Goal: Information Seeking & Learning: Check status

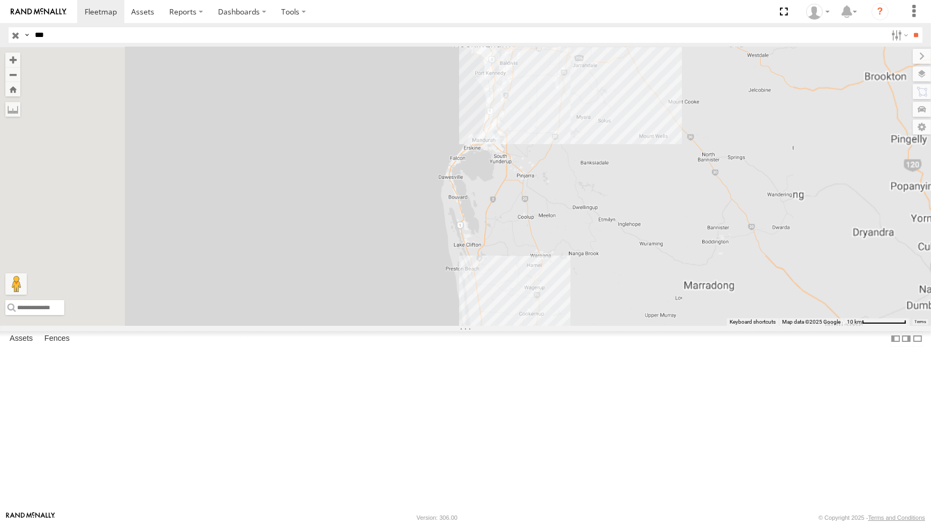
drag, startPoint x: 696, startPoint y: 159, endPoint x: 670, endPoint y: 288, distance: 131.7
click at [670, 288] on div "AD033 SS033" at bounding box center [465, 186] width 931 height 278
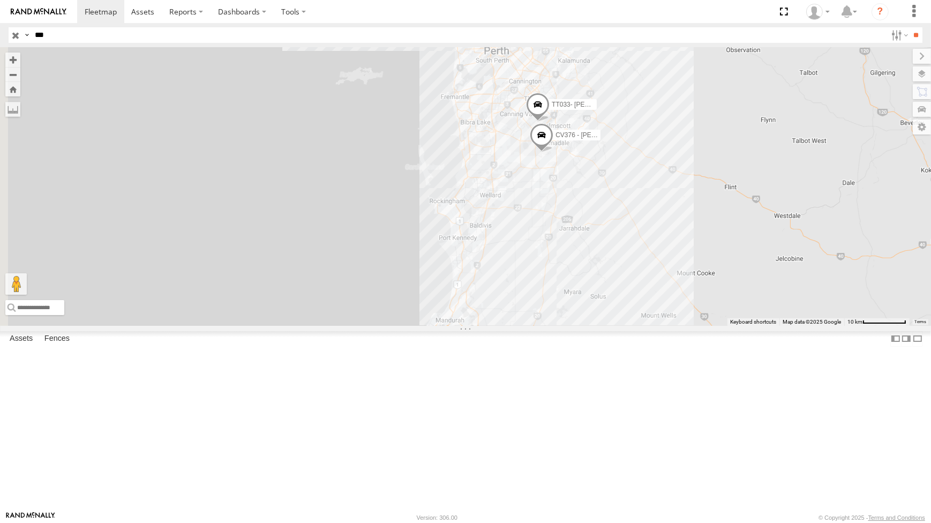
click at [17, 33] on input "button" at bounding box center [16, 35] width 14 height 16
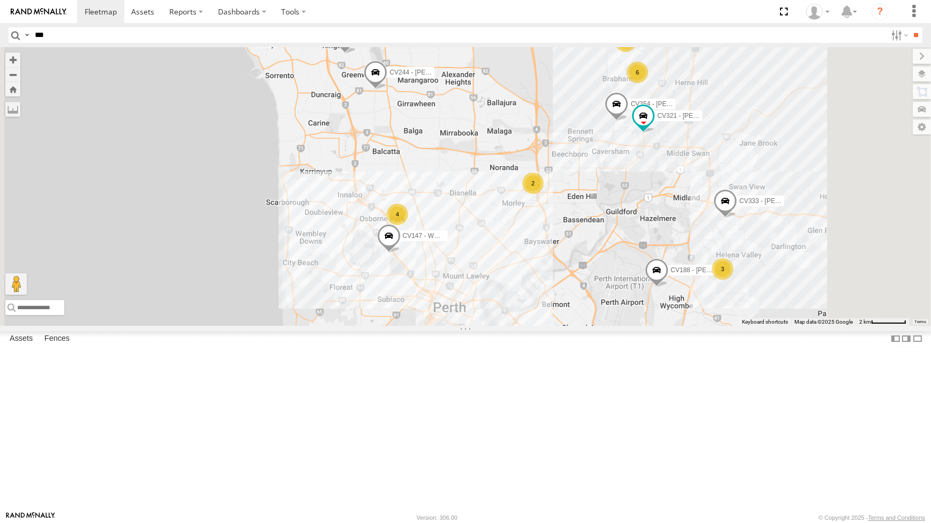
click at [686, 217] on div "CV295 - Karly Taylor CV269 - Jayden Cooper CV188 - Levi Rossi VP005 - BA100 CV2…" at bounding box center [465, 186] width 931 height 278
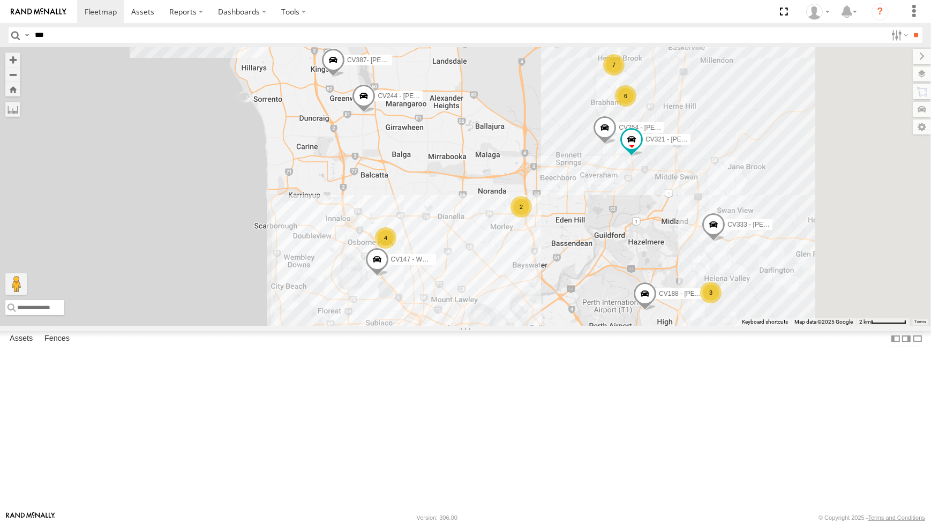
click at [660, 215] on div "CV295 - Karly Taylor CV269 - Jayden Cooper CV188 - Levi Rossi VP005 - BA100 CV2…" at bounding box center [465, 186] width 931 height 278
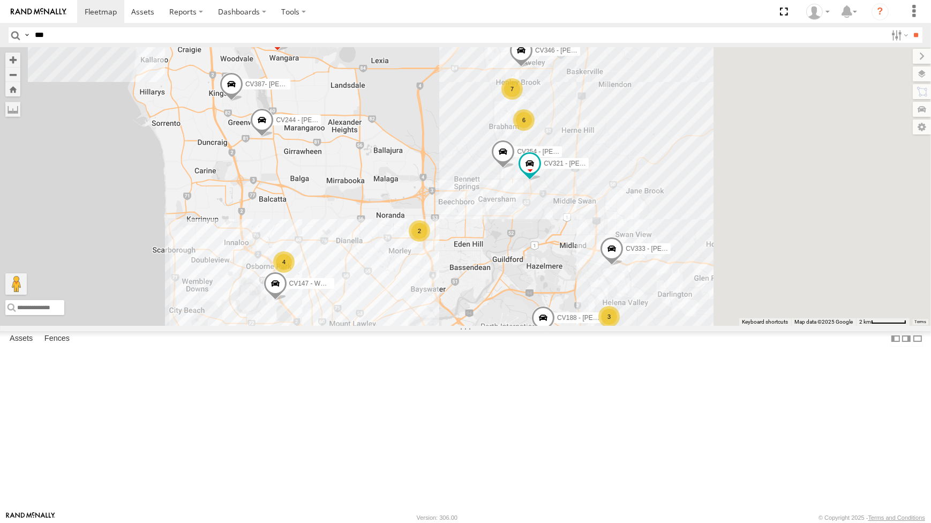
drag, startPoint x: 650, startPoint y: 220, endPoint x: 564, endPoint y: 232, distance: 86.6
click at [564, 232] on div "CV295 - Karly Taylor CV269 - Jayden Cooper CV188 - Levi Rossi VP005 - BA100 CV2…" at bounding box center [465, 186] width 931 height 278
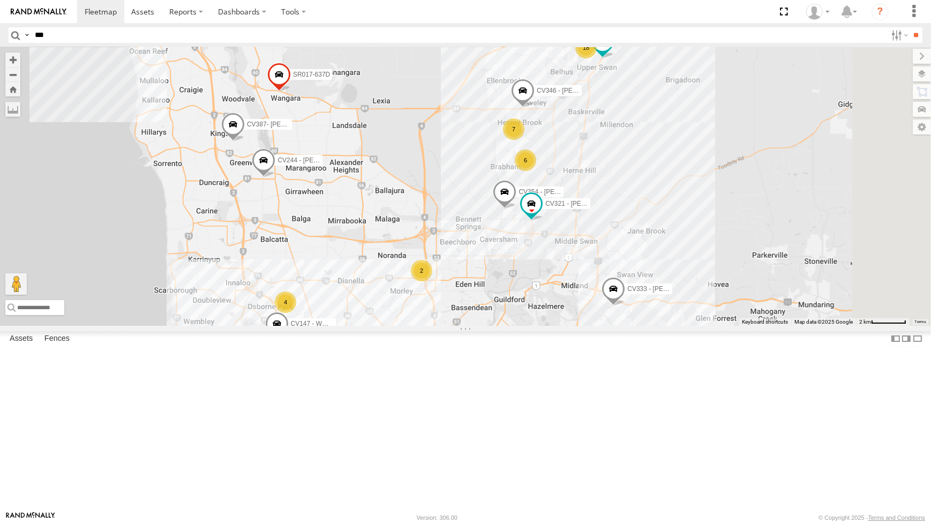
drag, startPoint x: 408, startPoint y: 333, endPoint x: 421, endPoint y: 354, distance: 24.5
click at [420, 325] on div "CV295 - Karly Taylor CV269 - Jayden Cooper CV188 - Levi Rossi VP005 - BA100 CV2…" at bounding box center [465, 186] width 931 height 278
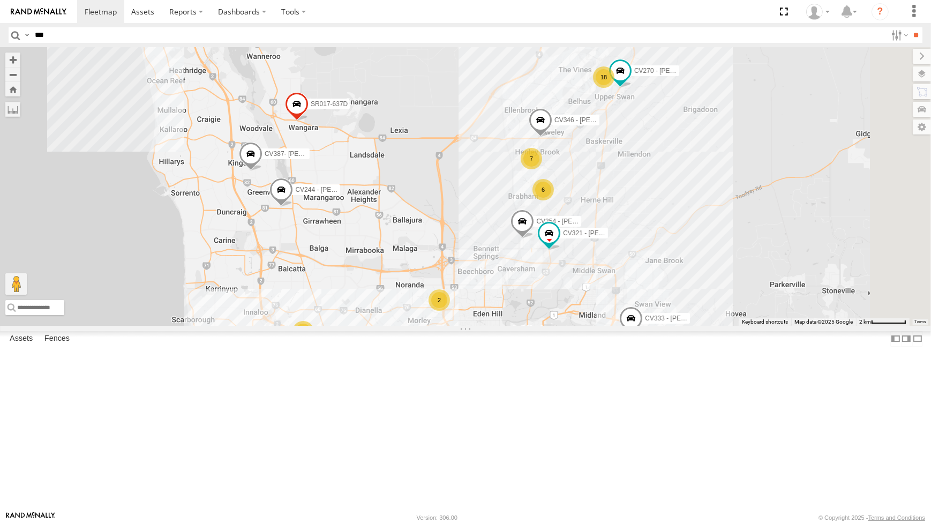
drag, startPoint x: 381, startPoint y: 191, endPoint x: 384, endPoint y: 198, distance: 8.4
click at [384, 197] on div "CV295 - Karly Taylor CV269 - Jayden Cooper CV188 - Levi Rossi VP005 - BA100 CV2…" at bounding box center [465, 186] width 931 height 278
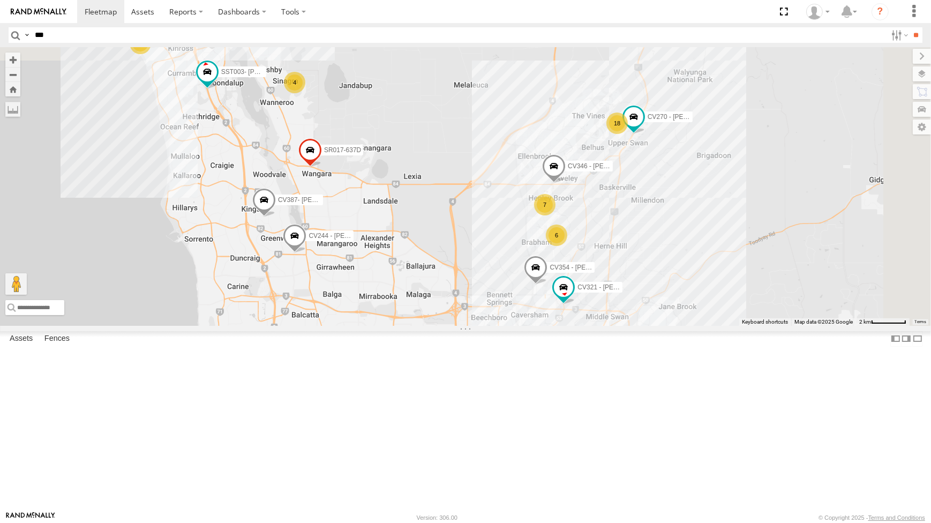
drag, startPoint x: 571, startPoint y: 283, endPoint x: 576, endPoint y: 359, distance: 76.3
click at [577, 325] on div "CV295 - Karly Taylor CV269 - Jayden Cooper CV188 - Levi Rossi VP005 - BA100 CV2…" at bounding box center [465, 186] width 931 height 278
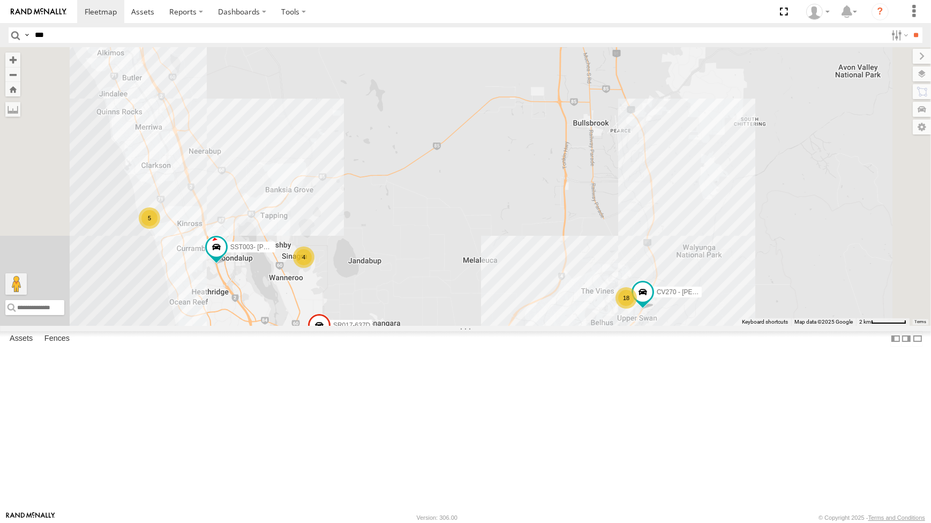
click at [554, 308] on div "CV295 - Karly Taylor CV269 - Jayden Cooper CV188 - Levi Rossi VP005 - BA100 CV2…" at bounding box center [465, 186] width 931 height 278
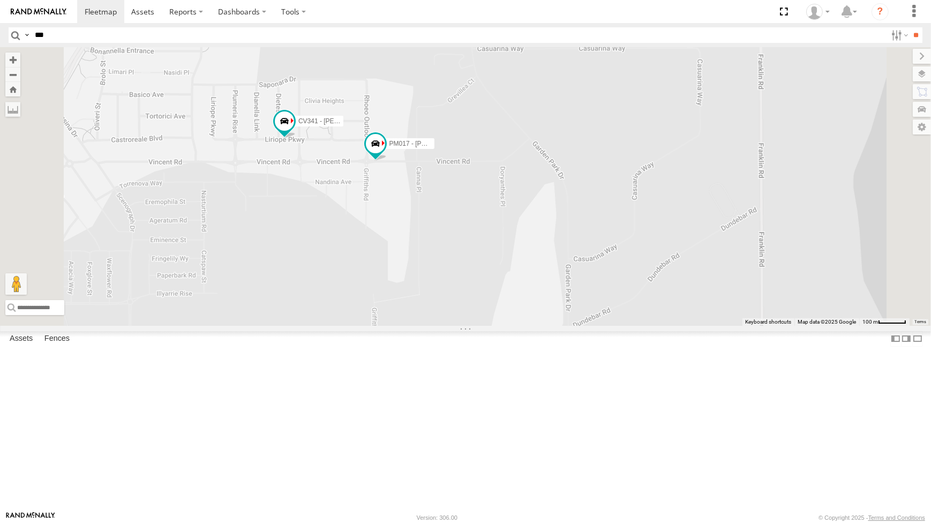
click at [472, 266] on div "CV295 - Karly Taylor CV269 - Jayden Cooper CV188 - Levi Rossi VP005 - BA100 CV2…" at bounding box center [465, 186] width 931 height 278
click at [386, 156] on span at bounding box center [376, 146] width 19 height 19
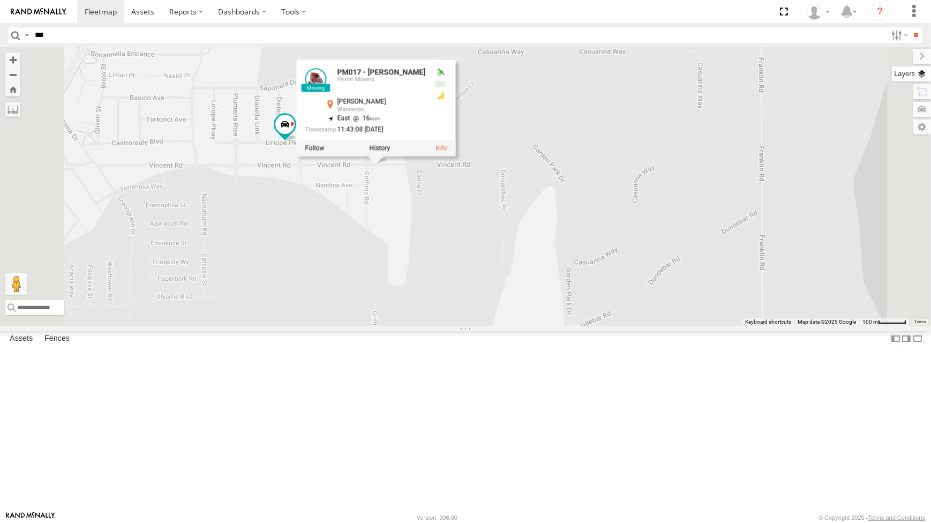
click at [923, 76] on label at bounding box center [911, 73] width 39 height 15
click at [0, 0] on span "Basemaps" at bounding box center [0, 0] width 0 height 0
click at [0, 0] on span "Satellite + Roadmap" at bounding box center [0, 0] width 0 height 0
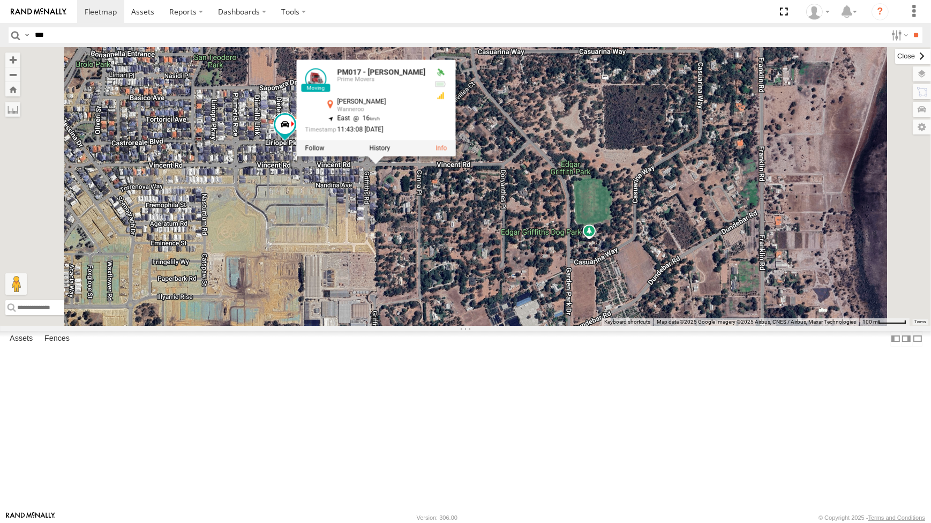
click at [896, 56] on label at bounding box center [914, 56] width 36 height 15
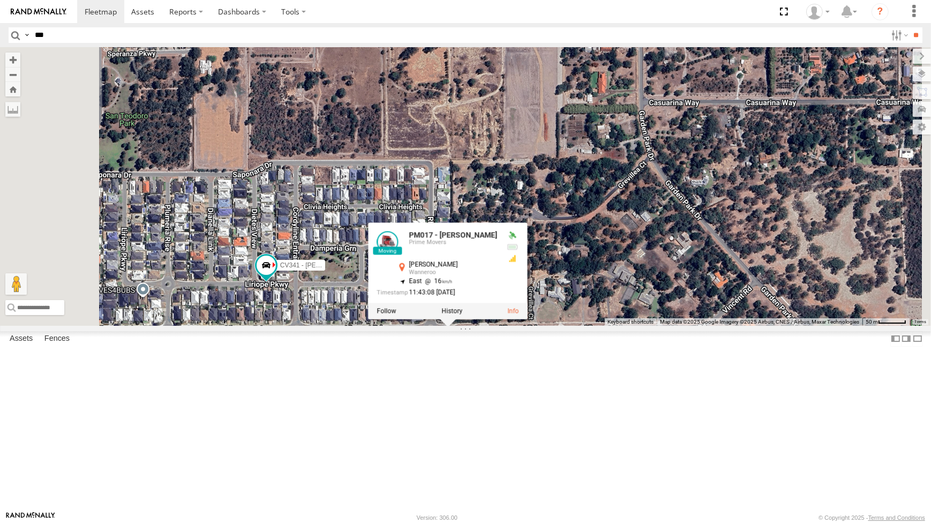
drag, startPoint x: 511, startPoint y: 129, endPoint x: 495, endPoint y: 117, distance: 19.5
click at [512, 138] on div "CV295 - Karly Taylor CV269 - Jayden Cooper CV188 - Levi Rossi VP005 - BA100 CV2…" at bounding box center [465, 186] width 931 height 278
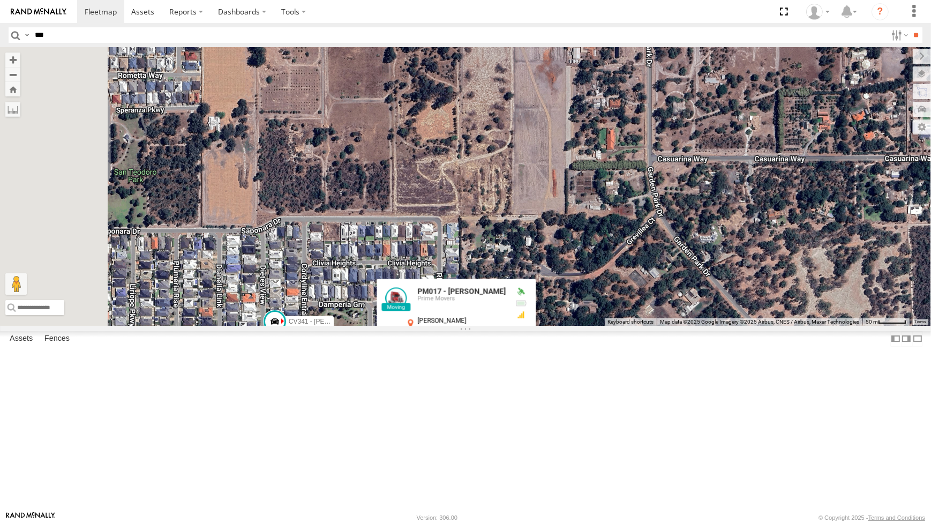
drag, startPoint x: 487, startPoint y: 108, endPoint x: 492, endPoint y: 164, distance: 56.5
click at [492, 170] on div "CV295 - Karly Taylor CV269 - Jayden Cooper CV188 - Levi Rossi VP005 - BA100 CV2…" at bounding box center [465, 186] width 931 height 278
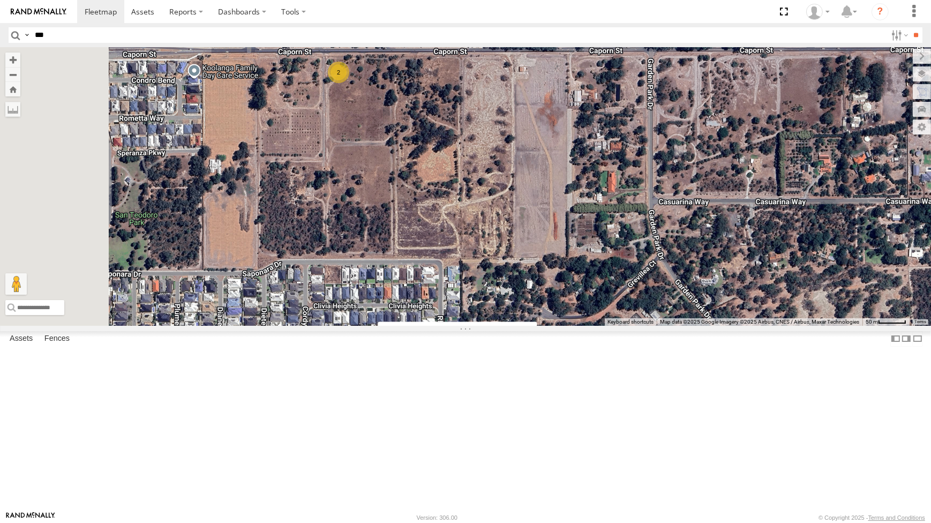
click at [349, 83] on div "2" at bounding box center [338, 72] width 21 height 21
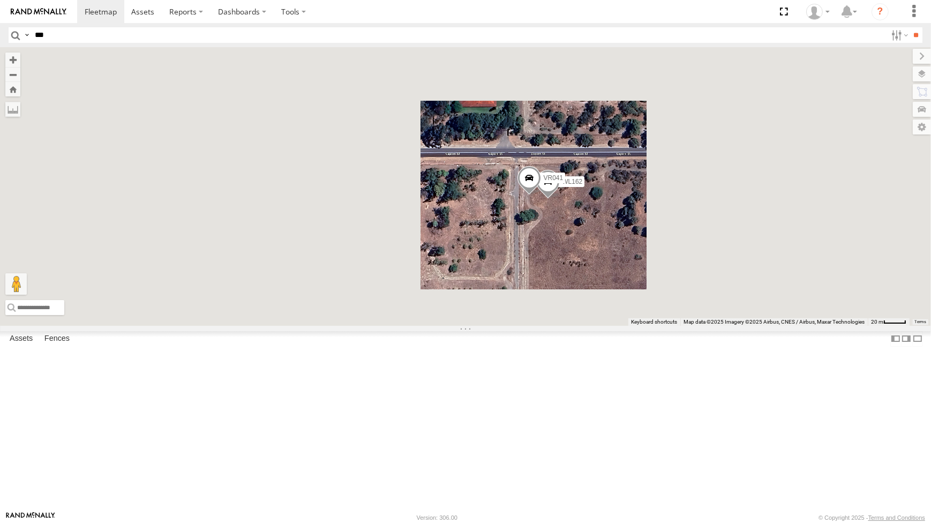
drag, startPoint x: 750, startPoint y: 350, endPoint x: 718, endPoint y: 259, distance: 96.6
click at [724, 285] on div "CV295 - Karly Taylor CV269 - Jayden Cooper CV188 - Levi Rossi VP005 - BA100 CV2…" at bounding box center [465, 186] width 931 height 278
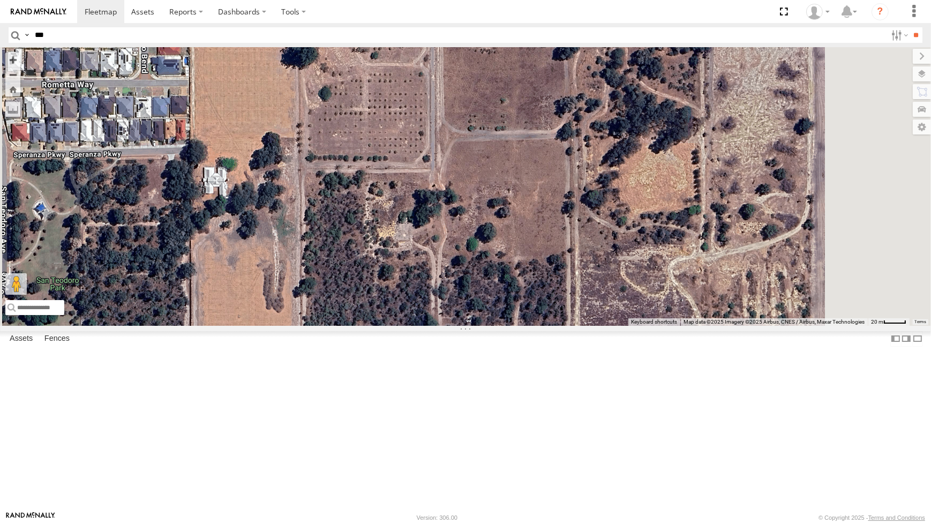
drag, startPoint x: 676, startPoint y: 366, endPoint x: 647, endPoint y: 296, distance: 74.9
click at [647, 296] on div "CV295 - Karly Taylor CV269 - Jayden Cooper CV188 - Levi Rossi VP005 - BA100 CV2…" at bounding box center [465, 186] width 931 height 278
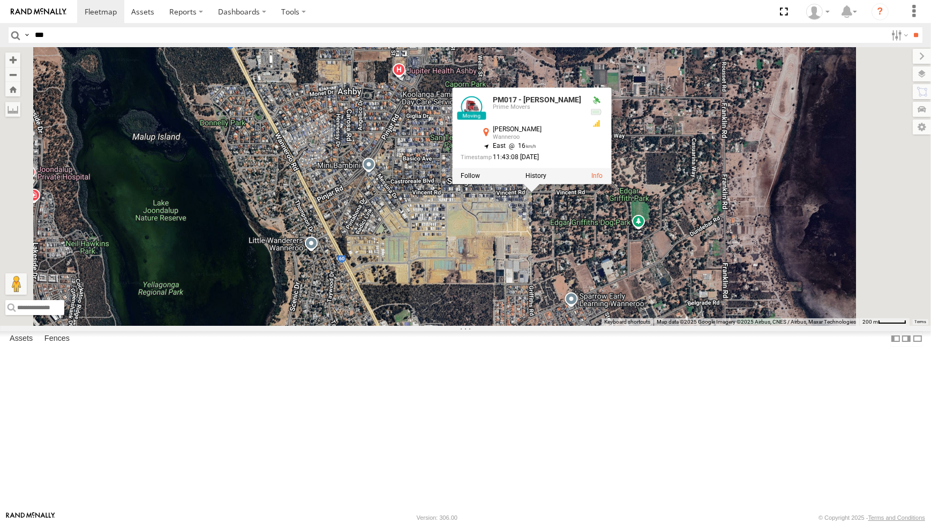
click at [730, 325] on div "CV295 - Karly Taylor CV269 - Jayden Cooper CV188 - Levi Rossi VP005 - BA100 CV2…" at bounding box center [465, 186] width 931 height 278
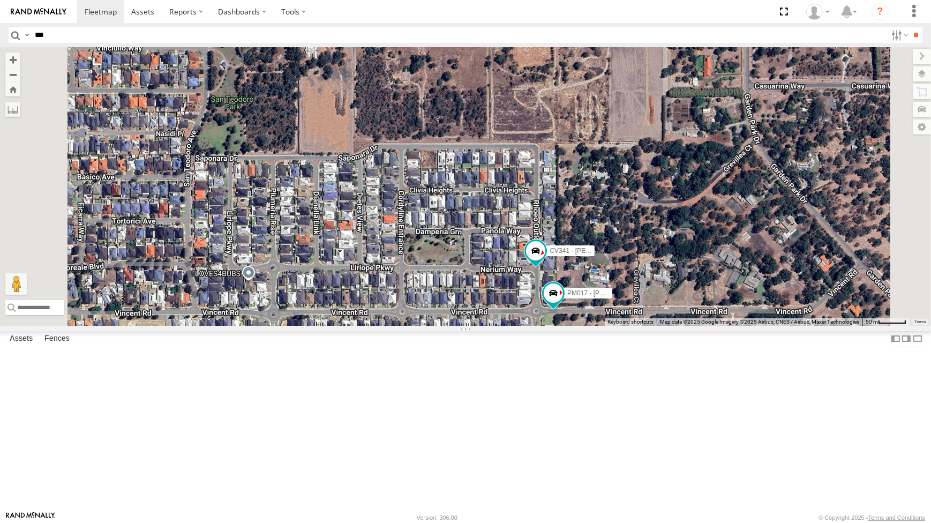
drag, startPoint x: 800, startPoint y: 327, endPoint x: 768, endPoint y: 289, distance: 49.5
click at [768, 289] on div "CV295 - Karly Taylor CV269 - Jayden Cooper CV188 - Levi Rossi VP005 - BA100 CV2…" at bounding box center [465, 186] width 931 height 278
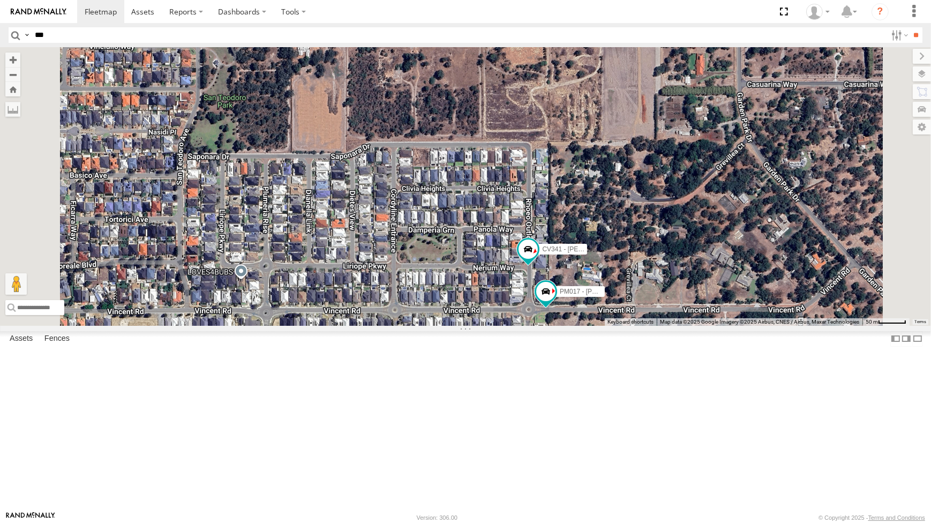
drag, startPoint x: 782, startPoint y: 368, endPoint x: 734, endPoint y: 360, distance: 48.4
click at [734, 325] on div "CV295 - Karly Taylor CV269 - Jayden Cooper CV188 - Levi Rossi VP005 - BA100 CV2…" at bounding box center [465, 186] width 931 height 278
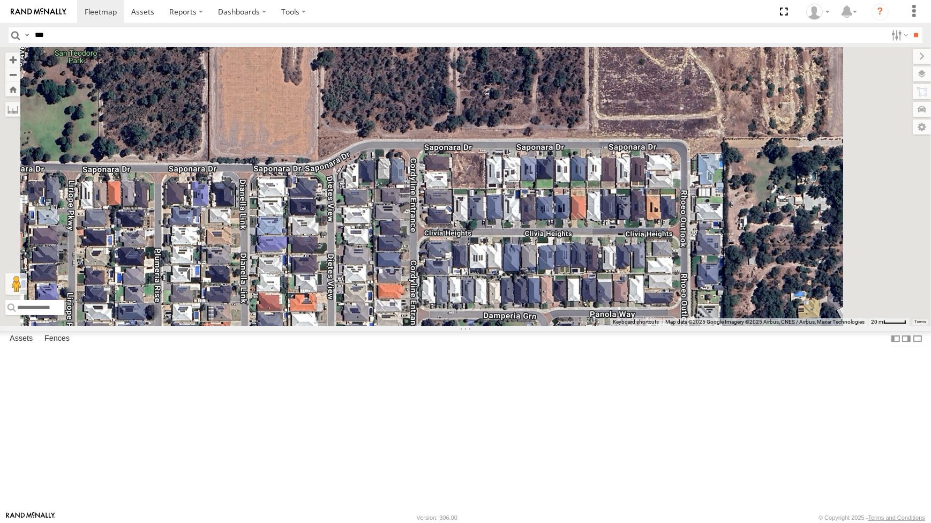
drag, startPoint x: 570, startPoint y: 180, endPoint x: 538, endPoint y: 278, distance: 103.4
click at [538, 278] on div "PM017 - John Browning CV341 - Mick Tadic" at bounding box center [465, 186] width 931 height 278
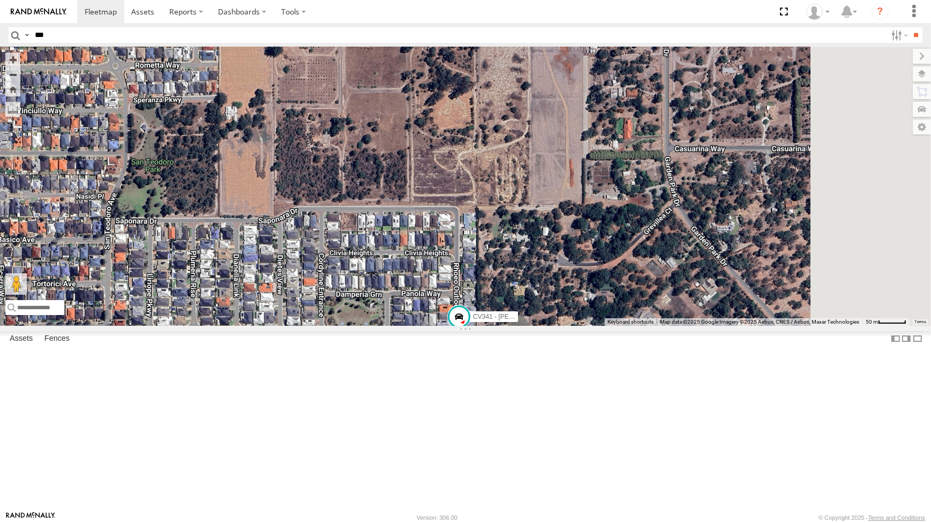
drag, startPoint x: 580, startPoint y: 166, endPoint x: 577, endPoint y: 285, distance: 119.0
click at [577, 285] on div "PM017 - John Browning CV341 - Mick Tadic 2" at bounding box center [465, 186] width 931 height 278
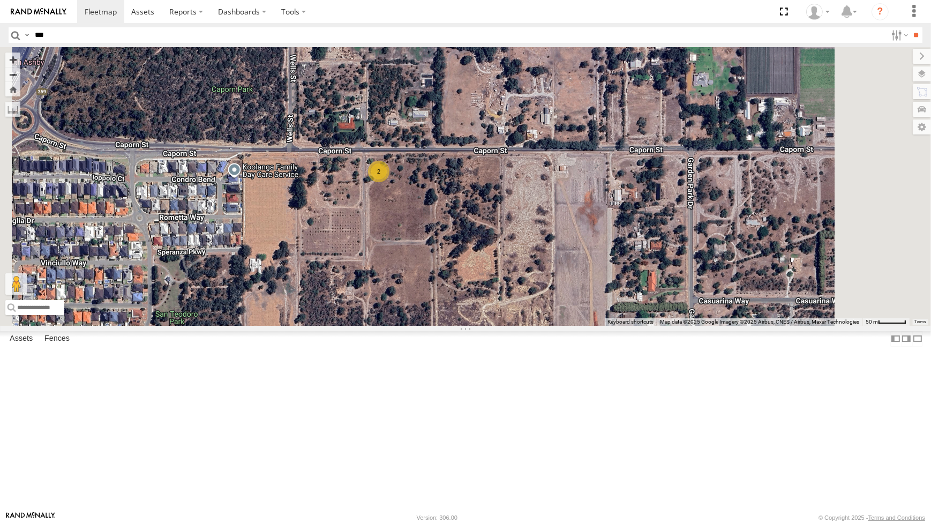
drag, startPoint x: 532, startPoint y: 285, endPoint x: 525, endPoint y: 269, distance: 17.5
click at [525, 269] on div "PM017 - John Browning CV341 - Mick Tadic 2" at bounding box center [465, 186] width 931 height 278
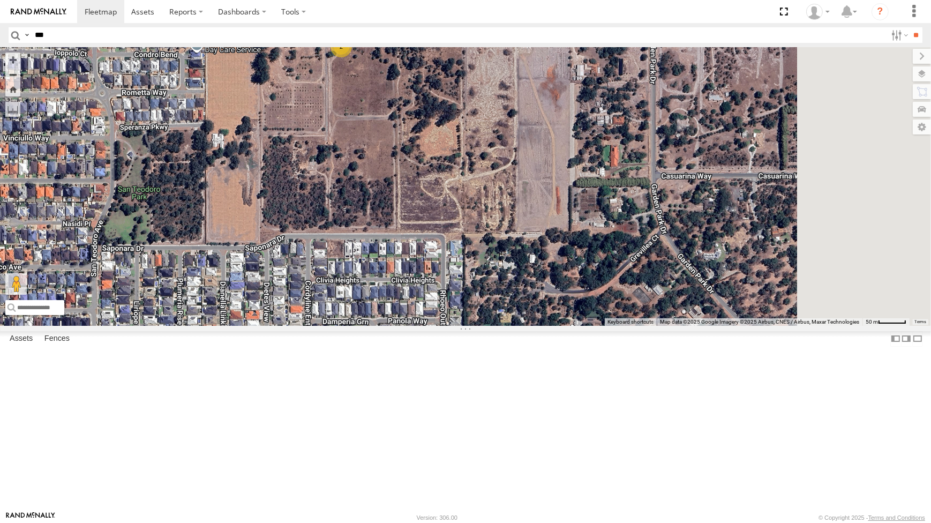
drag, startPoint x: 662, startPoint y: 427, endPoint x: 647, endPoint y: 355, distance: 73.3
click at [647, 325] on div "PM017 - John Browning CV341 - Mick Tadic 2" at bounding box center [465, 186] width 931 height 278
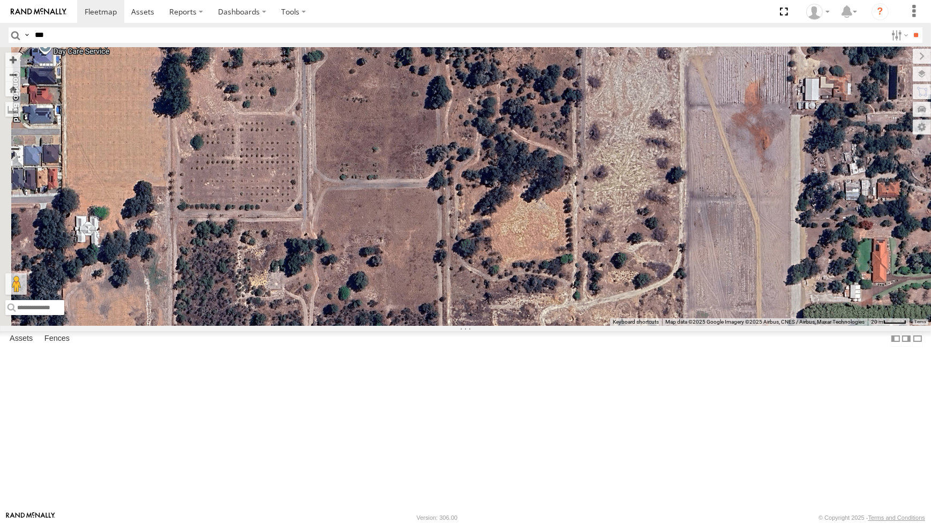
drag, startPoint x: 487, startPoint y: 223, endPoint x: 497, endPoint y: 234, distance: 14.8
click at [497, 234] on div "PM017 - John Browning CV341 - Mick Tadic WL162 VR041" at bounding box center [465, 186] width 931 height 278
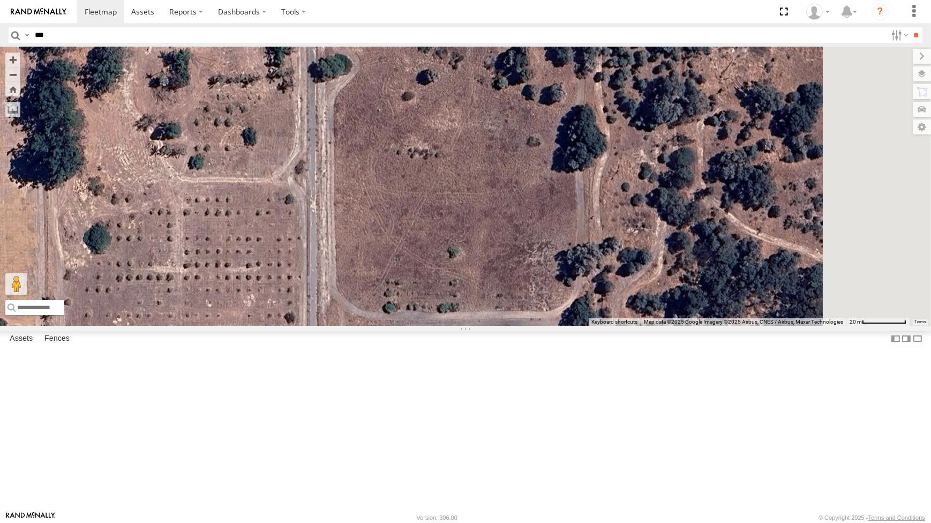
click at [503, 215] on div "PM017 - John Browning CV341 - Mick Tadic WL162 VR041" at bounding box center [465, 186] width 931 height 278
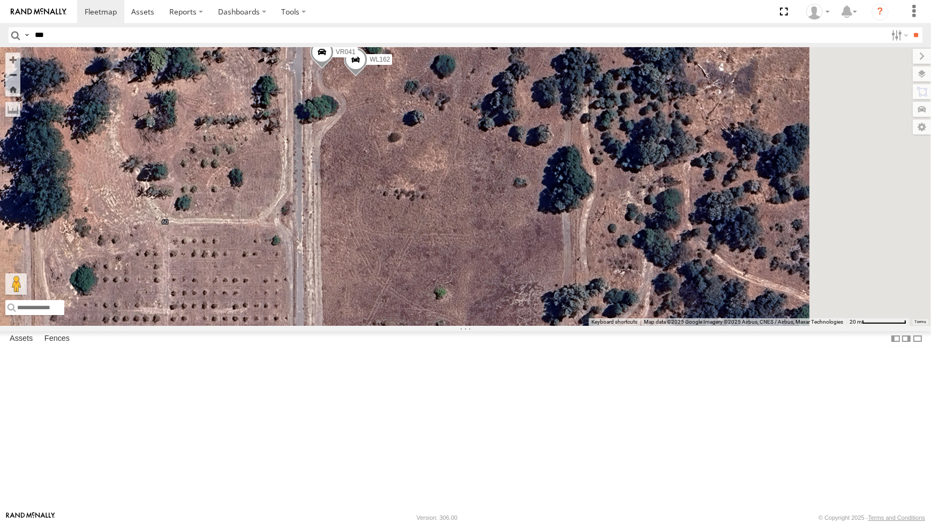
drag, startPoint x: 434, startPoint y: 158, endPoint x: 434, endPoint y: 192, distance: 34.8
click at [434, 192] on div "PM017 - John Browning CV341 - Mick Tadic WL162 VR041" at bounding box center [465, 186] width 931 height 278
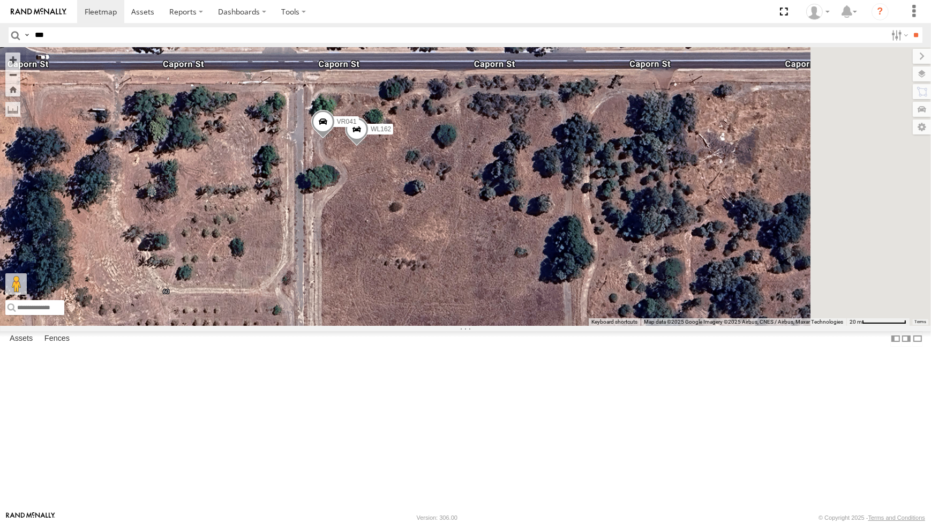
drag, startPoint x: 489, startPoint y: 169, endPoint x: 493, endPoint y: 187, distance: 17.6
click at [488, 178] on div "PM017 - John Browning CV341 - Mick Tadic WL162 VR041" at bounding box center [465, 186] width 931 height 278
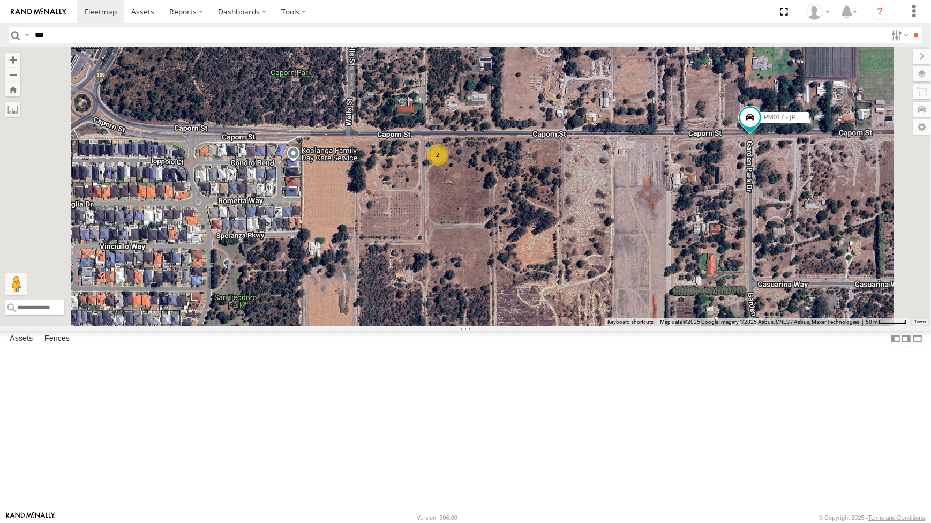
drag, startPoint x: 685, startPoint y: 265, endPoint x: 406, endPoint y: 274, distance: 279.9
click at [406, 274] on div "PM017 - John Browning CV341 - Mick Tadic 2" at bounding box center [465, 186] width 931 height 278
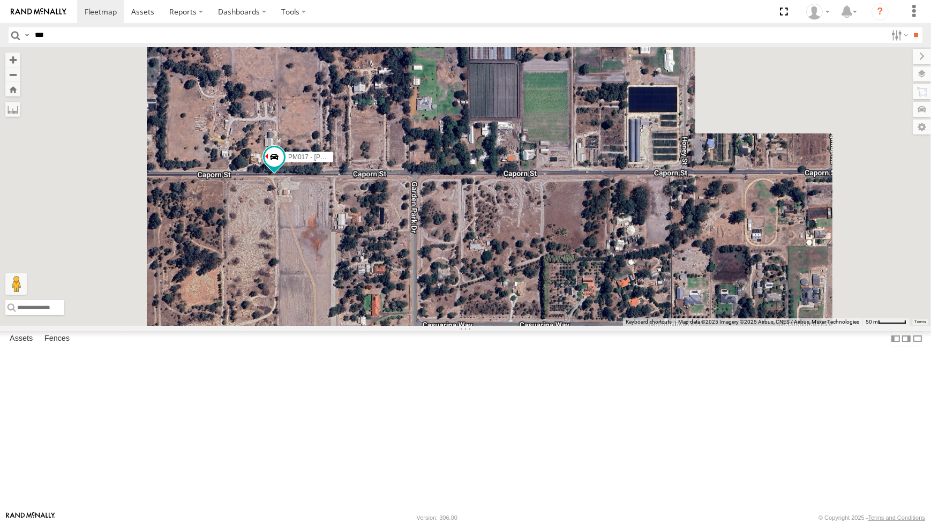
drag, startPoint x: 440, startPoint y: 270, endPoint x: 504, endPoint y: 212, distance: 86.2
click at [504, 212] on div "PM017 - John Browning CV341 - Mick Tadic" at bounding box center [465, 186] width 931 height 278
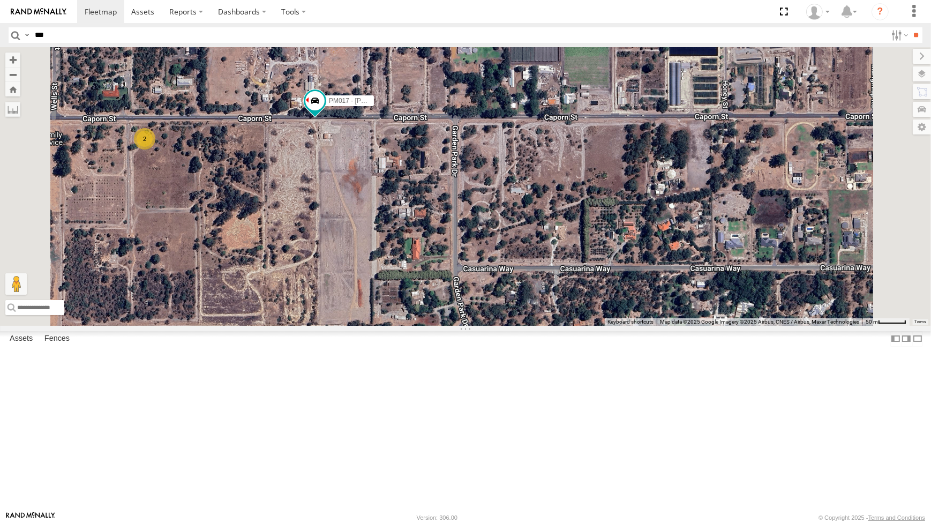
drag, startPoint x: 484, startPoint y: 333, endPoint x: 505, endPoint y: 300, distance: 39.0
click at [505, 300] on div "PM017 - John Browning CV341 - Mick Tadic 2" at bounding box center [465, 186] width 931 height 278
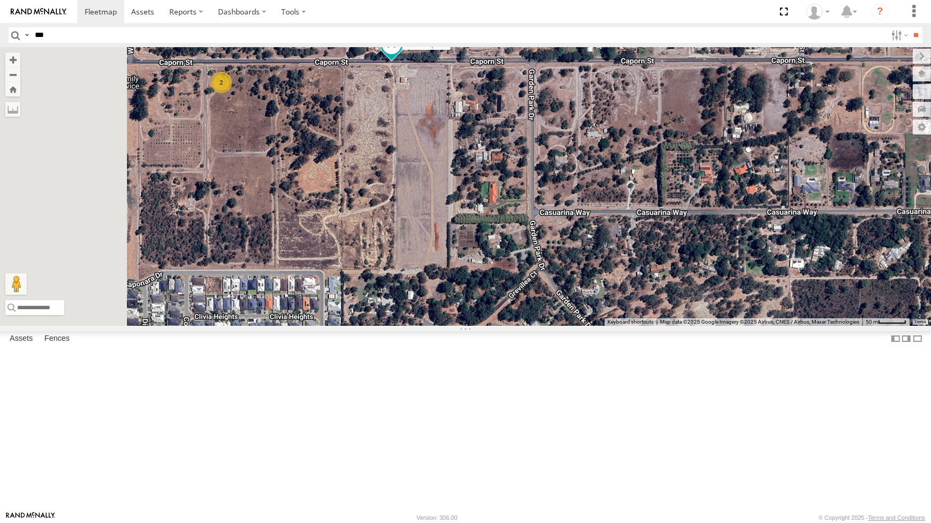
drag, startPoint x: 523, startPoint y: 312, endPoint x: 562, endPoint y: 306, distance: 40.2
click at [562, 306] on div "PM017 - John Browning CV341 - Mick Tadic 2" at bounding box center [465, 186] width 931 height 278
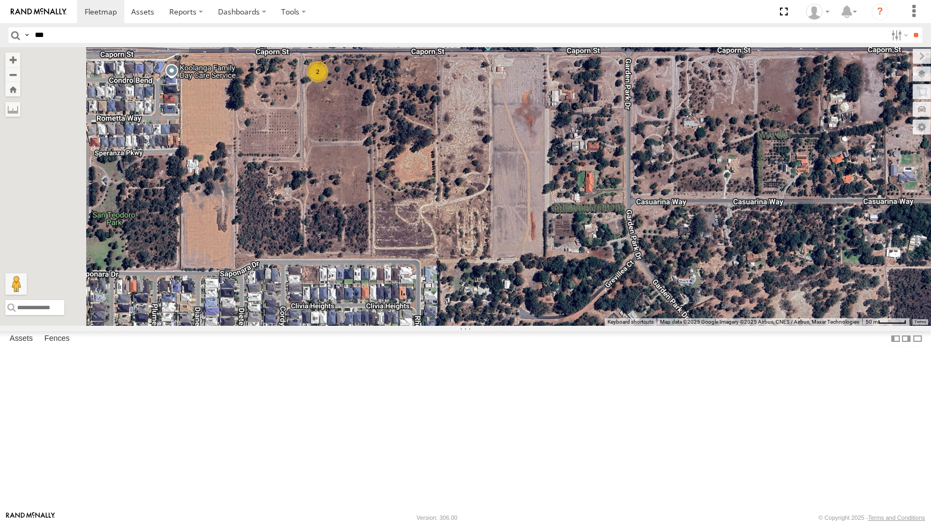
drag, startPoint x: 568, startPoint y: 306, endPoint x: 615, endPoint y: 303, distance: 47.3
click at [625, 311] on div "PM017 - John Browning CV341 - Mick Tadic 2" at bounding box center [465, 186] width 931 height 278
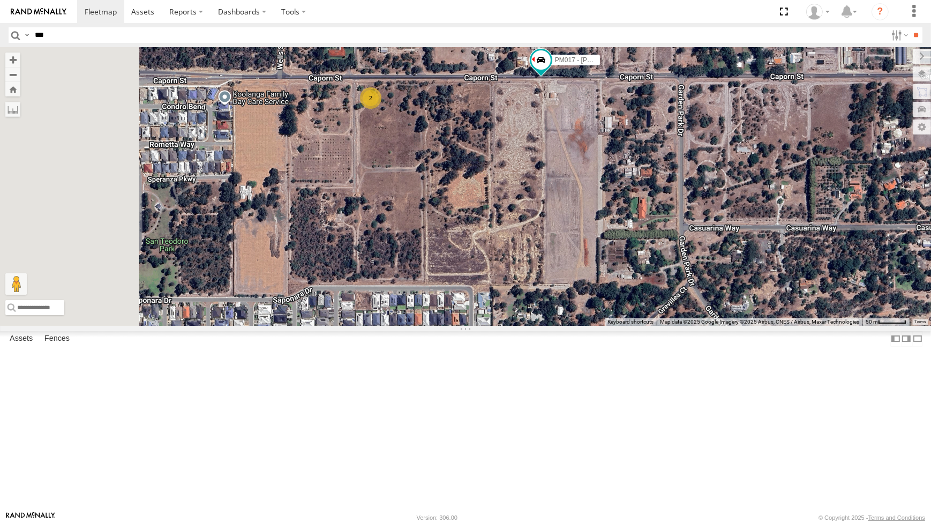
drag, startPoint x: 504, startPoint y: 268, endPoint x: 556, endPoint y: 287, distance: 54.9
click at [556, 285] on div "PM017 - John Browning CV341 - Mick Tadic 2" at bounding box center [465, 186] width 931 height 278
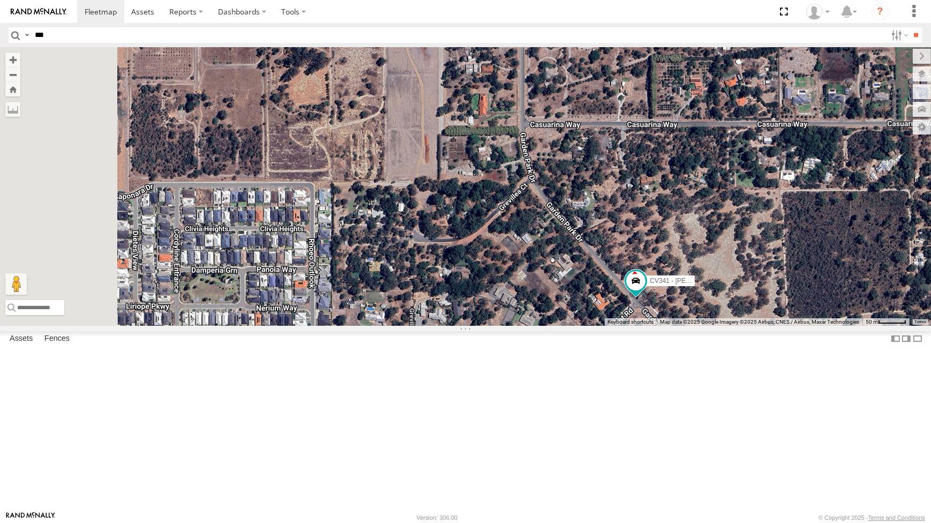
drag, startPoint x: 653, startPoint y: 349, endPoint x: 694, endPoint y: 368, distance: 45.6
click at [694, 325] on div "PM017 - John Browning CV341 - Mick Tadic 2" at bounding box center [465, 186] width 931 height 278
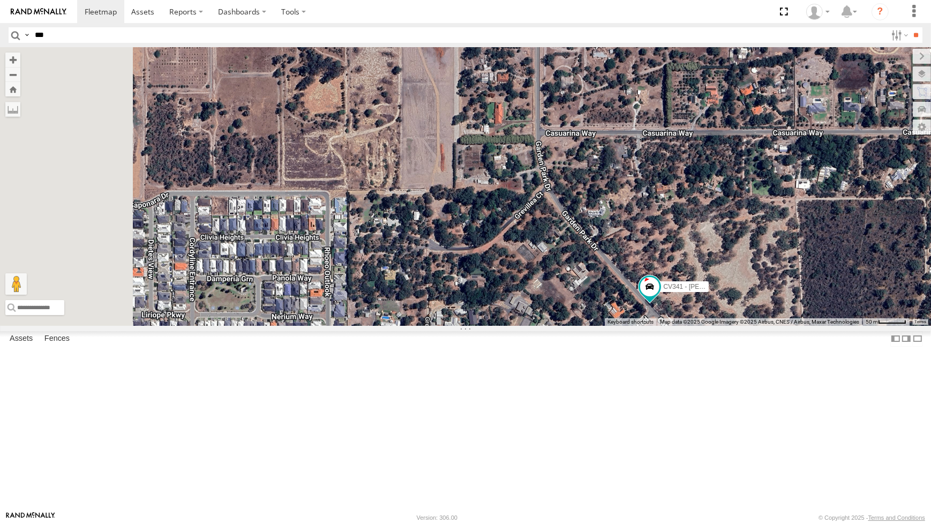
click at [617, 269] on div "PM017 - John Browning CV341 - Mick Tadic 2" at bounding box center [465, 186] width 931 height 278
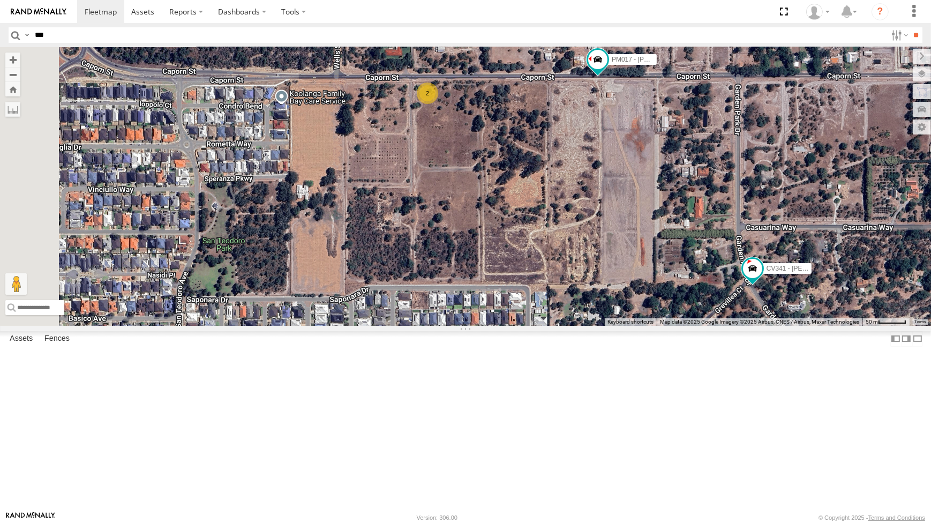
drag, startPoint x: 599, startPoint y: 272, endPoint x: 799, endPoint y: 345, distance: 212.6
click at [799, 325] on div "PM017 - John Browning CV341 - Mick Tadic 2" at bounding box center [465, 186] width 931 height 278
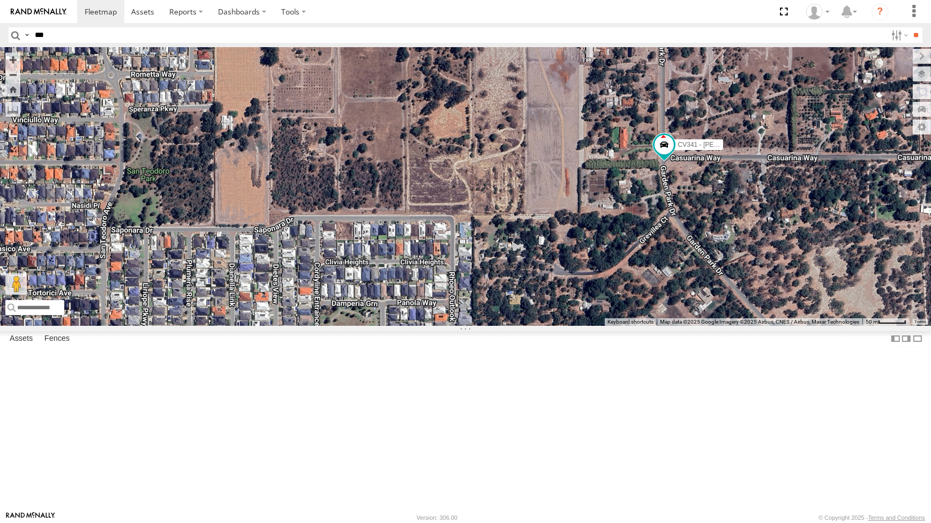
drag, startPoint x: 691, startPoint y: 333, endPoint x: 622, endPoint y: 292, distance: 81.0
click at [622, 292] on div "PM017 - John Browning CV341 - Mick Tadic 2" at bounding box center [465, 186] width 931 height 278
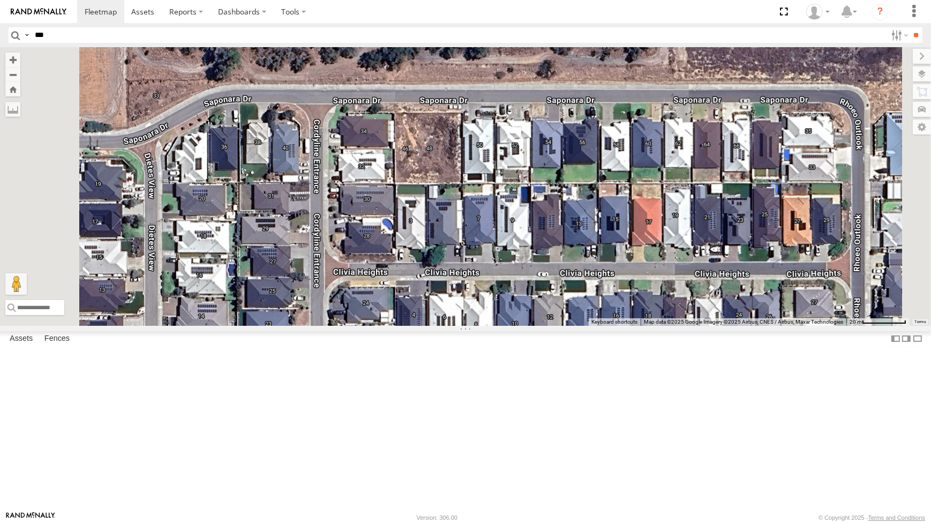
click at [452, 255] on div "PM017 - John Browning CV341 - Mick Tadic" at bounding box center [465, 186] width 931 height 278
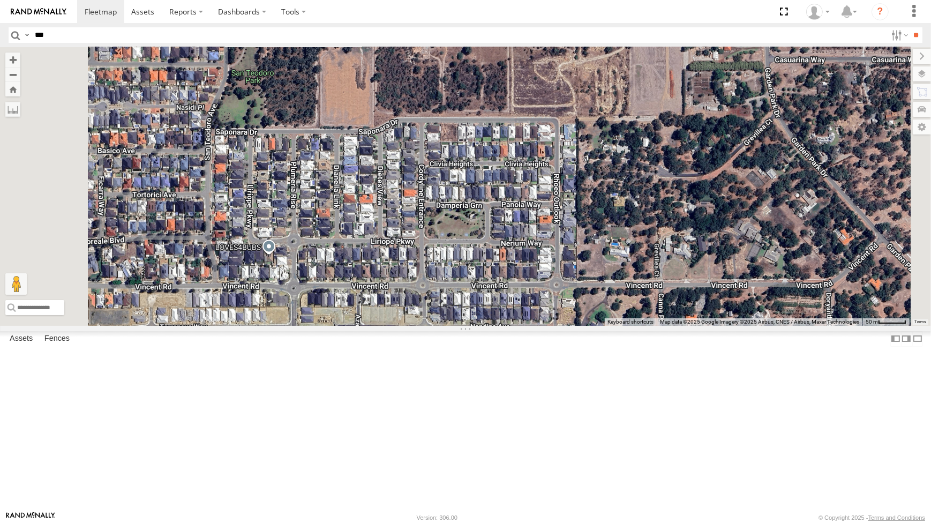
drag, startPoint x: 689, startPoint y: 129, endPoint x: 665, endPoint y: 175, distance: 52.0
click at [665, 175] on div "PM017 - John Browning CV341 - Mick Tadic" at bounding box center [465, 186] width 931 height 278
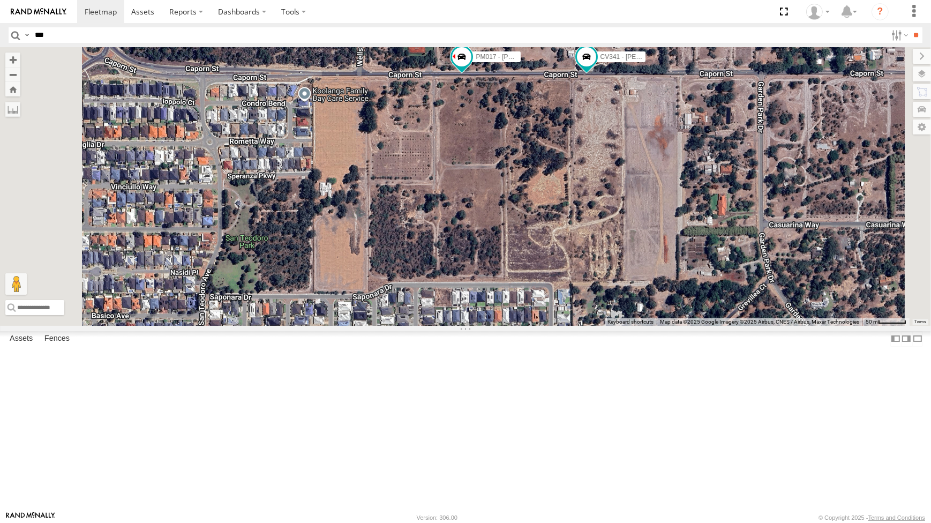
drag, startPoint x: 653, startPoint y: 180, endPoint x: 716, endPoint y: 267, distance: 107.8
click at [720, 284] on div "PM017 - John Browning CV341 - Mick Tadic" at bounding box center [465, 186] width 931 height 278
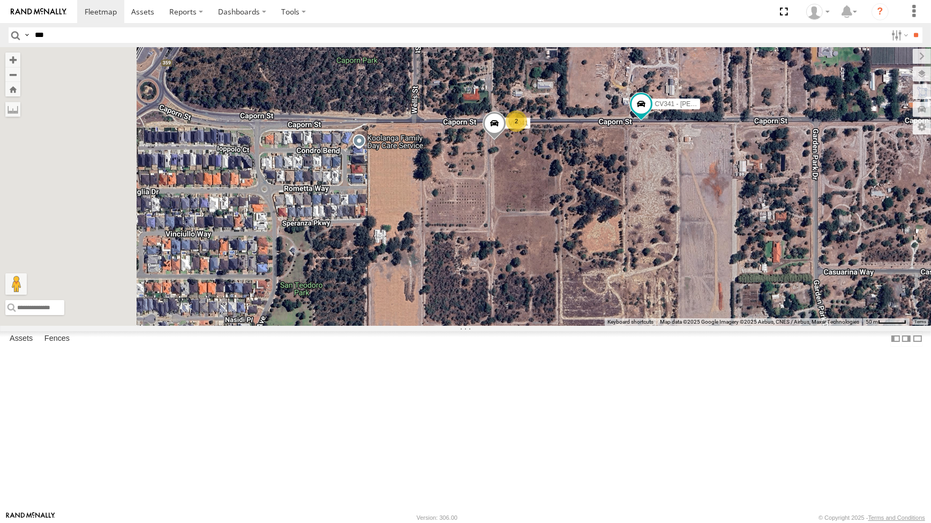
drag, startPoint x: 646, startPoint y: 242, endPoint x: 654, endPoint y: 283, distance: 41.5
click at [656, 283] on div "CV341 - Mick Tadic 2 VR041" at bounding box center [465, 186] width 931 height 278
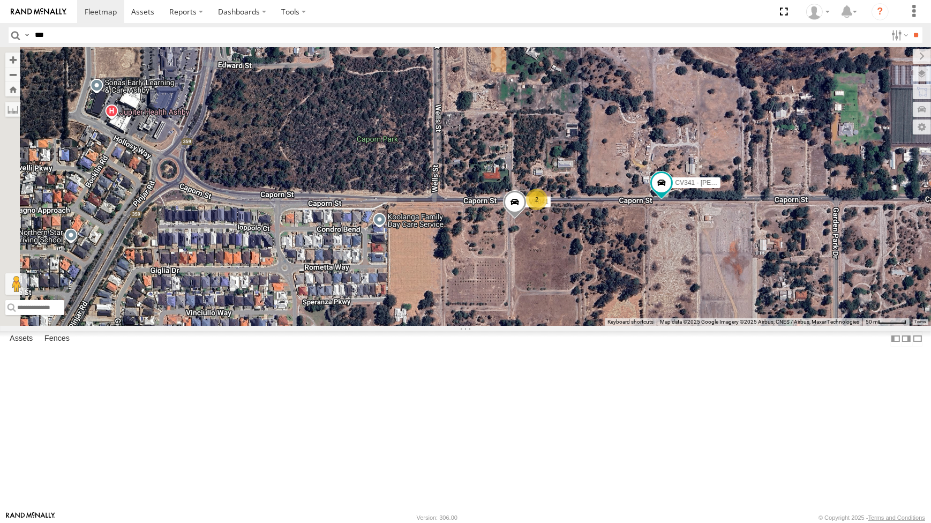
drag, startPoint x: 627, startPoint y: 320, endPoint x: 629, endPoint y: 329, distance: 8.7
click at [629, 325] on div "CV341 - Mick Tadic 2 VR041" at bounding box center [465, 186] width 931 height 278
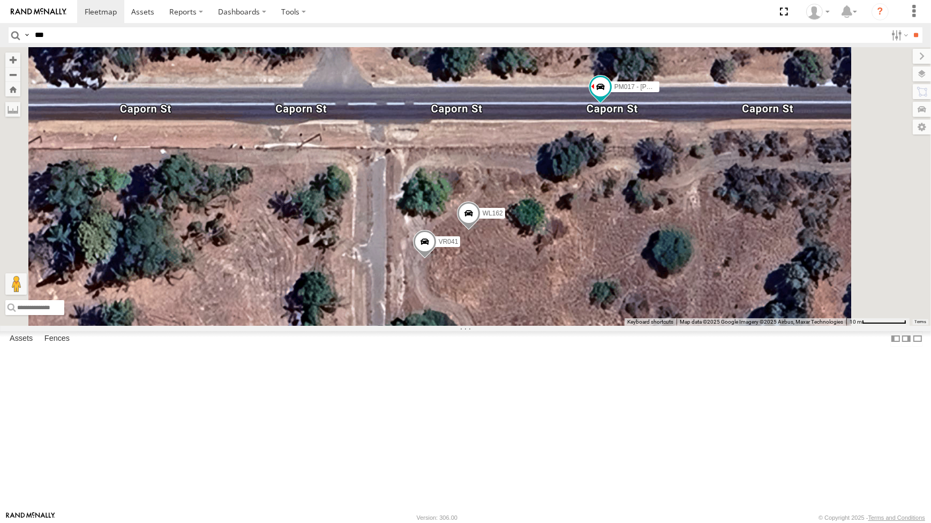
drag, startPoint x: 664, startPoint y: 388, endPoint x: 633, endPoint y: 382, distance: 31.7
click at [635, 325] on div "CV341 - Mick Tadic VR041 PM017 - John Browning WL162" at bounding box center [465, 186] width 931 height 278
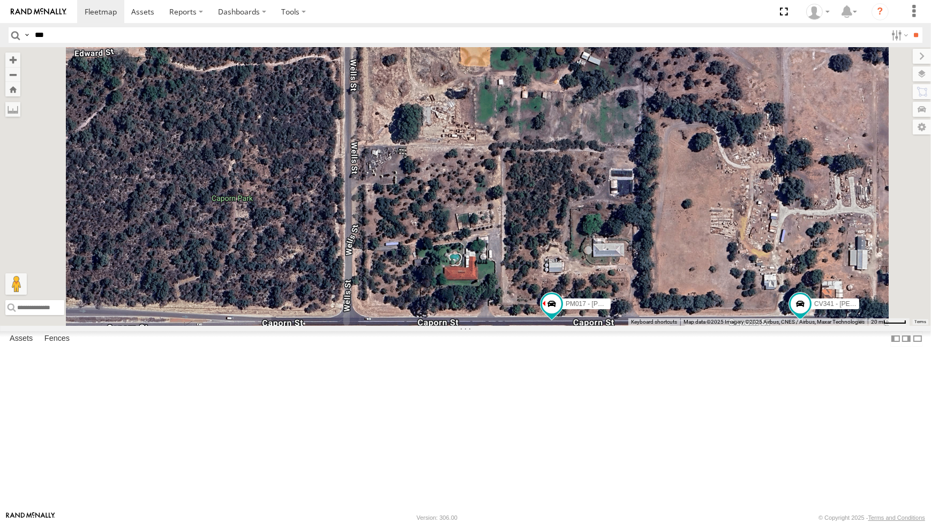
drag, startPoint x: 577, startPoint y: 122, endPoint x: 591, endPoint y: 246, distance: 125.1
click at [591, 246] on div "CV341 - Mick Tadic PM017 - John Browning 2" at bounding box center [465, 186] width 931 height 278
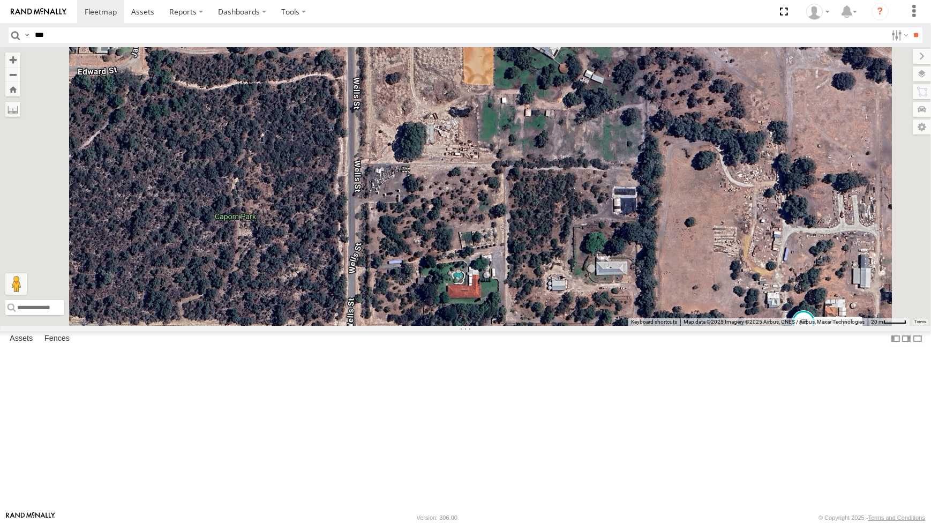
click at [147, 34] on input "***" at bounding box center [459, 35] width 856 height 16
type input "**"
click at [911, 27] on input "**" at bounding box center [917, 35] width 12 height 16
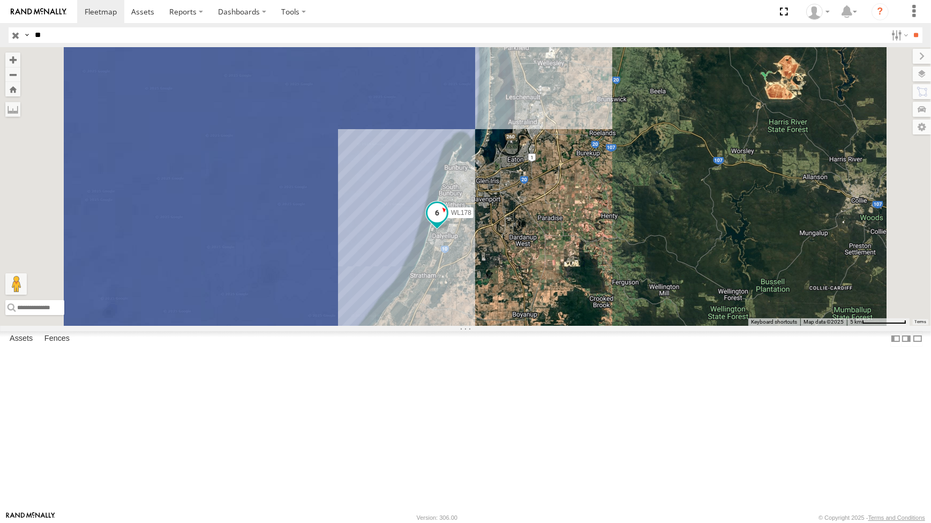
click at [447, 222] on span at bounding box center [437, 212] width 19 height 19
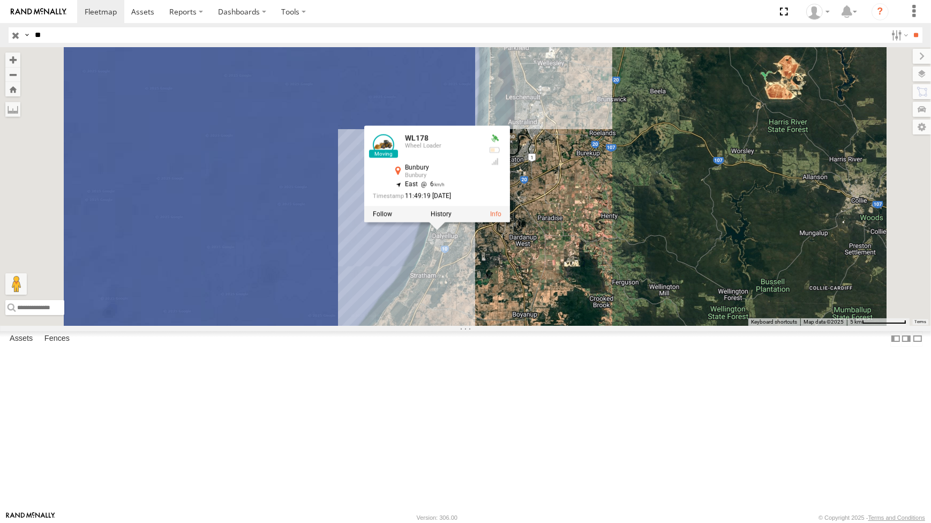
click at [642, 325] on div "WL178 WL185 - ZW250- Taj Moore WL163 WL158- Zac Kelly WL178 Wheel Loader Bunbur…" at bounding box center [465, 186] width 931 height 278
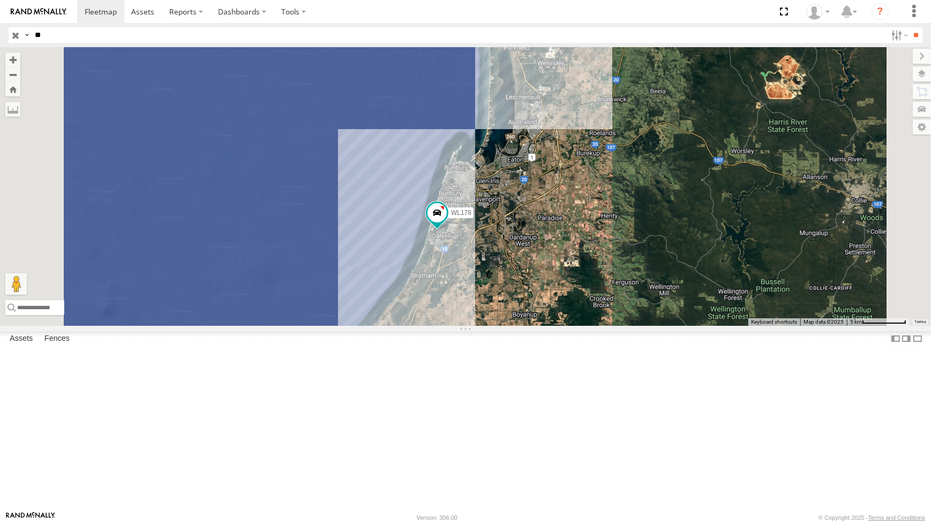
click at [593, 325] on div "WL178 WL185 - ZW250- Taj Moore WL163 WL158- Zac Kelly" at bounding box center [465, 186] width 931 height 278
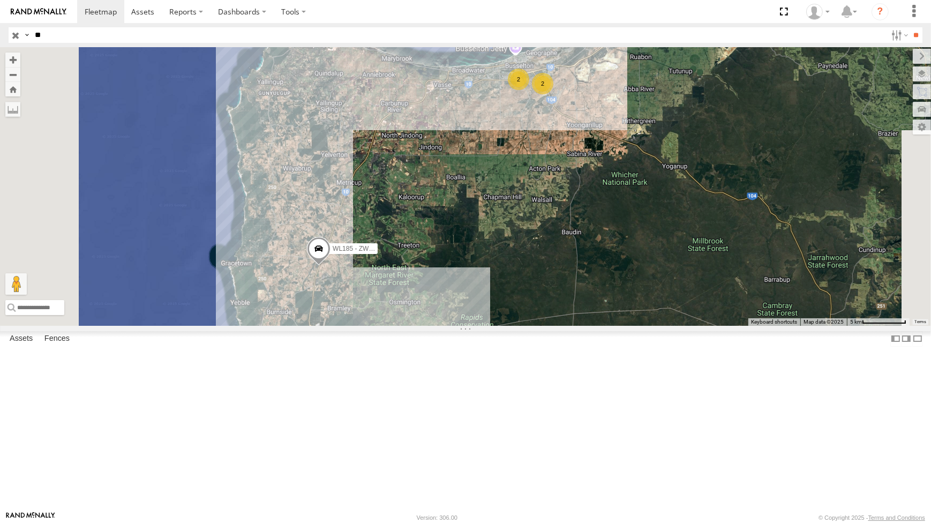
click at [530, 90] on div "2" at bounding box center [518, 79] width 21 height 21
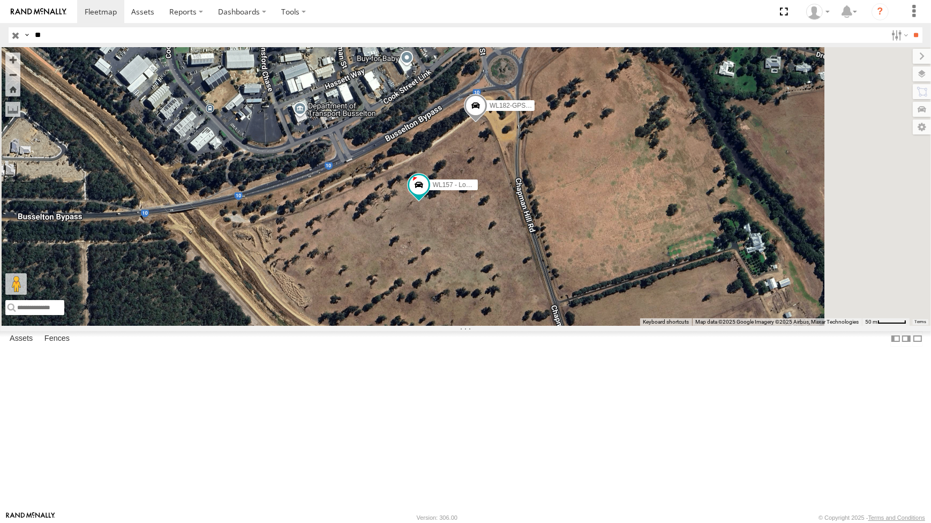
drag, startPoint x: 683, startPoint y: 399, endPoint x: 629, endPoint y: 248, distance: 161.2
click at [629, 248] on div "WL178 WL185 - ZW250- Taj Moore WL163 WL158- Zac Kelly WL182-GPS - L150 WL157 - …" at bounding box center [465, 186] width 931 height 278
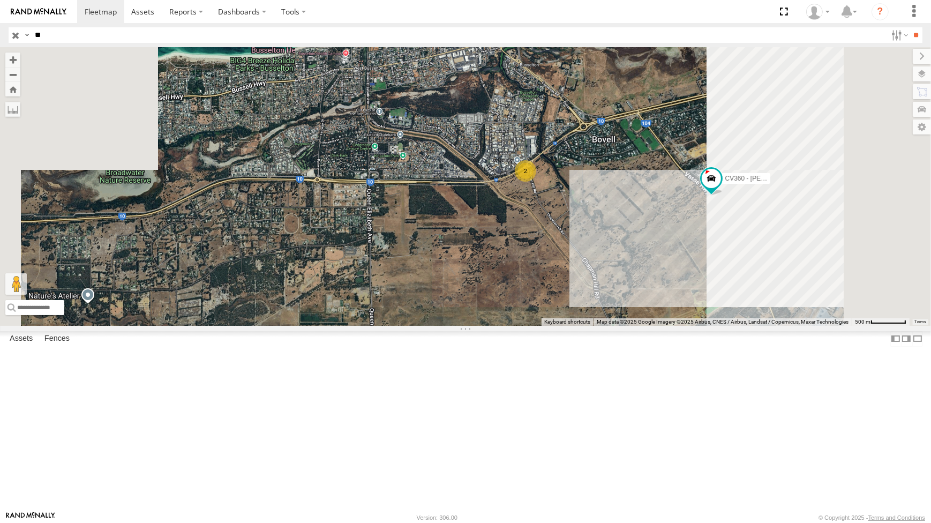
drag, startPoint x: 786, startPoint y: 235, endPoint x: 656, endPoint y: 256, distance: 131.3
click at [656, 256] on div "WL178 WL185 - ZW250- Taj Moore WL163 WL158- Zac Kelly CV360 - Ray McCawley 2" at bounding box center [465, 186] width 931 height 278
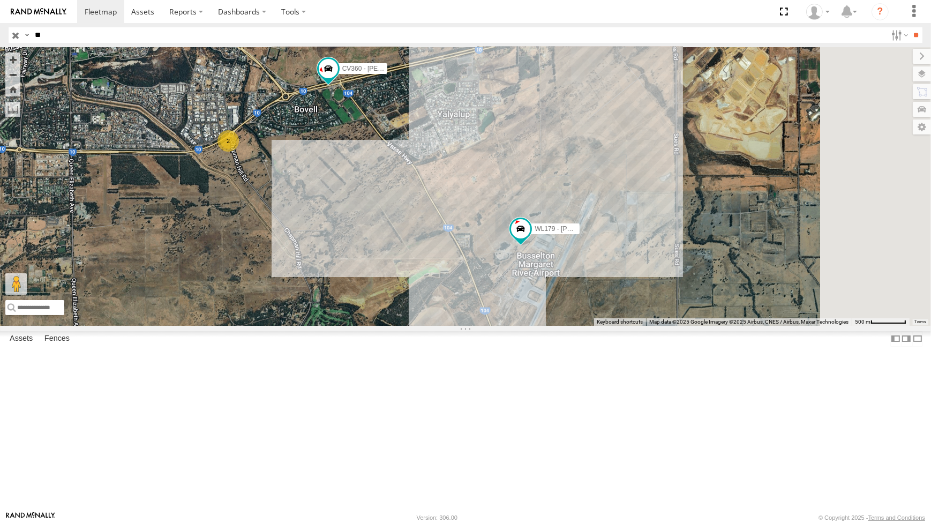
click at [503, 284] on div "CV360 - Ray McCawley WL179 - Fran 2" at bounding box center [465, 186] width 931 height 278
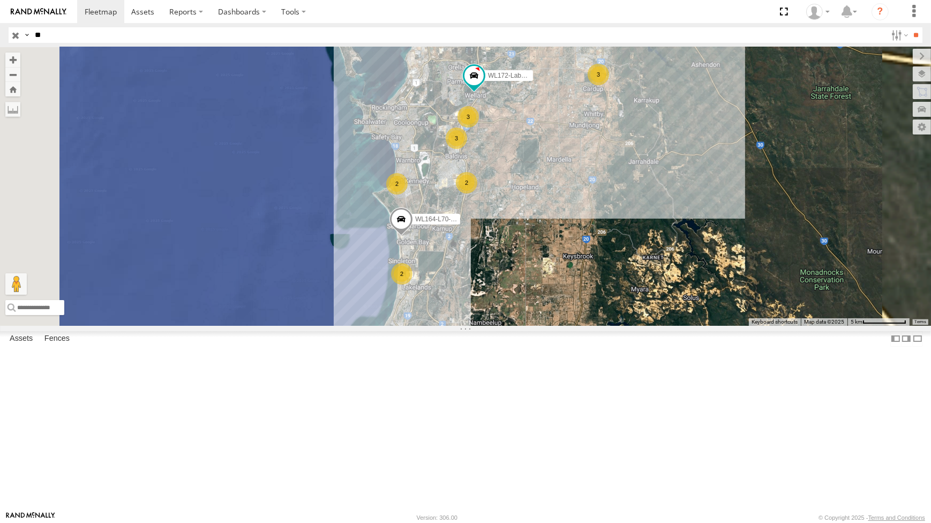
click at [670, 257] on div "WL178 WL193 - Greg Deters WL162 WL165 WL164-L70-Connect Greame 3 3 WL172-Labour…" at bounding box center [465, 186] width 931 height 278
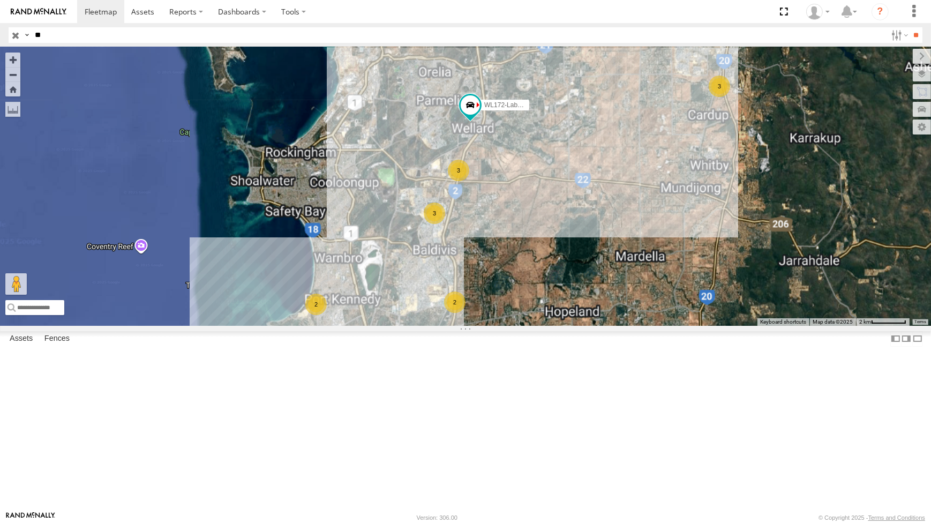
drag, startPoint x: 727, startPoint y: 149, endPoint x: 706, endPoint y: 316, distance: 168.5
click at [705, 315] on div "WL178 WL193 - Greg Deters WL162 WL165 WL164-L70-Connect Greame WL172-Labour Mat…" at bounding box center [465, 186] width 931 height 278
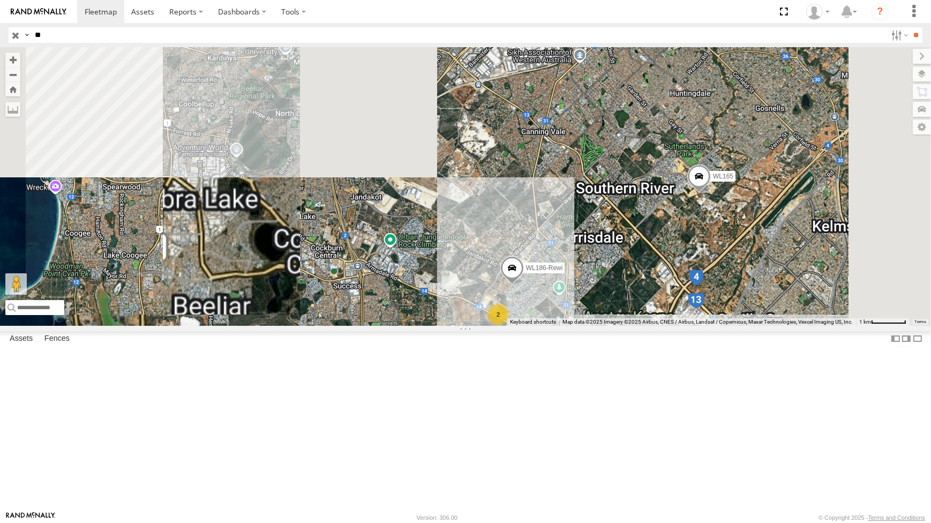
drag, startPoint x: 669, startPoint y: 312, endPoint x: 656, endPoint y: 342, distance: 32.2
click at [656, 325] on div "WL178 WL193 - Greg Deters WL162 WL165 WL164-L70-Connect Greame WL172-Labour Mat…" at bounding box center [465, 186] width 931 height 278
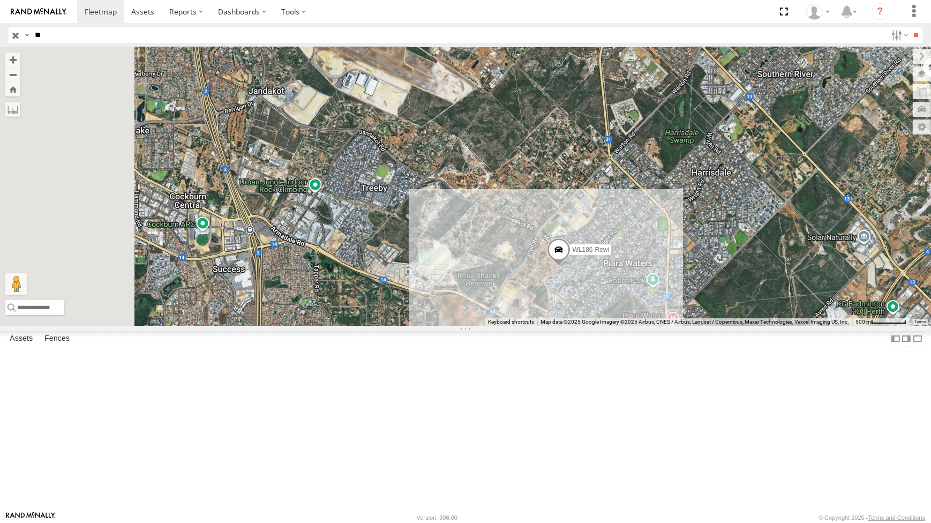
drag, startPoint x: 660, startPoint y: 381, endPoint x: 724, endPoint y: 293, distance: 108.6
click at [729, 289] on div "WL178 WL193 - Greg Deters WL162 WL165 WL164-L70-Connect Greame WL172-Labour Mat…" at bounding box center [465, 186] width 931 height 278
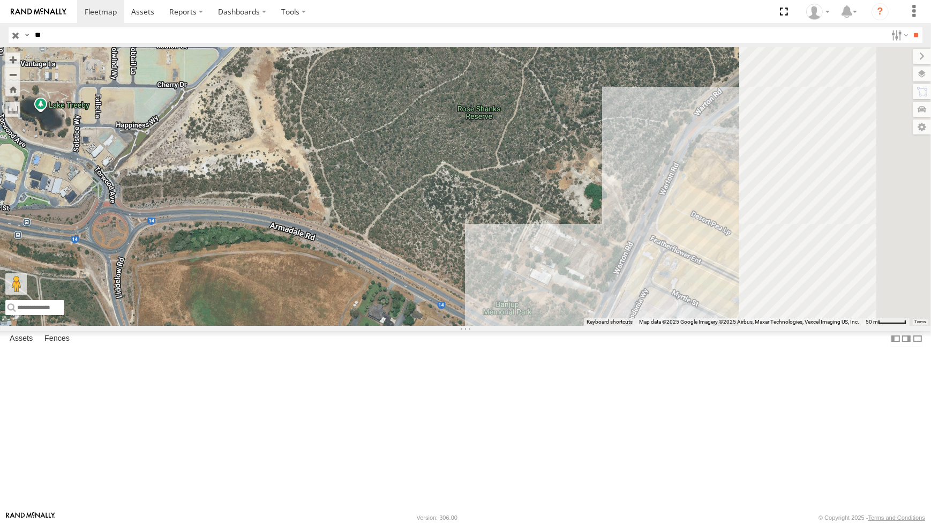
drag, startPoint x: 715, startPoint y: 410, endPoint x: 600, endPoint y: 373, distance: 121.0
click at [601, 325] on div "WL178 WL193 - Greg Deters WL162 WL165 WL164-L70-Connect Greame WL172-Labour Mat…" at bounding box center [465, 186] width 931 height 278
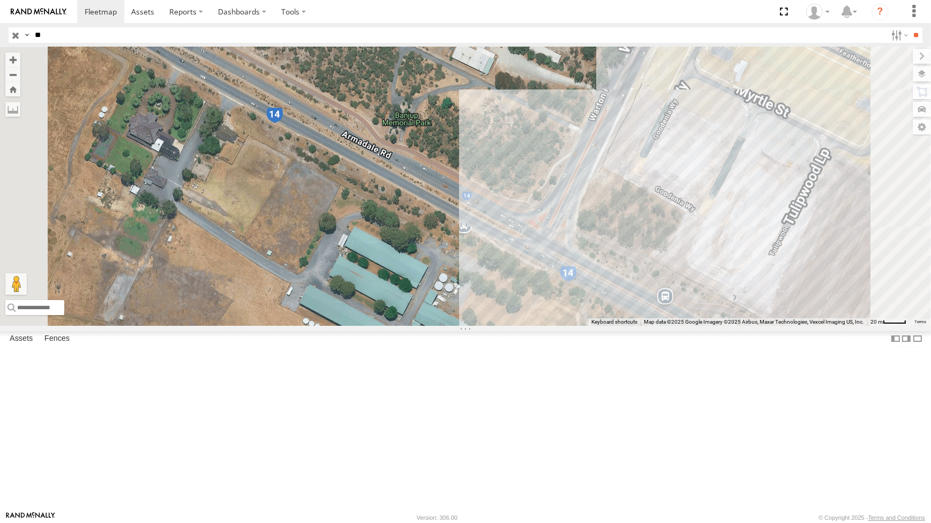
drag, startPoint x: 669, startPoint y: 432, endPoint x: 706, endPoint y: 255, distance: 181.1
click at [707, 253] on div "WL178 WL193 - Greg Deters WL162 WL165 WL164-L70-Connect Greame WL172-Labour Mat…" at bounding box center [465, 186] width 931 height 278
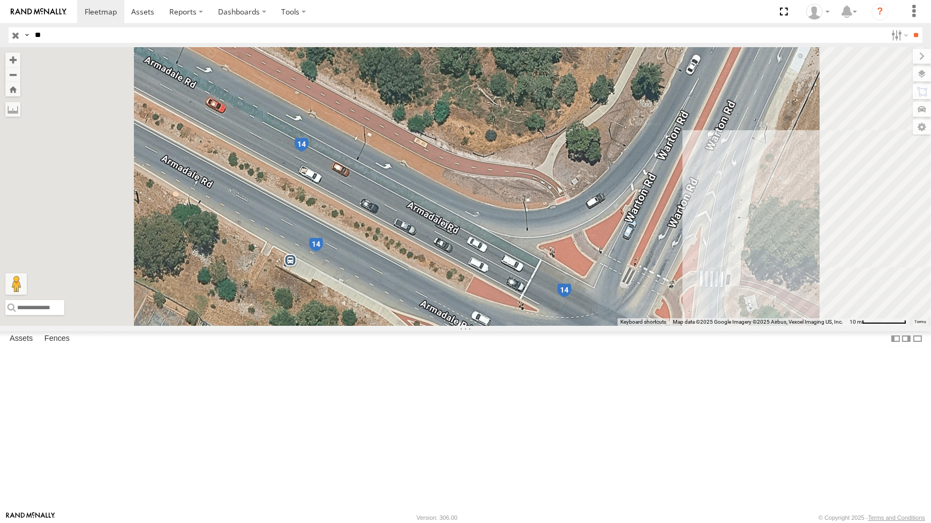
drag, startPoint x: 534, startPoint y: 230, endPoint x: 548, endPoint y: 273, distance: 45.1
click at [548, 273] on div "WL178 WL193 - Greg Deters WL162 WL165 WL164-L70-Connect Greame WL172-Labour Mat…" at bounding box center [465, 186] width 931 height 278
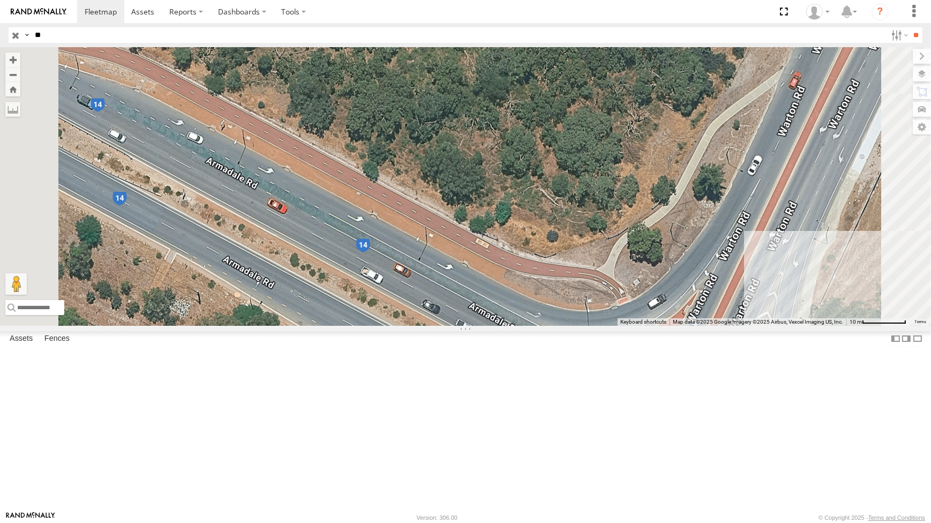
drag, startPoint x: 446, startPoint y: 251, endPoint x: 484, endPoint y: 277, distance: 45.2
click at [484, 277] on div "WL178 WL193 - Greg Deters WL162 WL165 WL164-L70-Connect Greame WL172-Labour Mat…" at bounding box center [465, 186] width 931 height 278
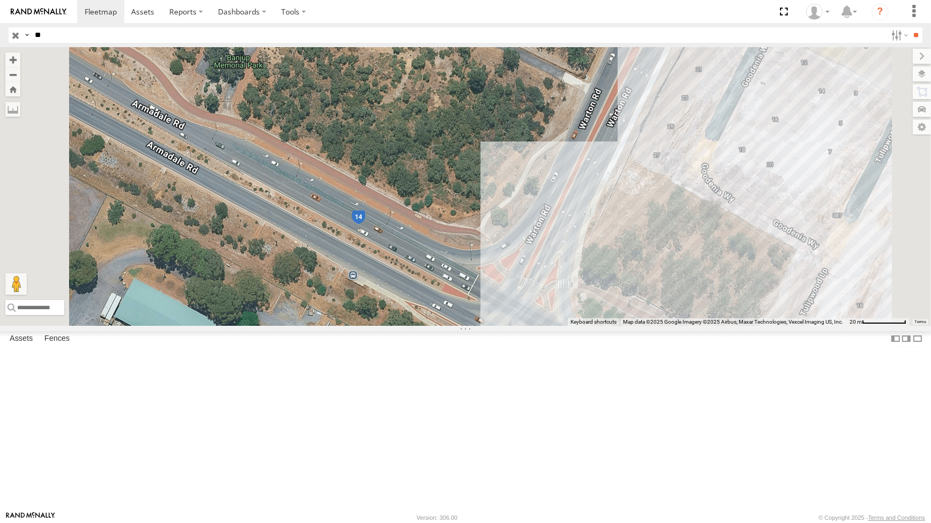
click at [409, 229] on div "WL178 WL193 - Greg Deters WL162 WL165 WL164-L70-Connect Greame WL172-Labour Mat…" at bounding box center [465, 186] width 931 height 278
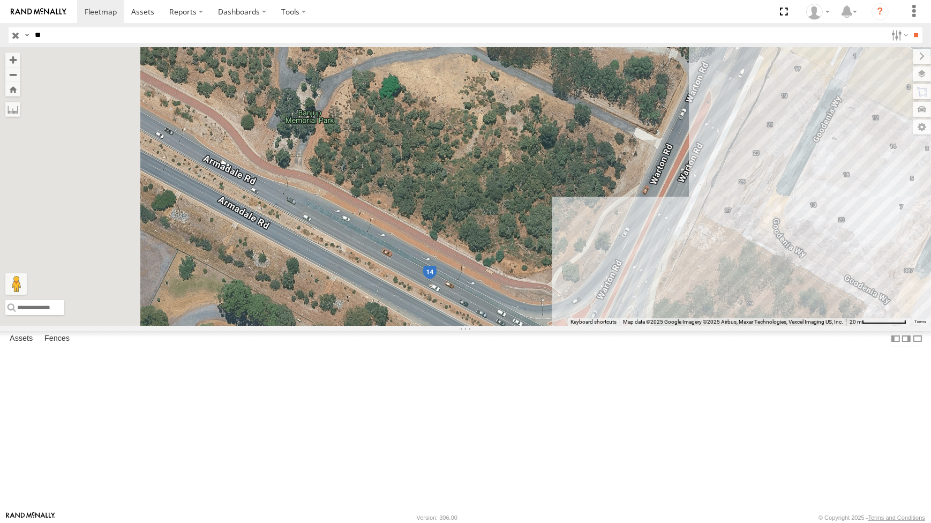
drag, startPoint x: 429, startPoint y: 229, endPoint x: 497, endPoint y: 281, distance: 85.3
click at [481, 271] on div "WL178 WL193 - Greg Deters WL162 WL165 WL164-L70-Connect Greame WL172-Labour Mat…" at bounding box center [465, 186] width 931 height 278
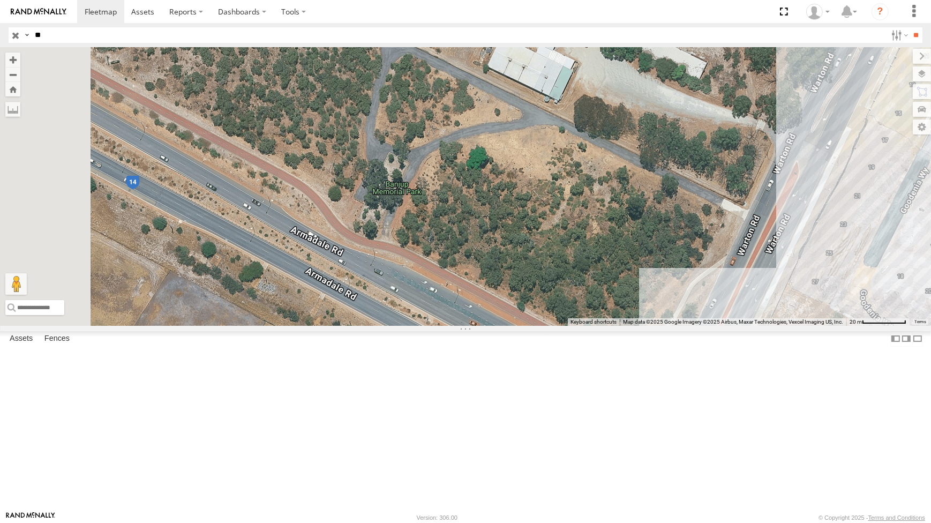
drag, startPoint x: 427, startPoint y: 246, endPoint x: 509, endPoint y: 297, distance: 96.3
click at [504, 302] on div "WL178 WL193 - Greg Deters WL162 WL165 WL164-L70-Connect Greame WL172-Labour Mat…" at bounding box center [465, 186] width 931 height 278
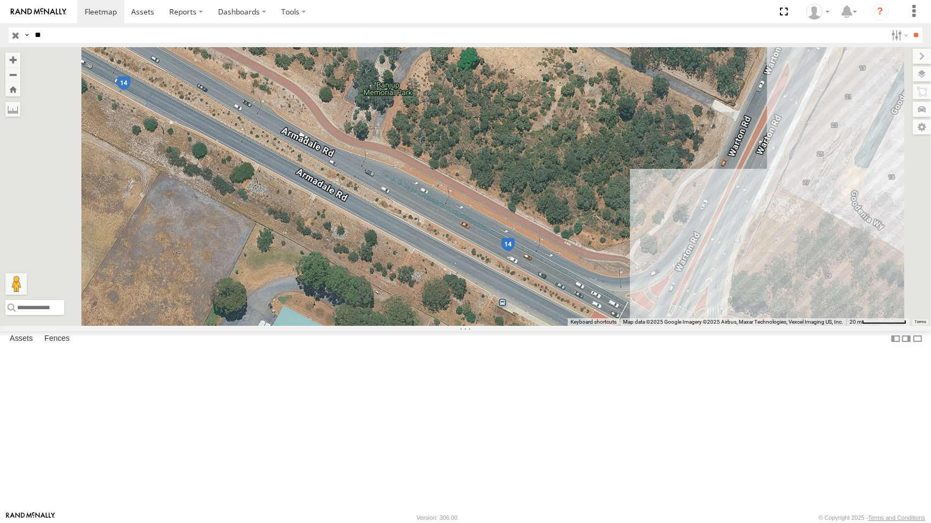
drag, startPoint x: 747, startPoint y: 152, endPoint x: 736, endPoint y: 163, distance: 15.2
click at [737, 162] on div "WL178 WL193 - Greg Deters WL162 WL165 WL164-L70-Connect Greame WL172-Labour Mat…" at bounding box center [465, 186] width 931 height 278
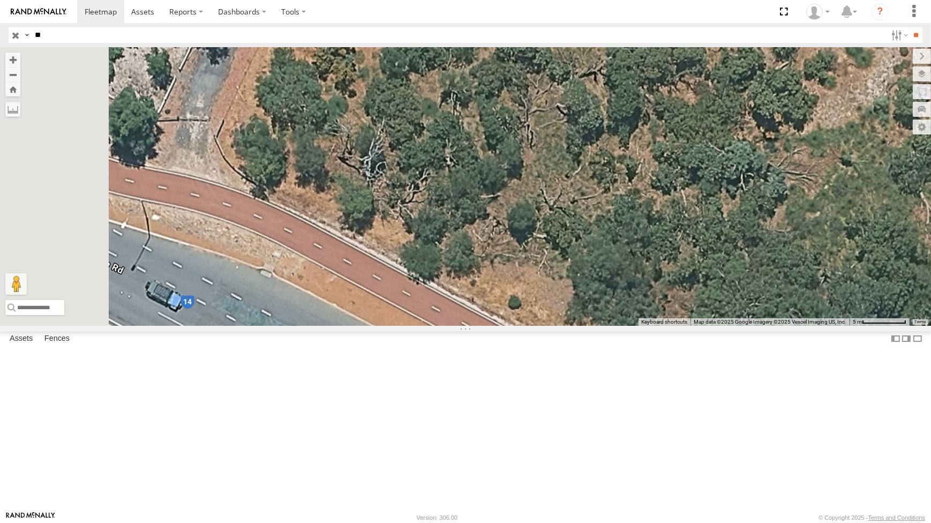
drag, startPoint x: 508, startPoint y: 132, endPoint x: 495, endPoint y: 296, distance: 164.5
click at [497, 295] on div "WL178 WL193 - Greg Deters WL162 WL165 WL164-L70-Connect Greame WL172-Labour Mat…" at bounding box center [465, 186] width 931 height 278
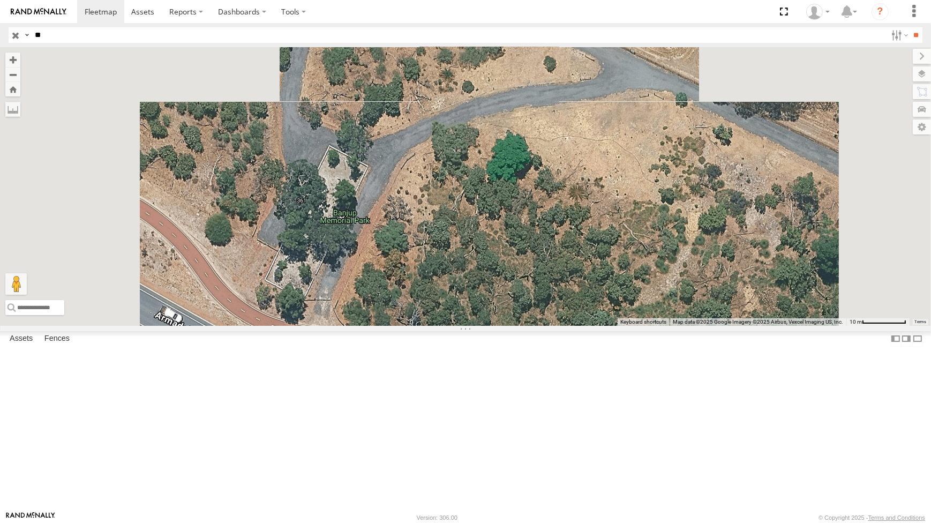
drag, startPoint x: 807, startPoint y: 158, endPoint x: 706, endPoint y: 170, distance: 101.4
click at [706, 170] on div "WL178 WL193 - Greg Deters WL162 WL165 WL164-L70-Connect Greame WL172-Labour Mat…" at bounding box center [465, 186] width 931 height 278
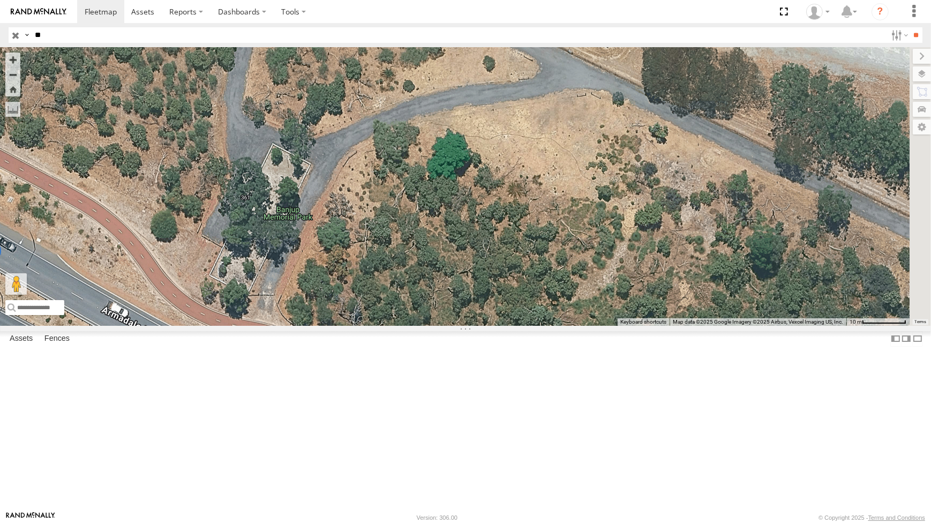
drag, startPoint x: 862, startPoint y: 257, endPoint x: 827, endPoint y: 243, distance: 37.7
click at [836, 259] on div "WL178 WL193 - Greg Deters WL162 WL165 WL164-L70-Connect Greame WL172-Labour Mat…" at bounding box center [465, 186] width 931 height 278
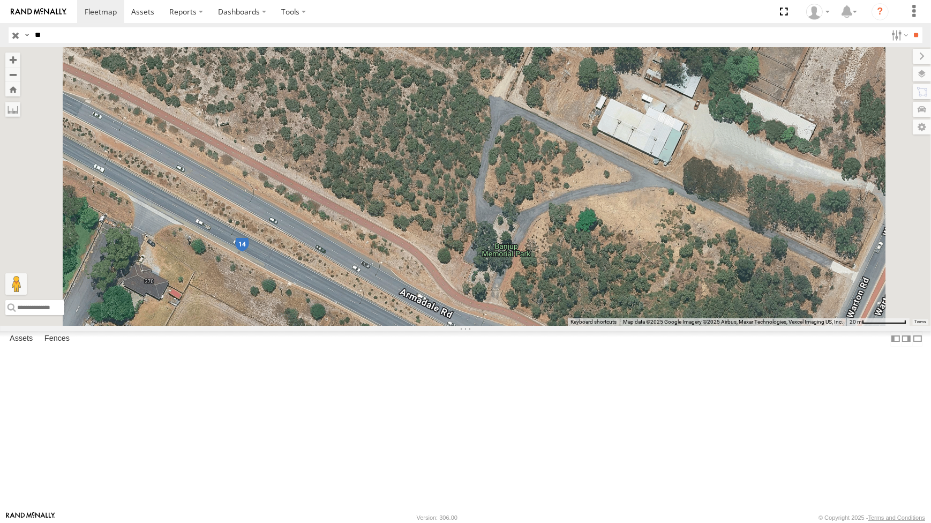
click at [682, 325] on div "WL178 WL193 - Greg Deters WL162 WL165 WL164-L70-Connect Greame WL172-Labour Mat…" at bounding box center [465, 186] width 931 height 278
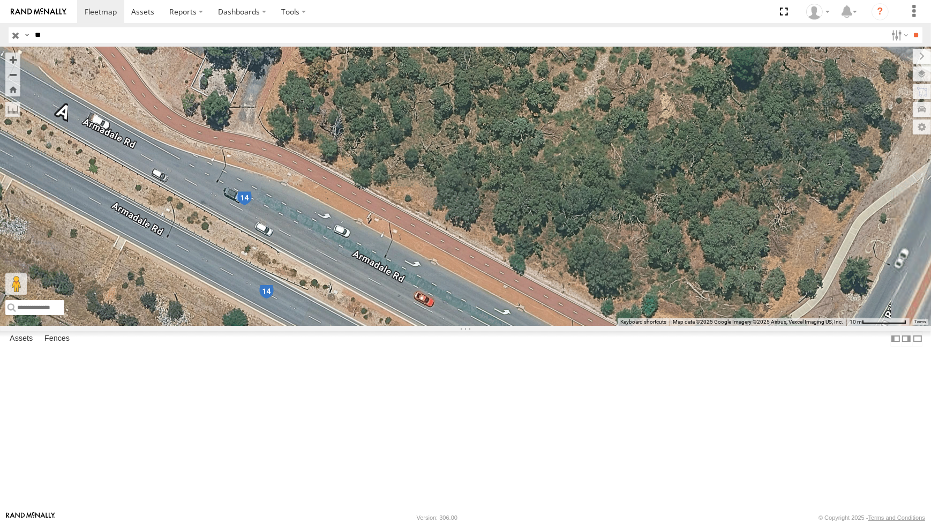
drag, startPoint x: 542, startPoint y: 336, endPoint x: 676, endPoint y: 379, distance: 140.8
click at [676, 325] on div "WL178 WL193 - Greg Deters WL162 WL165 WL164-L70-Connect Greame WL172-Labour Mat…" at bounding box center [465, 186] width 931 height 278
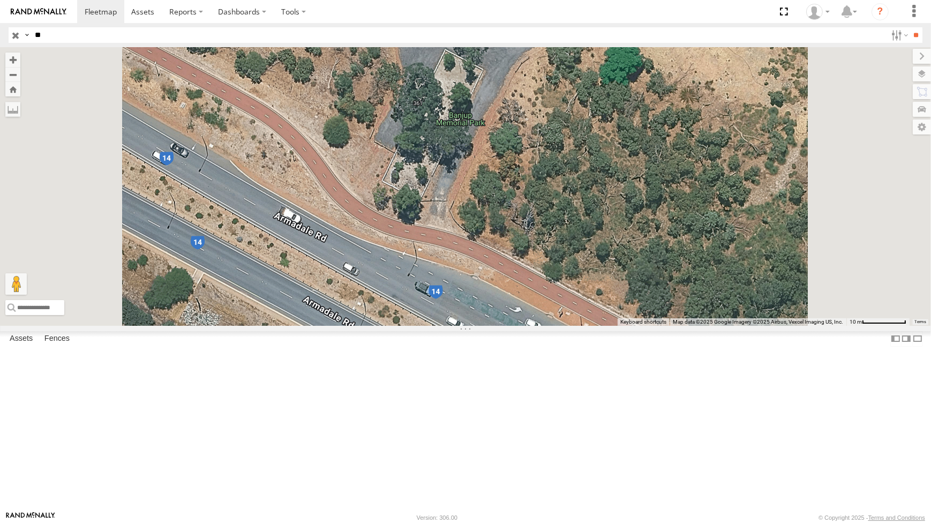
drag, startPoint x: 450, startPoint y: 198, endPoint x: 544, endPoint y: 305, distance: 142.4
click at [529, 294] on div "WL178 WL193 - Greg Deters WL162 WL165 WL164-L70-Connect Greame WL172-Labour Mat…" at bounding box center [465, 186] width 931 height 278
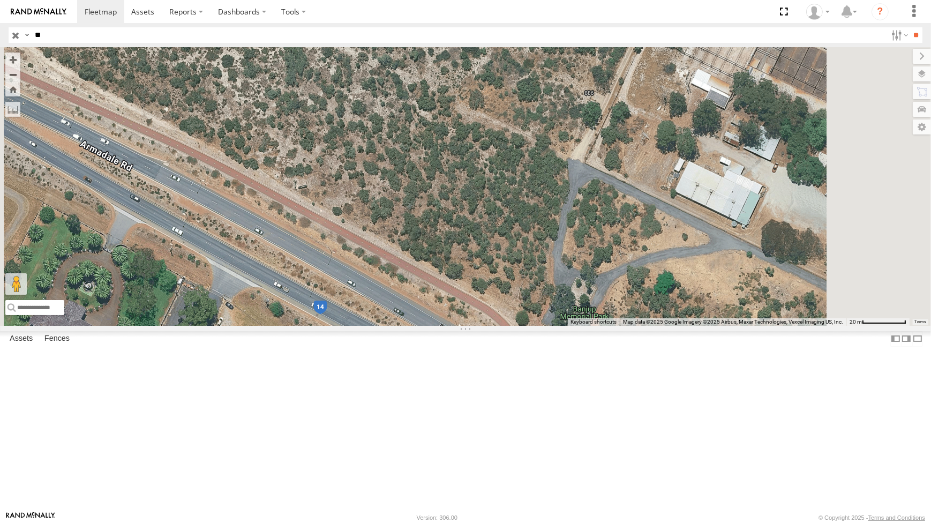
drag, startPoint x: 514, startPoint y: 285, endPoint x: 583, endPoint y: 319, distance: 76.7
click at [583, 319] on div "WL178 WL193 - Greg Deters WL162 WL165 WL164-L70-Connect Greame WL172-Labour Mat…" at bounding box center [465, 186] width 931 height 278
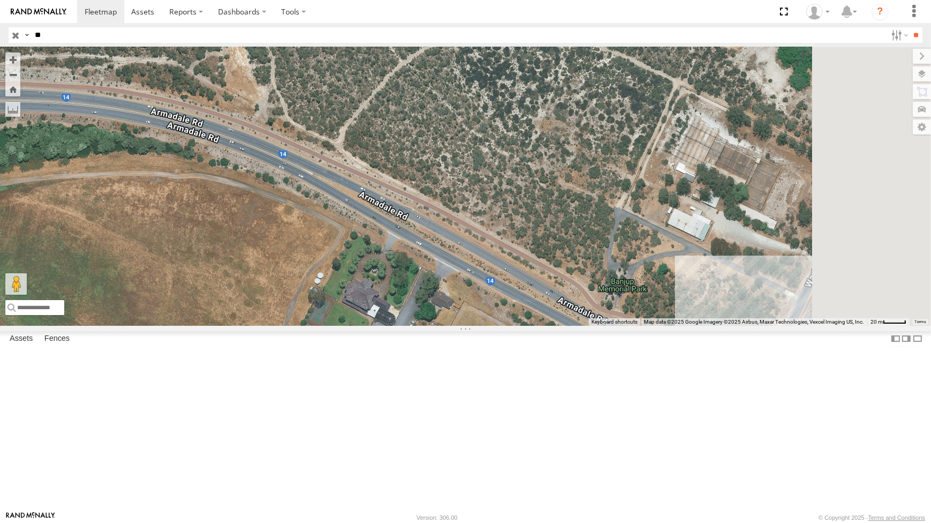
drag, startPoint x: 546, startPoint y: 237, endPoint x: 500, endPoint y: 170, distance: 81.0
click at [510, 188] on div "WL178 WL193 - Greg Deters WL162 WL165 WL164-L70-Connect Greame WL172-Labour Mat…" at bounding box center [465, 186] width 931 height 278
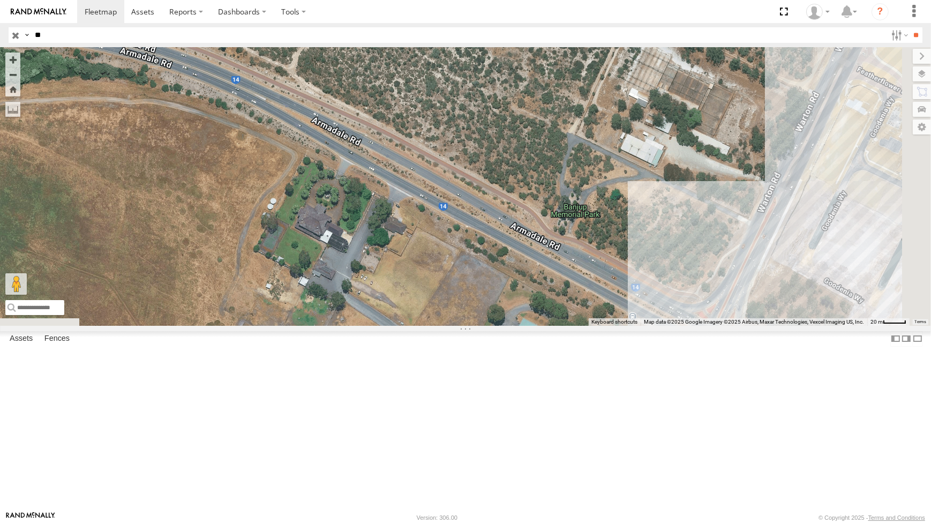
drag, startPoint x: 688, startPoint y: 309, endPoint x: 467, endPoint y: 210, distance: 241.6
click at [521, 227] on div "WL178 WL193 - Greg Deters WL162 WL165 WL164-L70-Connect Greame WL172-Labour Mat…" at bounding box center [465, 186] width 931 height 278
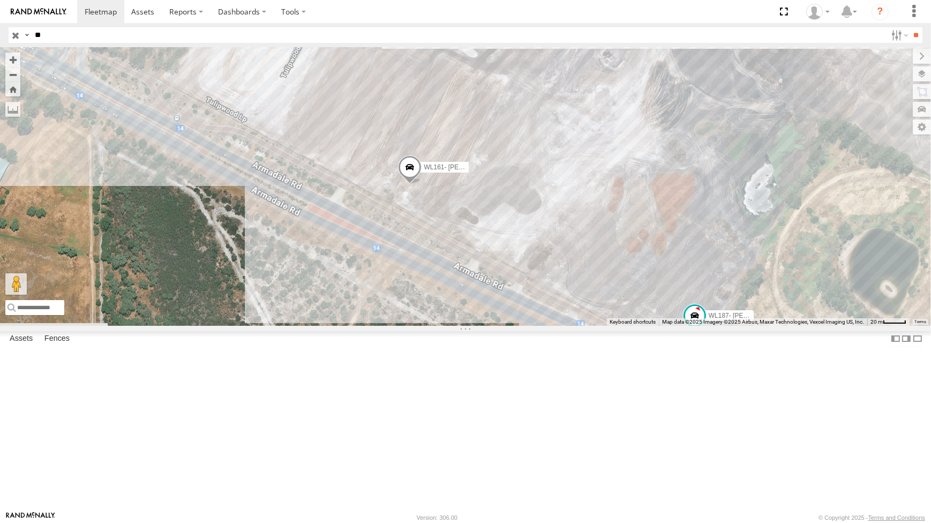
drag, startPoint x: 479, startPoint y: 217, endPoint x: 593, endPoint y: 309, distance: 146.3
click at [590, 311] on div "WL178 WL193 - Greg Deters WL162 WL165 WL164-L70-Connect Greame WL172-Labour Mat…" at bounding box center [465, 186] width 931 height 278
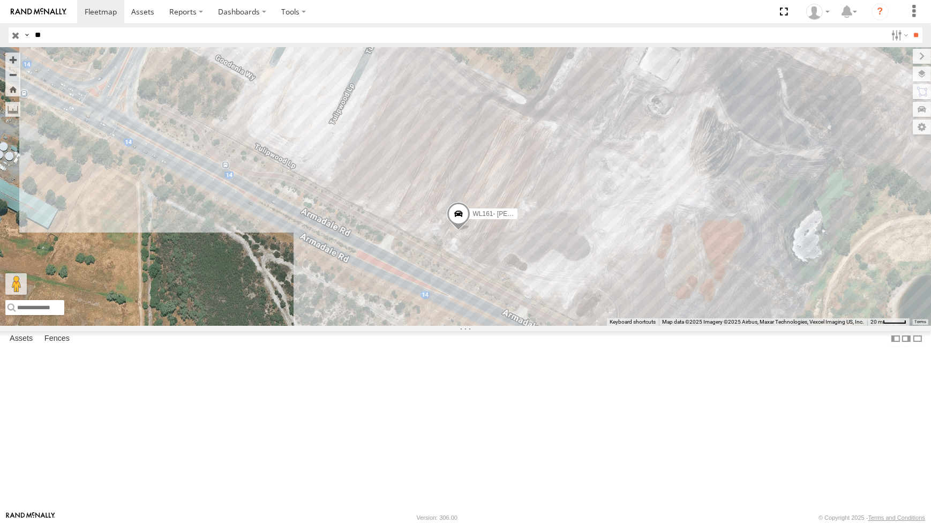
drag, startPoint x: 444, startPoint y: 192, endPoint x: 450, endPoint y: 199, distance: 9.1
click at [449, 199] on div "WL178 WL193 - Greg Deters WL162 WL165 WL164-L70-Connect Greame WL172-Labour Mat…" at bounding box center [465, 186] width 931 height 278
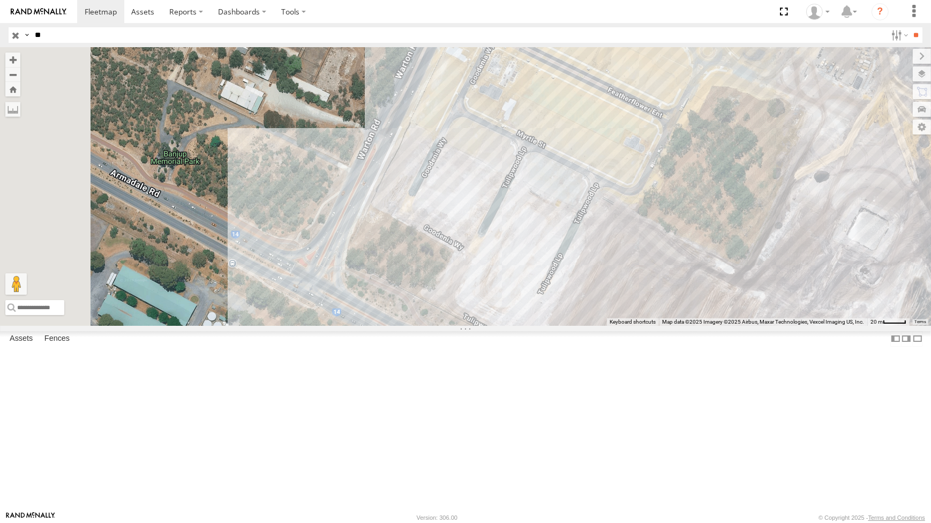
drag, startPoint x: 391, startPoint y: 170, endPoint x: 592, endPoint y: 332, distance: 258.5
click at [592, 325] on div "WL178 WL193 - Greg Deters WL162 WL165 WL164-L70-Connect Greame WL172-Labour Mat…" at bounding box center [465, 186] width 931 height 278
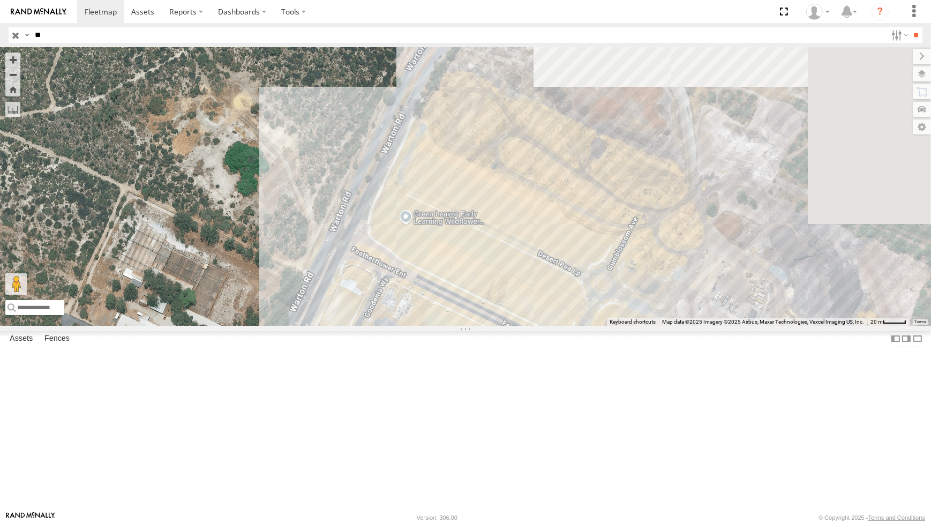
drag, startPoint x: 540, startPoint y: 329, endPoint x: 638, endPoint y: 327, distance: 98.1
click at [632, 325] on div "WL178 WL193 - Greg Deters WL162 WL165 WL164-L70-Connect Greame WL172-Labour Mat…" at bounding box center [465, 186] width 931 height 278
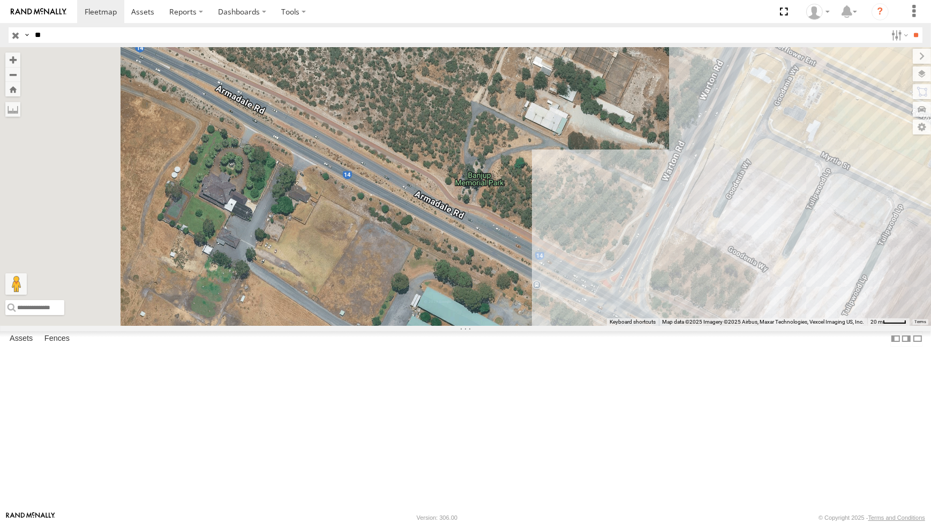
drag, startPoint x: 514, startPoint y: 251, endPoint x: 589, endPoint y: 311, distance: 96.1
click at [596, 308] on div "WL178 WL193 - Greg Deters WL162 WL165 WL164-L70-Connect Greame WL172-Labour Mat…" at bounding box center [465, 186] width 931 height 278
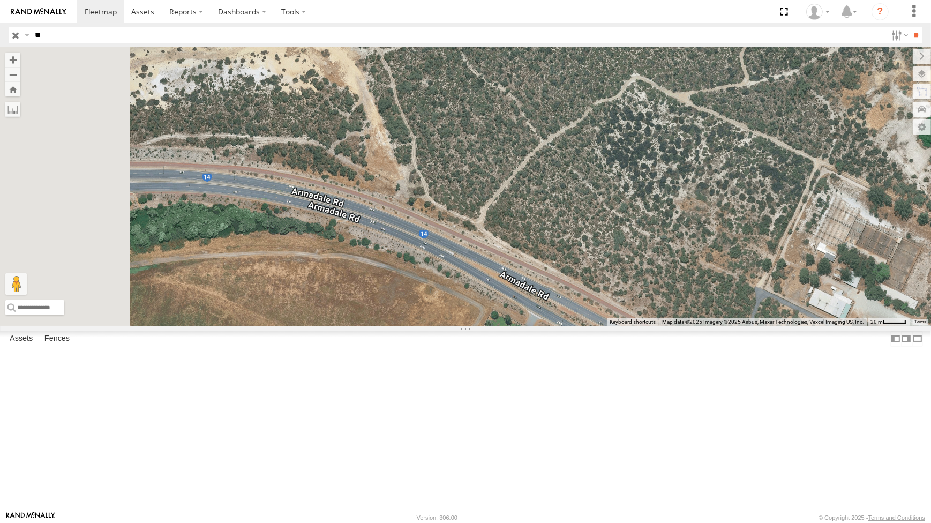
drag, startPoint x: 590, startPoint y: 329, endPoint x: 609, endPoint y: 332, distance: 19.6
click at [595, 325] on div "WL178 WL193 - Greg Deters WL162 WL165 WL164-L70-Connect Greame WL172-Labour Mat…" at bounding box center [465, 186] width 931 height 278
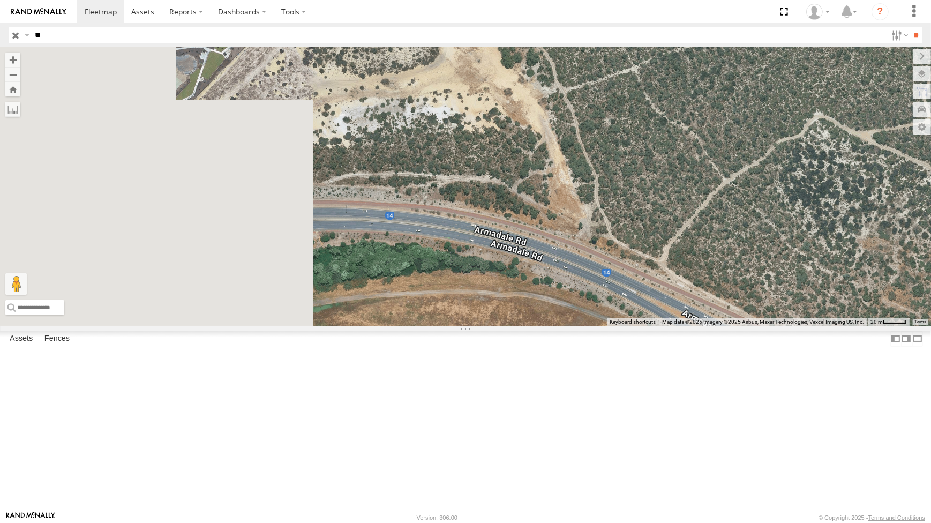
drag, startPoint x: 455, startPoint y: 303, endPoint x: 670, endPoint y: 320, distance: 215.6
click at [670, 320] on div "WL178 WL193 - Greg Deters WL162 WL165 WL164-L70-Connect Greame WL172-Labour Mat…" at bounding box center [465, 186] width 931 height 278
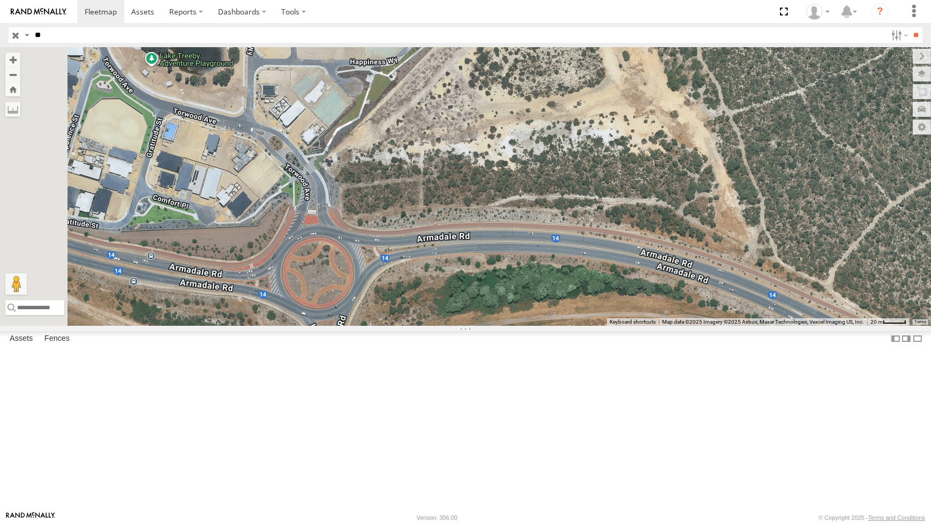
drag, startPoint x: 503, startPoint y: 267, endPoint x: 565, endPoint y: 303, distance: 72.3
click at [565, 303] on div "WL178 WL193 - Greg Deters WL162 WL165 WL164-L70-Connect Greame WL172-Labour Mat…" at bounding box center [465, 186] width 931 height 278
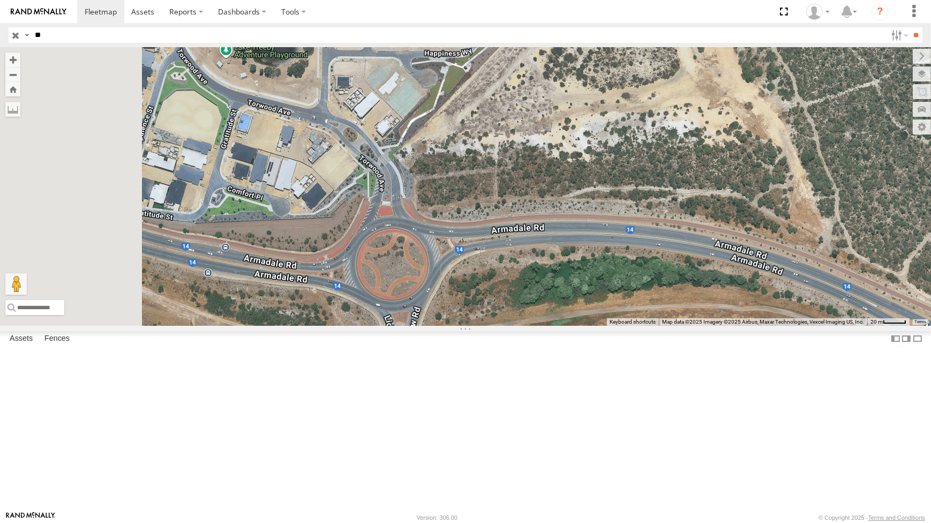
drag, startPoint x: 453, startPoint y: 300, endPoint x: 513, endPoint y: 297, distance: 59.5
click at [513, 297] on div "WL178 WL193 - Greg Deters WL162 WL165 WL164-L70-Connect Greame WL172-Labour Mat…" at bounding box center [465, 186] width 931 height 278
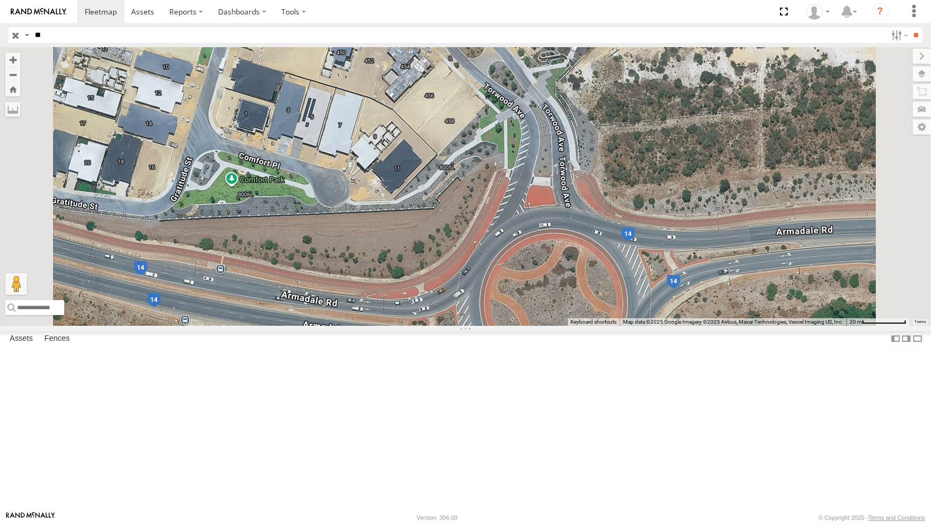
drag, startPoint x: 445, startPoint y: 389, endPoint x: 439, endPoint y: 379, distance: 11.5
click at [439, 325] on div "WL178 WL193 - Greg Deters WL162 WL165 WL164-L70-Connect Greame WL172-Labour Mat…" at bounding box center [465, 186] width 931 height 278
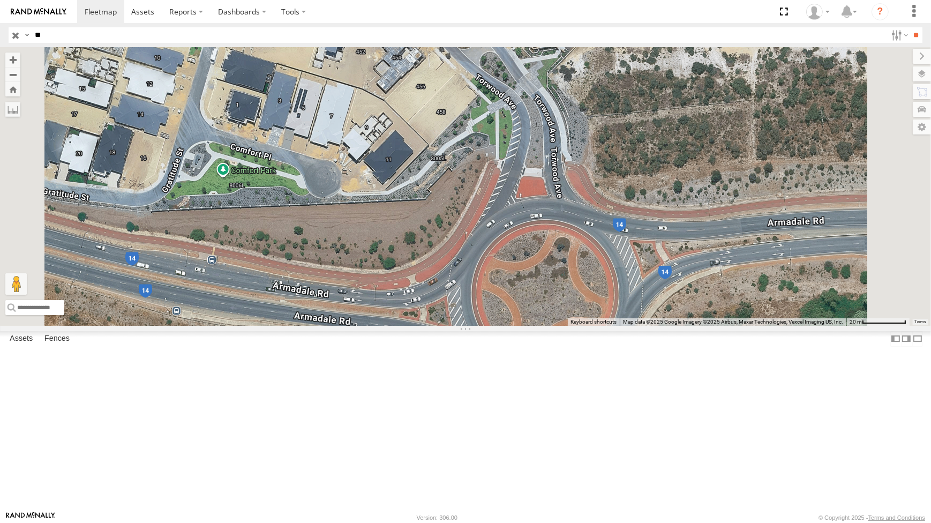
click at [650, 286] on div "WL178 WL193 - Greg Deters WL162 WL165 WL164-L70-Connect Greame WL172-Labour Mat…" at bounding box center [465, 186] width 931 height 278
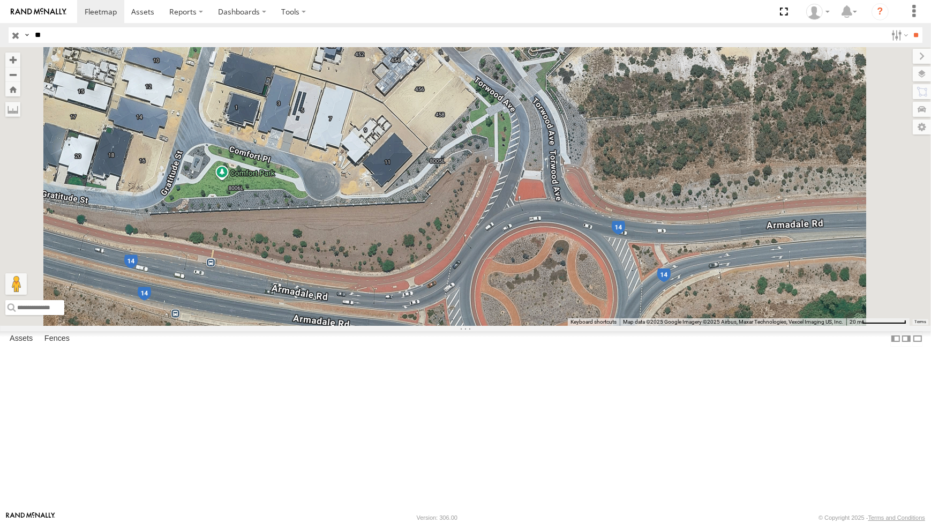
click at [674, 286] on div "WL178 WL193 - Greg Deters WL162 WL165 WL164-L70-Connect Greame WL172-Labour Mat…" at bounding box center [465, 186] width 931 height 278
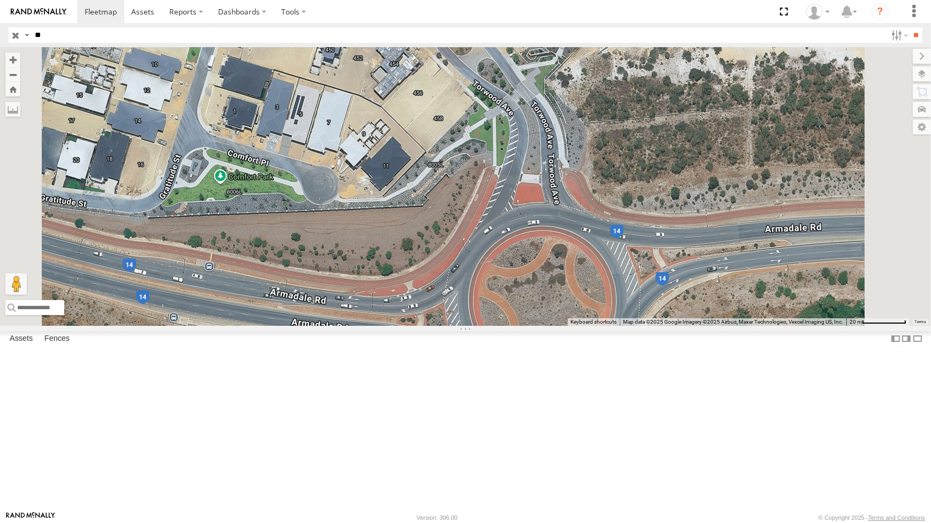
drag, startPoint x: 666, startPoint y: 300, endPoint x: 650, endPoint y: 303, distance: 16.3
click at [650, 303] on div "WL178 WL193 - Greg Deters WL162 WL165 WL164-L70-Connect Greame WL172-Labour Mat…" at bounding box center [465, 186] width 931 height 278
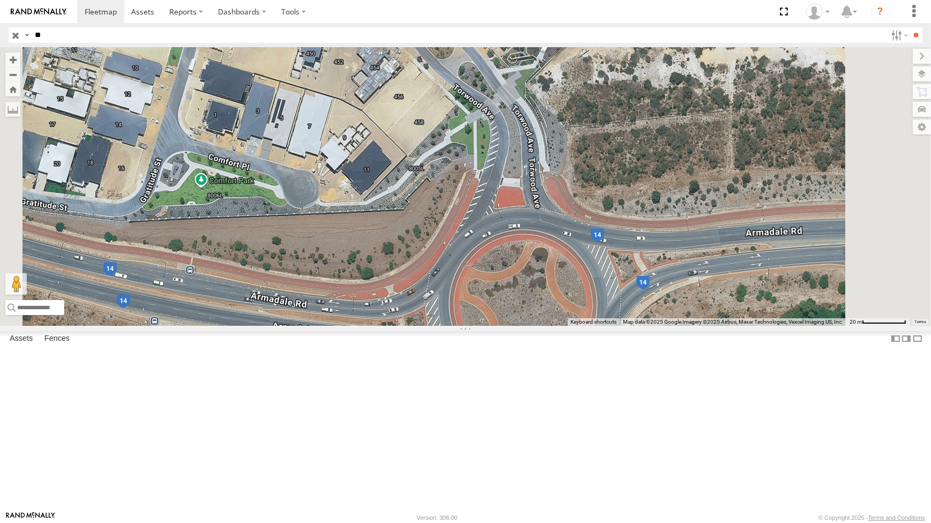
drag, startPoint x: 687, startPoint y: 296, endPoint x: 670, endPoint y: 293, distance: 16.9
click at [670, 293] on div "WL178 WL193 - Greg Deters WL162 WL165 WL164-L70-Connect Greame WL172-Labour Mat…" at bounding box center [465, 186] width 931 height 278
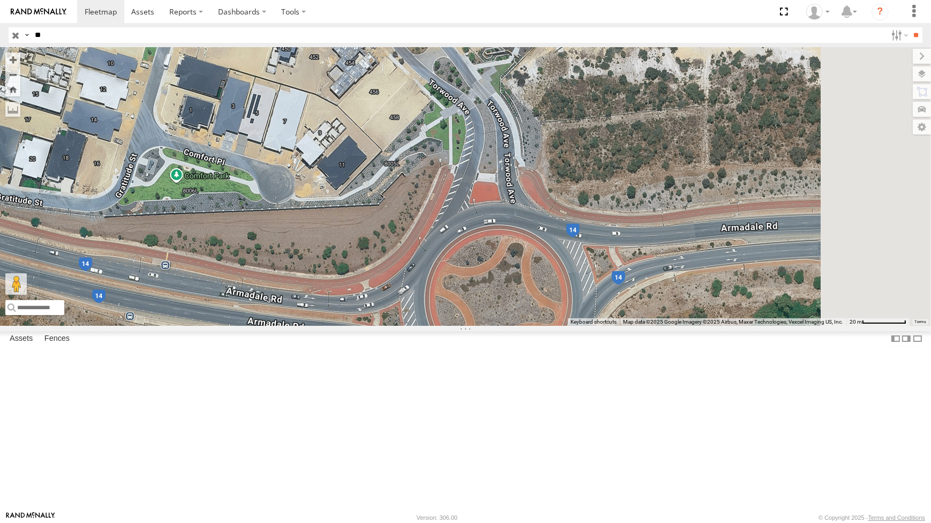
drag, startPoint x: 643, startPoint y: 257, endPoint x: 650, endPoint y: 248, distance: 11.5
click at [650, 248] on div "WL178 WL193 - Greg Deters WL162 WL165 WL164-L70-Connect Greame WL172-Labour Mat…" at bounding box center [465, 186] width 931 height 278
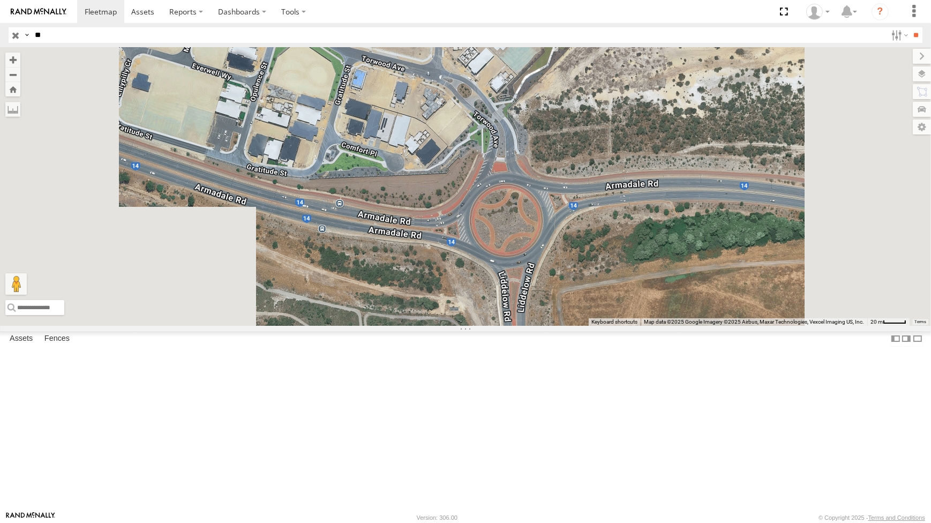
drag, startPoint x: 622, startPoint y: 274, endPoint x: 648, endPoint y: 256, distance: 32.0
click at [648, 257] on div "WL178 WL193 - Greg Deters WL162 WL165 WL164-L70-Connect Greame WL172-Labour Mat…" at bounding box center [465, 186] width 931 height 278
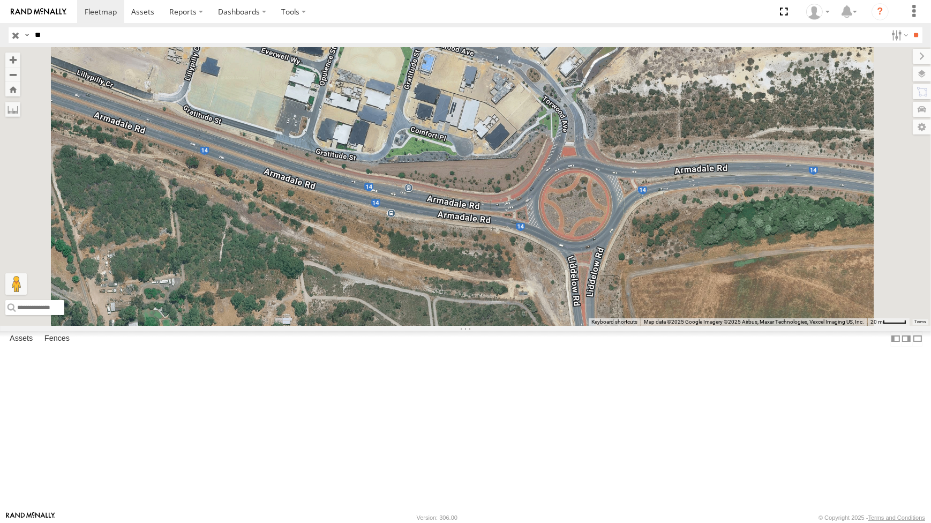
drag, startPoint x: 611, startPoint y: 293, endPoint x: 615, endPoint y: 305, distance: 12.7
click at [624, 310] on div "WL178 WL193 - Greg Deters WL162 WL165 WL164-L70-Connect Greame WL172-Labour Mat…" at bounding box center [465, 186] width 931 height 278
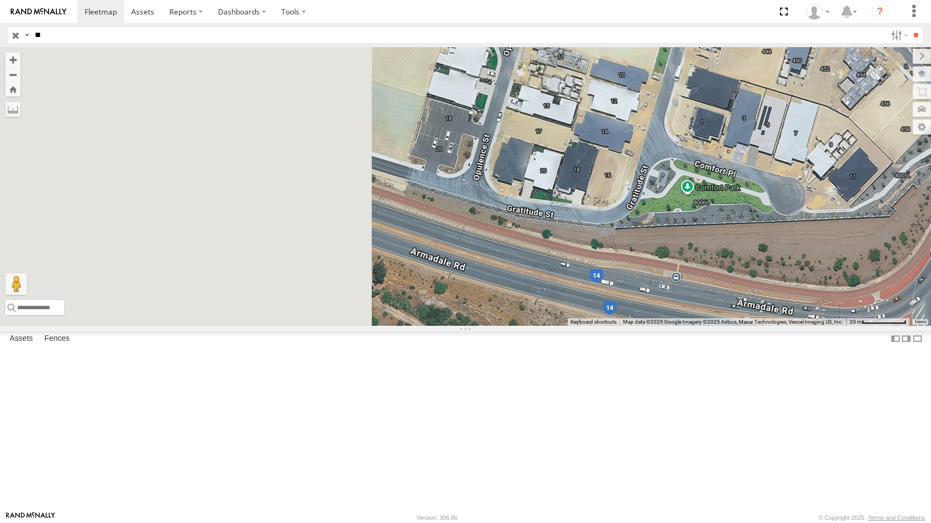
drag, startPoint x: 628, startPoint y: 297, endPoint x: 782, endPoint y: 330, distance: 157.9
click at [782, 325] on div "WL178 WL193 - Greg Deters WL162 WL165 WL164-L70-Connect Greame WL172-Labour Mat…" at bounding box center [465, 186] width 931 height 278
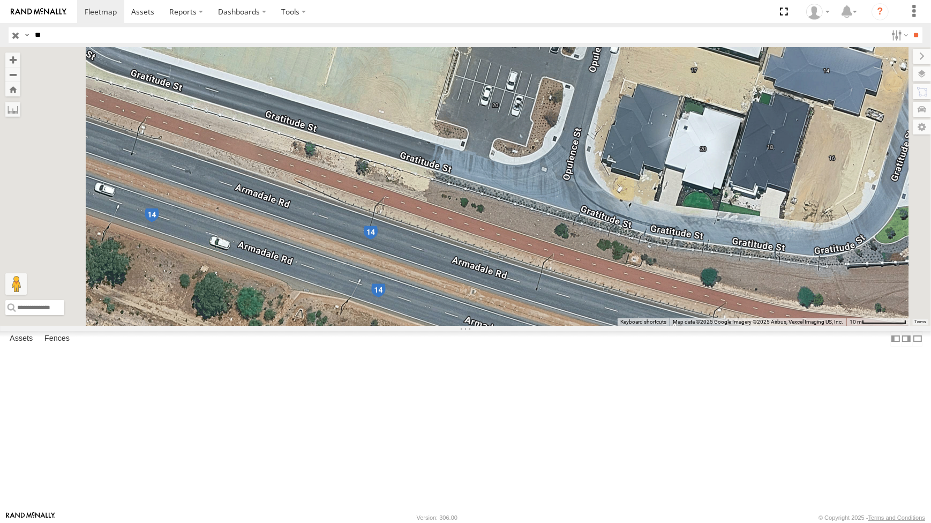
click at [629, 300] on div "WL178 WL193 - Greg Deters WL162 WL165 WL164-L70-Connect Greame WL172-Labour Mat…" at bounding box center [465, 186] width 931 height 278
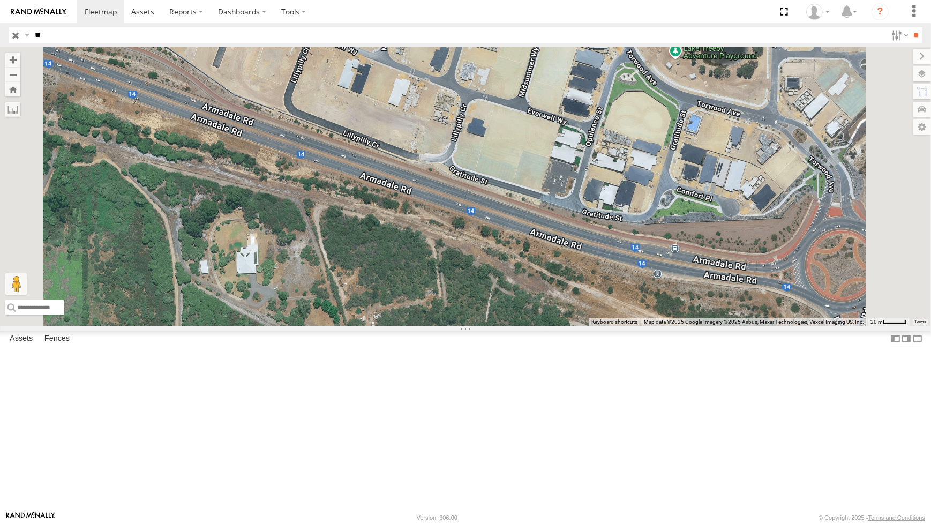
drag, startPoint x: 615, startPoint y: 314, endPoint x: 576, endPoint y: 317, distance: 39.3
click at [576, 317] on div "WL178 WL193 - Greg Deters WL162 WL165 WL164-L70-Connect Greame WL172-Labour Mat…" at bounding box center [465, 186] width 931 height 278
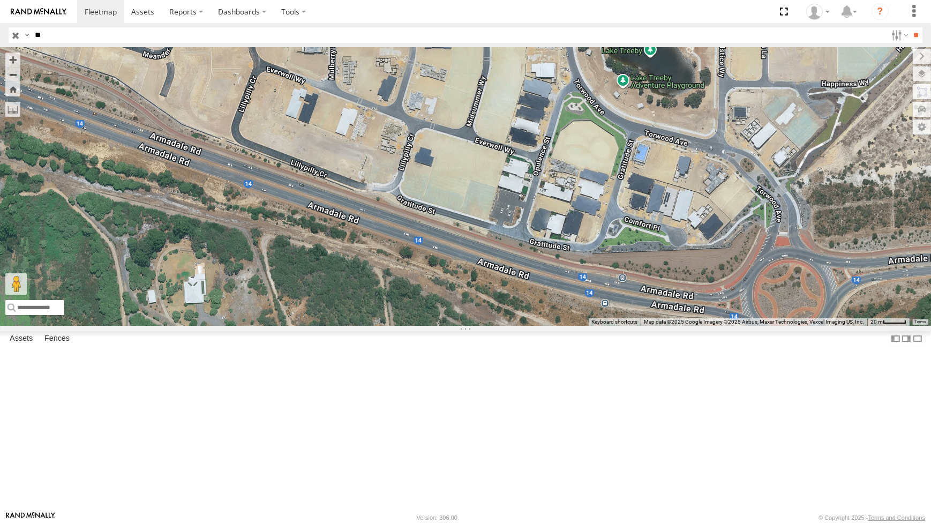
drag, startPoint x: 586, startPoint y: 337, endPoint x: 645, endPoint y: 366, distance: 65.9
click at [644, 325] on div "WL178 WL193 - Greg Deters WL162 WL165 WL164-L70-Connect Greame WL172-Labour Mat…" at bounding box center [465, 186] width 931 height 278
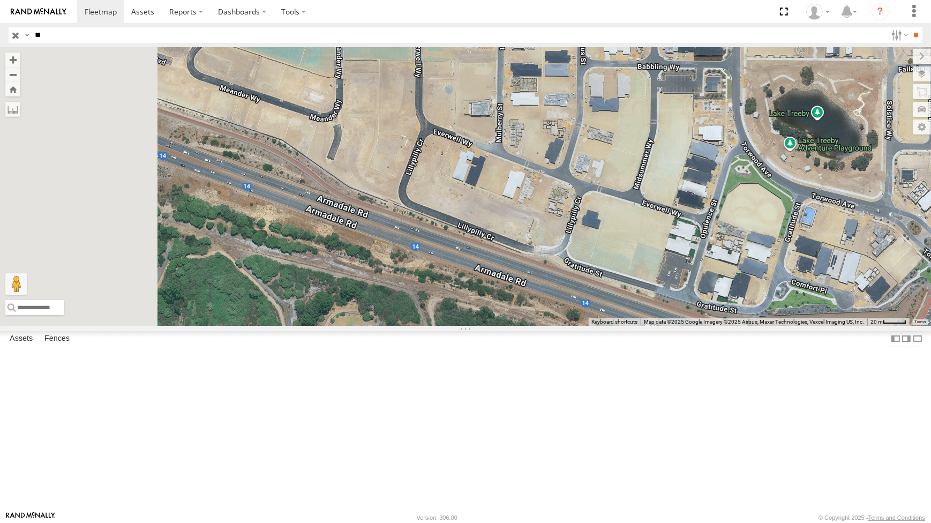
drag, startPoint x: 490, startPoint y: 322, endPoint x: 508, endPoint y: 329, distance: 18.8
click at [508, 325] on div "WL178 WL193 - Greg Deters WL162 WL165 WL164-L70-Connect Greame WL172-Labour Mat…" at bounding box center [465, 186] width 931 height 278
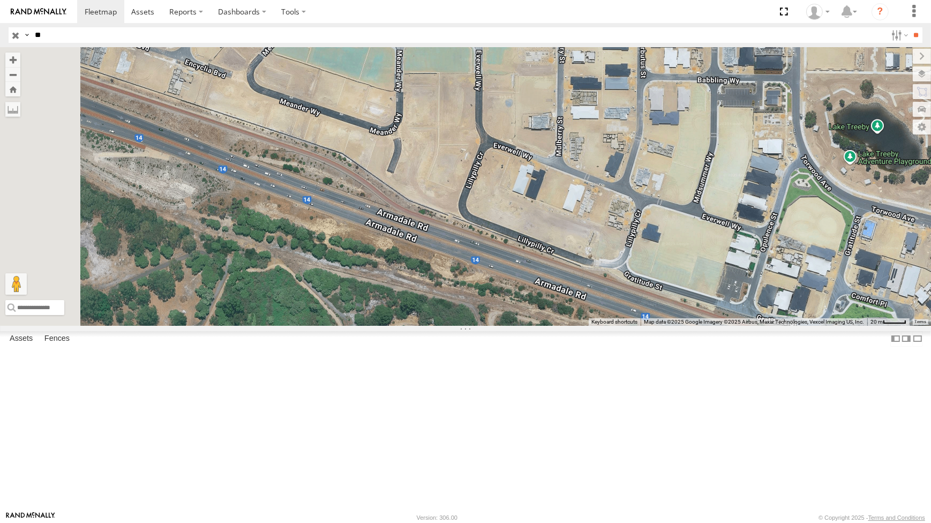
drag, startPoint x: 560, startPoint y: 344, endPoint x: 575, endPoint y: 346, distance: 15.7
click at [575, 325] on div "WL178 WL193 - Greg Deters WL162 WL165 WL164-L70-Connect Greame WL172-Labour Mat…" at bounding box center [465, 186] width 931 height 278
drag, startPoint x: 530, startPoint y: 332, endPoint x: 509, endPoint y: 330, distance: 21.5
click at [509, 325] on div "WL178 WL193 - Greg Deters WL162 WL165 WL164-L70-Connect Greame WL172-Labour Mat…" at bounding box center [465, 186] width 931 height 278
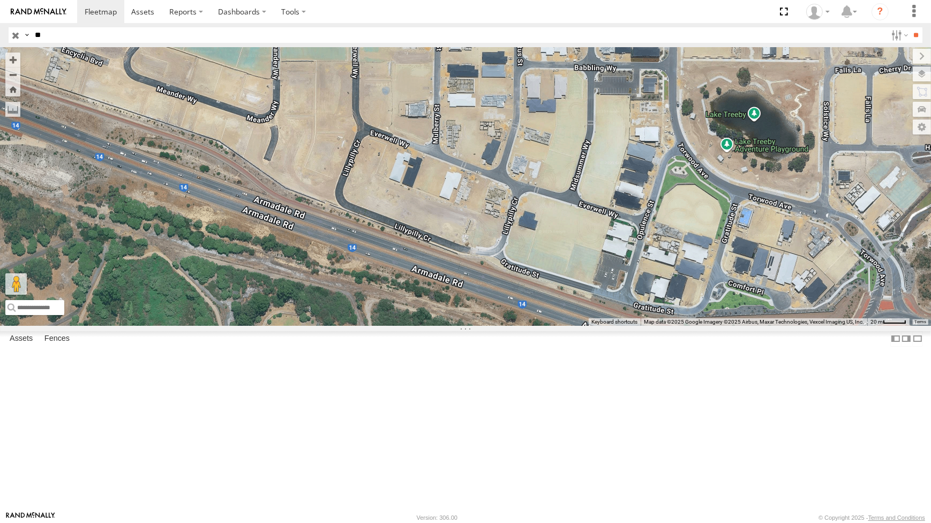
drag
click at [464, 325] on div "WL178 WL193 - Greg Deters WL162 WL165 WL164-L70-Connect Greame WL172-Labour Mat…" at bounding box center [465, 186] width 931 height 278
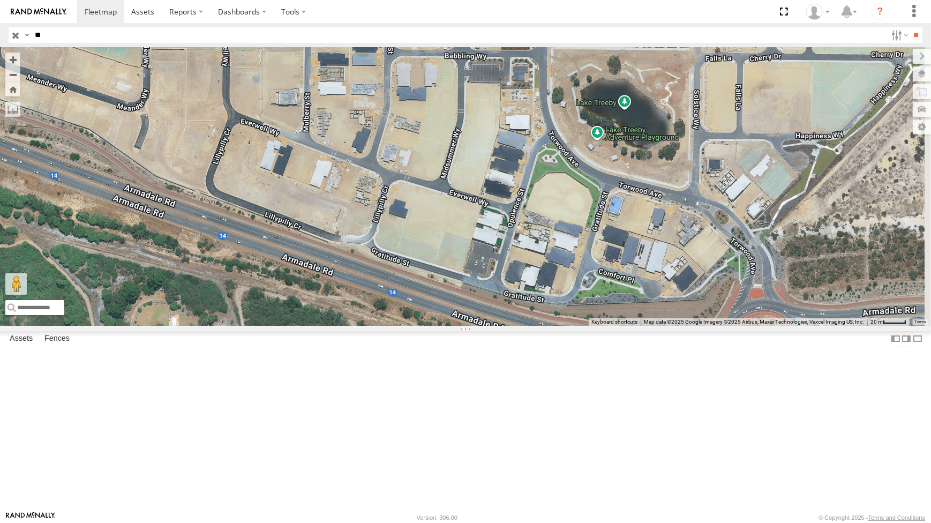
click at [579, 325] on div "WL178 WL193 - Greg Deters WL162 WL165 WL164-L70-Connect Greame WL172-Labour Mat…" at bounding box center [465, 186] width 931 height 278
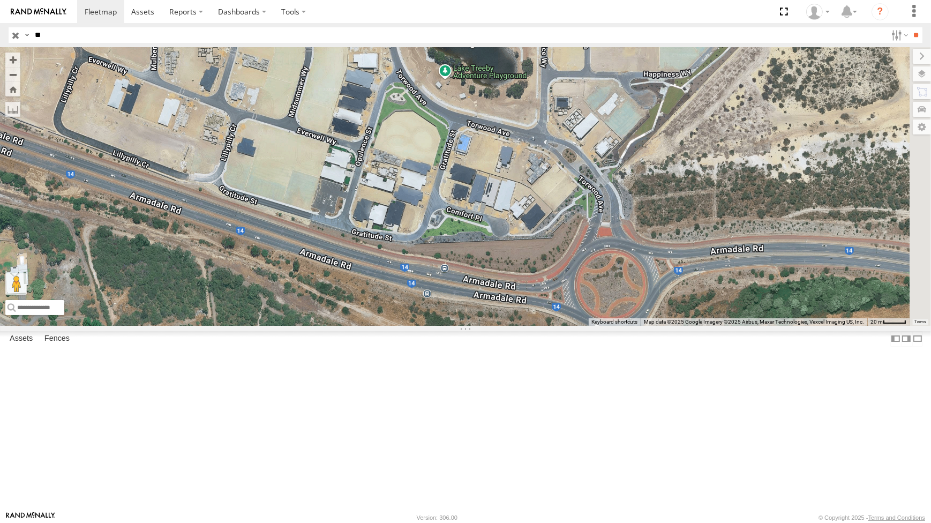
click at [506, 325] on div "WL178 WL193 - Greg Deters WL162 WL165 WL164-L70-Connect Greame WL172-Labour Mat…" at bounding box center [465, 186] width 931 height 278
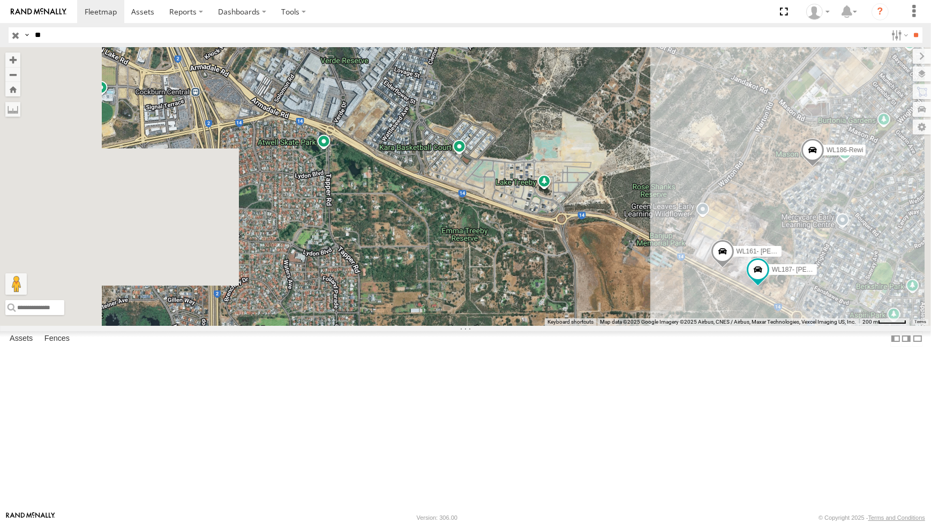
click at [684, 312] on div "WL178 WL193 - Greg Deters WL162 WL165 WL164-L70-Connect Greame WL172-Labour Mat…" at bounding box center [465, 186] width 931 height 278
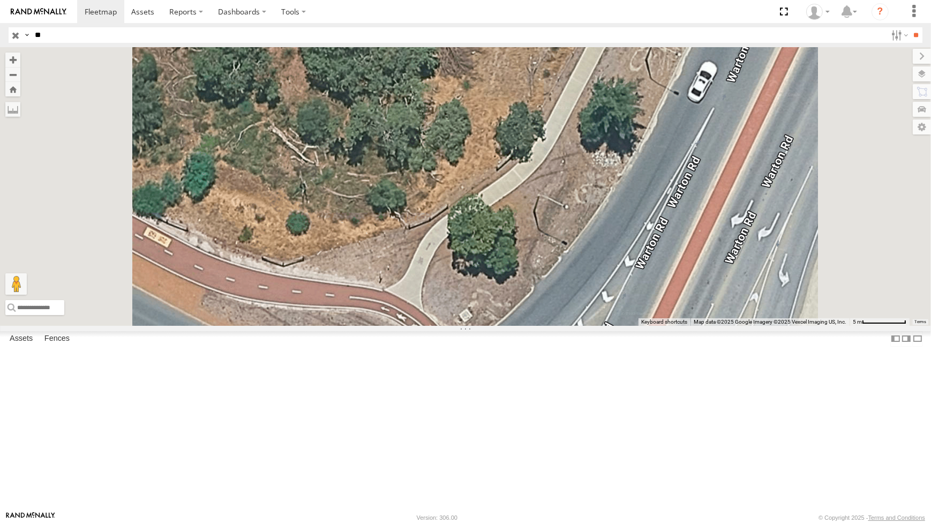
click at [588, 325] on div "WL178 WL193 - Greg Deters WL162 WL165 WL164-L70-Connect Greame WL172-Labour Mat…" at bounding box center [465, 186] width 931 height 278
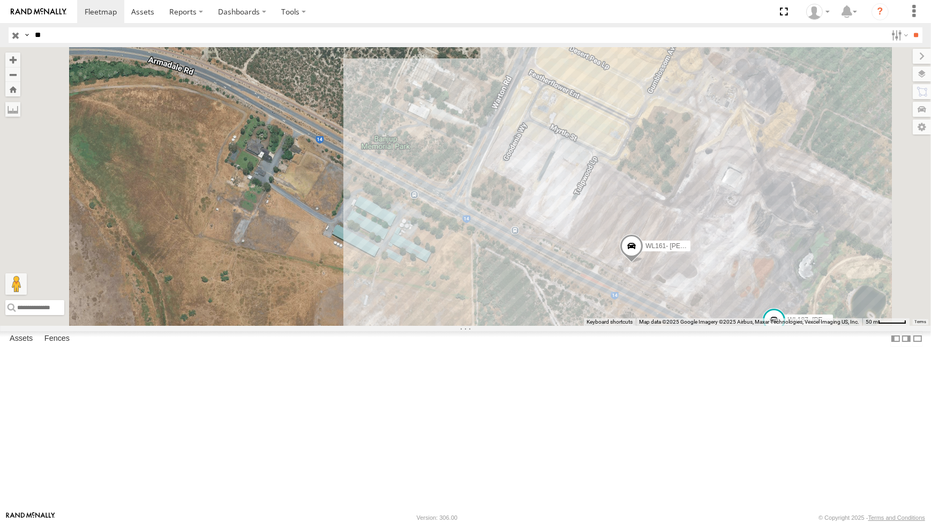
click at [676, 265] on div "WL178 WL193 - Greg Deters WL162 WL165 WL164-L70-Connect Greame WL172-Labour Mat…" at bounding box center [465, 186] width 931 height 278
click at [615, 273] on div "WL178 WL193 - Greg Deters WL162 WL165 WL164-L70-Connect Greame WL172-Labour Mat…" at bounding box center [465, 186] width 931 height 278
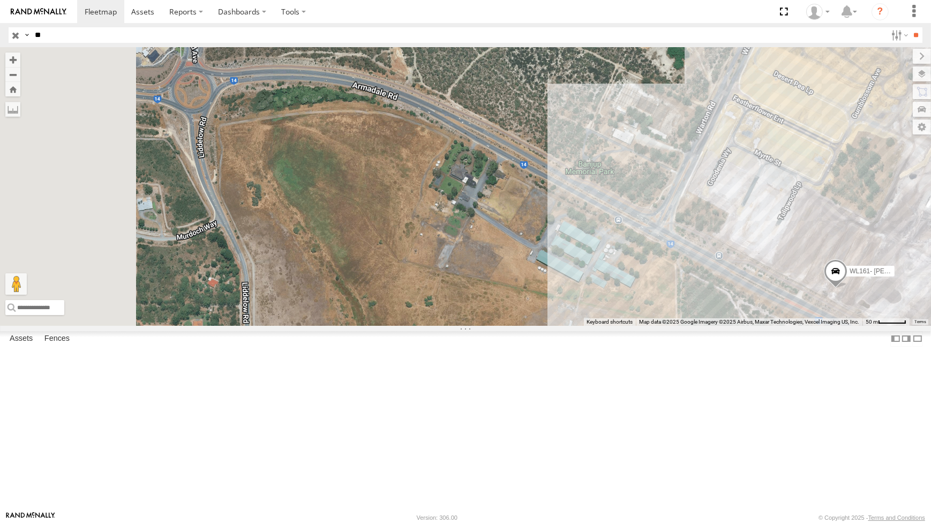
click at [651, 279] on div "WL178 WL193 - Greg Deters WL162 WL165 WL164-L70-Connect Greame WL172-Labour Mat…" at bounding box center [465, 186] width 931 height 278
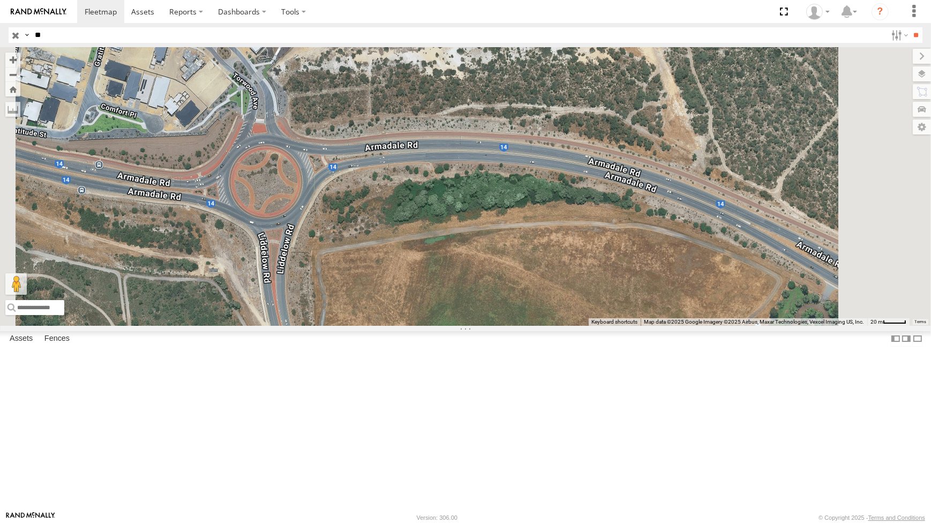
click at [456, 214] on div "WL178 WL193 - Greg Deters WL162 WL165 WL164-L70-Connect Greame WL172-Labour Mat…" at bounding box center [465, 186] width 931 height 278
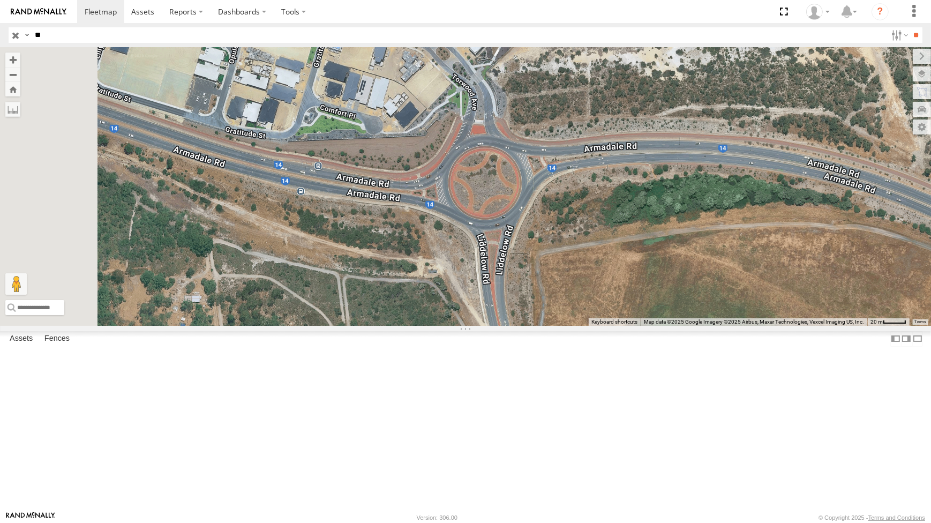
click at [583, 246] on div "WL178 WL193 - Greg Deters WL162 WL165 WL164-L70-Connect Greame WL172-Labour Mat…" at bounding box center [465, 186] width 931 height 278
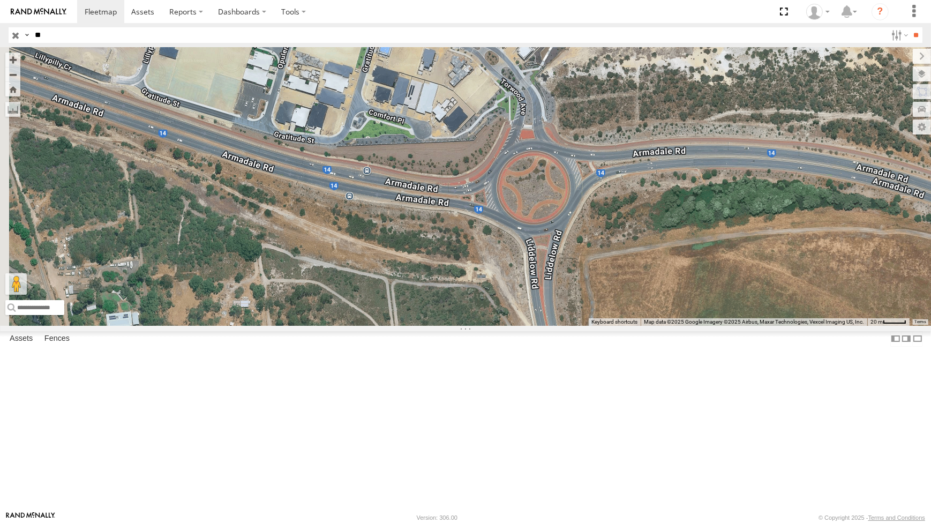
click at [675, 287] on div "WL178 WL193 - Greg Deters WL162 WL165 WL164-L70-Connect Greame WL172-Labour Mat…" at bounding box center [465, 186] width 931 height 278
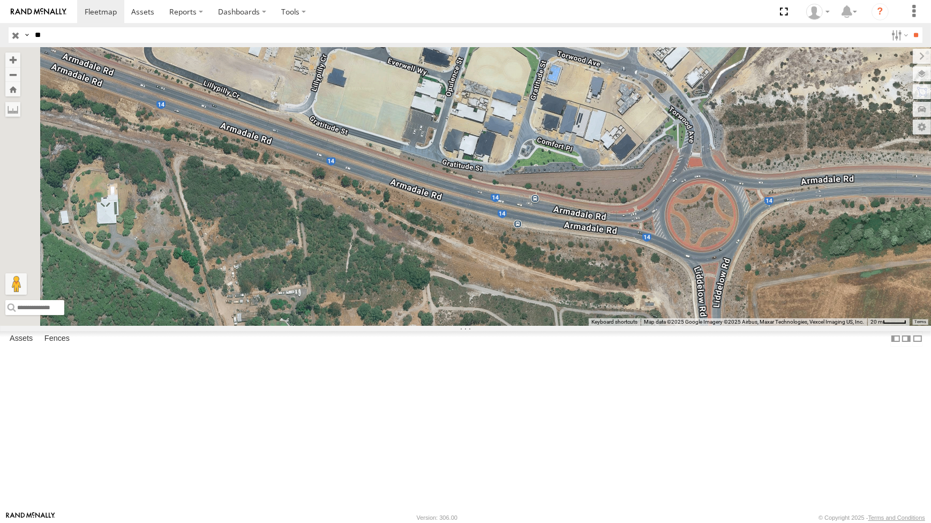
click at [491, 241] on div "WL178 WL193 - Greg Deters WL162 WL165 WL164-L70-Connect Greame WL172-Labour Mat…" at bounding box center [465, 186] width 931 height 278
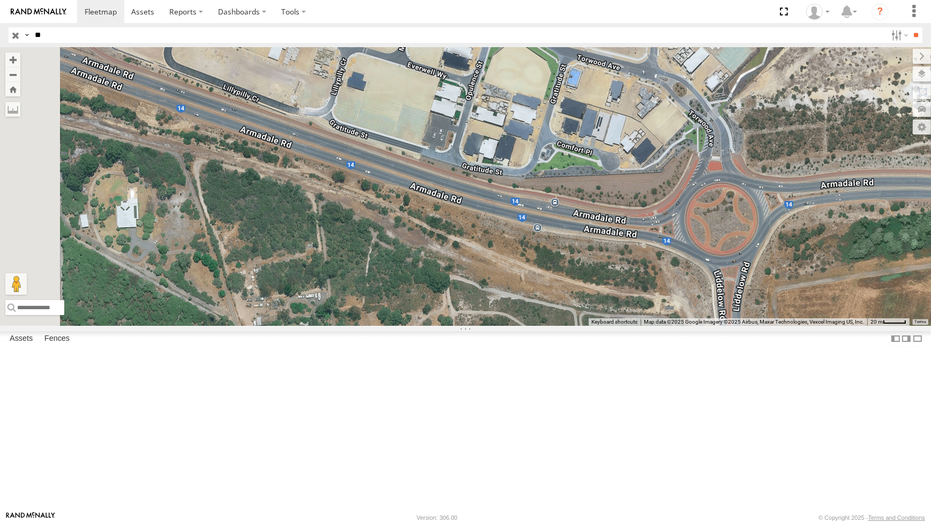
click at [624, 289] on div "WL178 WL193 - Greg Deters WL162 WL165 WL164-L70-Connect Greame WL172-Labour Mat…" at bounding box center [465, 186] width 931 height 278
click at [636, 290] on div "WL178 WL193 - Greg Deters WL162 WL165 WL164-L70-Connect Greame WL172-Labour Mat…" at bounding box center [465, 186] width 931 height 278
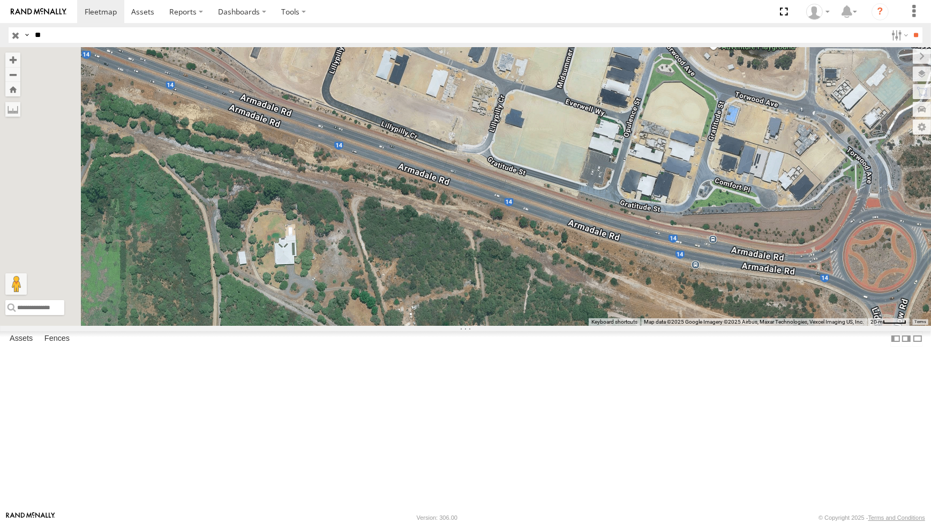
click at [590, 266] on div "WL178 WL193 - Greg Deters WL162 WL165 WL164-L70-Connect Greame WL172-Labour Mat…" at bounding box center [465, 186] width 931 height 278
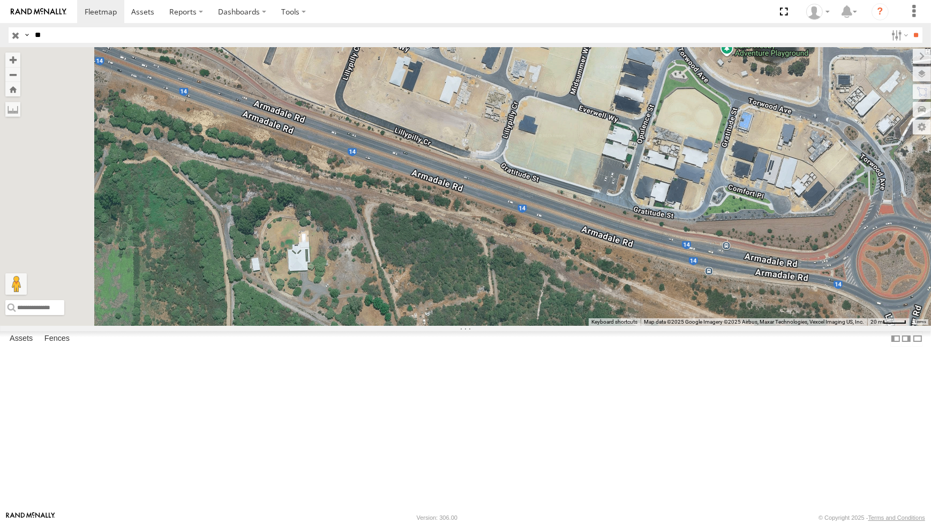
click at [452, 229] on div "WL178 WL193 - Greg Deters WL162 WL165 WL164-L70-Connect Greame WL172-Labour Mat…" at bounding box center [465, 186] width 931 height 278
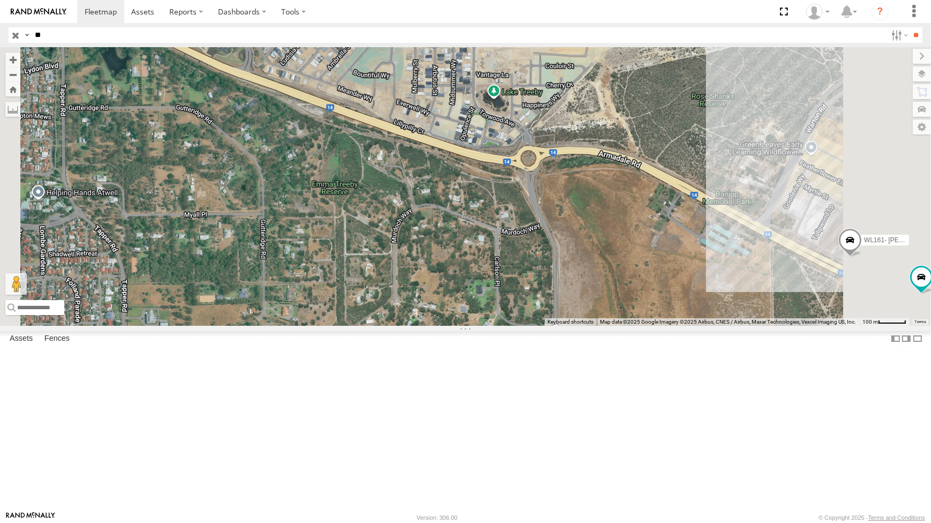
drag, startPoint x: 654, startPoint y: 257, endPoint x: 555, endPoint y: 270, distance: 100.5
click at [556, 270] on div "WL178 WL193 - Greg Deters WL162 WL165 WL164-L70-Connect Greame WL172-Labour Mat…" at bounding box center [465, 186] width 931 height 278
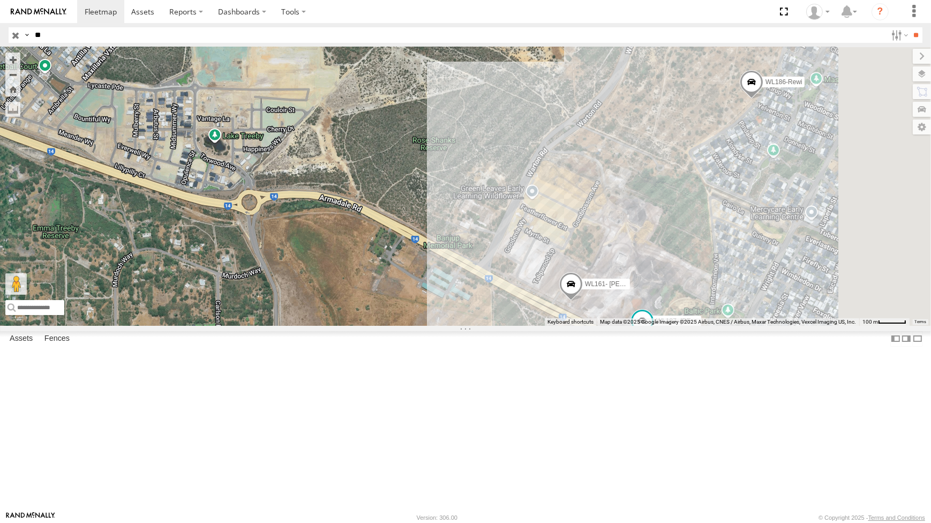
drag, startPoint x: 545, startPoint y: 411, endPoint x: 539, endPoint y: 393, distance: 18.6
click at [540, 325] on div "WL178 WL193 - Greg Deters WL162 WL165 WL164-L70-Connect Greame WL172-Labour Mat…" at bounding box center [465, 186] width 931 height 278
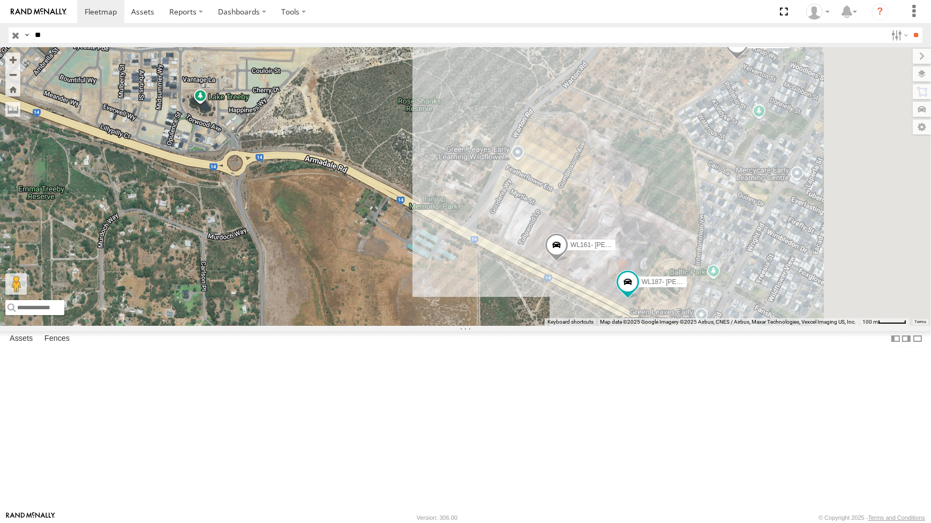
click at [509, 325] on div "WL178 WL193 - Greg Deters WL162 WL165 WL164-L70-Connect Greame WL172-Labour Mat…" at bounding box center [465, 186] width 931 height 278
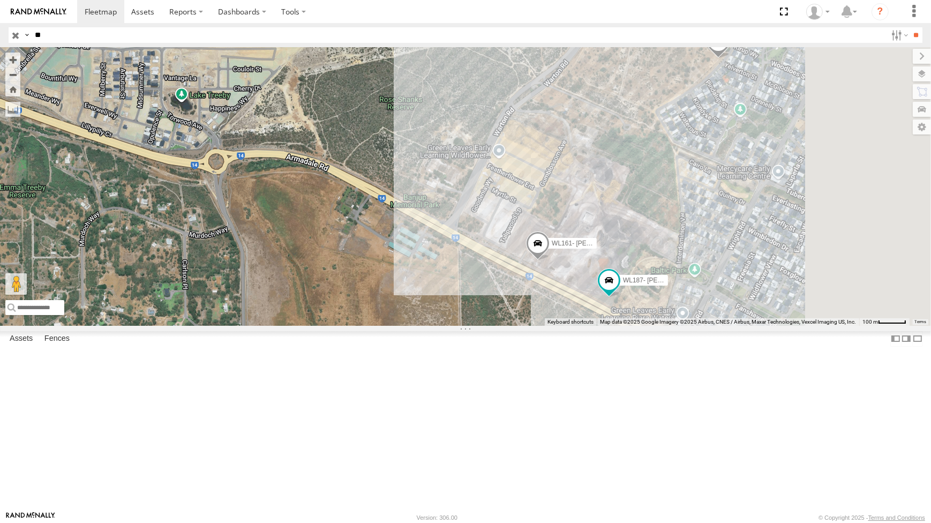
drag, startPoint x: 351, startPoint y: 284, endPoint x: 358, endPoint y: 284, distance: 7.5
click at [358, 286] on div "WL178 WL193 - Greg Deters WL162 WL165 WL164-L70-Connect Greame WL172-Labour Mat…" at bounding box center [465, 186] width 931 height 278
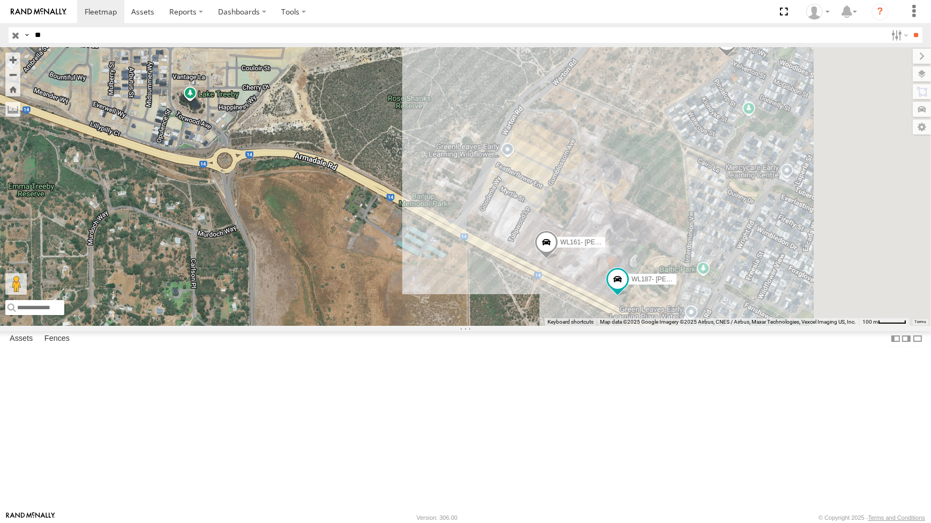
drag, startPoint x: 391, startPoint y: 295, endPoint x: 407, endPoint y: 259, distance: 38.9
click at [407, 259] on div "WL178 WL193 - Greg Deters WL162 WL165 WL164-L70-Connect Greame WL172-Labour Mat…" at bounding box center [465, 186] width 931 height 278
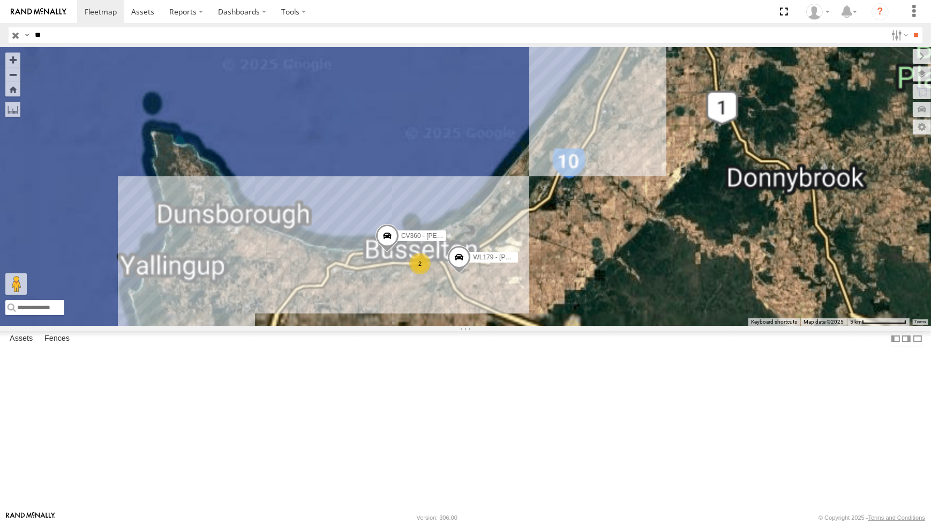
drag, startPoint x: 717, startPoint y: 323, endPoint x: 739, endPoint y: 293, distance: 37.2
click at [739, 293] on div "WL178 CV360 - Ray McCawley WL179 - Fran 2" at bounding box center [465, 186] width 931 height 278
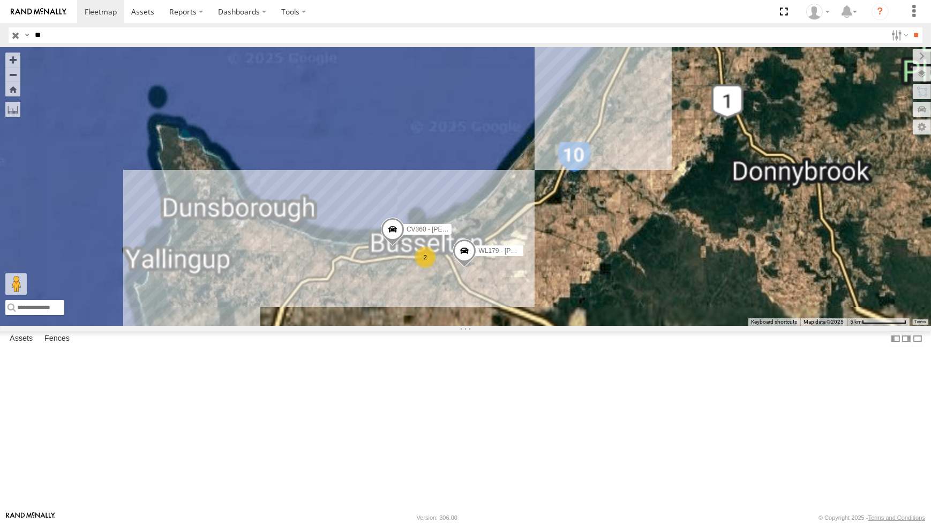
click at [514, 325] on div "WL178 CV360 - Ray McCawley WL179 - Fran 2" at bounding box center [465, 186] width 931 height 278
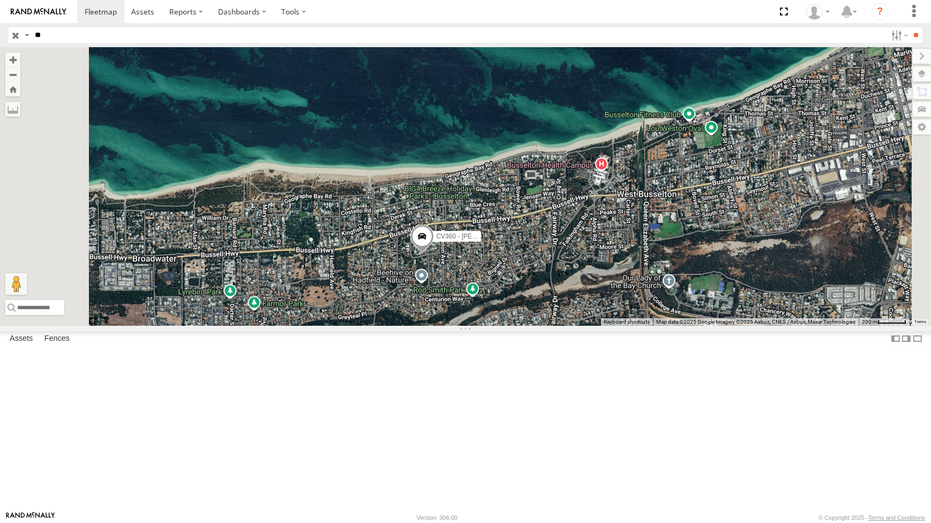
click at [434, 253] on span at bounding box center [423, 239] width 24 height 29
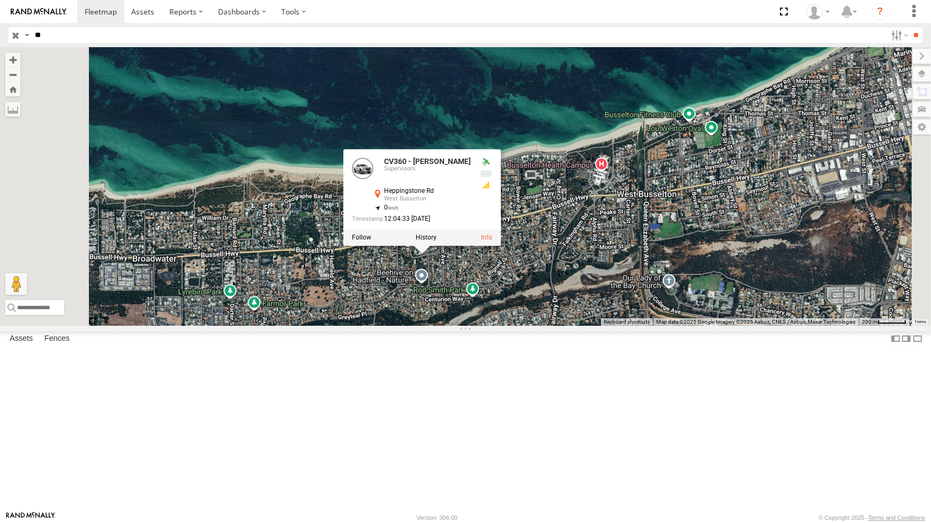
click at [501, 245] on div at bounding box center [423, 237] width 158 height 16
click at [437, 241] on label at bounding box center [426, 238] width 21 height 8
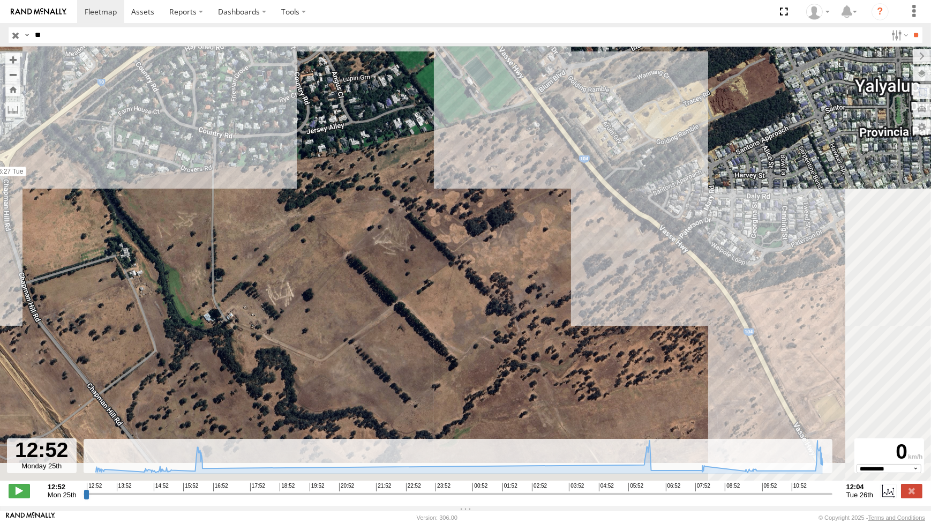
drag, startPoint x: 639, startPoint y: 285, endPoint x: 539, endPoint y: 248, distance: 106.5
click at [539, 249] on div "CV360 - Ray McCawley 13:01 Mon 16:15 Mon 16:20 Mon 16:22 Mon 16:24 Mon 06:27 Tu…" at bounding box center [465, 269] width 931 height 445
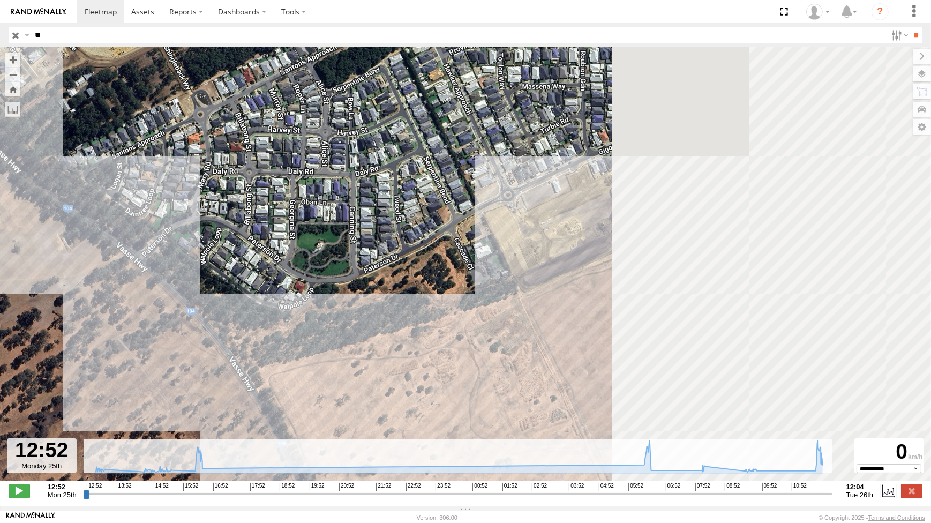
drag, startPoint x: 684, startPoint y: 232, endPoint x: 308, endPoint y: 287, distance: 379.7
click at [307, 289] on div "CV360 - Ray McCawley 13:01 Mon 16:15 Mon 16:20 Mon 16:22 Mon 16:24 Mon 06:27 Tu…" at bounding box center [465, 269] width 931 height 445
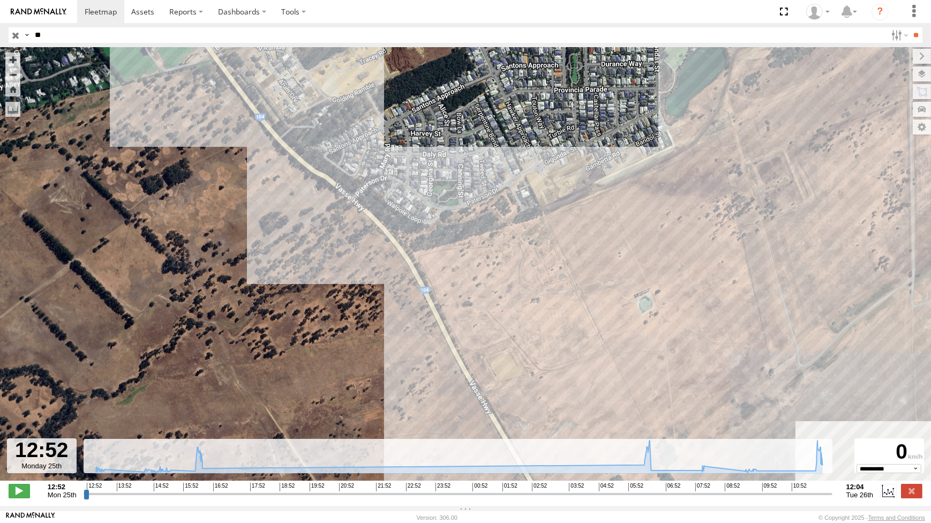
drag, startPoint x: 618, startPoint y: 245, endPoint x: 590, endPoint y: 199, distance: 53.7
click at [594, 206] on div "CV360 - Ray McCawley 13:01 Mon 16:15 Mon 16:20 Mon 16:22 Mon 16:24 Mon 06:27 Tu…" at bounding box center [465, 269] width 931 height 445
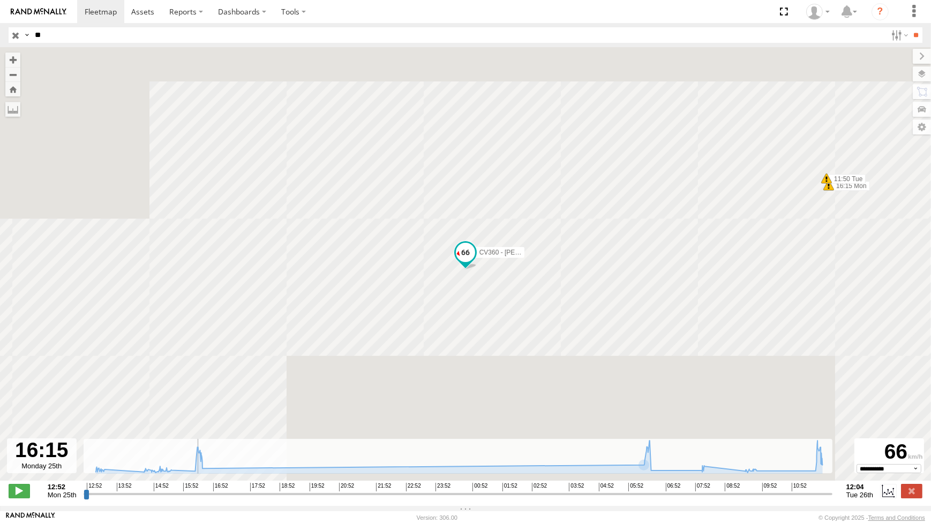
drag, startPoint x: 84, startPoint y: 499, endPoint x: 195, endPoint y: 510, distance: 110.9
click at [195, 499] on input "range" at bounding box center [458, 494] width 749 height 10
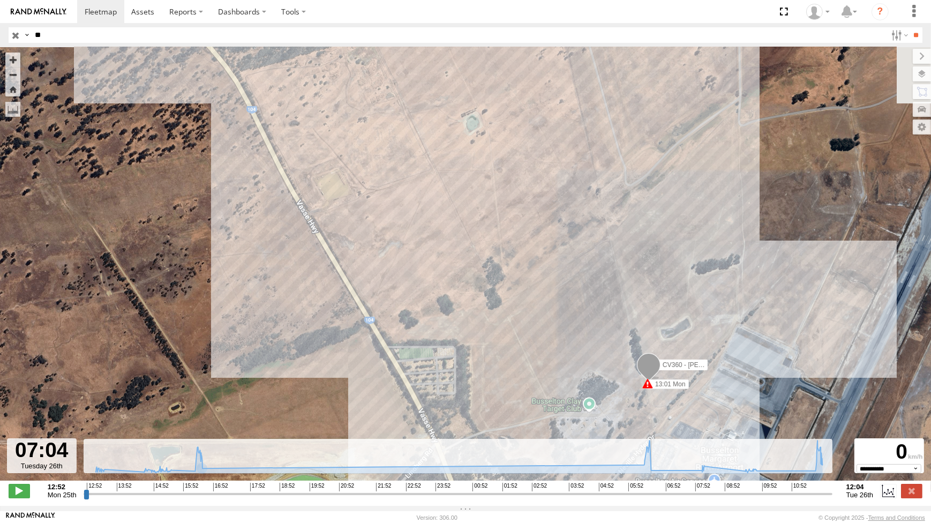
drag, startPoint x: 197, startPoint y: 499, endPoint x: 669, endPoint y: 530, distance: 473.2
type input "**********"
click at [669, 499] on input "range" at bounding box center [458, 494] width 749 height 10
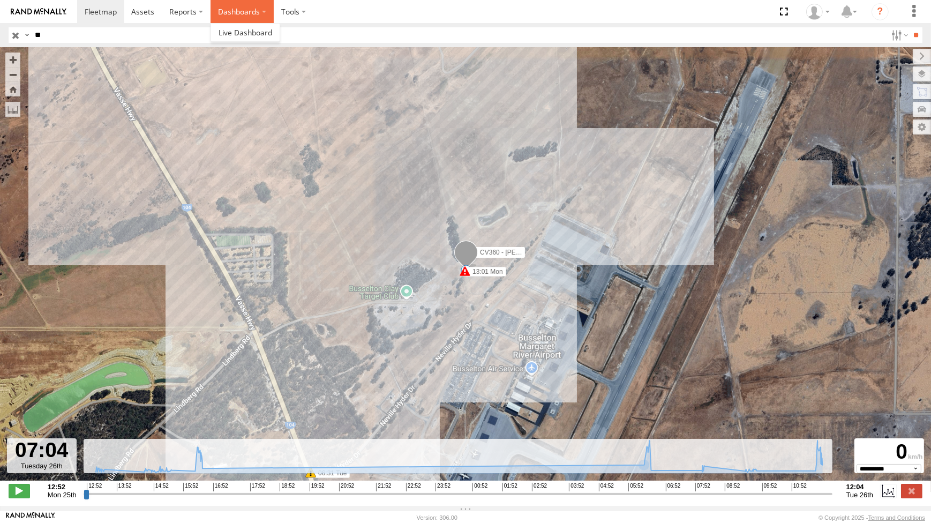
click at [261, 18] on label "Dashboards" at bounding box center [242, 11] width 63 height 23
click at [292, 10] on label at bounding box center [294, 11] width 40 height 23
click at [211, 15] on label "Dashboards" at bounding box center [242, 11] width 63 height 23
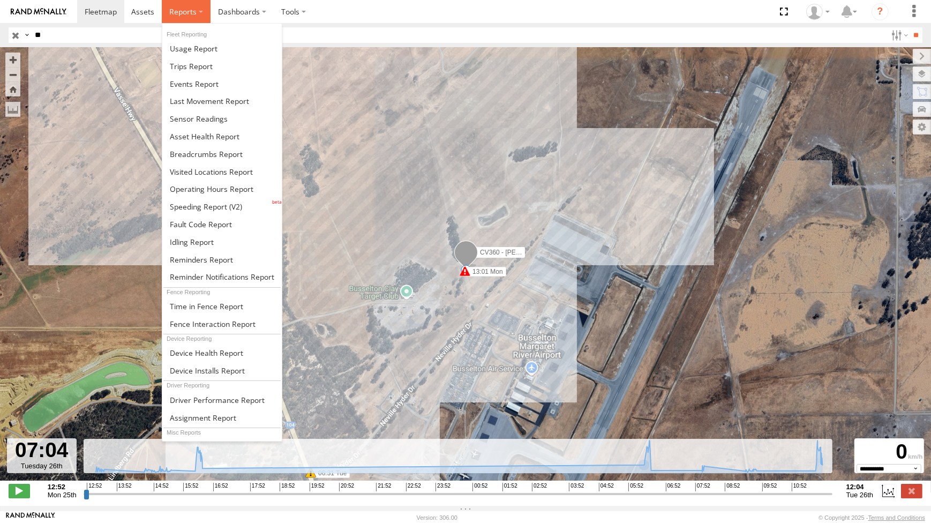
click at [203, 15] on label at bounding box center [186, 11] width 49 height 23
click at [219, 202] on span at bounding box center [206, 207] width 72 height 10
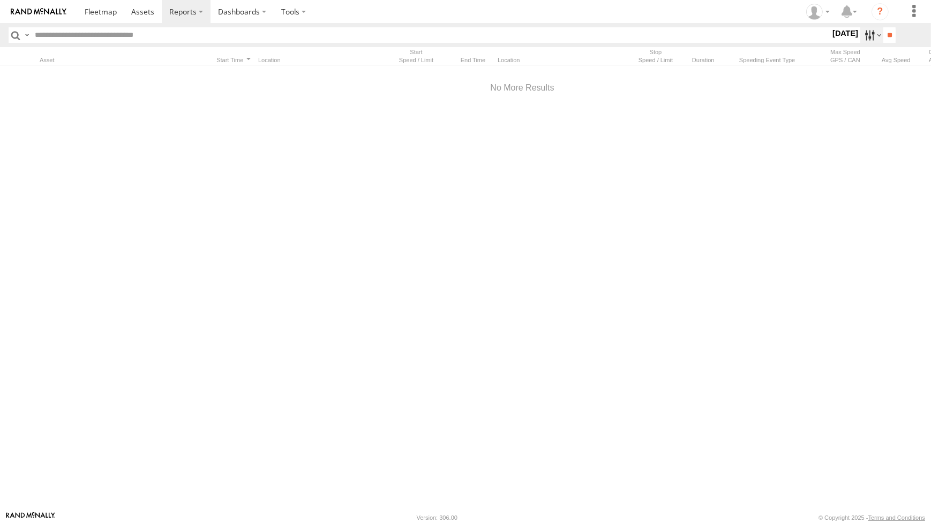
click at [863, 35] on label at bounding box center [872, 35] width 23 height 16
click at [0, 0] on label at bounding box center [0, 0] width 0 height 0
click at [888, 32] on input "**" at bounding box center [890, 35] width 12 height 16
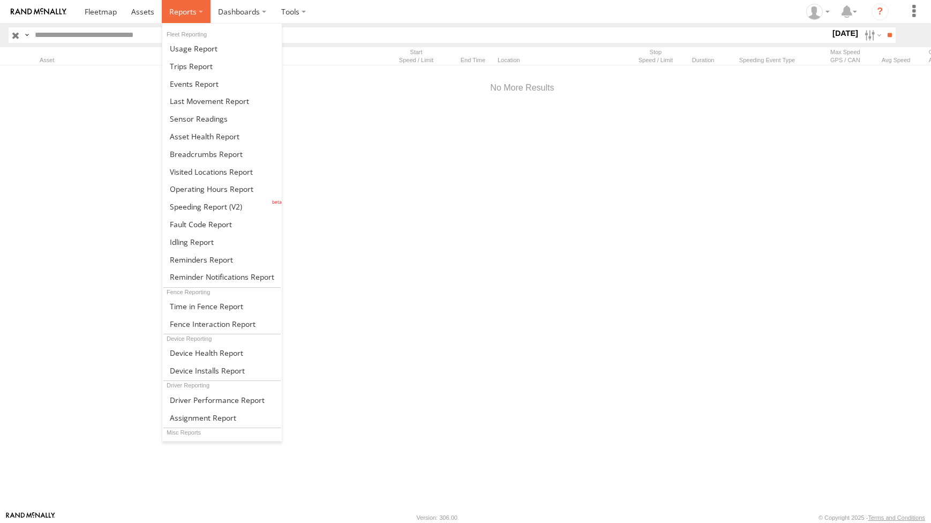
click at [203, 17] on label at bounding box center [186, 11] width 49 height 23
click at [202, 67] on span at bounding box center [191, 66] width 43 height 10
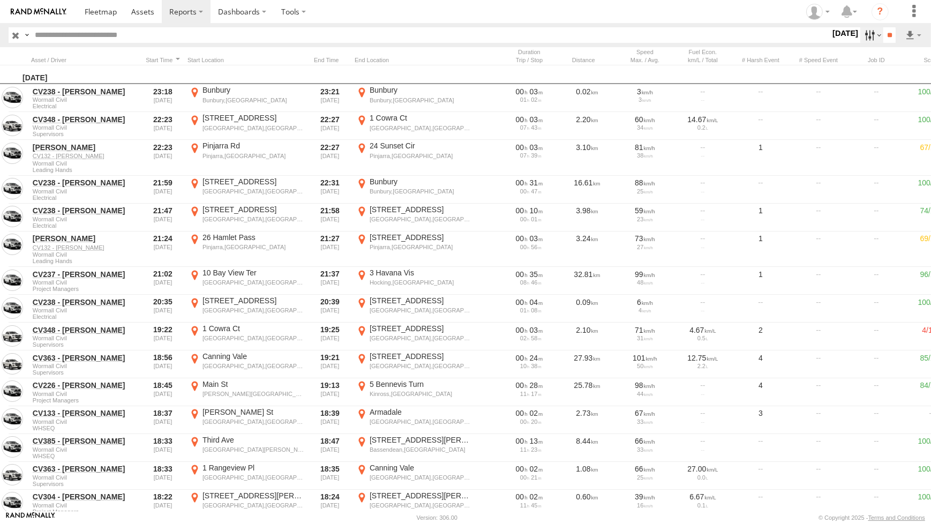
click at [868, 39] on label at bounding box center [872, 35] width 23 height 16
click at [0, 0] on label at bounding box center [0, 0] width 0 height 0
click at [889, 31] on input "**" at bounding box center [890, 35] width 12 height 16
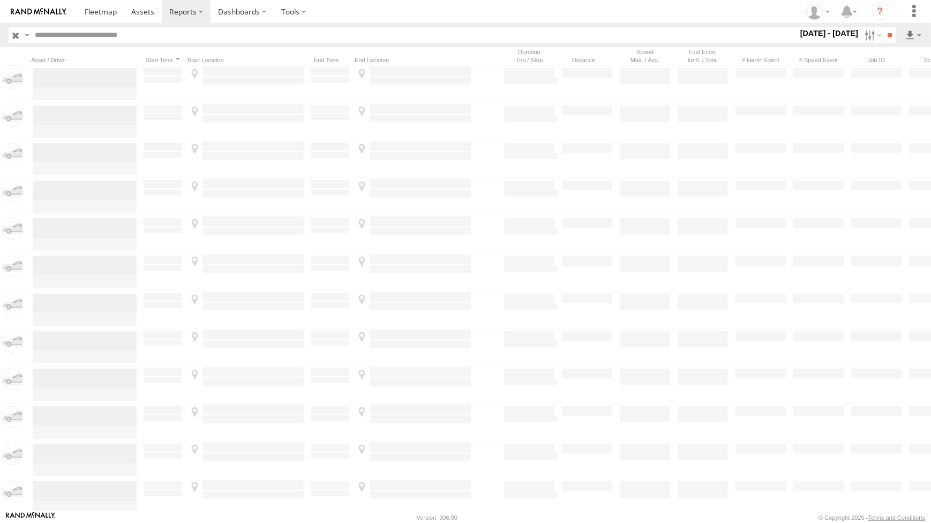
click at [65, 38] on input "text" at bounding box center [414, 35] width 767 height 16
click at [884, 27] on input "**" at bounding box center [890, 35] width 12 height 16
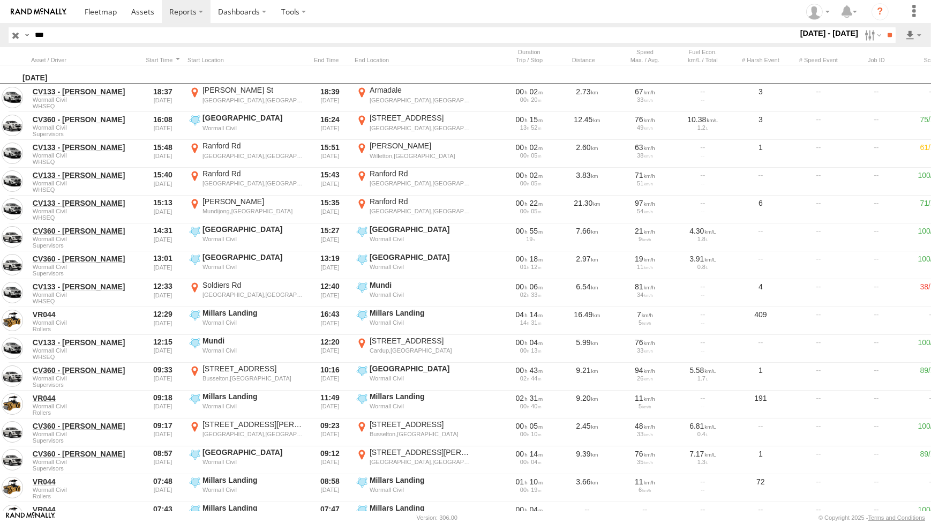
click at [49, 33] on input "***" at bounding box center [414, 35] width 767 height 16
click at [884, 27] on input "**" at bounding box center [890, 35] width 12 height 16
click at [37, 34] on input "***" at bounding box center [414, 35] width 767 height 16
type input "*****"
click at [884, 27] on input "**" at bounding box center [890, 35] width 12 height 16
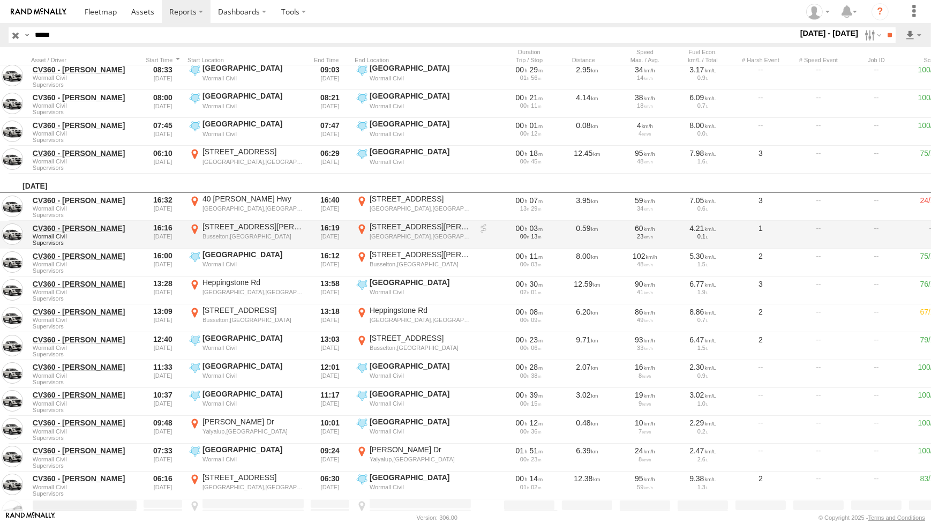
scroll to position [1461, 0]
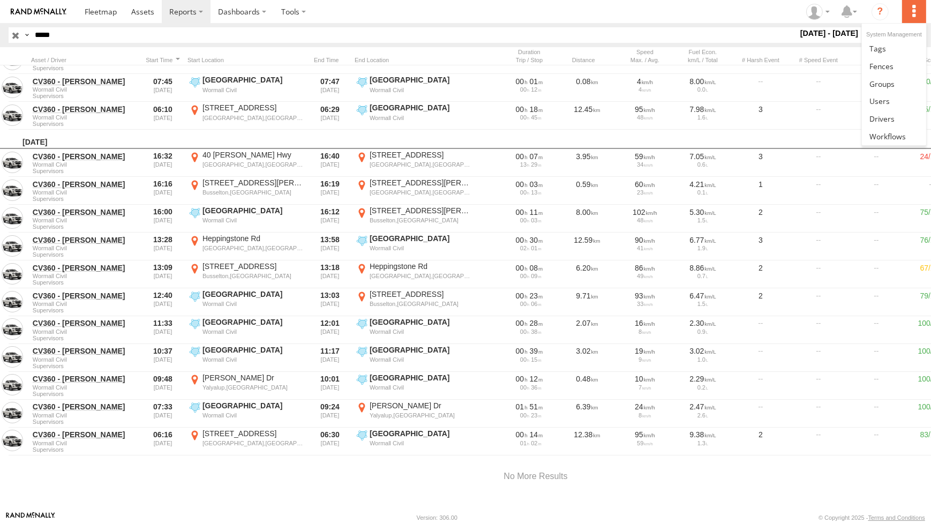
click at [917, 14] on label at bounding box center [915, 11] width 24 height 23
click at [894, 69] on link at bounding box center [894, 66] width 64 height 18
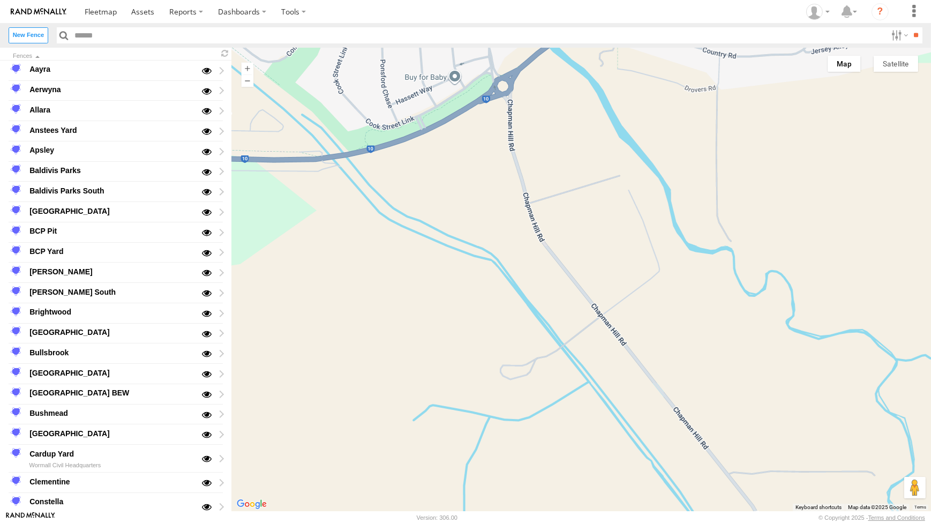
drag, startPoint x: 586, startPoint y: 196, endPoint x: 476, endPoint y: 211, distance: 110.9
click at [476, 211] on div at bounding box center [582, 280] width 700 height 464
click at [893, 63] on button "Satellite" at bounding box center [896, 64] width 44 height 16
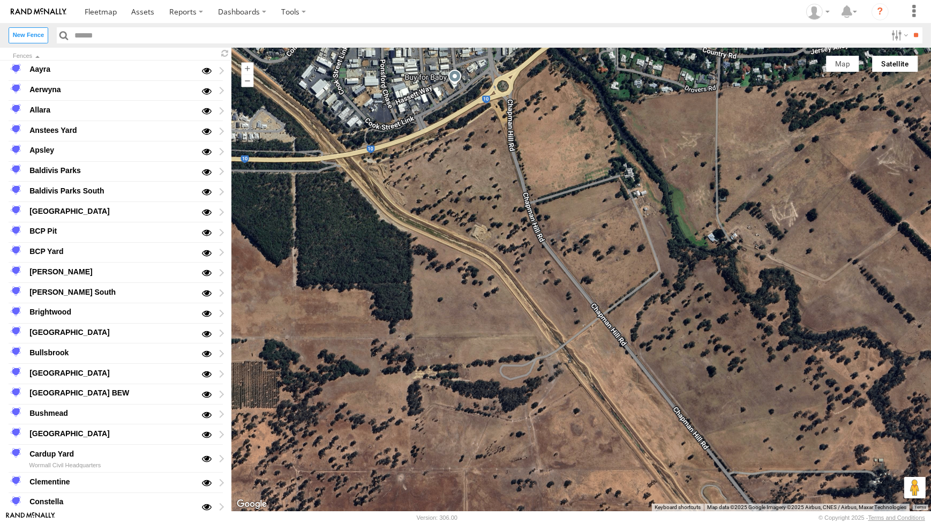
drag, startPoint x: 509, startPoint y: 188, endPoint x: 505, endPoint y: 206, distance: 18.6
click at [505, 205] on div at bounding box center [582, 280] width 700 height 464
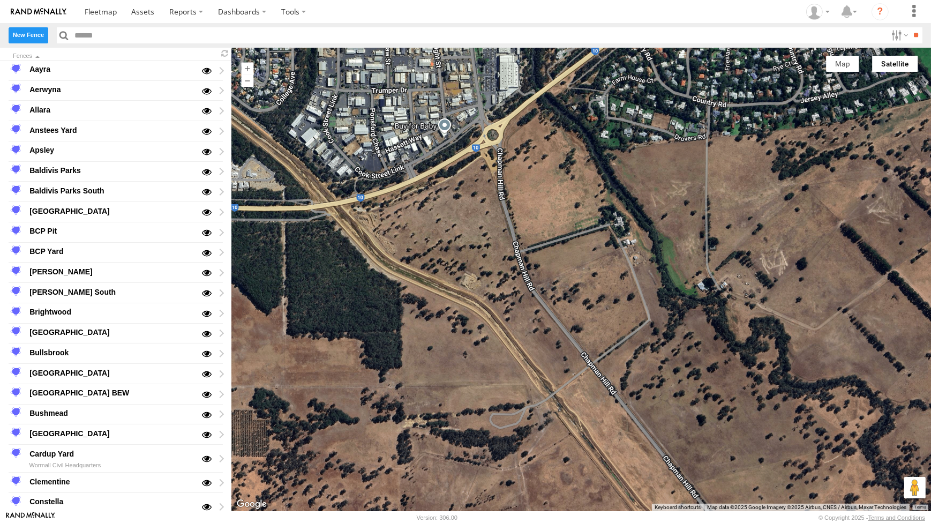
click at [26, 38] on label "New Fence" at bounding box center [29, 35] width 40 height 16
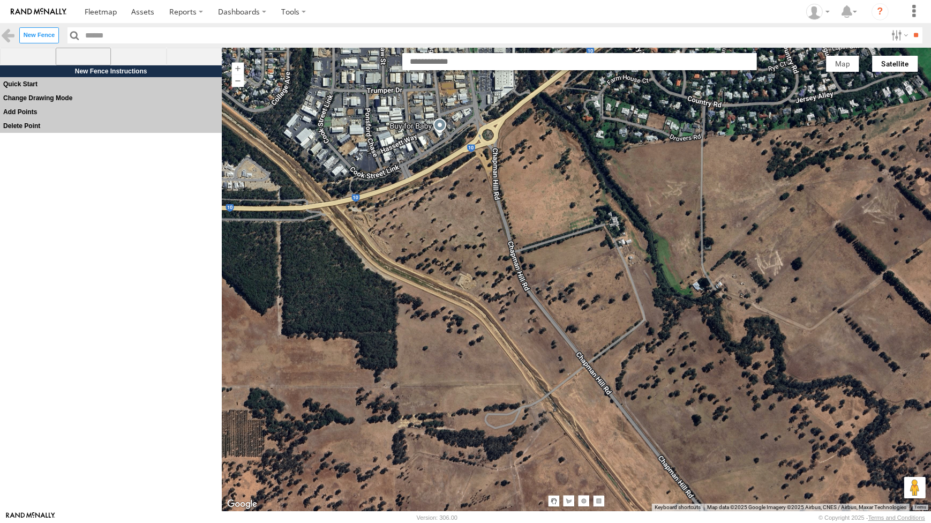
click at [93, 59] on span at bounding box center [84, 57] width 56 height 18
click at [343, 208] on div at bounding box center [577, 279] width 710 height 464
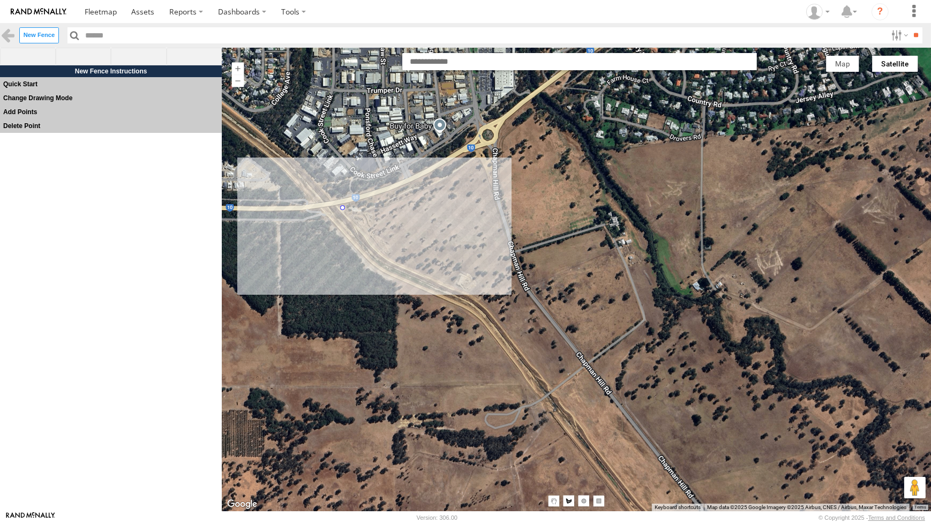
click at [394, 196] on div at bounding box center [577, 279] width 710 height 464
click at [429, 181] on div at bounding box center [577, 279] width 710 height 464
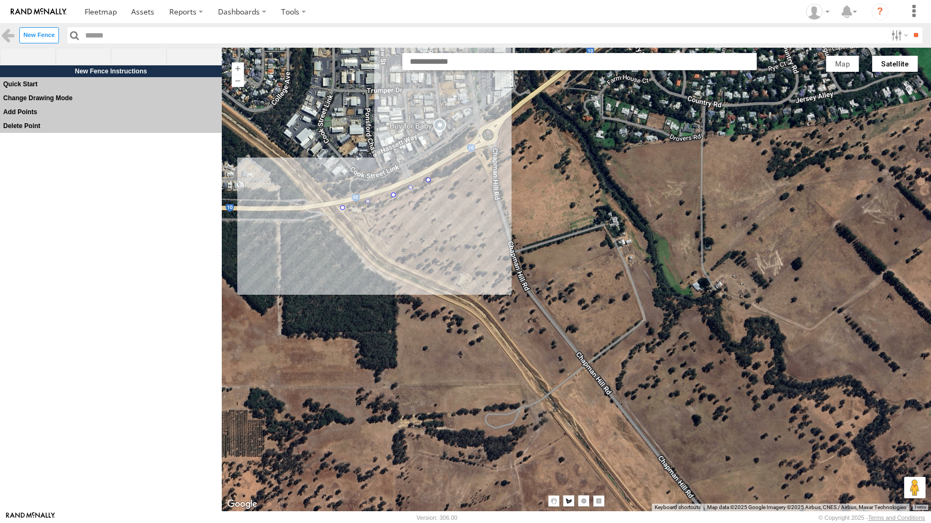
click at [464, 161] on div at bounding box center [577, 279] width 710 height 464
click at [485, 152] on div at bounding box center [577, 279] width 710 height 464
click at [487, 171] on div at bounding box center [577, 279] width 710 height 464
click at [496, 230] on div at bounding box center [577, 279] width 710 height 464
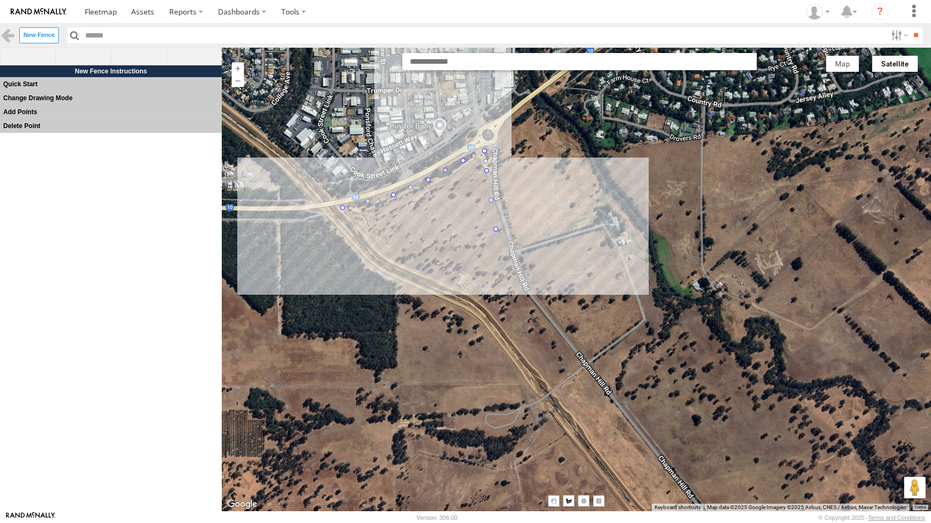
click at [505, 253] on div at bounding box center [577, 279] width 710 height 464
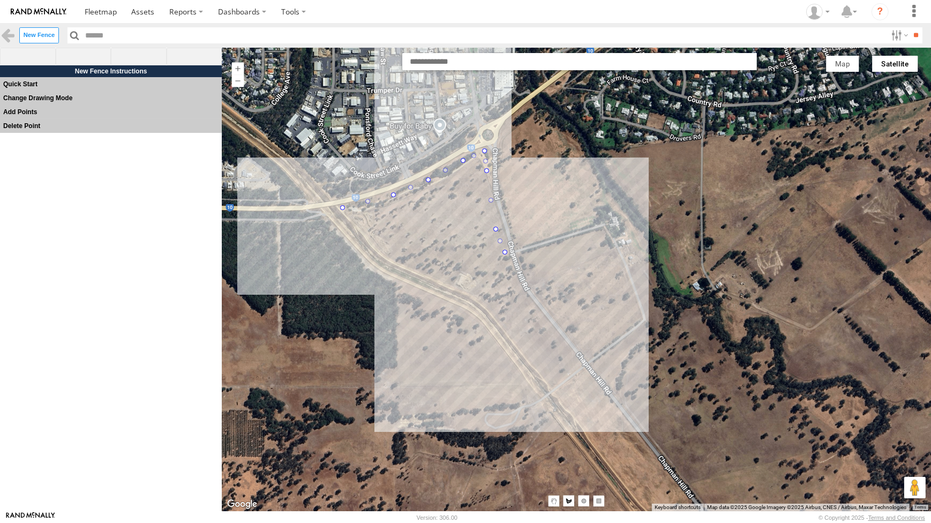
click at [526, 301] on div at bounding box center [577, 279] width 710 height 464
click at [580, 365] on div at bounding box center [577, 279] width 710 height 464
click at [545, 393] on div at bounding box center [577, 279] width 710 height 464
click at [481, 312] on div at bounding box center [577, 279] width 710 height 464
click at [369, 262] on div at bounding box center [577, 279] width 710 height 464
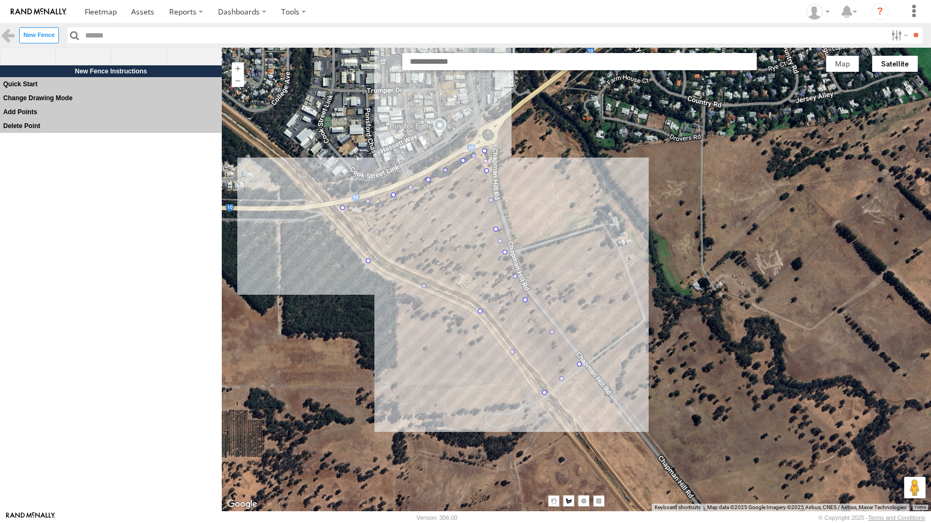
click at [327, 212] on div at bounding box center [577, 279] width 710 height 464
click at [344, 209] on div at bounding box center [577, 279] width 710 height 464
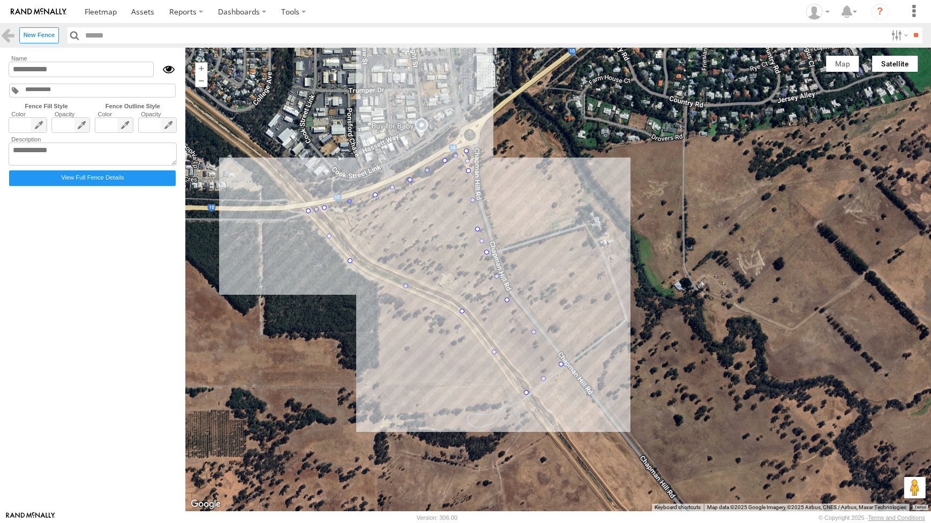
type input "*********"
drag, startPoint x: 68, startPoint y: 70, endPoint x: 6, endPoint y: 72, distance: 61.1
click at [6, 72] on form "Name ********* Fence Fill Style Fence Outline Style Color" at bounding box center [92, 279] width 173 height 451
click at [42, 40] on label "New Fence" at bounding box center [39, 35] width 40 height 16
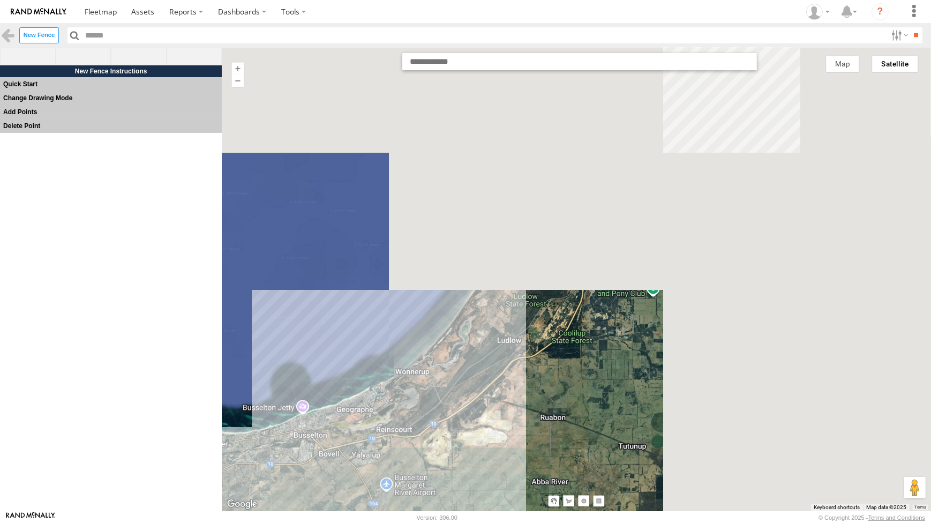
drag, startPoint x: 698, startPoint y: 217, endPoint x: 456, endPoint y: 391, distance: 298.7
click at [456, 391] on div at bounding box center [577, 280] width 710 height 464
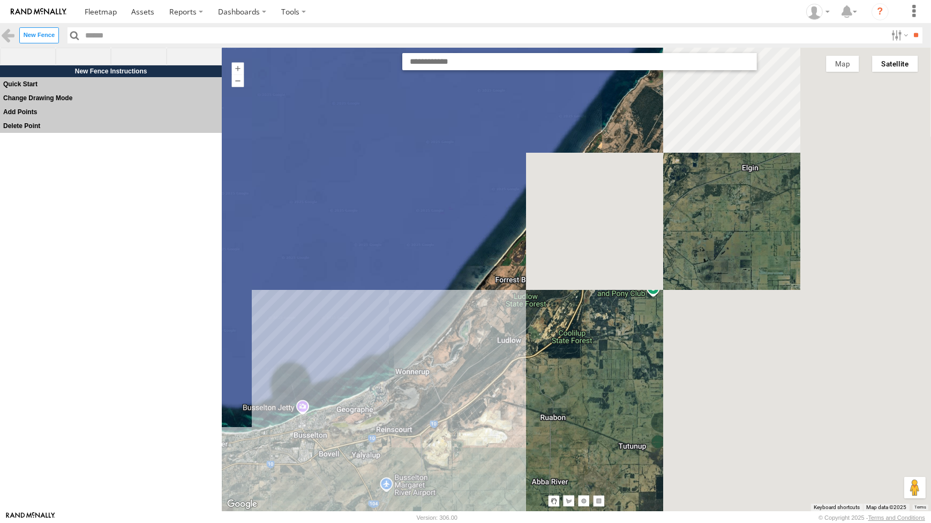
click at [456, 391] on div at bounding box center [577, 280] width 710 height 464
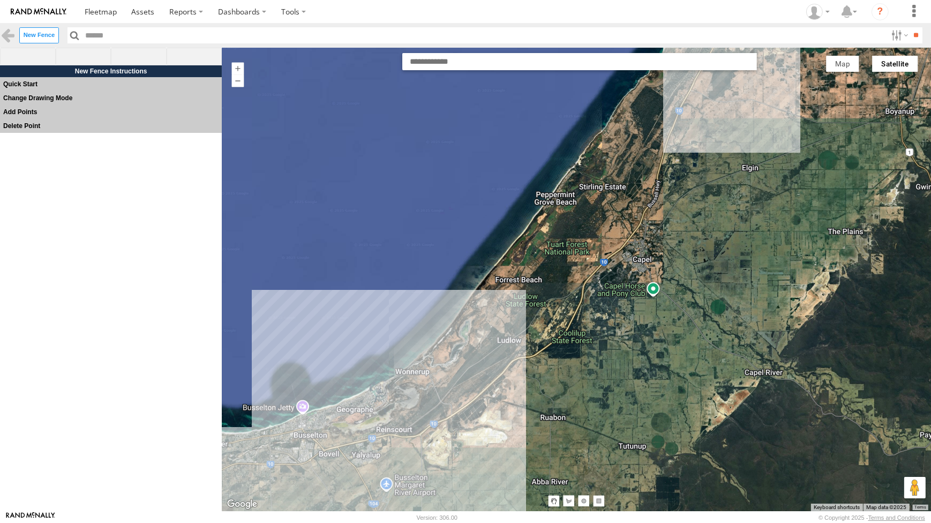
click at [579, 299] on div at bounding box center [577, 280] width 710 height 464
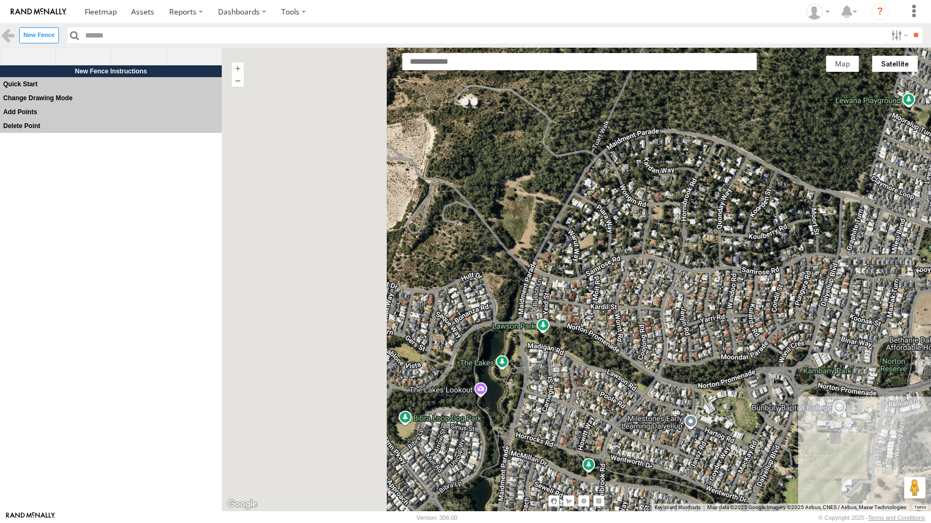
drag, startPoint x: 392, startPoint y: 248, endPoint x: 591, endPoint y: 299, distance: 204.9
click at [591, 299] on div at bounding box center [577, 280] width 710 height 464
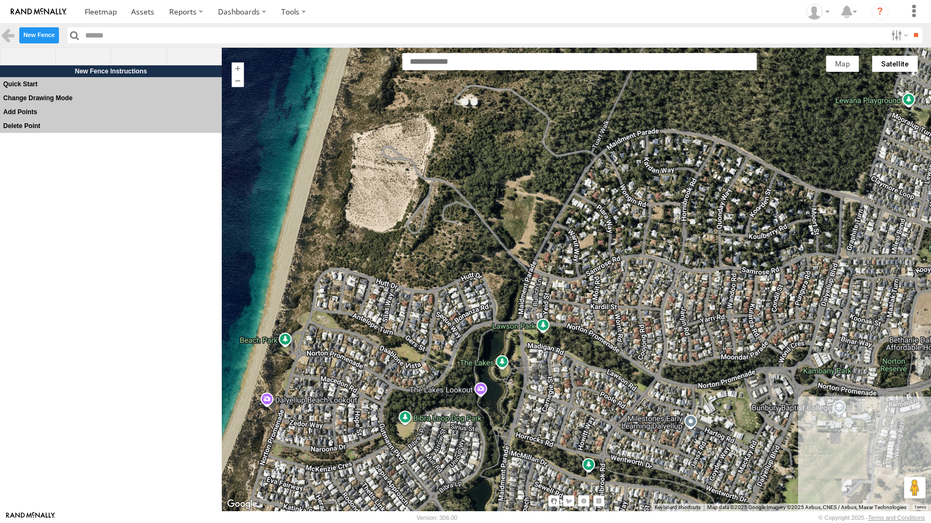
click at [41, 38] on label "New Fence" at bounding box center [39, 35] width 40 height 16
click at [81, 51] on span at bounding box center [84, 57] width 56 height 18
click at [501, 318] on div at bounding box center [577, 279] width 710 height 464
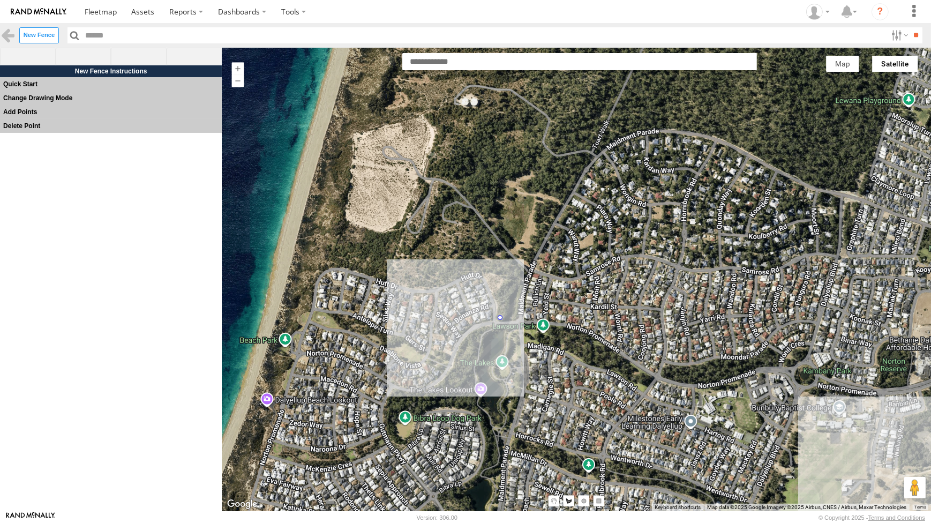
click at [488, 277] on div at bounding box center [577, 279] width 710 height 464
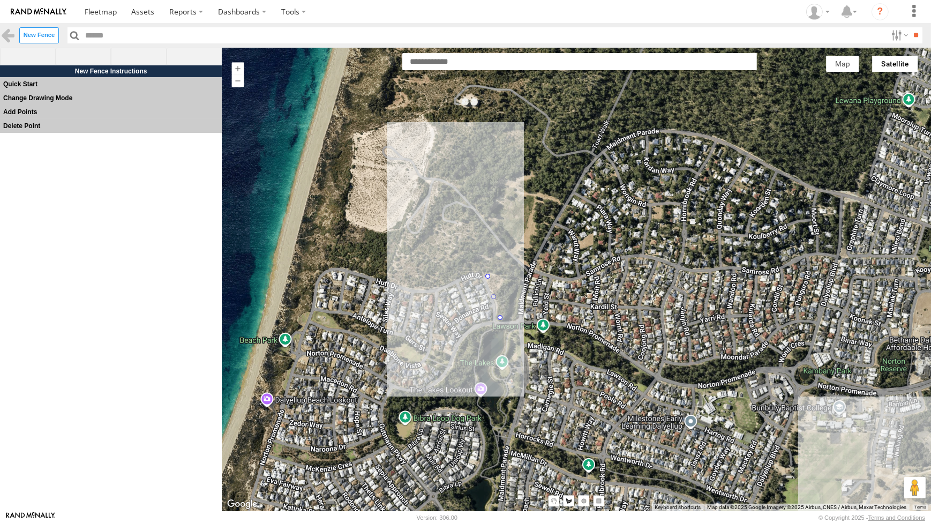
click at [479, 267] on div at bounding box center [577, 279] width 710 height 464
drag, startPoint x: 466, startPoint y: 269, endPoint x: 460, endPoint y: 273, distance: 6.5
click at [466, 270] on div at bounding box center [577, 279] width 710 height 464
click at [446, 277] on div at bounding box center [577, 279] width 710 height 464
click at [420, 283] on div at bounding box center [577, 279] width 710 height 464
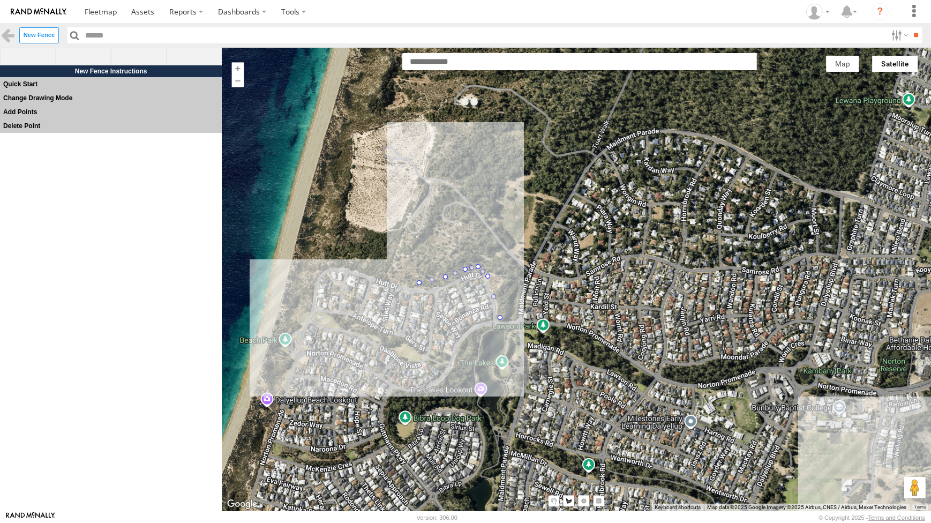
click at [390, 279] on div at bounding box center [577, 279] width 710 height 464
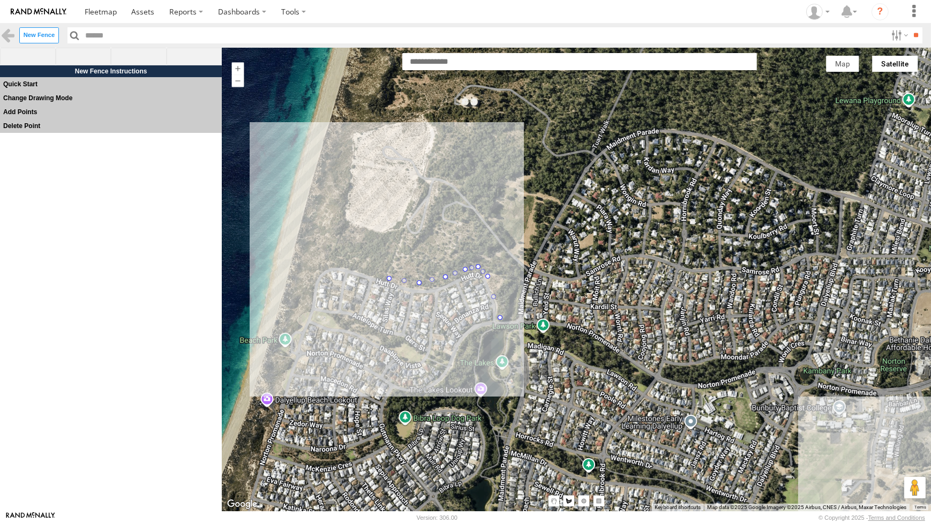
click at [340, 262] on div at bounding box center [577, 279] width 710 height 464
click at [322, 257] on div at bounding box center [577, 279] width 710 height 464
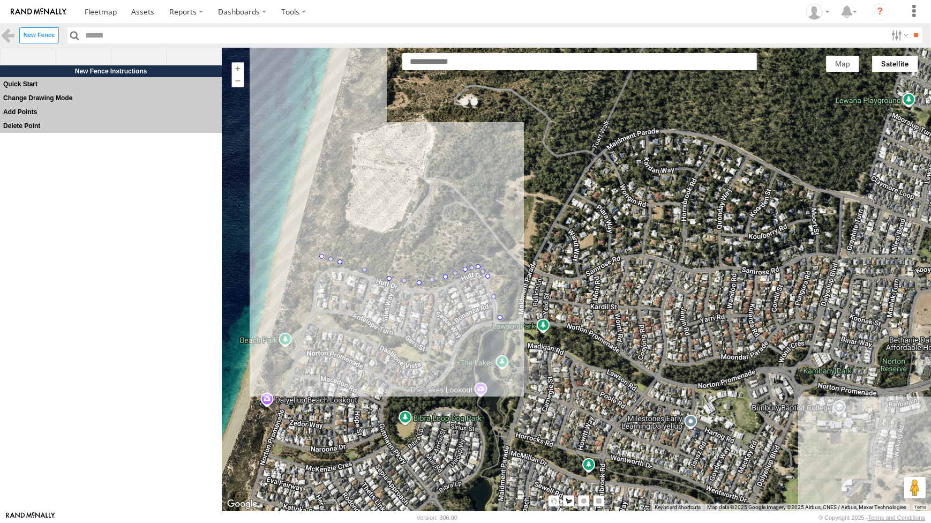
click at [366, 106] on div at bounding box center [577, 279] width 710 height 464
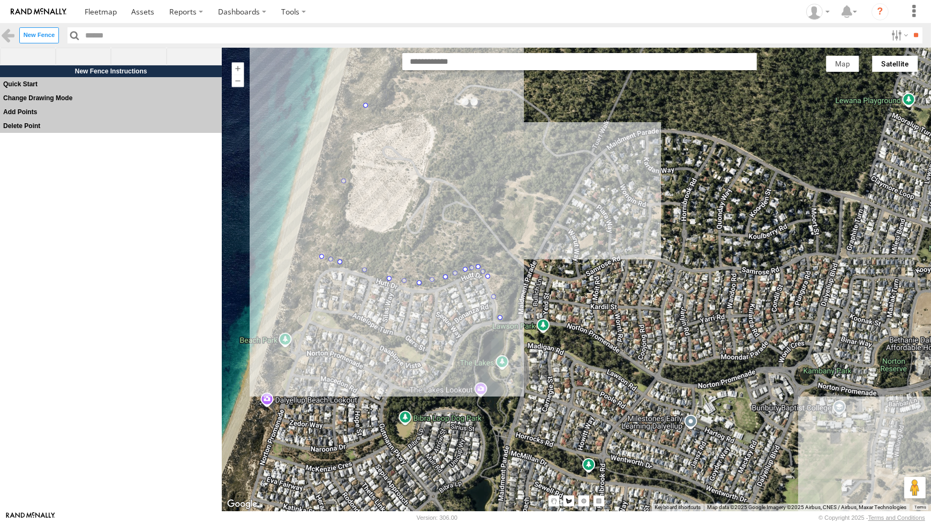
click at [591, 155] on div at bounding box center [577, 279] width 710 height 464
click at [563, 197] on div at bounding box center [577, 279] width 710 height 464
click at [547, 226] on div at bounding box center [577, 279] width 710 height 464
click at [535, 246] on div at bounding box center [577, 279] width 710 height 464
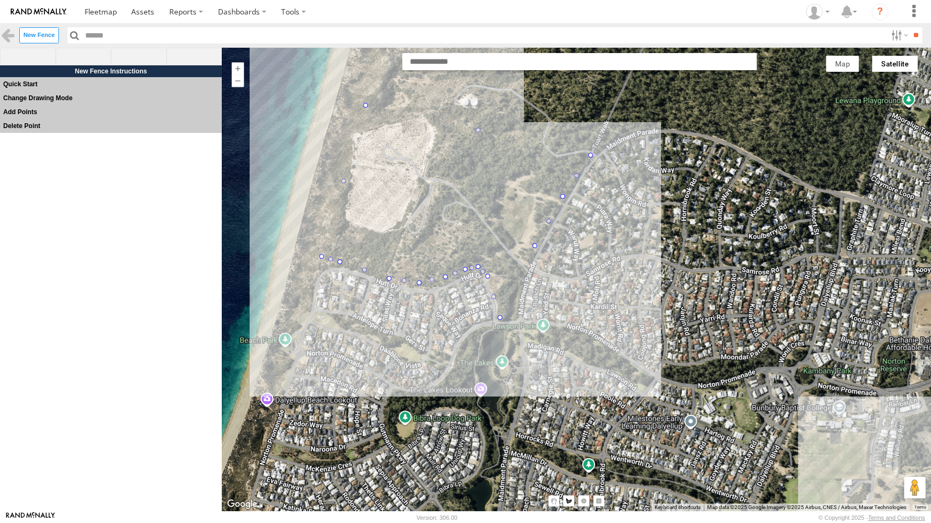
click at [519, 289] on div at bounding box center [577, 279] width 710 height 464
click at [514, 311] on div at bounding box center [577, 279] width 710 height 464
click at [503, 317] on div at bounding box center [577, 279] width 710 height 464
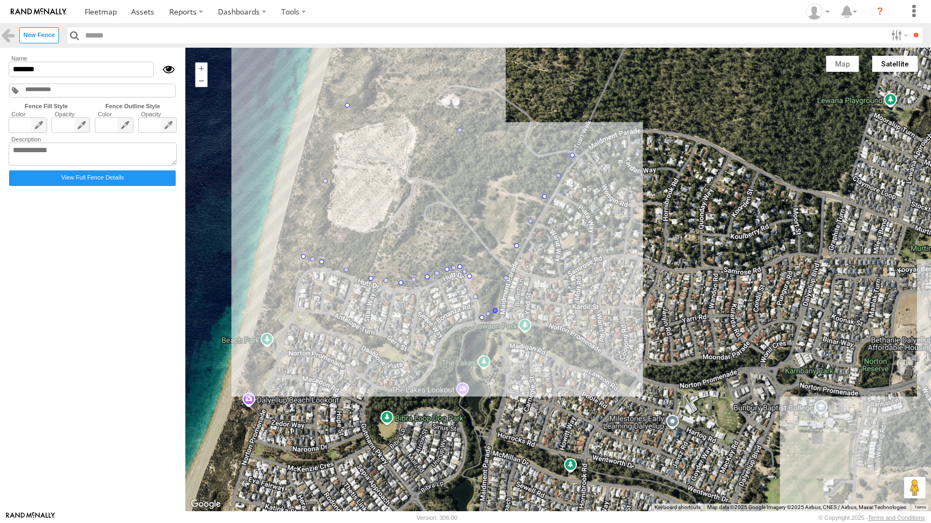
type input "*********"
drag, startPoint x: 49, startPoint y: 73, endPoint x: 0, endPoint y: 68, distance: 49.7
click at [0, 69] on html at bounding box center [465, 261] width 931 height 523
click at [584, 94] on div at bounding box center [558, 280] width 746 height 464
click at [35, 38] on label "New Fence" at bounding box center [39, 35] width 40 height 16
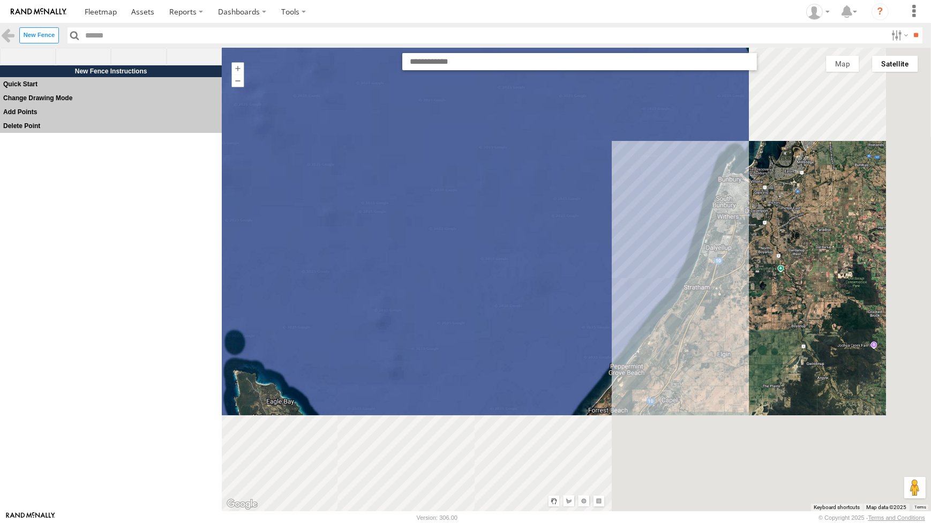
drag, startPoint x: 717, startPoint y: 364, endPoint x: 722, endPoint y: 277, distance: 87.5
click at [720, 299] on div at bounding box center [577, 280] width 710 height 464
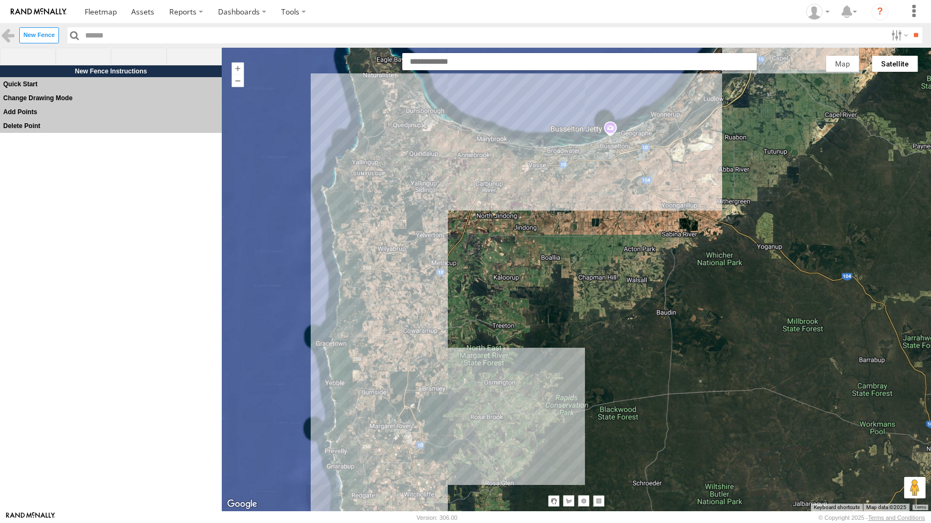
drag, startPoint x: 391, startPoint y: 214, endPoint x: 475, endPoint y: 290, distance: 113.5
click at [475, 290] on div at bounding box center [577, 280] width 710 height 464
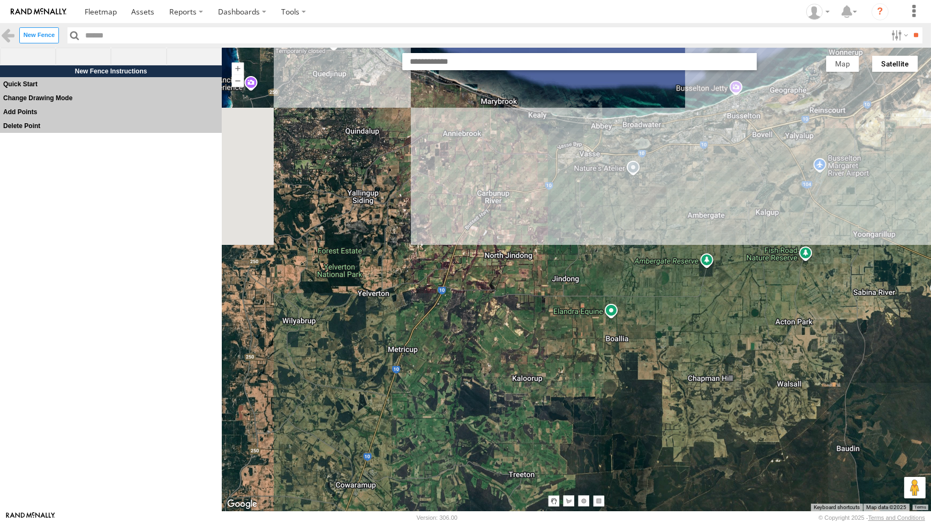
click at [534, 249] on div at bounding box center [577, 280] width 710 height 464
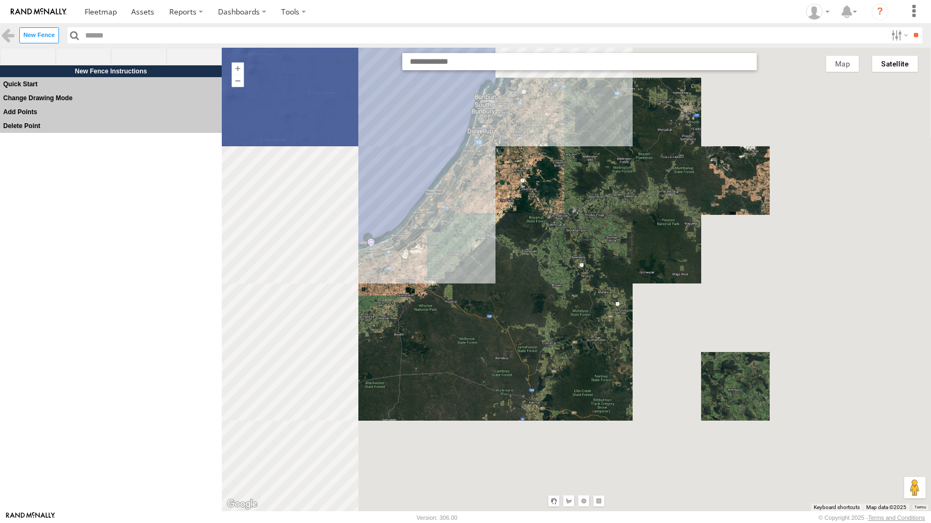
drag, startPoint x: 568, startPoint y: 181, endPoint x: 562, endPoint y: 232, distance: 50.7
click at [564, 220] on div at bounding box center [577, 280] width 710 height 464
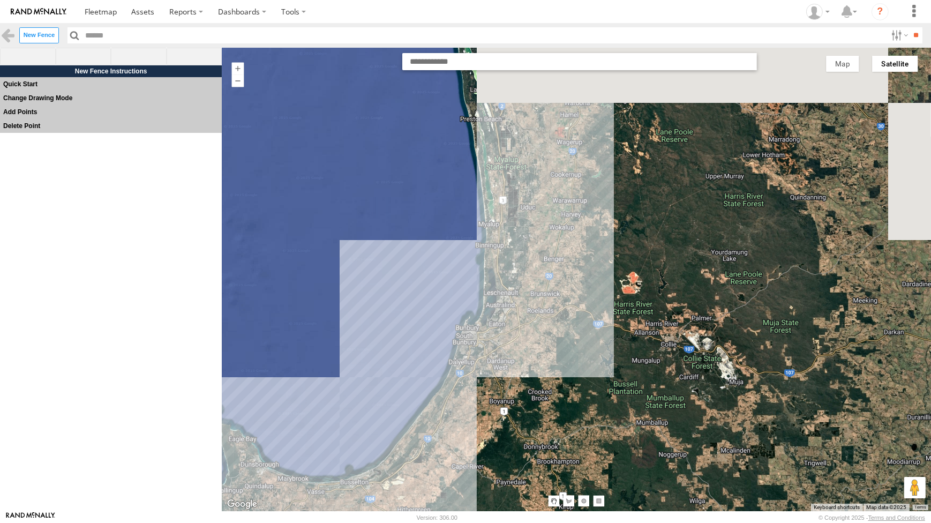
drag, startPoint x: 564, startPoint y: 247, endPoint x: 578, endPoint y: 390, distance: 144.3
click at [575, 381] on div at bounding box center [577, 280] width 710 height 464
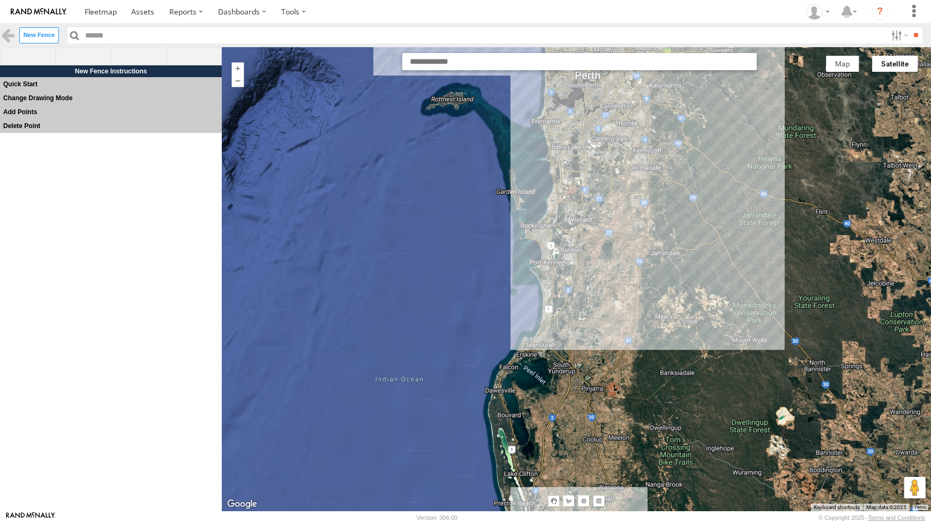
drag, startPoint x: 607, startPoint y: 305, endPoint x: 608, endPoint y: 320, distance: 14.5
click at [608, 315] on div at bounding box center [577, 280] width 710 height 464
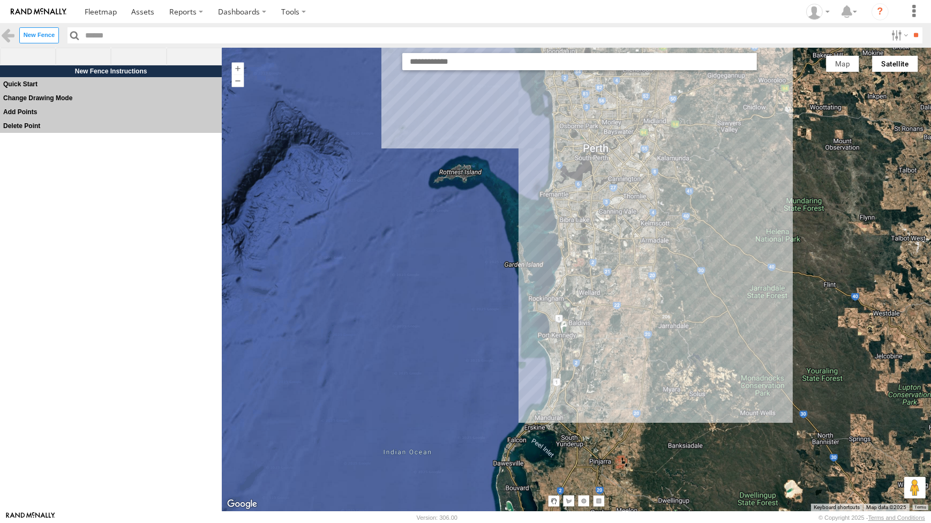
drag, startPoint x: 608, startPoint y: 204, endPoint x: 605, endPoint y: 233, distance: 28.6
click at [608, 234] on div at bounding box center [577, 280] width 710 height 464
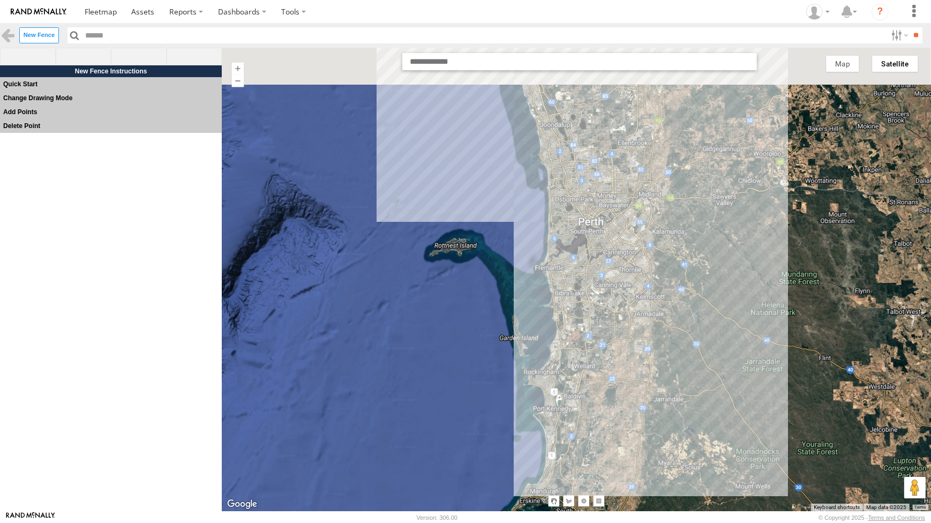
drag, startPoint x: 604, startPoint y: 243, endPoint x: 587, endPoint y: 330, distance: 87.9
click at [590, 331] on div at bounding box center [577, 280] width 710 height 464
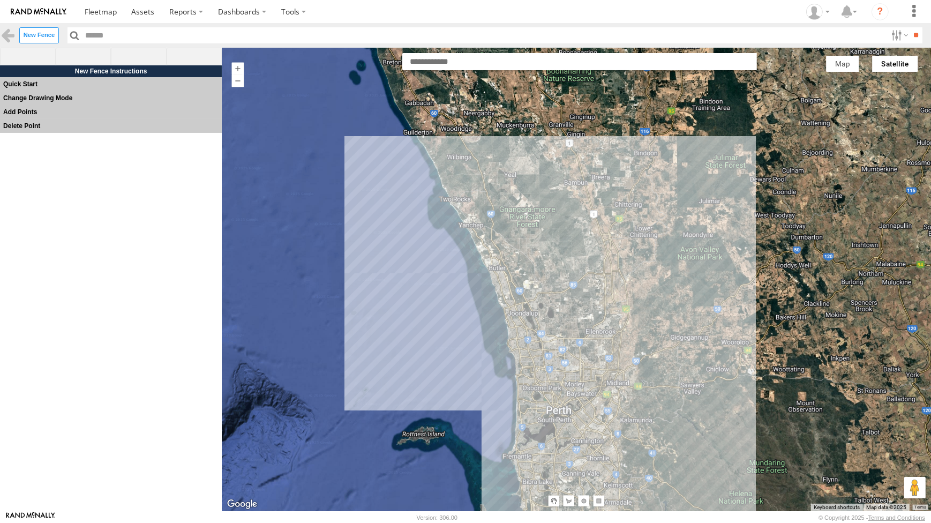
drag, startPoint x: 578, startPoint y: 303, endPoint x: 572, endPoint y: 309, distance: 8.4
click at [575, 309] on div at bounding box center [577, 280] width 710 height 464
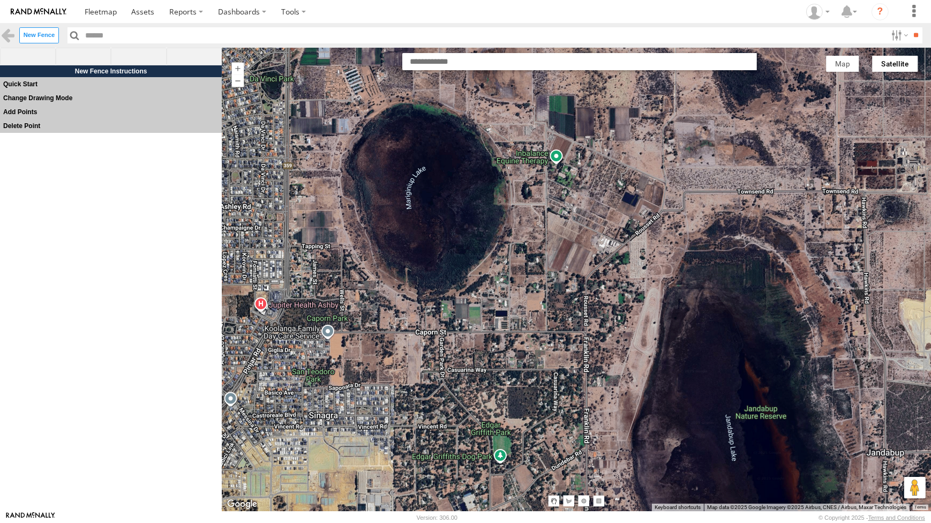
drag, startPoint x: 517, startPoint y: 415, endPoint x: 579, endPoint y: 347, distance: 92.6
click at [578, 346] on div at bounding box center [577, 280] width 710 height 464
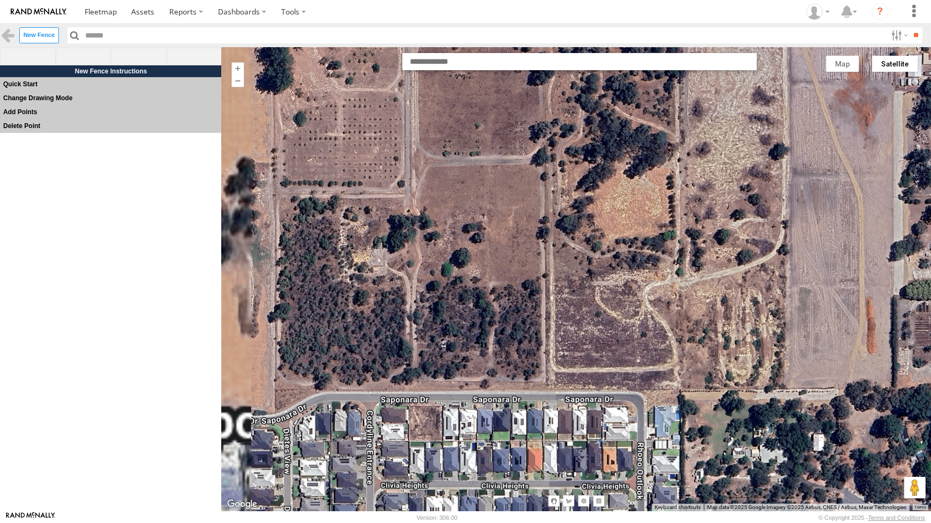
drag, startPoint x: 458, startPoint y: 337, endPoint x: 553, endPoint y: 329, distance: 95.8
click at [553, 329] on div at bounding box center [577, 280] width 710 height 464
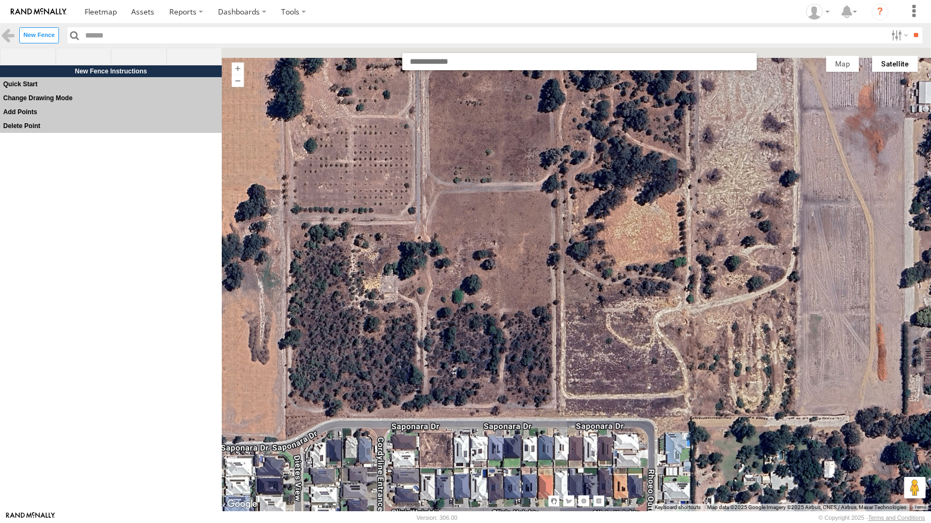
drag, startPoint x: 474, startPoint y: 311, endPoint x: 486, endPoint y: 338, distance: 29.8
click at [486, 338] on div at bounding box center [577, 280] width 710 height 464
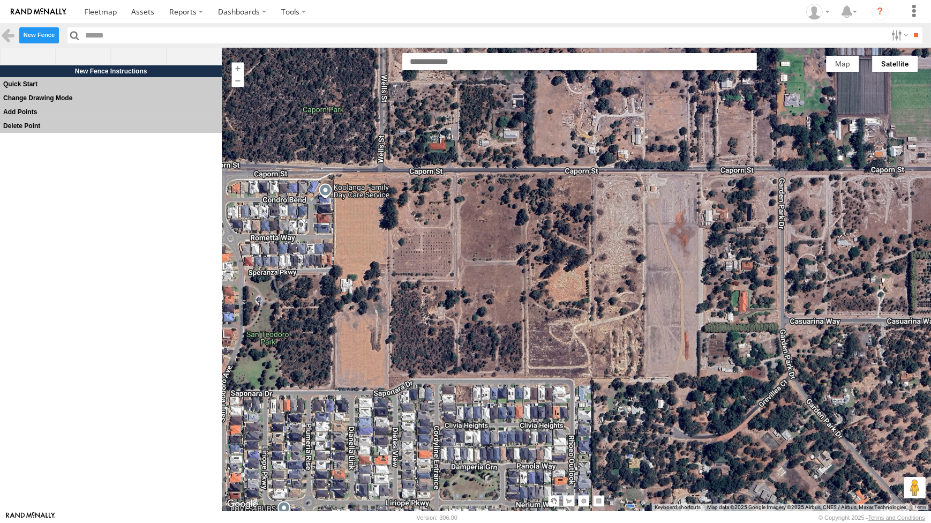
click at [28, 36] on label "New Fence" at bounding box center [39, 35] width 40 height 16
click at [87, 54] on span at bounding box center [84, 57] width 56 height 18
click at [389, 176] on div at bounding box center [577, 279] width 710 height 464
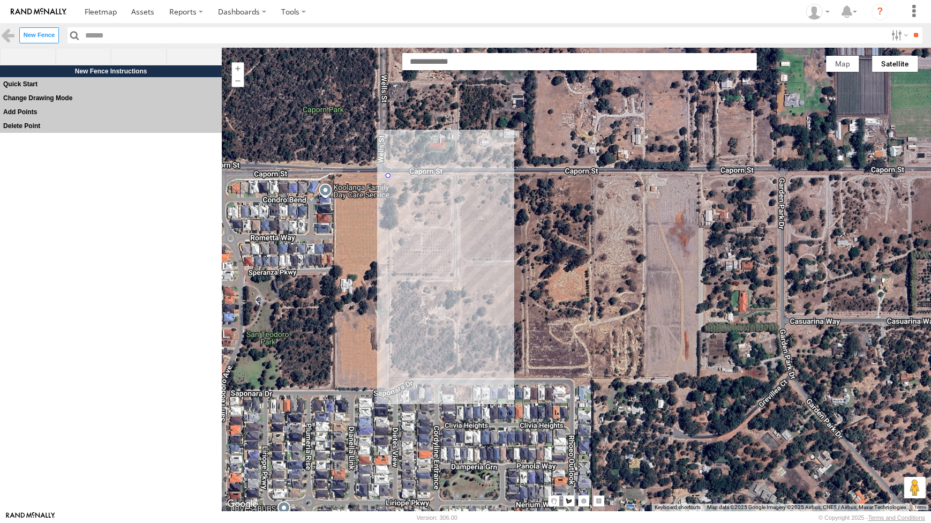
click at [391, 382] on div at bounding box center [577, 279] width 710 height 464
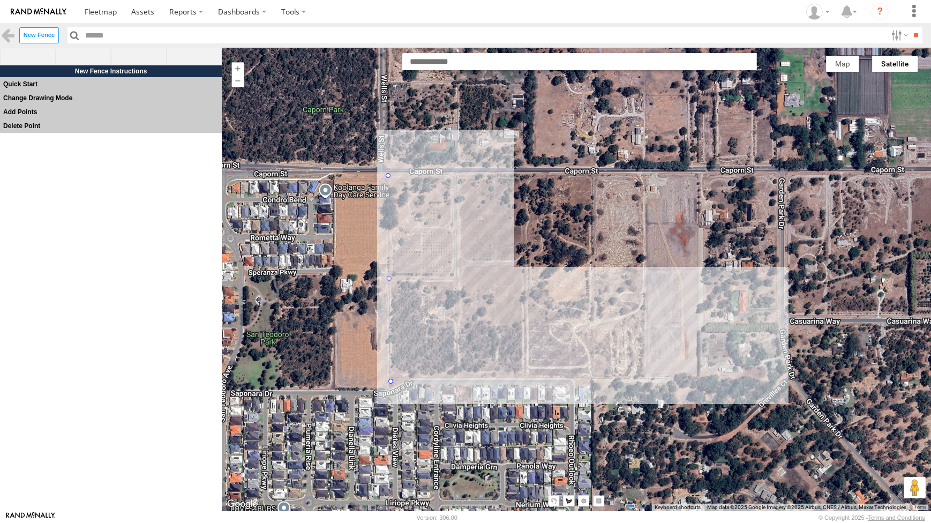
drag, startPoint x: 697, startPoint y: 376, endPoint x: 697, endPoint y: 364, distance: 11.3
click at [697, 371] on div at bounding box center [577, 279] width 710 height 464
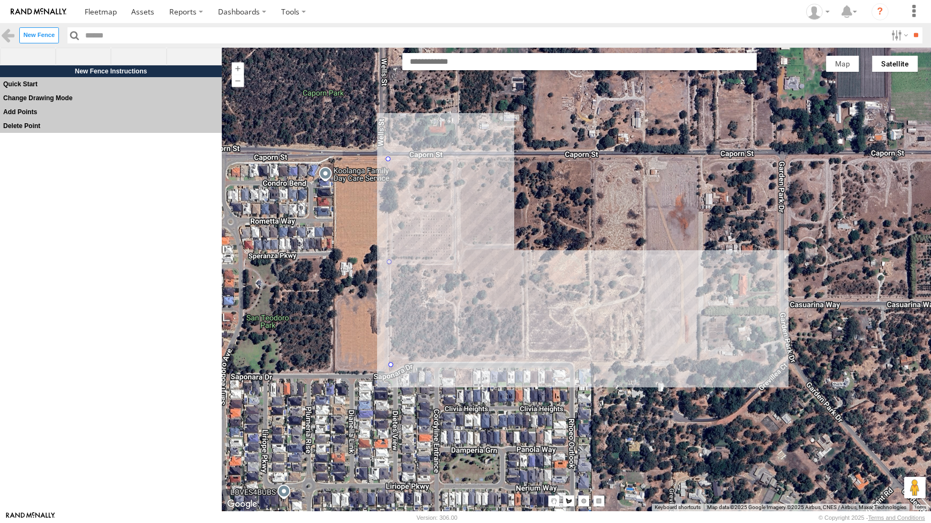
click at [693, 359] on div at bounding box center [577, 279] width 710 height 464
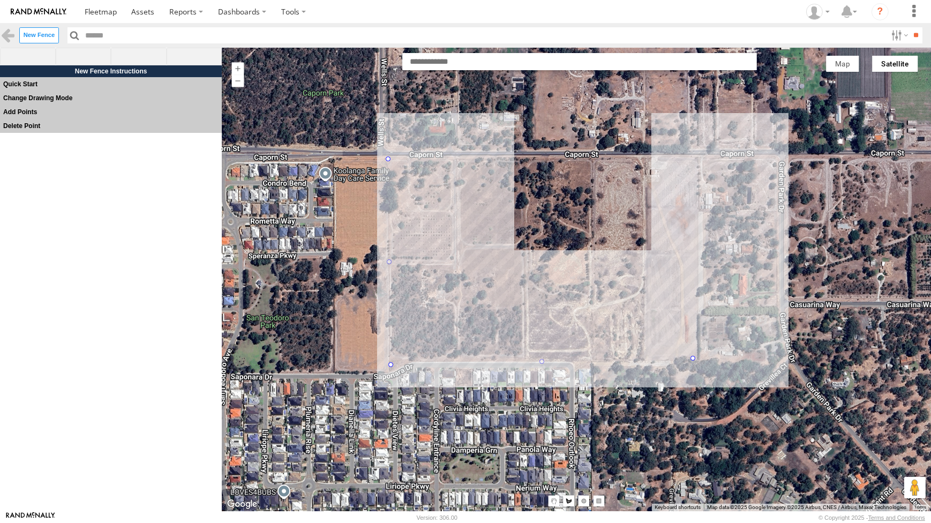
click at [698, 158] on div at bounding box center [577, 279] width 710 height 464
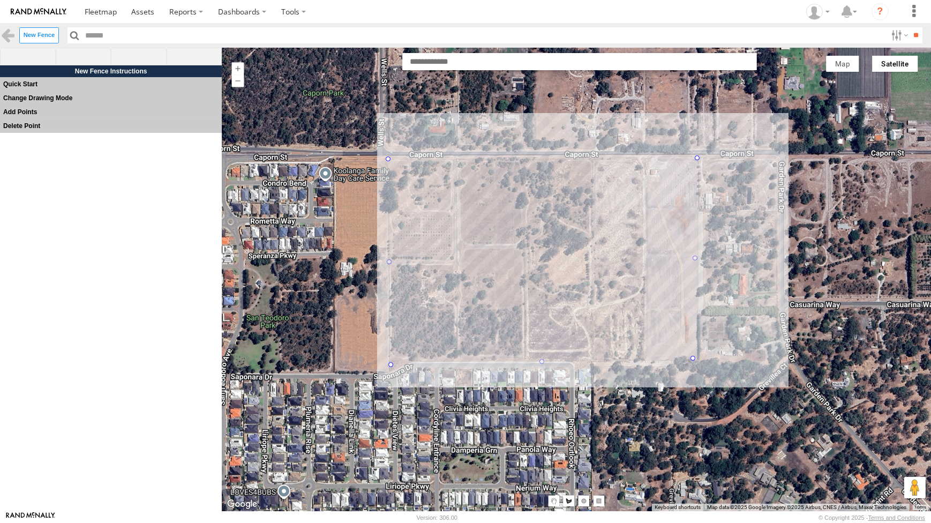
click at [386, 158] on div at bounding box center [577, 279] width 710 height 464
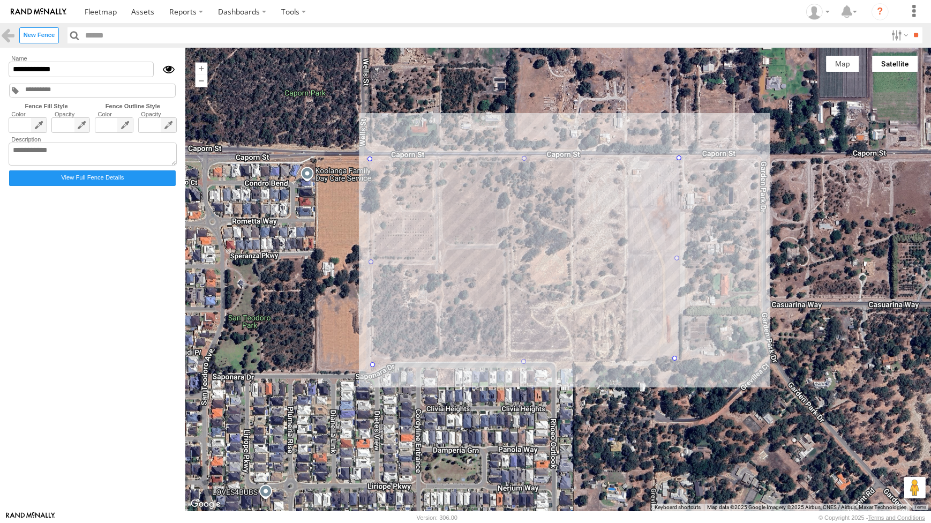
type input "*********"
drag, startPoint x: 61, startPoint y: 73, endPoint x: 7, endPoint y: 67, distance: 54.4
click at [8, 67] on form "Name ********* Fence Fill Style Fence Outline Style Color" at bounding box center [92, 279] width 173 height 451
click at [241, 80] on div at bounding box center [558, 280] width 746 height 464
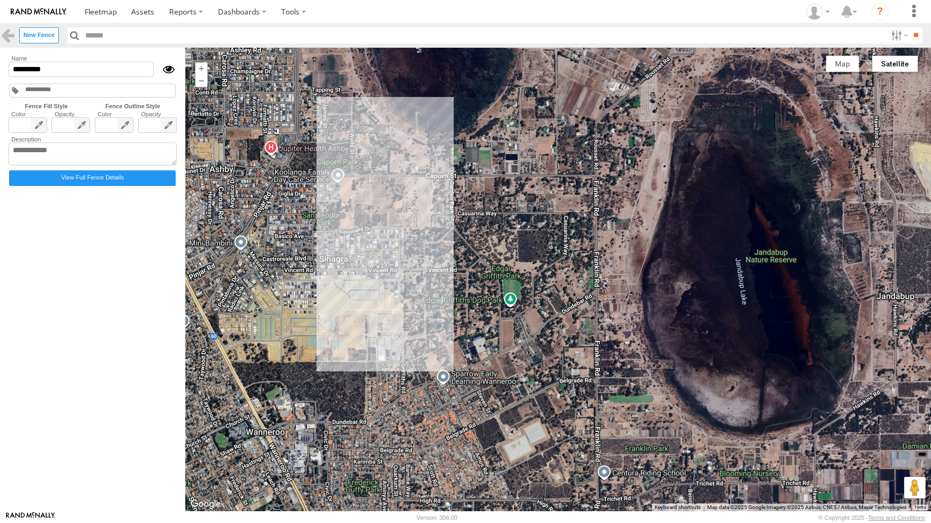
drag, startPoint x: 541, startPoint y: 151, endPoint x: 443, endPoint y: 202, distance: 110.7
click at [443, 202] on div at bounding box center [558, 280] width 746 height 464
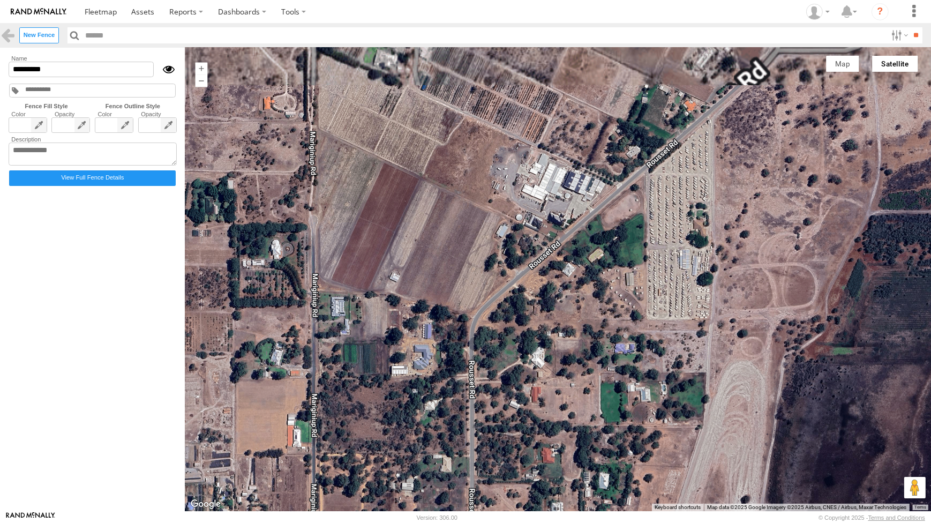
drag, startPoint x: 463, startPoint y: 126, endPoint x: 429, endPoint y: 238, distance: 117.0
click at [429, 238] on div at bounding box center [558, 280] width 746 height 464
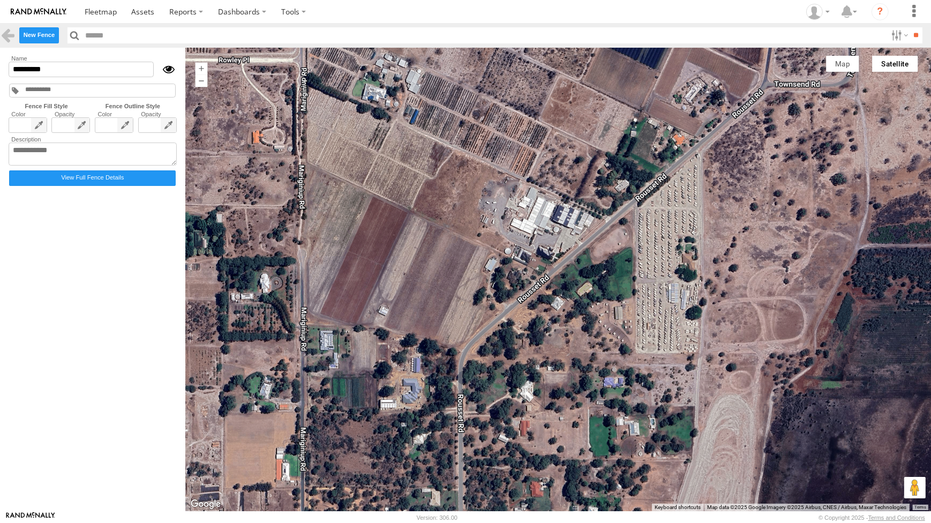
click at [42, 29] on label "New Fence" at bounding box center [39, 35] width 40 height 16
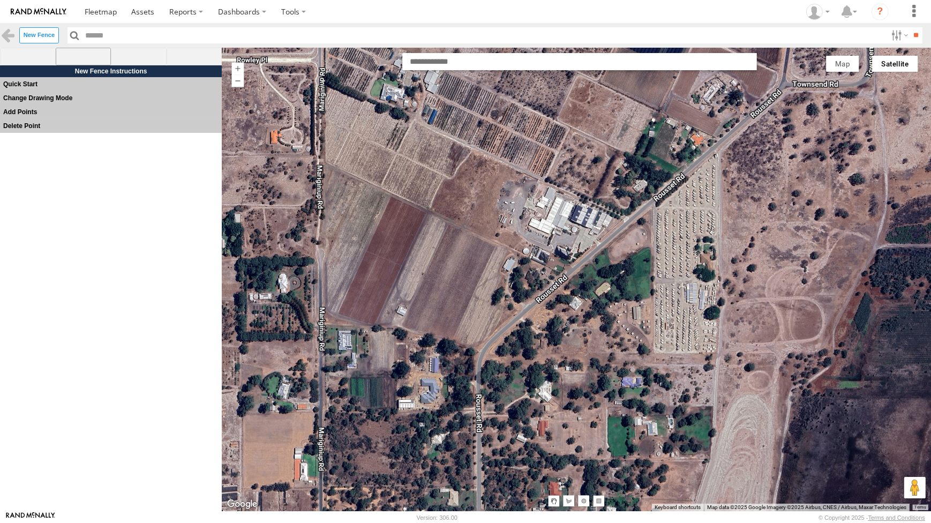
click at [83, 51] on span at bounding box center [84, 57] width 56 height 18
drag, startPoint x: 327, startPoint y: 311, endPoint x: 349, endPoint y: 314, distance: 22.2
click at [327, 311] on div at bounding box center [577, 279] width 710 height 464
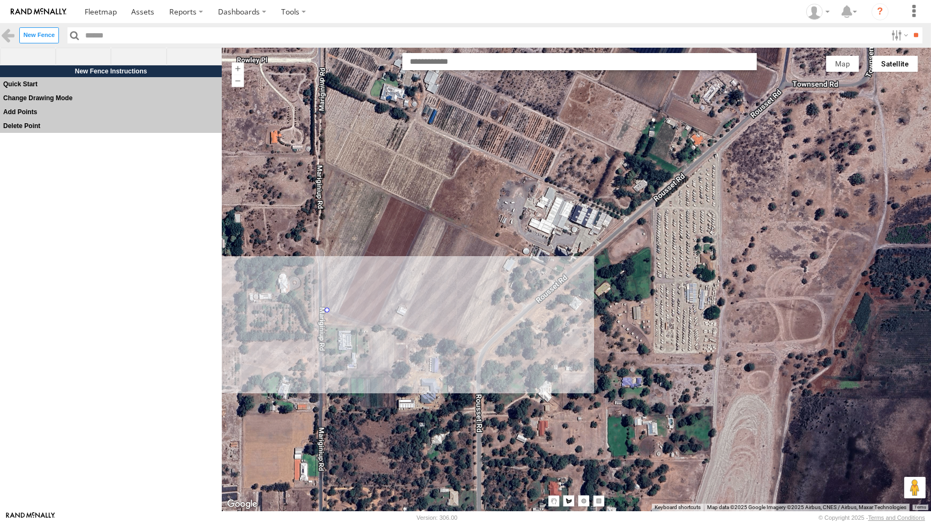
drag, startPoint x: 475, startPoint y: 349, endPoint x: 503, endPoint y: 319, distance: 41.0
click at [476, 349] on div at bounding box center [577, 279] width 710 height 464
click at [562, 275] on div at bounding box center [577, 279] width 710 height 464
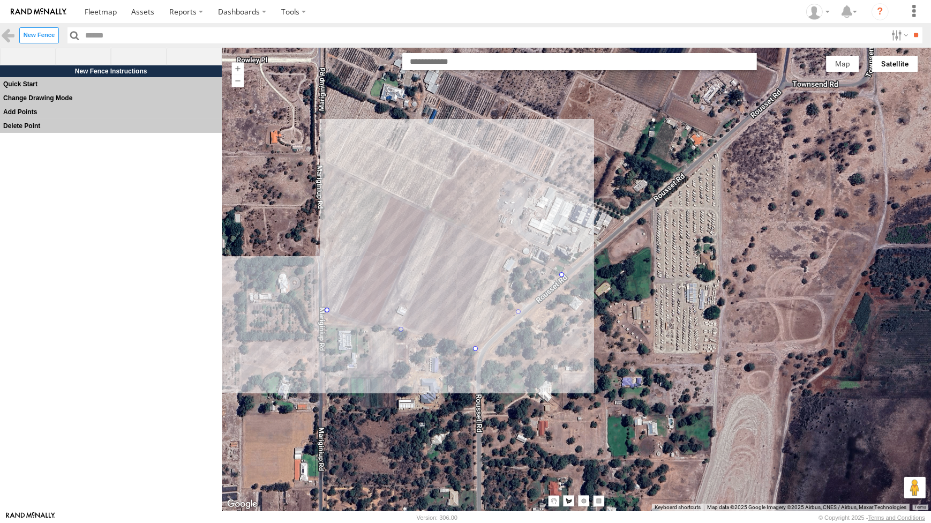
click at [456, 229] on div at bounding box center [577, 279] width 710 height 464
click at [506, 167] on div at bounding box center [577, 279] width 710 height 464
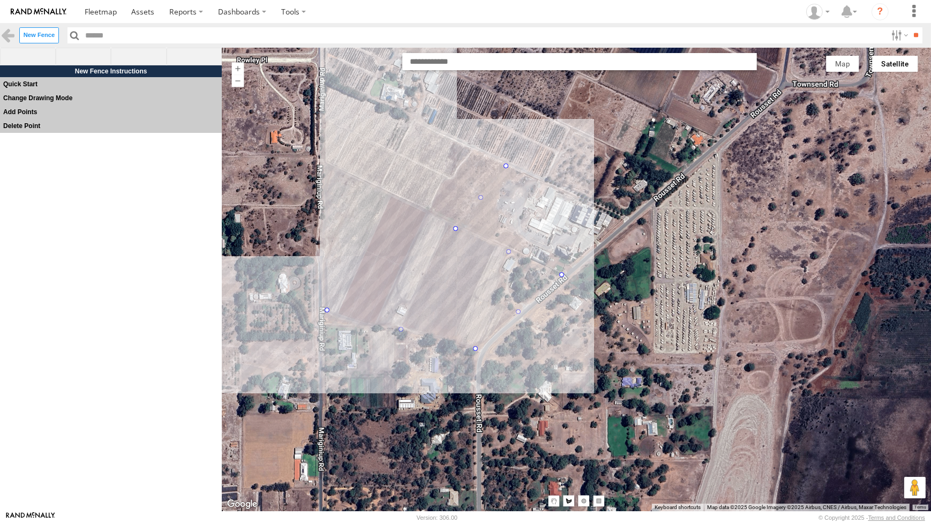
click at [332, 87] on div at bounding box center [577, 279] width 710 height 464
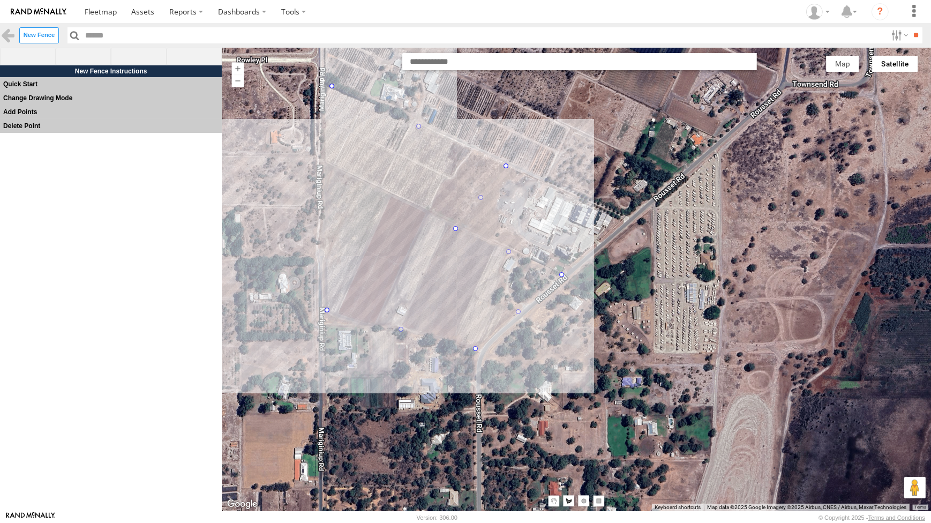
click at [326, 309] on div at bounding box center [577, 279] width 710 height 464
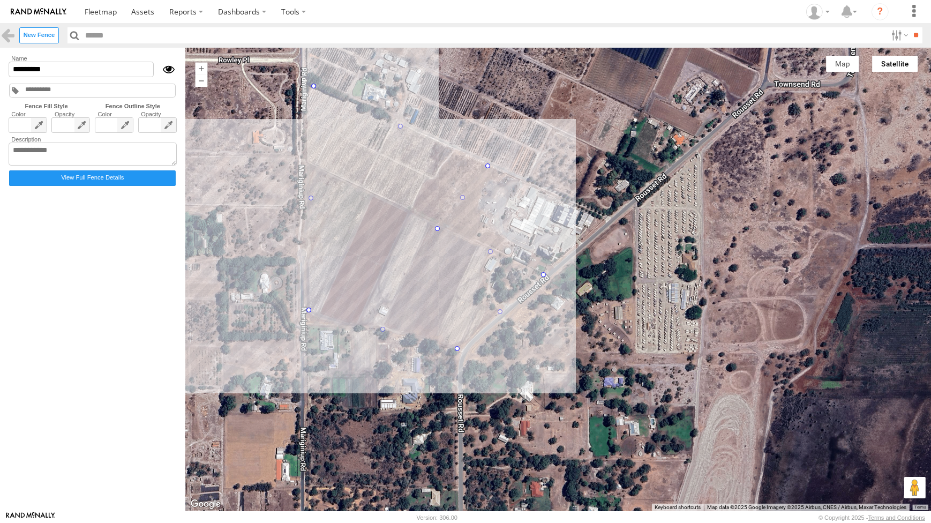
type input "*********"
drag, startPoint x: 66, startPoint y: 72, endPoint x: 0, endPoint y: 40, distance: 73.8
click at [0, 48] on html at bounding box center [465, 261] width 931 height 523
type input "*******"
drag, startPoint x: 564, startPoint y: 156, endPoint x: 565, endPoint y: 148, distance: 8.6
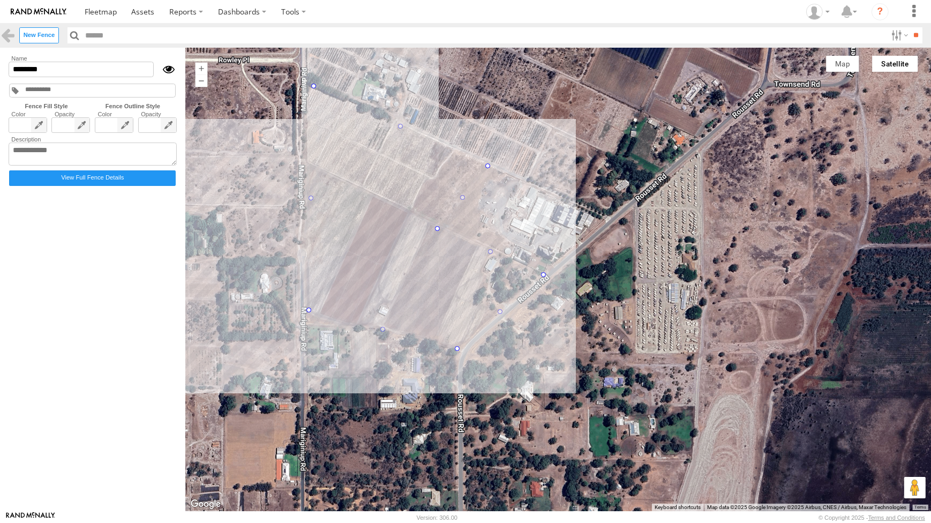
click at [564, 156] on div at bounding box center [558, 280] width 746 height 464
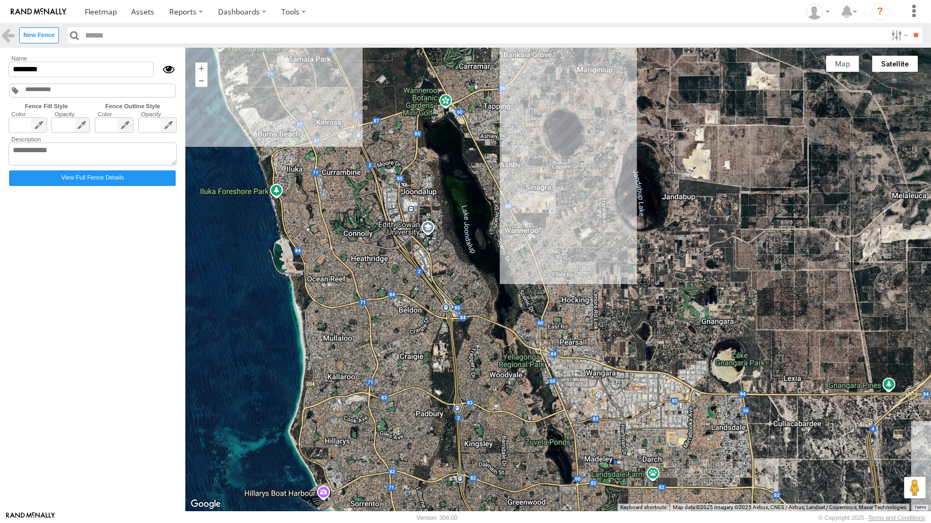
drag, startPoint x: 651, startPoint y: 177, endPoint x: 526, endPoint y: 202, distance: 127.9
click at [550, 201] on div at bounding box center [558, 280] width 746 height 464
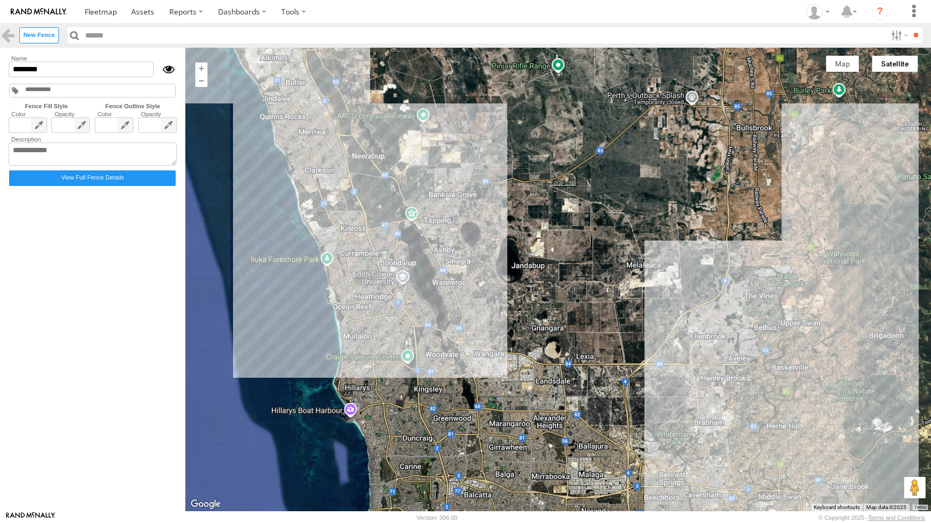
click at [28, 12] on img at bounding box center [39, 12] width 56 height 8
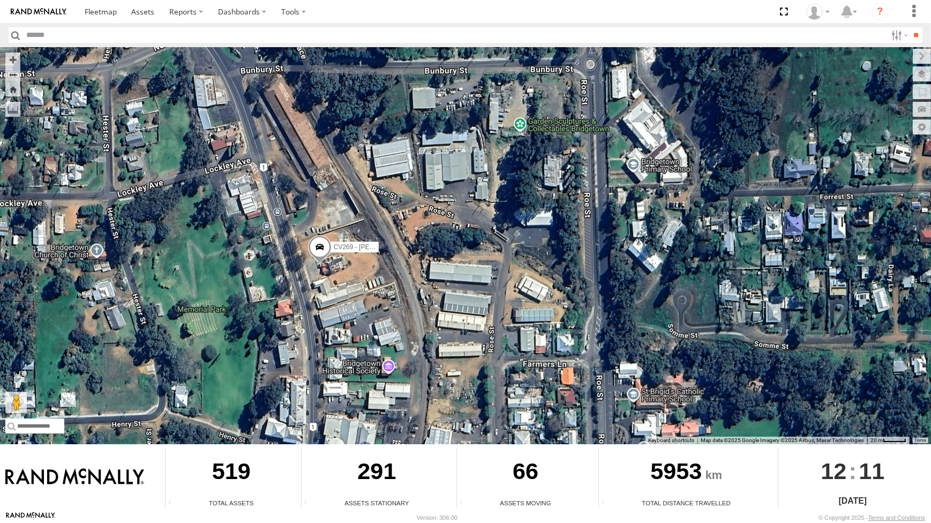
click at [311, 242] on span at bounding box center [320, 249] width 24 height 29
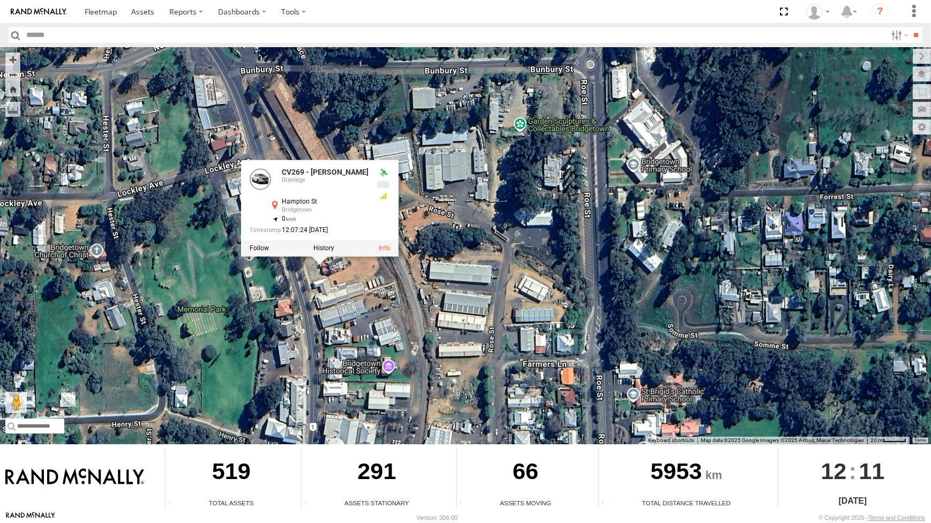
click at [346, 288] on div "CV295 - [PERSON_NAME] CV269 - [PERSON_NAME] TH06 - MRRC Fencing Tractor GR023 -…" at bounding box center [465, 245] width 931 height 397
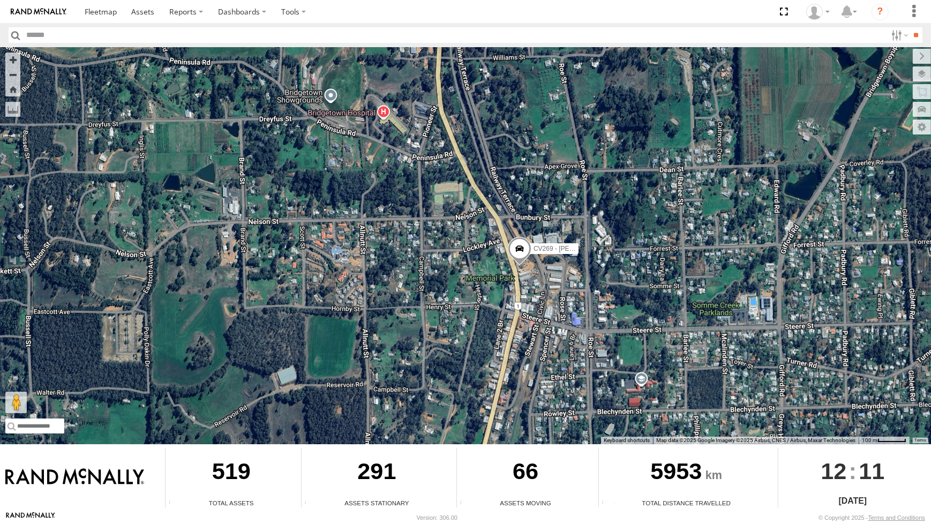
click at [513, 251] on span at bounding box center [520, 250] width 24 height 29
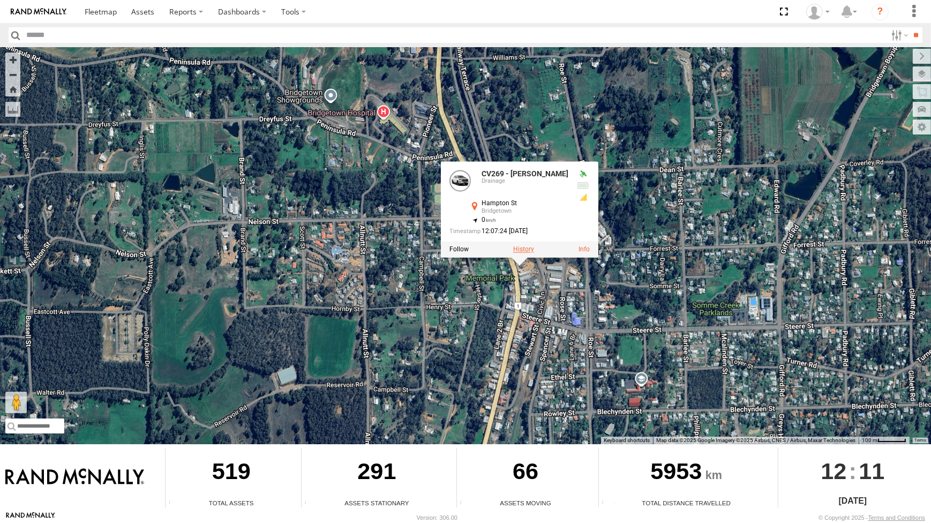
click at [518, 251] on label at bounding box center [523, 249] width 21 height 8
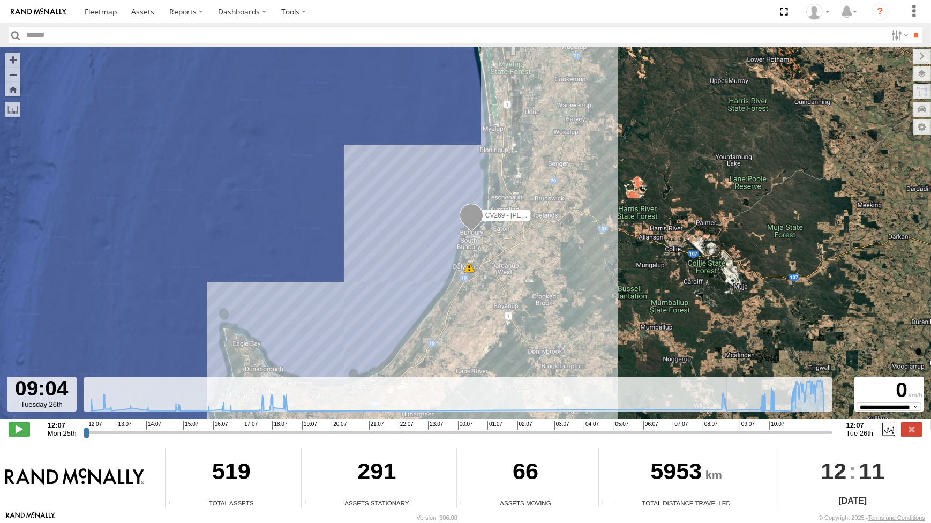
drag, startPoint x: 84, startPoint y: 434, endPoint x: 735, endPoint y: 415, distance: 650.9
click at [735, 427] on input "range" at bounding box center [458, 432] width 749 height 10
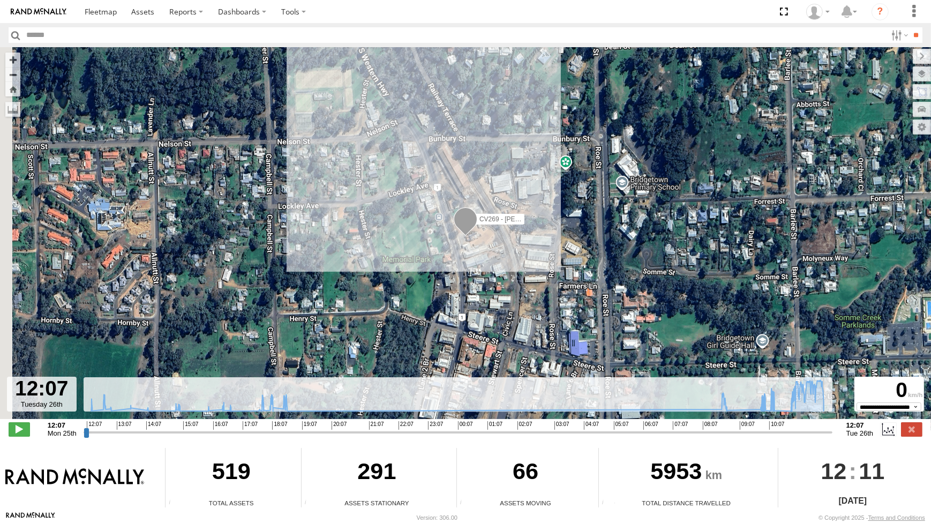
drag, startPoint x: 736, startPoint y: 432, endPoint x: 838, endPoint y: 426, distance: 102.6
type input "**********"
click at [833, 432] on input "range" at bounding box center [458, 432] width 749 height 10
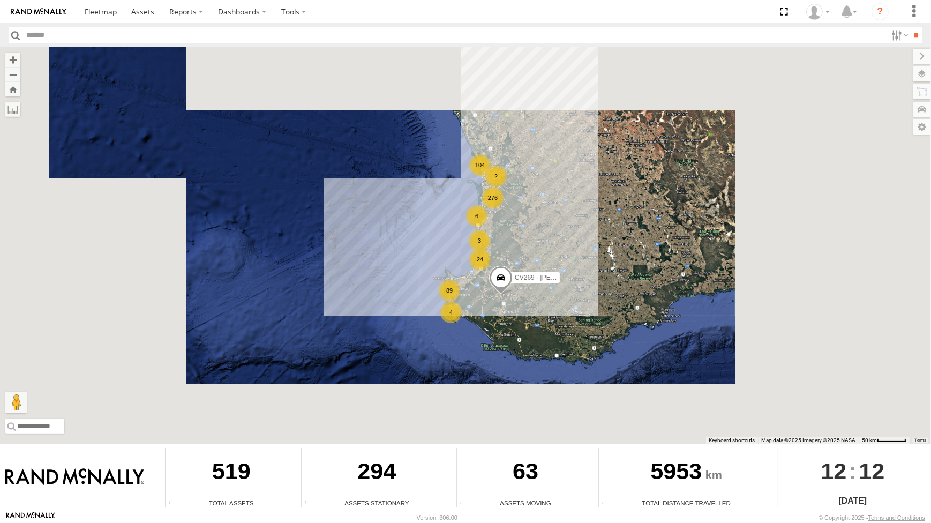
drag, startPoint x: 692, startPoint y: 147, endPoint x: 611, endPoint y: 236, distance: 120.2
click at [604, 251] on div "CV269 - [PERSON_NAME] 276 89 104 24 3 4 6 2" at bounding box center [465, 245] width 931 height 397
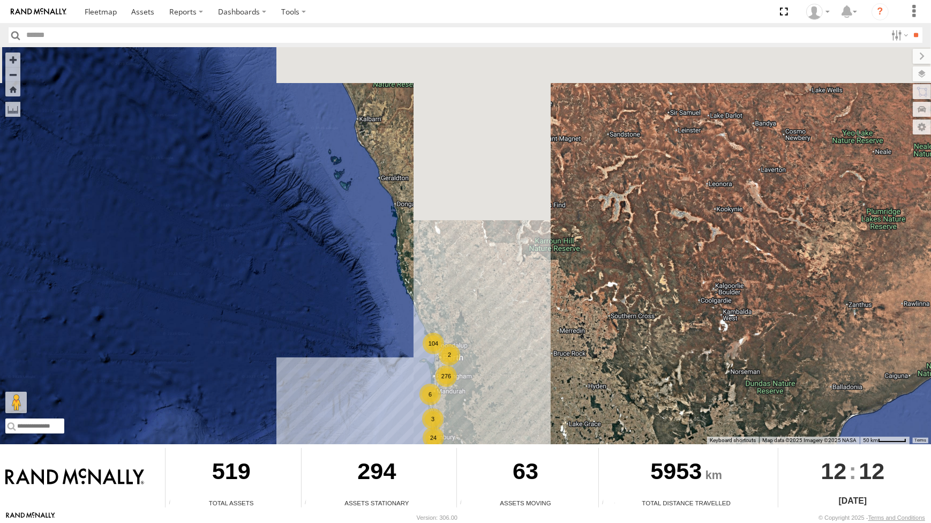
drag, startPoint x: 583, startPoint y: 274, endPoint x: 557, endPoint y: 245, distance: 39.1
click at [568, 227] on div "CV269 - [PERSON_NAME] 276 89 104 24 3 4 6 2" at bounding box center [465, 245] width 931 height 397
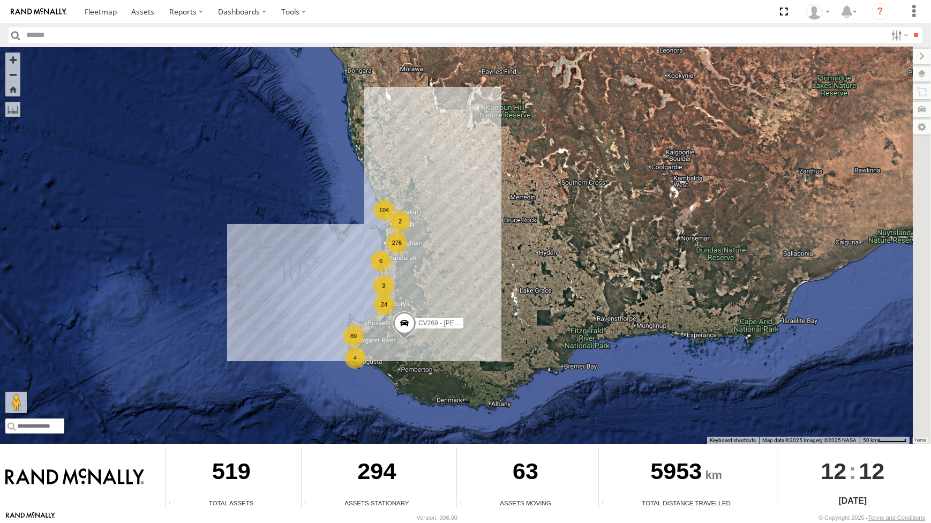
drag, startPoint x: 551, startPoint y: 257, endPoint x: 575, endPoint y: 183, distance: 77.1
click at [572, 198] on div "CV269 - [PERSON_NAME] 276 89 104 24 3 4 6 2" at bounding box center [465, 245] width 931 height 397
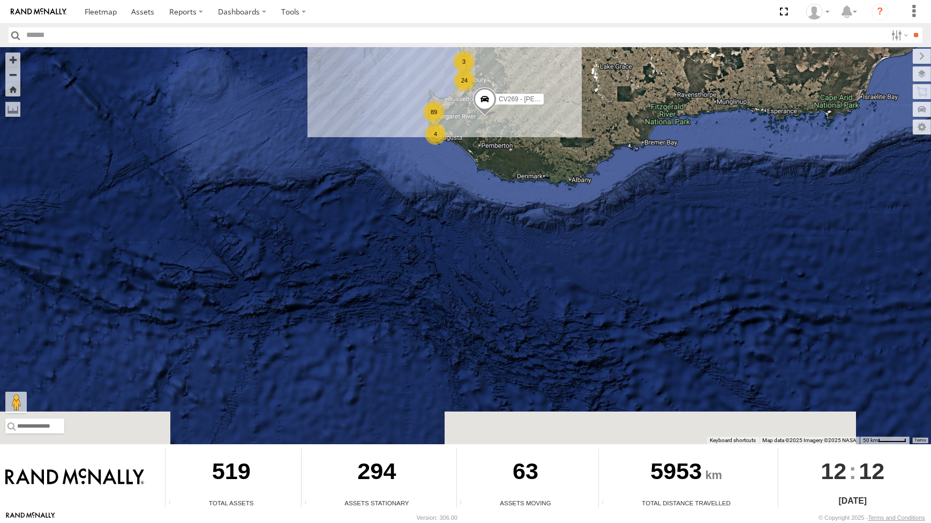
drag, startPoint x: 568, startPoint y: 225, endPoint x: 553, endPoint y: 279, distance: 56.2
click at [555, 276] on div "CV269 - [PERSON_NAME] 276 89 104 24 3 4 6 2" at bounding box center [465, 245] width 931 height 397
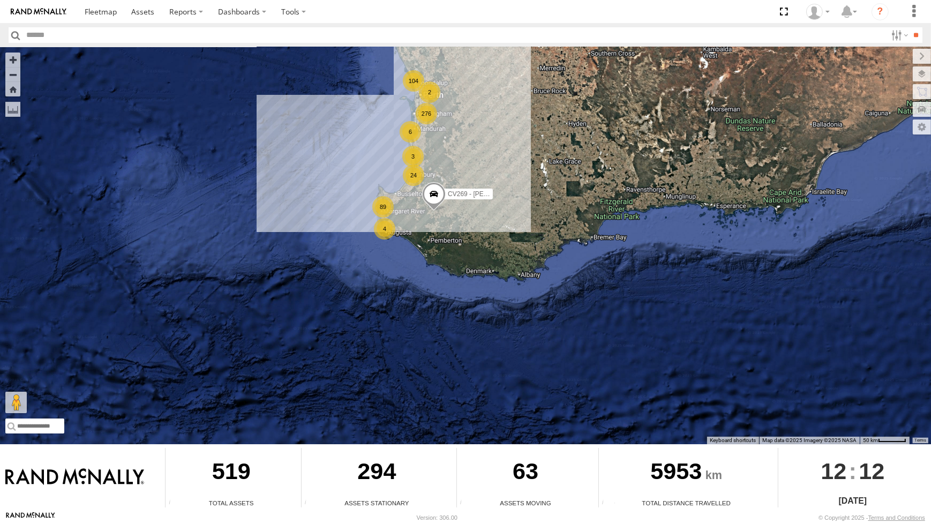
drag, startPoint x: 504, startPoint y: 333, endPoint x: 478, endPoint y: 360, distance: 37.9
click at [480, 360] on div "CV269 - Jayden Cooper 276 89 104 24 3 4 6 2" at bounding box center [465, 245] width 931 height 397
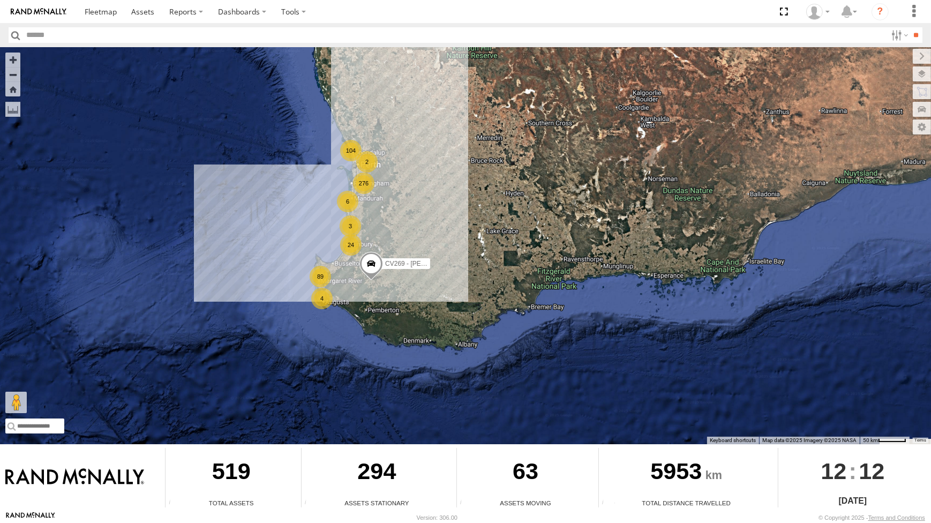
click at [488, 369] on div "CV269 - Jayden Cooper 276 89 104 24 3 4 6 2" at bounding box center [465, 245] width 931 height 397
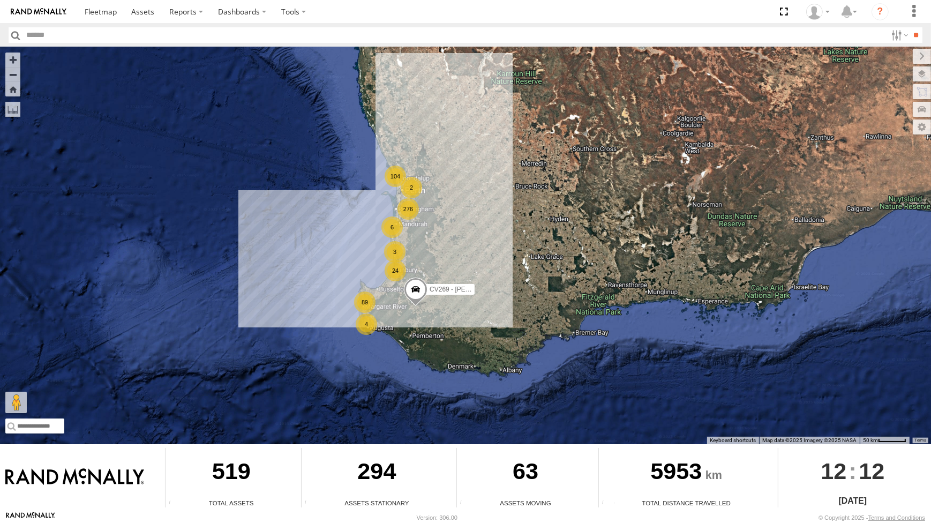
drag, startPoint x: 474, startPoint y: 372, endPoint x: 466, endPoint y: 375, distance: 8.8
click at [466, 375] on div "CV269 - Jayden Cooper 276 89 104 24 3 4 6 2" at bounding box center [465, 245] width 931 height 397
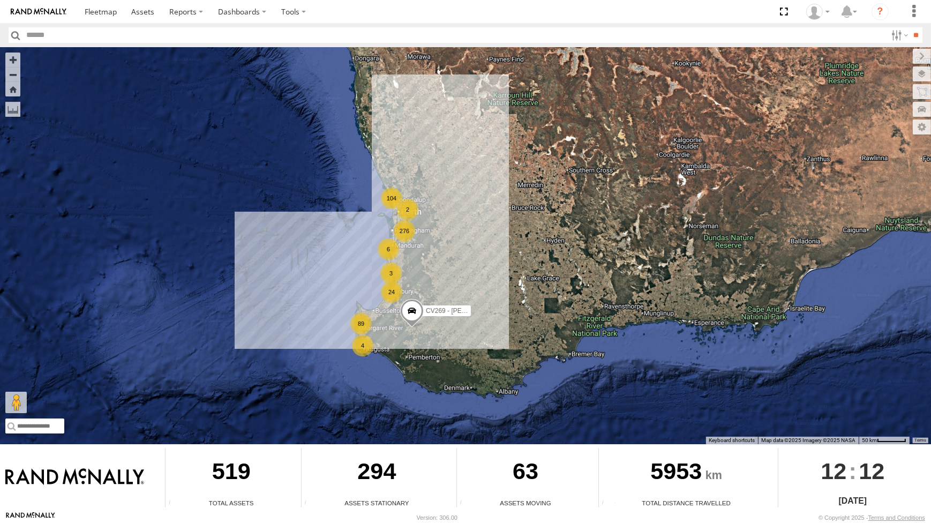
drag, startPoint x: 451, startPoint y: 379, endPoint x: 394, endPoint y: 383, distance: 56.9
click at [394, 383] on div "CV269 - Jayden Cooper 276 89 104 24 3 4 6 2" at bounding box center [465, 245] width 931 height 397
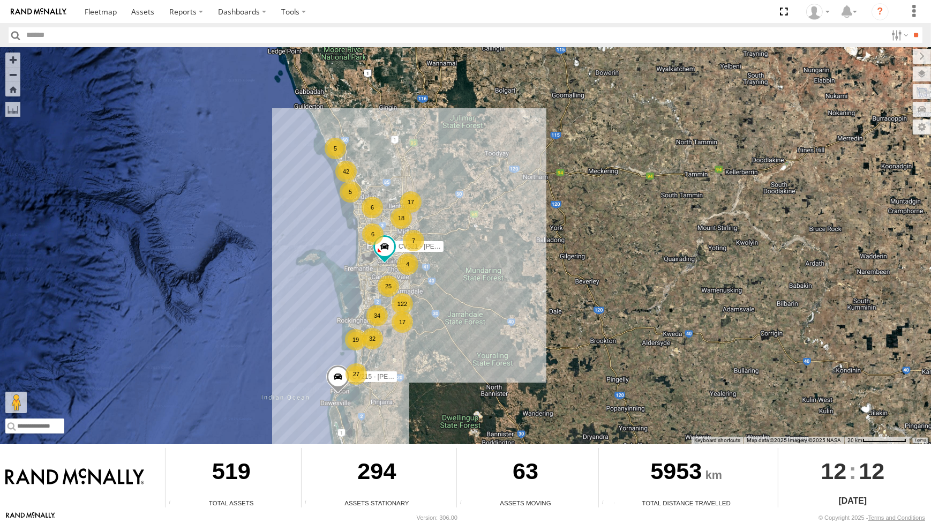
drag, startPoint x: 492, startPoint y: 314, endPoint x: 494, endPoint y: 303, distance: 10.9
click at [494, 305] on div "CV269 - Jayden Cooper 17 32 25 5 19 34 122 42 17 18 7 27 CV321 - Phil Macleod 5…" at bounding box center [465, 245] width 931 height 397
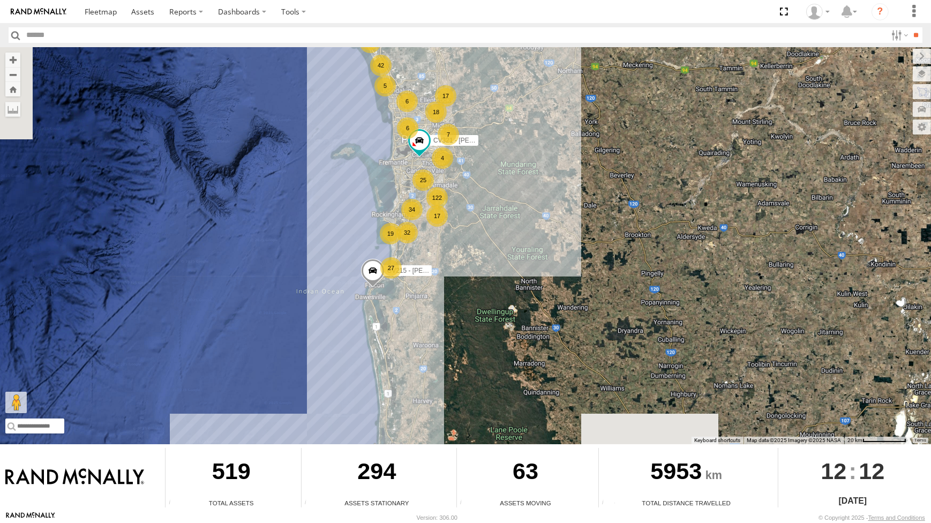
click at [503, 284] on div "CV269 - Jayden Cooper 17 32 25 5 19 34 122 42 17 18 7 27 CV321 - Phil Macleod 5…" at bounding box center [465, 245] width 931 height 397
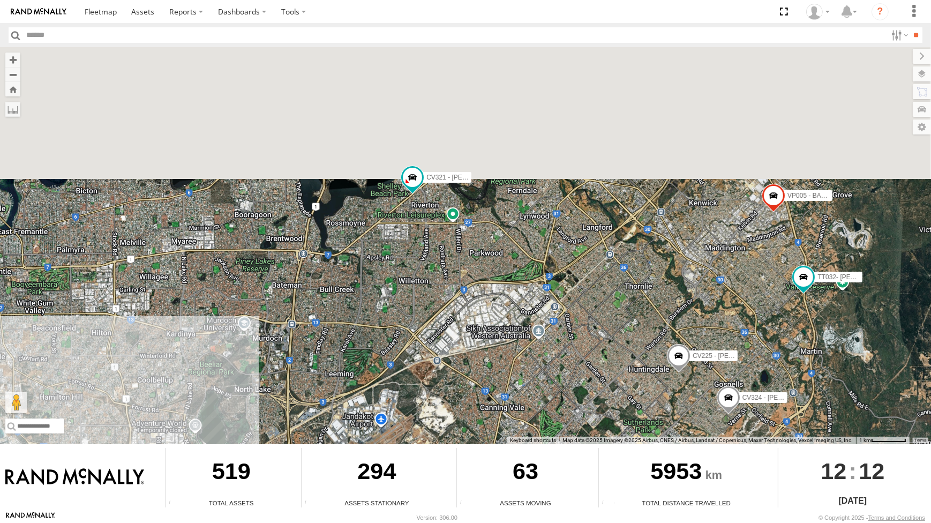
drag, startPoint x: 423, startPoint y: 110, endPoint x: 423, endPoint y: 257, distance: 146.8
click at [423, 257] on div "CV269 - Jayden Cooper CV321 - Phil Macleod CV215 - Cory Wilson 7 16 VP005 - BA1…" at bounding box center [465, 245] width 931 height 397
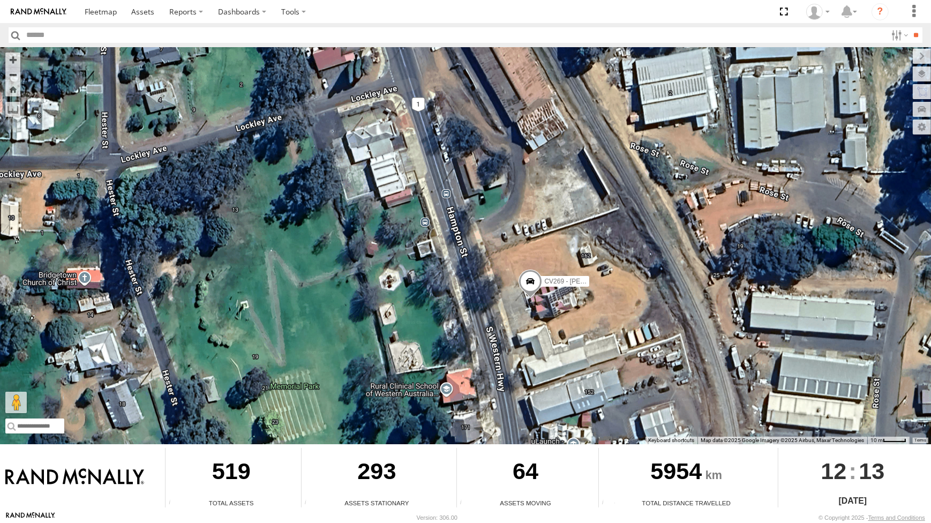
drag, startPoint x: 24, startPoint y: 399, endPoint x: 483, endPoint y: 316, distance: 466.7
click at [483, 316] on div "CV295 - [PERSON_NAME] CV269 - [PERSON_NAME] Keyboard shortcuts Map Data Map dat…" at bounding box center [465, 245] width 931 height 397
click at [488, 316] on div "CV295 - [PERSON_NAME] CV269 - [PERSON_NAME]" at bounding box center [465, 245] width 931 height 397
click at [20, 397] on button "Drag Pegman onto the map to open Street View" at bounding box center [15, 402] width 21 height 21
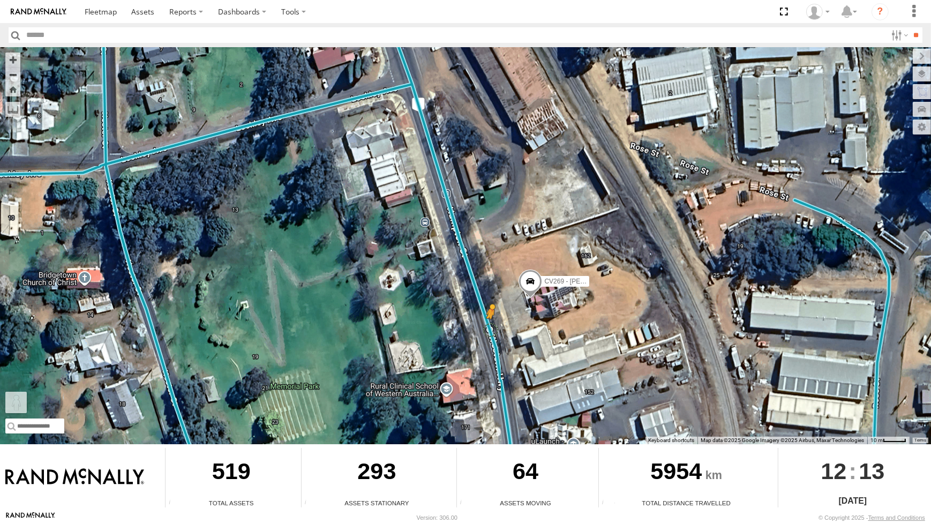
drag, startPoint x: 18, startPoint y: 402, endPoint x: 493, endPoint y: 329, distance: 480.0
click at [493, 329] on div "CV295 - [PERSON_NAME] CV269 - [PERSON_NAME] To activate drag with keyboard, pre…" at bounding box center [465, 245] width 931 height 397
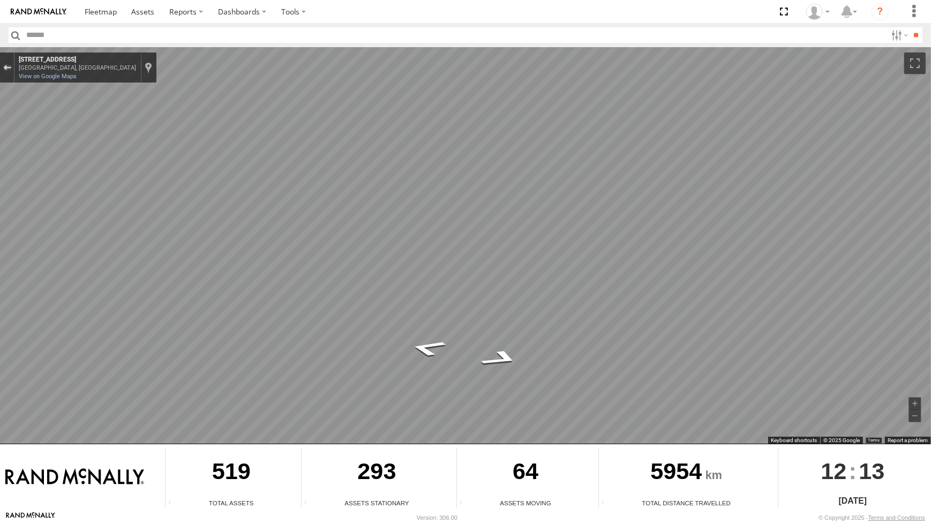
click at [9, 64] on div "Exit the Street View" at bounding box center [7, 67] width 8 height 6
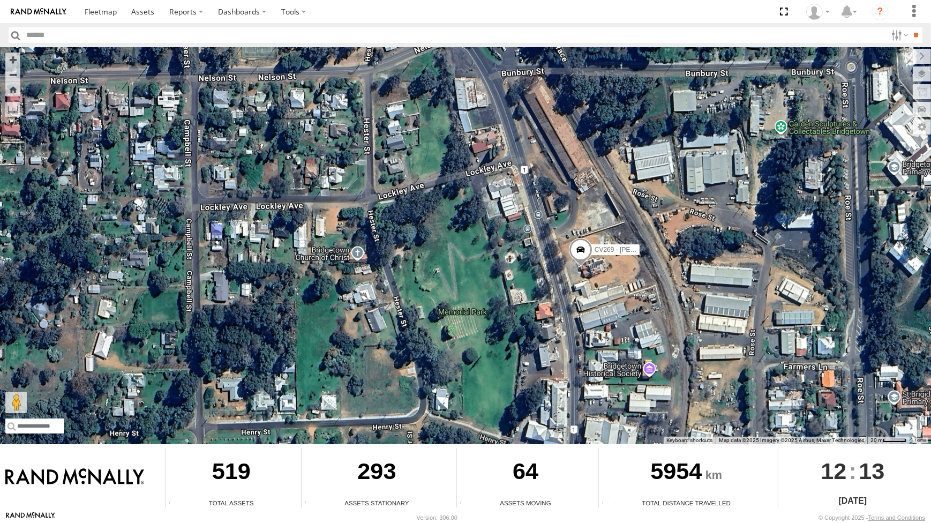
drag, startPoint x: 605, startPoint y: 304, endPoint x: 594, endPoint y: 299, distance: 11.3
click at [602, 300] on div "CV295 - [PERSON_NAME] CV269 - [PERSON_NAME] Loading..." at bounding box center [465, 245] width 931 height 397
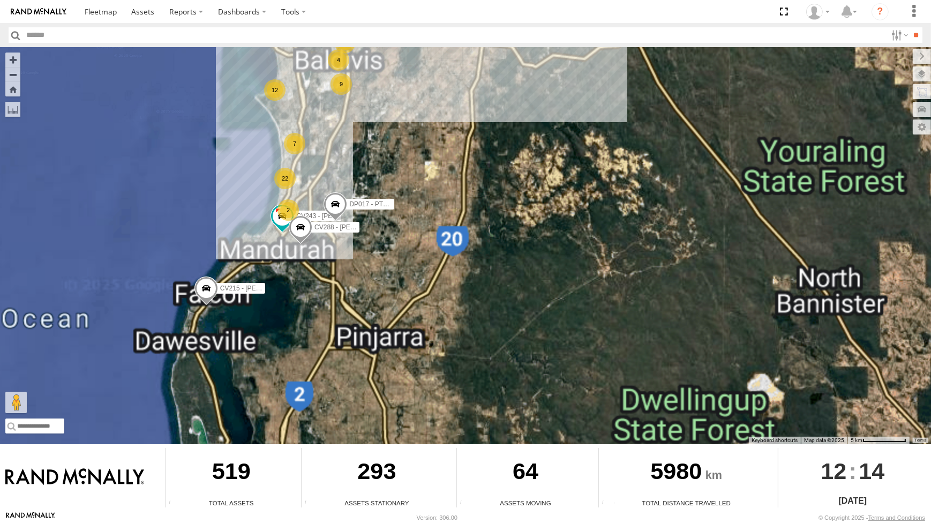
drag, startPoint x: 338, startPoint y: 161, endPoint x: 389, endPoint y: 246, distance: 99.3
click at [387, 244] on div "CV295 - [PERSON_NAME] CV269 - [PERSON_NAME] 9 12 17 CV243 - [PERSON_NAME] 22 4 …" at bounding box center [465, 245] width 931 height 397
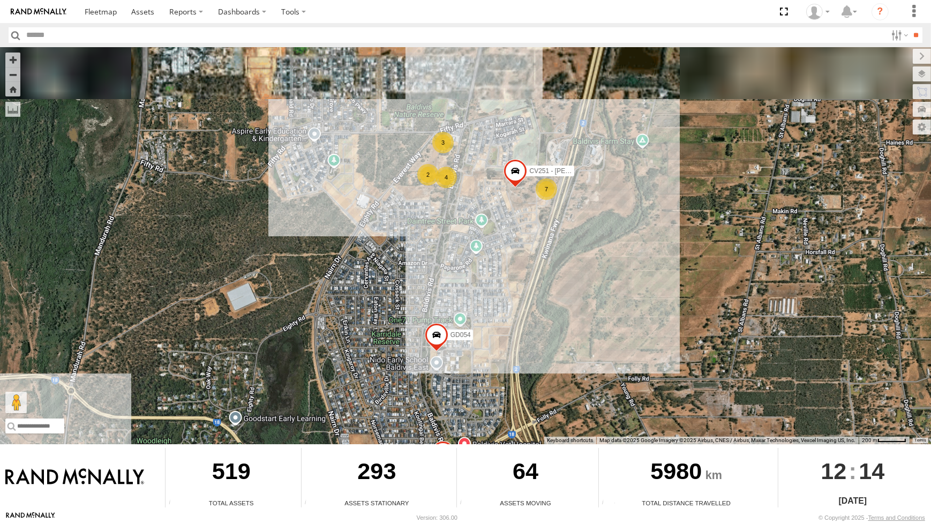
drag, startPoint x: 408, startPoint y: 262, endPoint x: 361, endPoint y: 323, distance: 77.2
click at [370, 327] on div "CV295 - [PERSON_NAME] CV269 - [PERSON_NAME] CV243 - [PERSON_NAME] CV288 - [PERS…" at bounding box center [465, 245] width 931 height 397
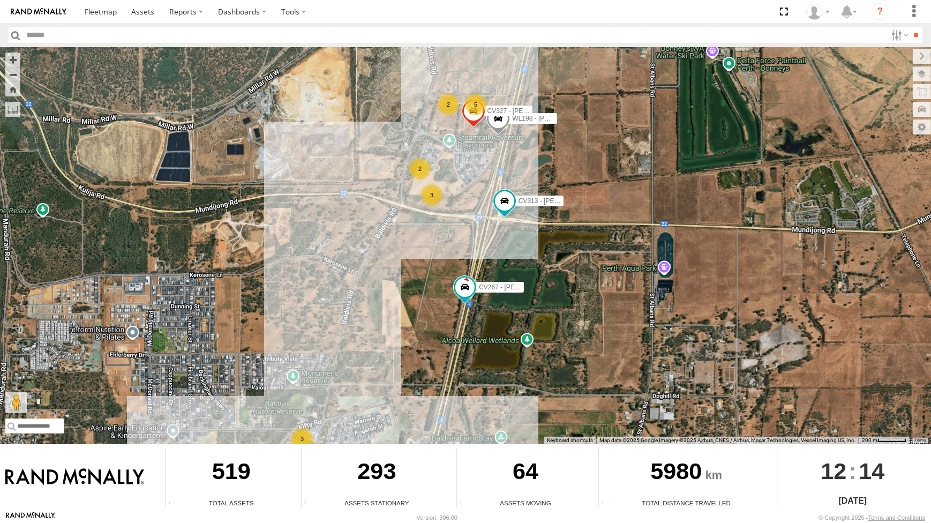
drag, startPoint x: 404, startPoint y: 271, endPoint x: 398, endPoint y: 324, distance: 53.4
click at [398, 324] on div "CV295 - [PERSON_NAME] CV269 - [PERSON_NAME] CV243 - [PERSON_NAME] CV288 - [PERS…" at bounding box center [465, 245] width 931 height 397
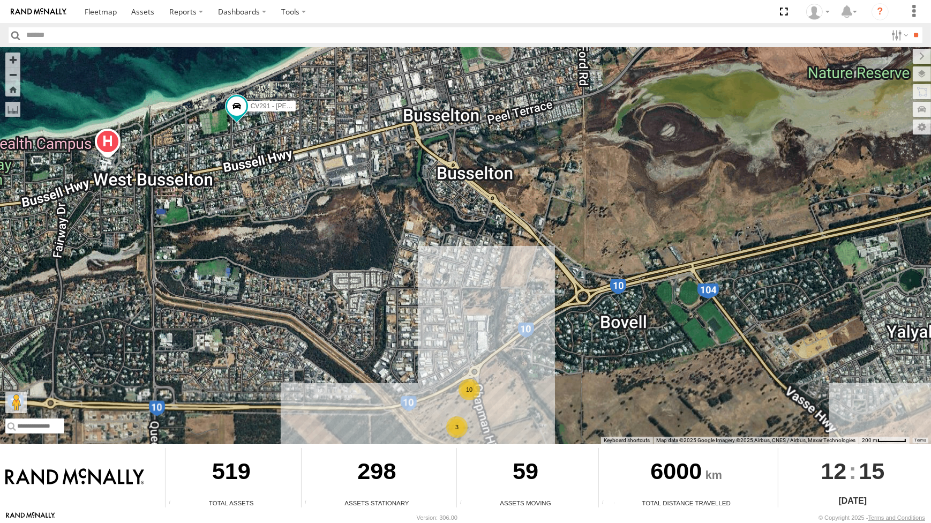
drag, startPoint x: 422, startPoint y: 319, endPoint x: 494, endPoint y: 268, distance: 88.0
click at [496, 273] on div "CV295 - [PERSON_NAME] CV269 - [PERSON_NAME] TH06 - MRRC Fencing Tractor CV215 -…" at bounding box center [465, 245] width 931 height 397
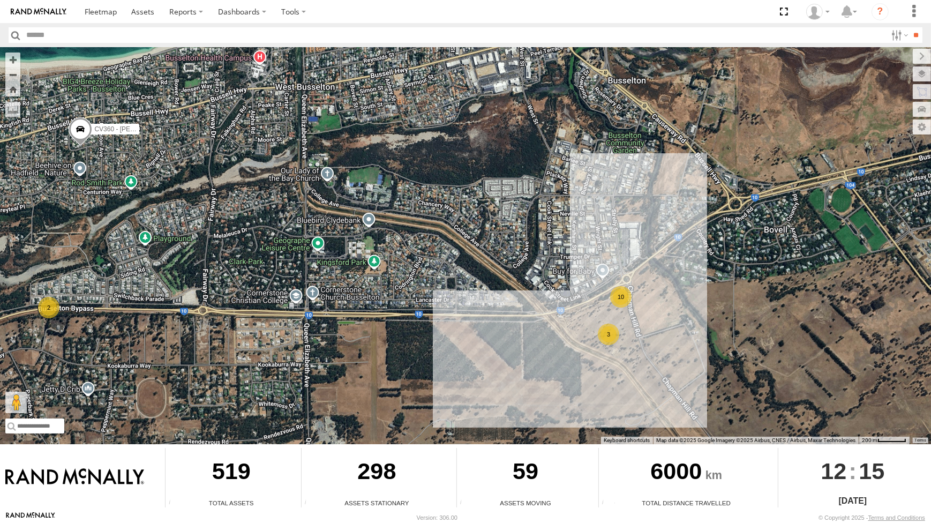
click at [611, 331] on div "3" at bounding box center [608, 334] width 21 height 21
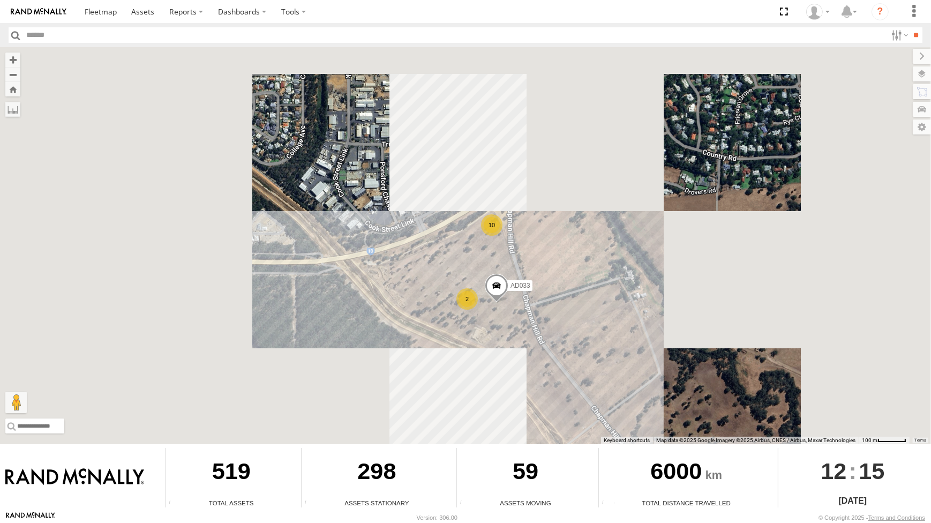
drag, startPoint x: 616, startPoint y: 312, endPoint x: 616, endPoint y: 306, distance: 6.5
click at [616, 307] on div "CV295 - Karly Taylor CV269 - Jayden Cooper TH06 - MRRC Fencing Tractor CV215 - …" at bounding box center [465, 245] width 931 height 397
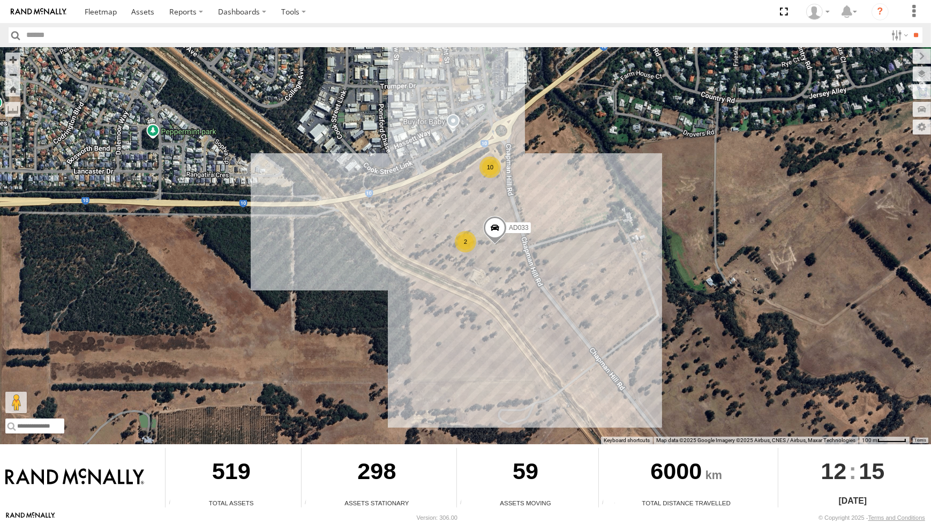
click at [495, 165] on div "10" at bounding box center [490, 166] width 21 height 21
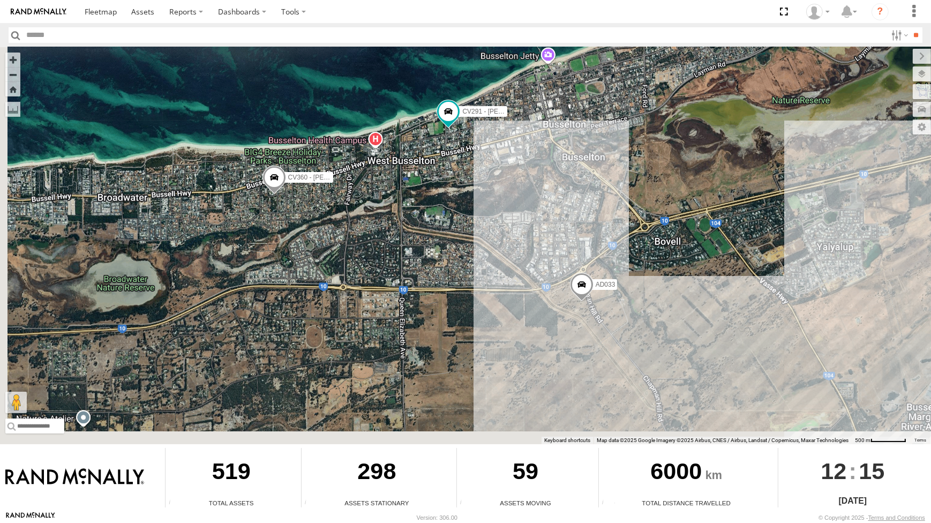
drag, startPoint x: 440, startPoint y: 221, endPoint x: 573, endPoint y: 296, distance: 153.1
click at [530, 270] on div "CV295 - Karly Taylor CV269 - Jayden Cooper TH06 - MRRC Fencing Tractor CV215 - …" at bounding box center [465, 245] width 931 height 397
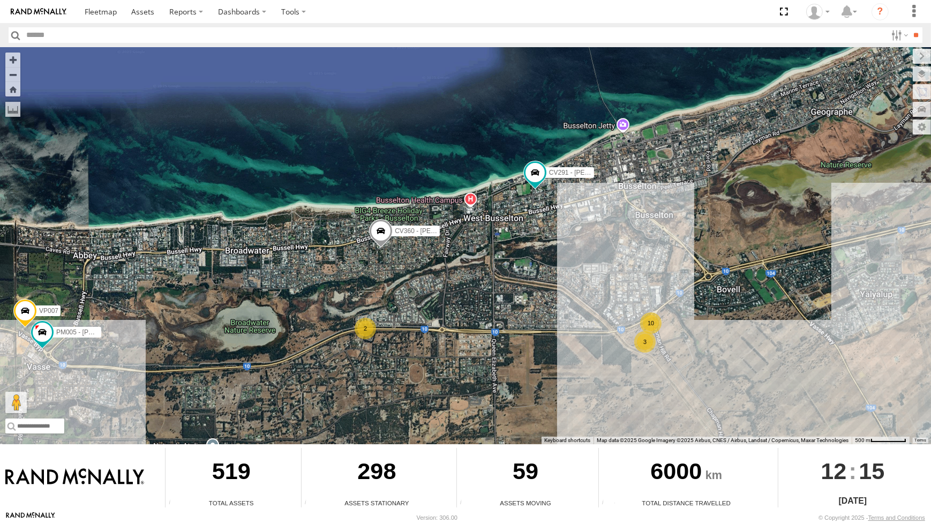
click at [600, 310] on div "CV295 - Karly Taylor CV269 - Jayden Cooper TH06 - MRRC Fencing Tractor CV215 - …" at bounding box center [465, 245] width 931 height 397
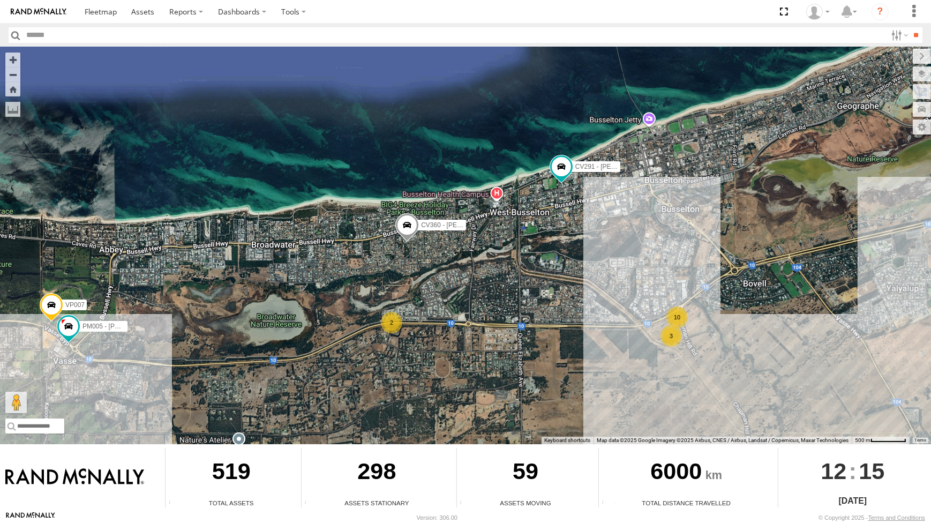
drag, startPoint x: 400, startPoint y: 319, endPoint x: 412, endPoint y: 318, distance: 11.9
click at [402, 317] on div "2" at bounding box center [391, 322] width 21 height 21
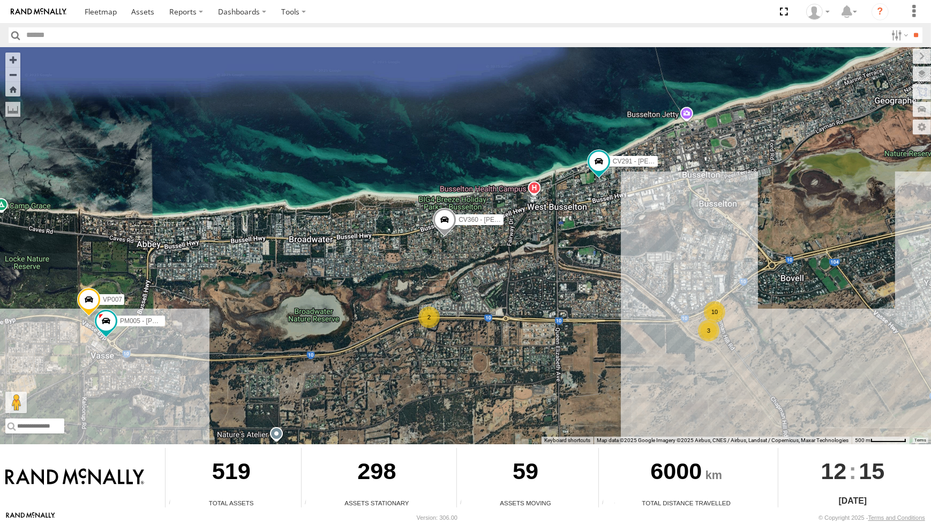
drag, startPoint x: 326, startPoint y: 321, endPoint x: 383, endPoint y: 316, distance: 57.5
click at [379, 318] on div "CV295 - Karly Taylor CV269 - Jayden Cooper TH06 - MRRC Fencing Tractor CV215 - …" at bounding box center [465, 245] width 931 height 397
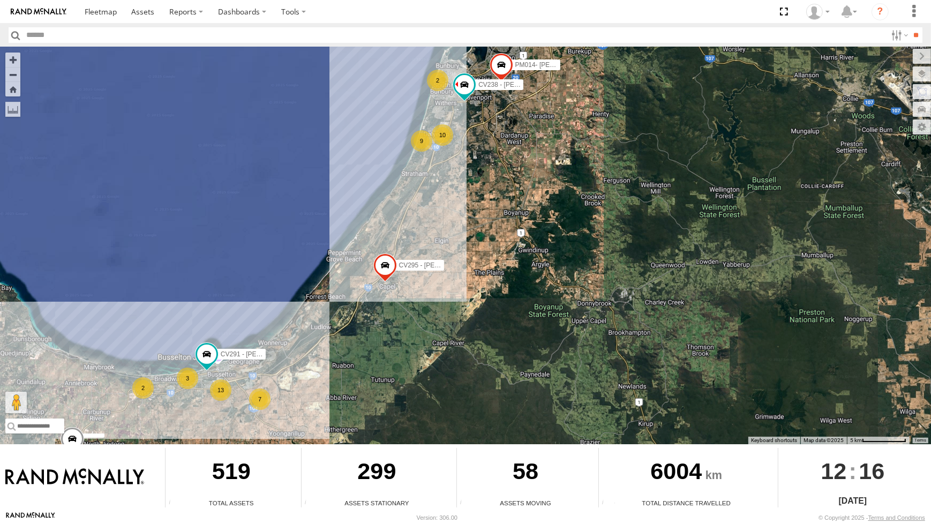
drag, startPoint x: 483, startPoint y: 338, endPoint x: 508, endPoint y: 330, distance: 26.4
click at [509, 330] on div "CV295 - [PERSON_NAME] CV269 - [PERSON_NAME] CV215 - [PERSON_NAME] 13 PM014- [PE…" at bounding box center [465, 245] width 931 height 397
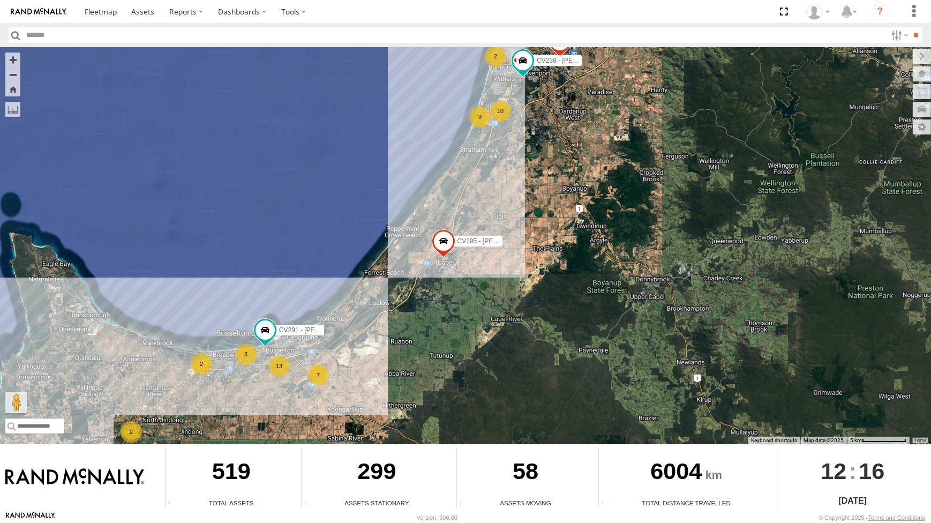
drag, startPoint x: 360, startPoint y: 389, endPoint x: 364, endPoint y: 381, distance: 8.6
click at [364, 381] on div "CV295 - [PERSON_NAME] CV269 - [PERSON_NAME] CV215 - [PERSON_NAME] 13 PM014- [PE…" at bounding box center [465, 245] width 931 height 397
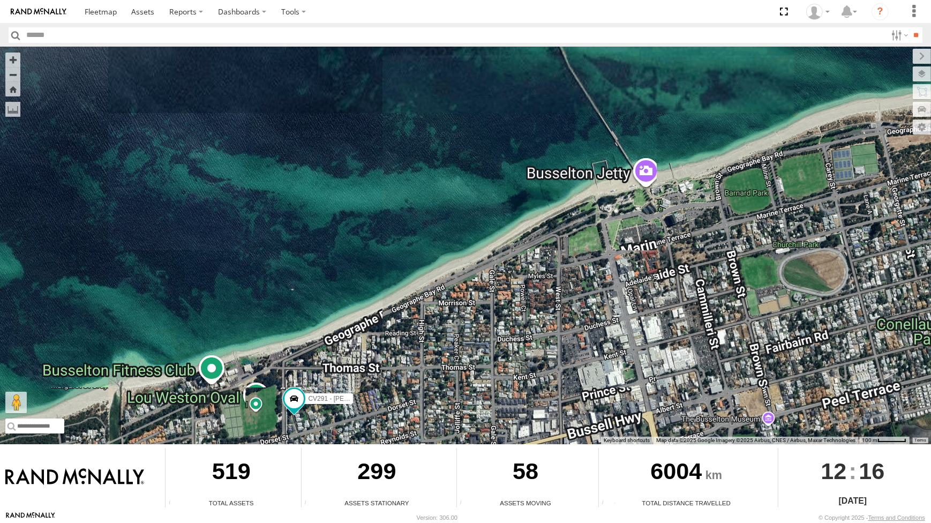
drag, startPoint x: 395, startPoint y: 346, endPoint x: 387, endPoint y: 350, distance: 8.9
click at [401, 334] on div "CV295 - [PERSON_NAME] CV269 - [PERSON_NAME] CV215 - [PERSON_NAME] PM014- [PERSO…" at bounding box center [465, 245] width 931 height 397
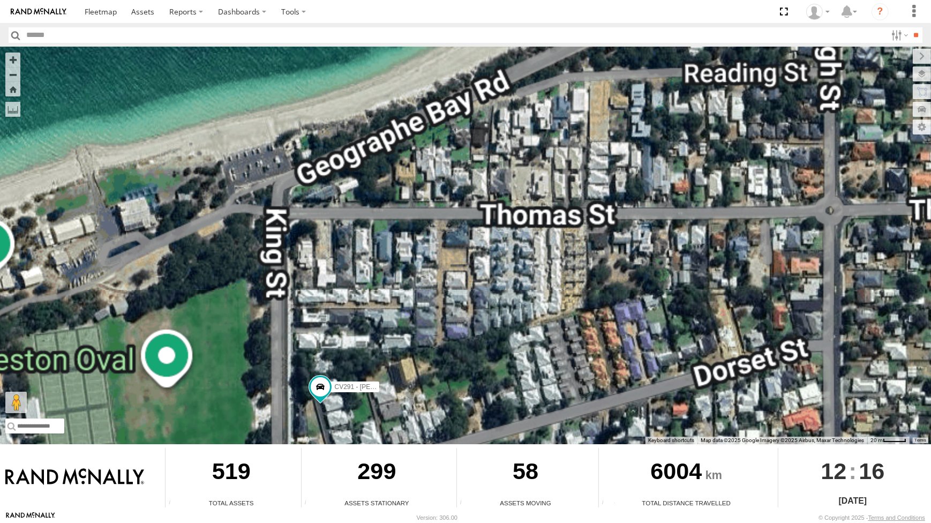
click at [351, 303] on div "CV295 - [PERSON_NAME] CV269 - [PERSON_NAME] CV215 - [PERSON_NAME] PM014- [PERSO…" at bounding box center [465, 245] width 931 height 397
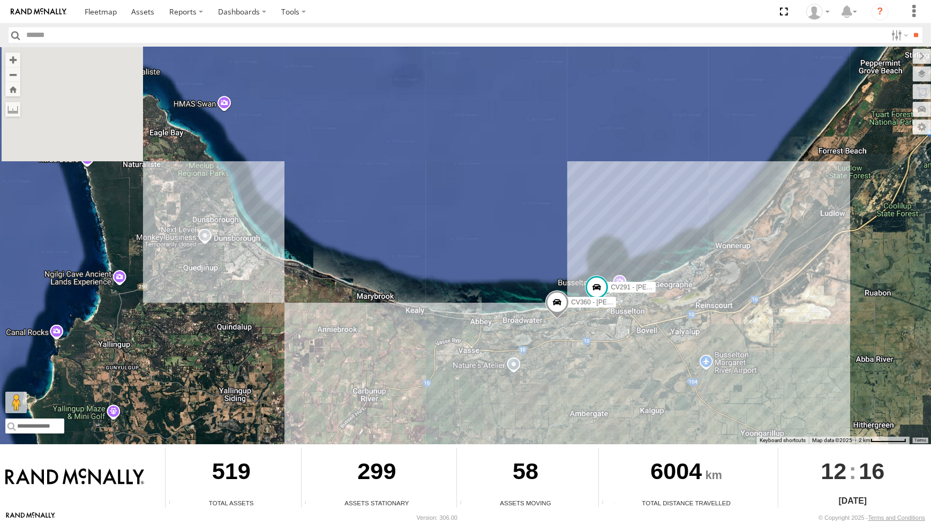
drag, startPoint x: 688, startPoint y: 317, endPoint x: 733, endPoint y: 246, distance: 83.6
click at [732, 247] on div "CV295 - [PERSON_NAME] CV269 - [PERSON_NAME] CV215 - [PERSON_NAME] PM014- [PERSO…" at bounding box center [465, 245] width 931 height 397
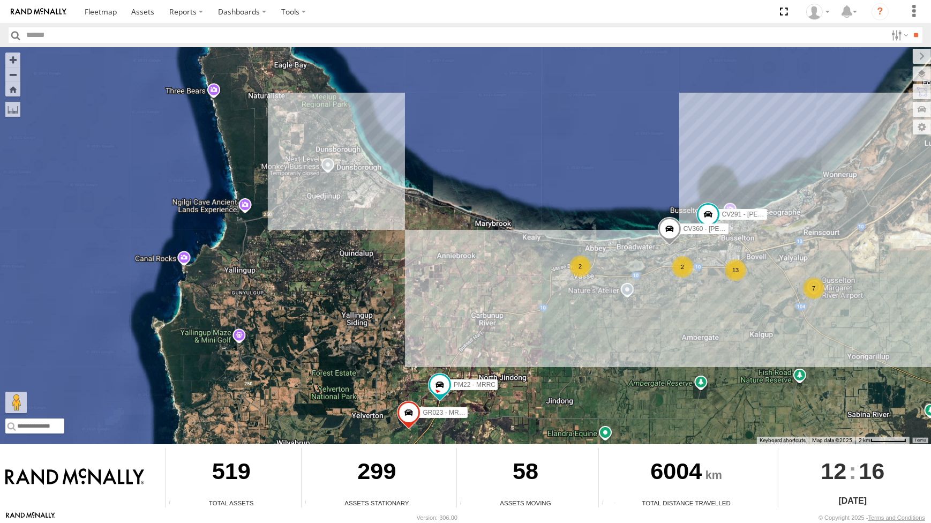
drag, startPoint x: 463, startPoint y: 220, endPoint x: 472, endPoint y: 288, distance: 68.7
click at [471, 290] on div "CV295 - [PERSON_NAME] CV269 - [PERSON_NAME] CV215 - [PERSON_NAME] PM014- [PERSO…" at bounding box center [465, 245] width 931 height 397
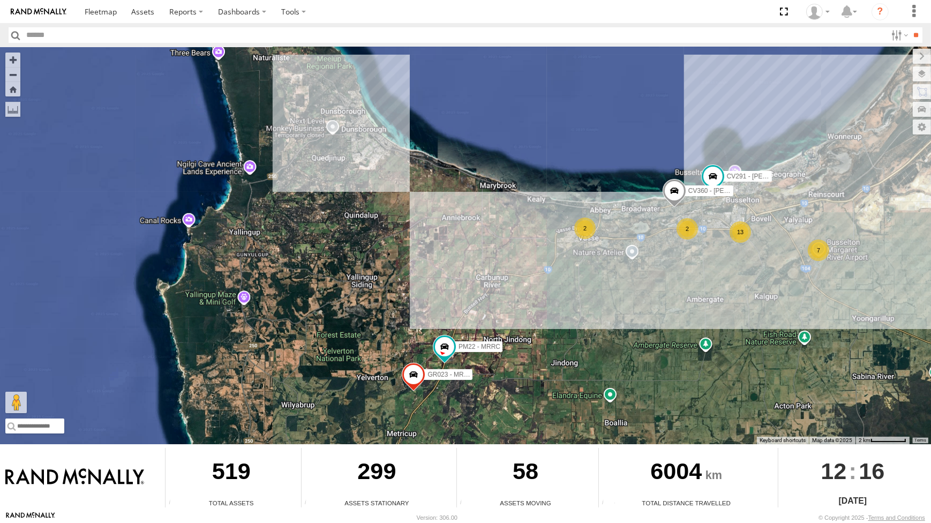
drag, startPoint x: 571, startPoint y: 379, endPoint x: 555, endPoint y: 375, distance: 17.0
click at [575, 375] on div "CV295 - [PERSON_NAME] CV269 - [PERSON_NAME] CV215 - [PERSON_NAME] PM014- [PERSO…" at bounding box center [465, 245] width 931 height 397
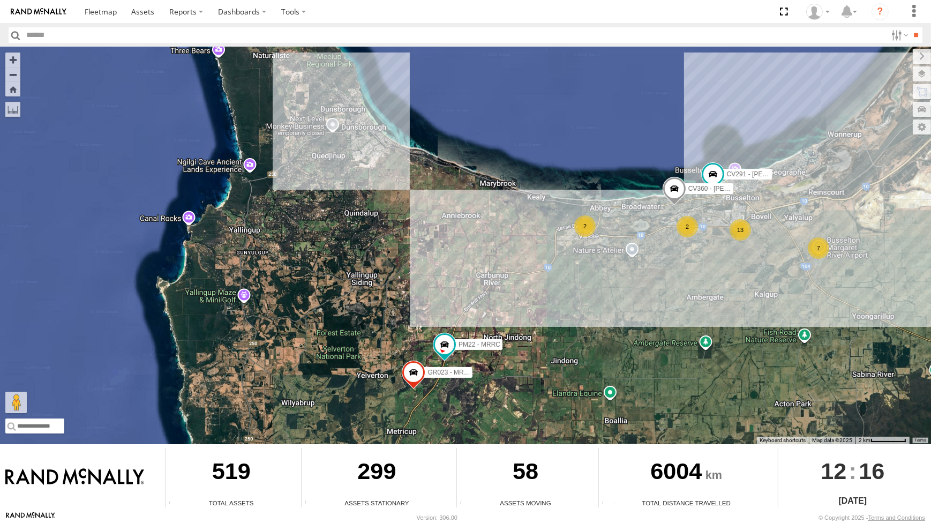
click at [571, 364] on div "CV295 - [PERSON_NAME] CV269 - [PERSON_NAME] CV215 - [PERSON_NAME] PM014- [PERSO…" at bounding box center [465, 245] width 931 height 397
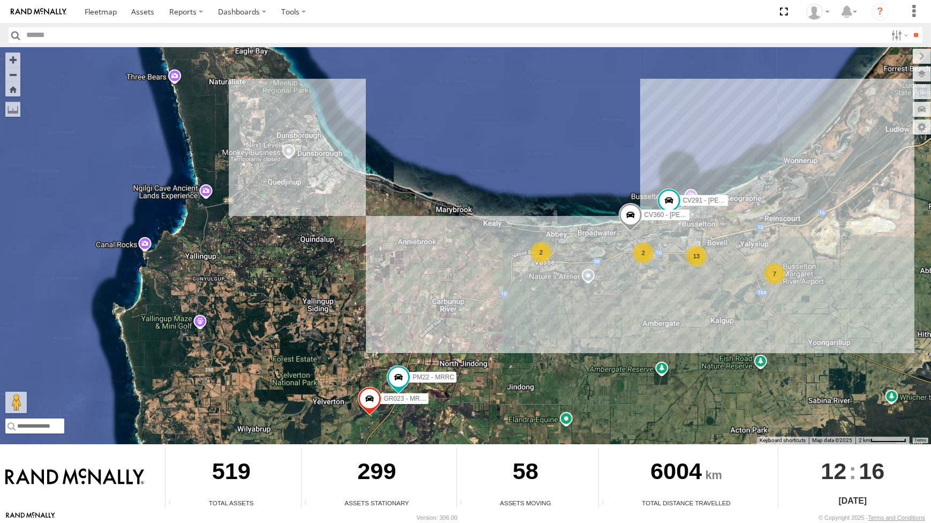
drag, startPoint x: 730, startPoint y: 280, endPoint x: 701, endPoint y: 295, distance: 33.1
click at [693, 298] on div "CV295 - [PERSON_NAME] CV269 - [PERSON_NAME] CV215 - [PERSON_NAME] PM014- [PERSO…" at bounding box center [465, 245] width 931 height 397
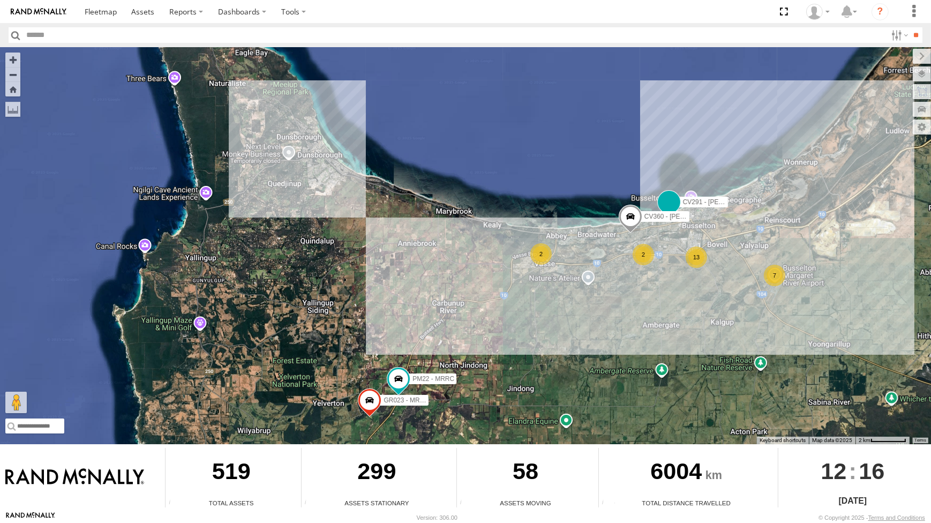
click at [677, 196] on span at bounding box center [670, 204] width 24 height 29
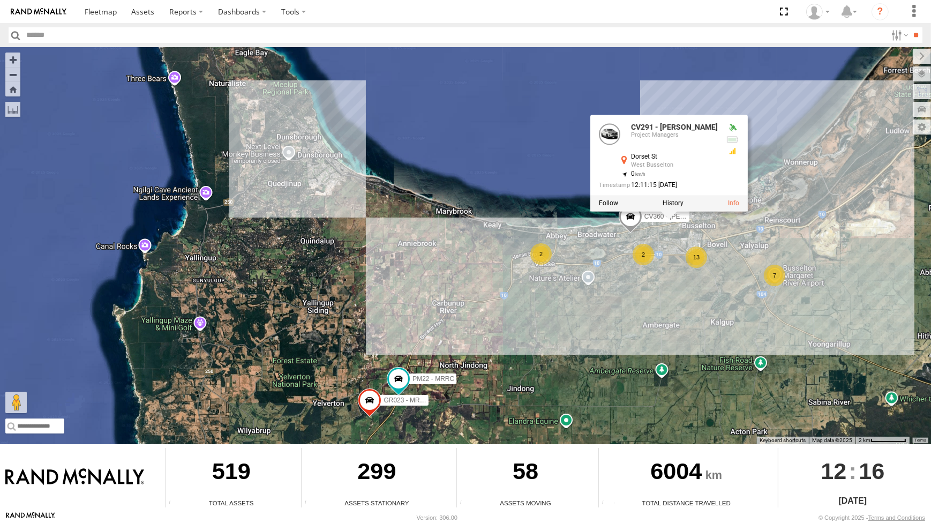
click at [693, 288] on div "CV295 - [PERSON_NAME] CV269 - [PERSON_NAME] CV215 - [PERSON_NAME] PM014- [PERSO…" at bounding box center [465, 245] width 931 height 397
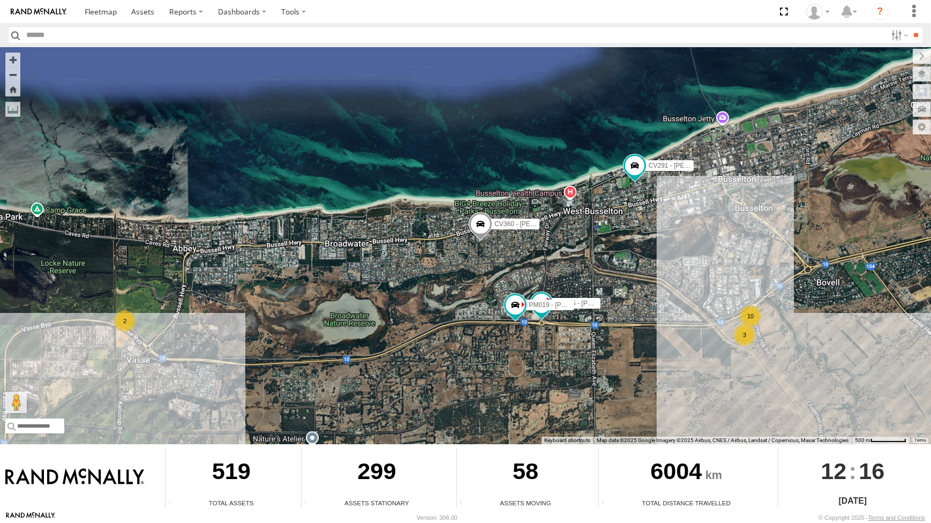
click at [750, 272] on div "CV295 - [PERSON_NAME] CV269 - [PERSON_NAME] CV215 - [PERSON_NAME] PM014- [PERSO…" at bounding box center [465, 245] width 931 height 397
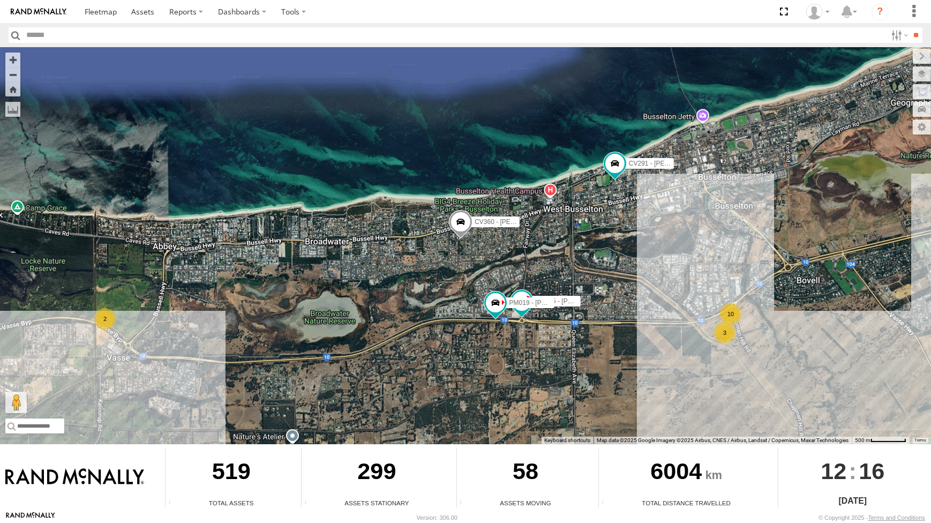
drag, startPoint x: 756, startPoint y: 285, endPoint x: 739, endPoint y: 286, distance: 17.7
click at [740, 279] on div "CV295 - [PERSON_NAME] CV269 - [PERSON_NAME] CV215 - [PERSON_NAME] PM014- [PERSO…" at bounding box center [465, 245] width 931 height 397
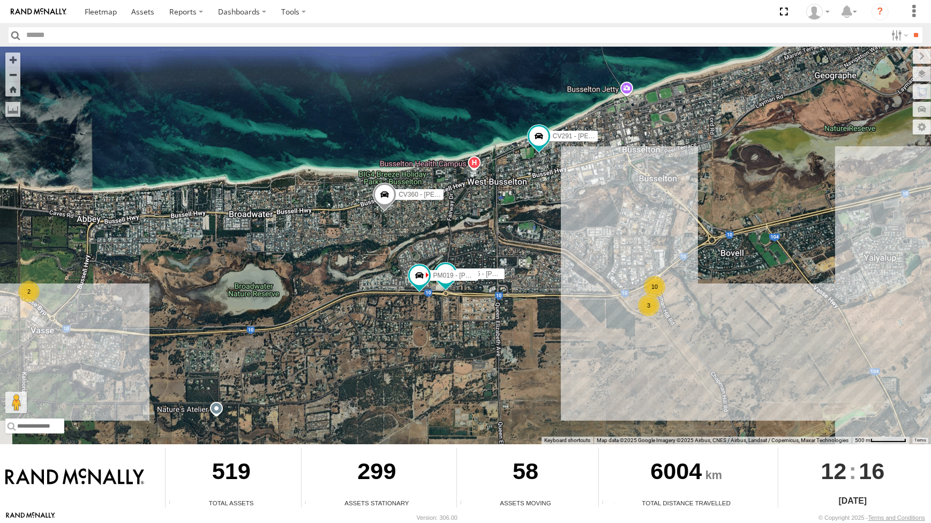
drag, startPoint x: 740, startPoint y: 251, endPoint x: 670, endPoint y: 189, distance: 94.1
click at [666, 212] on div "CV295 - [PERSON_NAME] CV269 - [PERSON_NAME] CV215 - [PERSON_NAME] PM014- [PERSO…" at bounding box center [465, 245] width 931 height 397
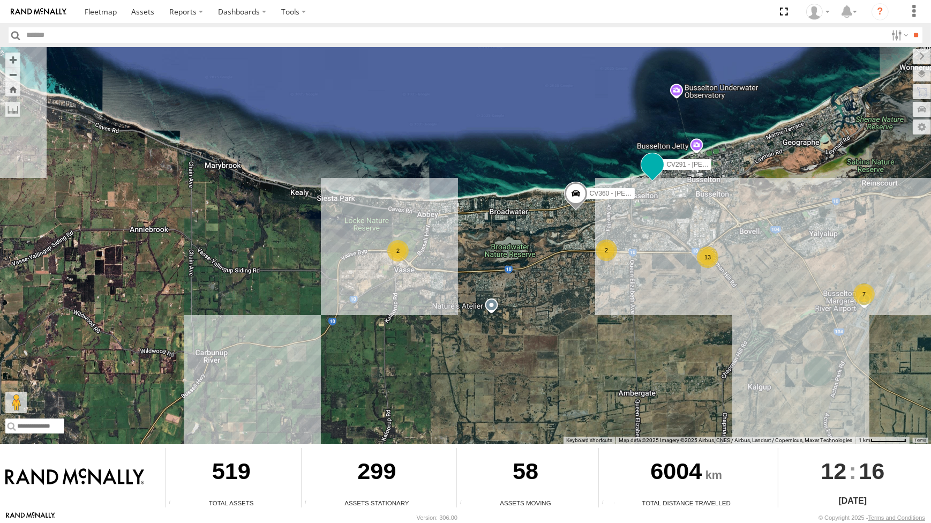
click at [659, 166] on span at bounding box center [652, 163] width 19 height 19
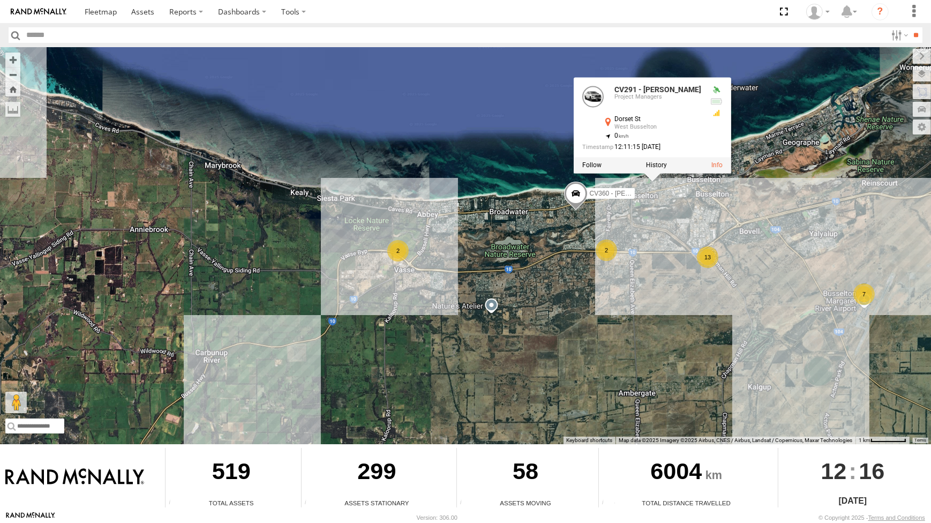
click at [681, 220] on div "CV295 - [PERSON_NAME] CV269 - [PERSON_NAME] CV215 - [PERSON_NAME] PM014- [PERSO…" at bounding box center [465, 245] width 931 height 397
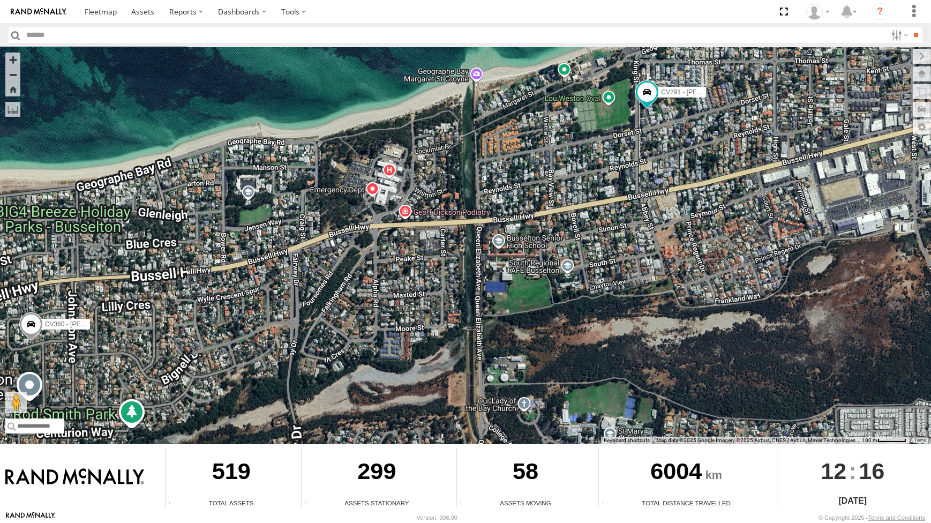
drag, startPoint x: 670, startPoint y: 136, endPoint x: 666, endPoint y: 193, distance: 57.5
click at [666, 193] on div "CV295 - [PERSON_NAME] CV269 - [PERSON_NAME] CV215 - [PERSON_NAME] PM014- [PERSO…" at bounding box center [465, 245] width 931 height 397
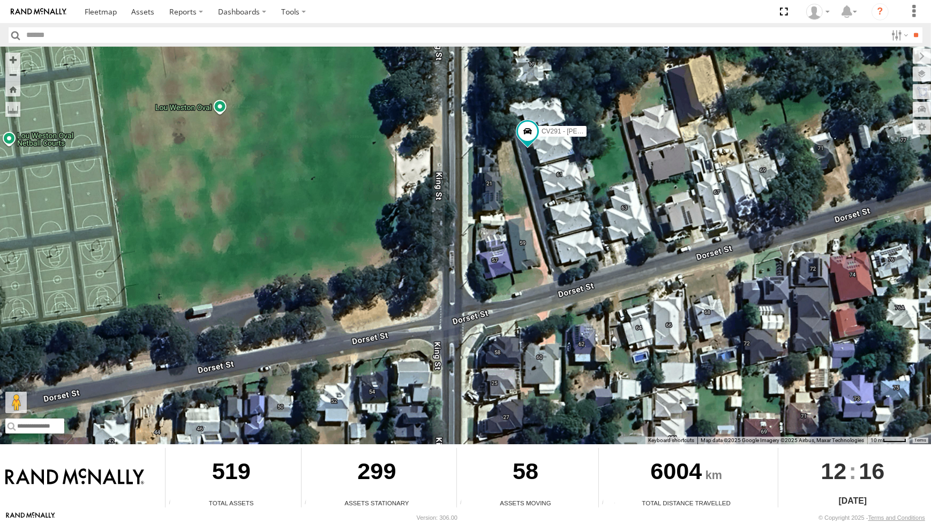
drag, startPoint x: 600, startPoint y: 267, endPoint x: 594, endPoint y: 256, distance: 13.4
click at [599, 263] on div "CV295 - [PERSON_NAME] CV269 - [PERSON_NAME] CV215 - [PERSON_NAME] PM014- [PERSO…" at bounding box center [465, 245] width 931 height 397
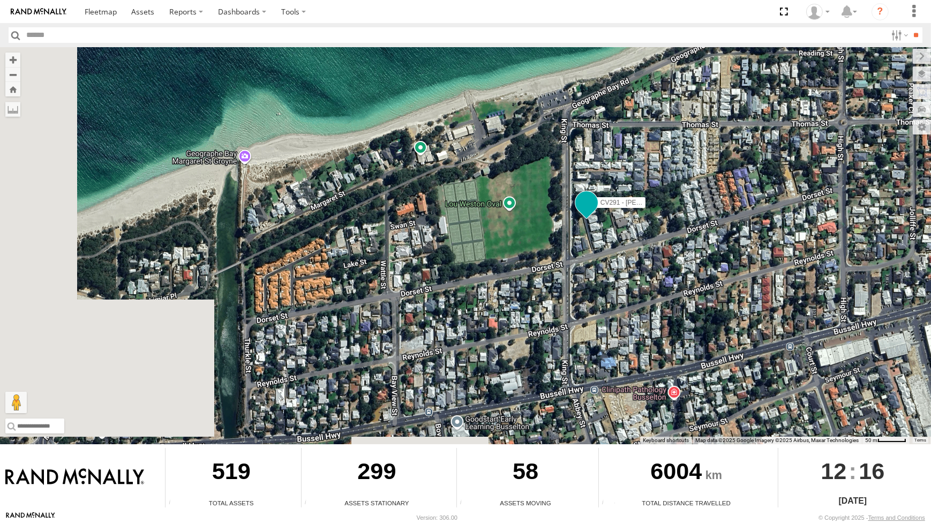
click at [601, 205] on span "CV291 - [PERSON_NAME]" at bounding box center [640, 202] width 78 height 8
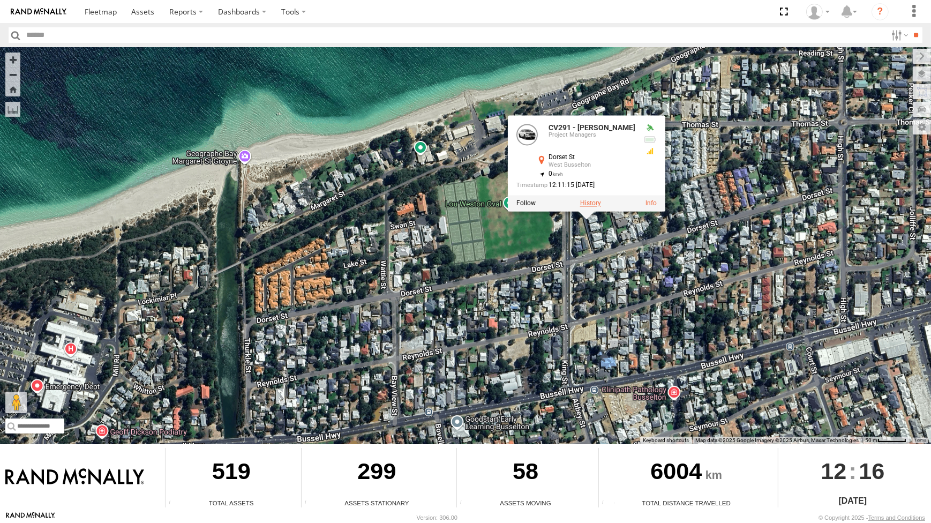
click at [592, 207] on div at bounding box center [587, 203] width 158 height 16
click at [594, 203] on label at bounding box center [590, 203] width 21 height 8
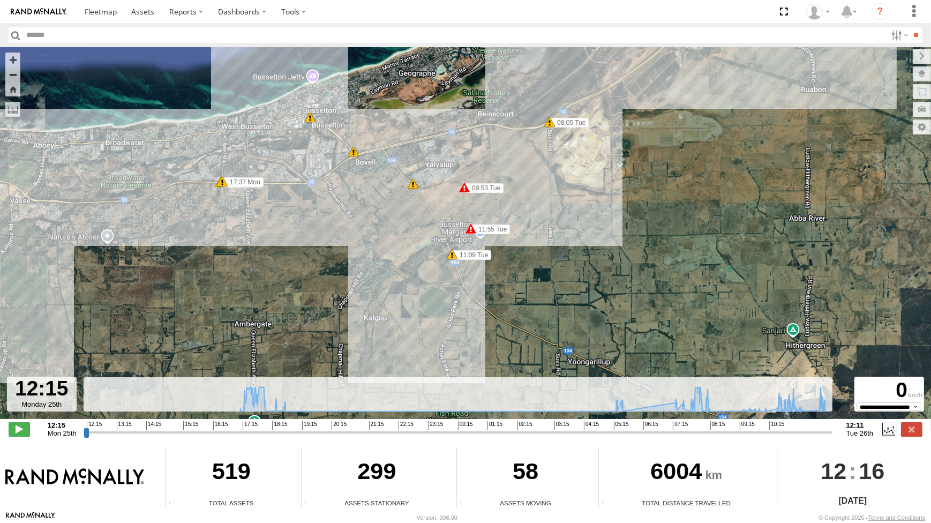
drag, startPoint x: 365, startPoint y: 258, endPoint x: 380, endPoint y: 267, distance: 17.8
click at [380, 267] on div "CV291 - Kim Waters 17:31 Mon 17:37 Mon 17:37 Mon 05:31 Tue 07:31 Tue 07:46 Tue …" at bounding box center [465, 238] width 931 height 383
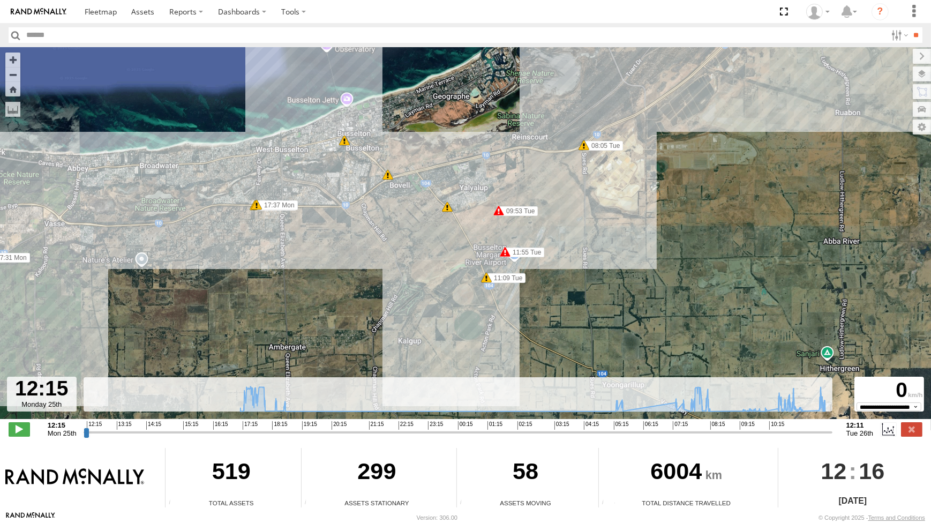
drag, startPoint x: 374, startPoint y: 224, endPoint x: 386, endPoint y: 233, distance: 14.9
click at [386, 233] on div "CV291 - Kim Waters 17:31 Mon 17:37 Mon 17:37 Mon 05:31 Tue 07:31 Tue 07:46 Tue …" at bounding box center [465, 238] width 931 height 383
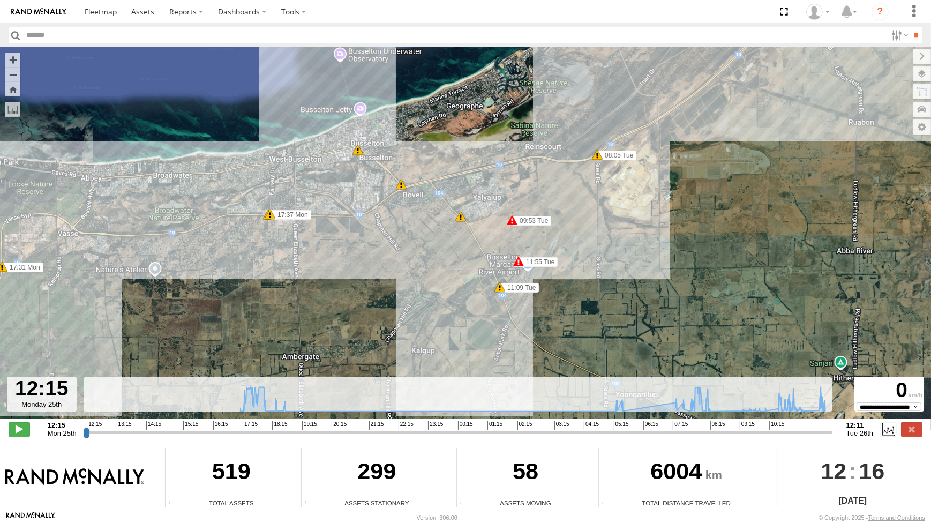
drag, startPoint x: 460, startPoint y: 284, endPoint x: 464, endPoint y: 279, distance: 6.1
click at [466, 284] on div "CV291 - Kim Waters 17:31 Mon 17:37 Mon 17:37 Mon 05:31 Tue 07:31 Tue 07:46 Tue …" at bounding box center [465, 238] width 931 height 383
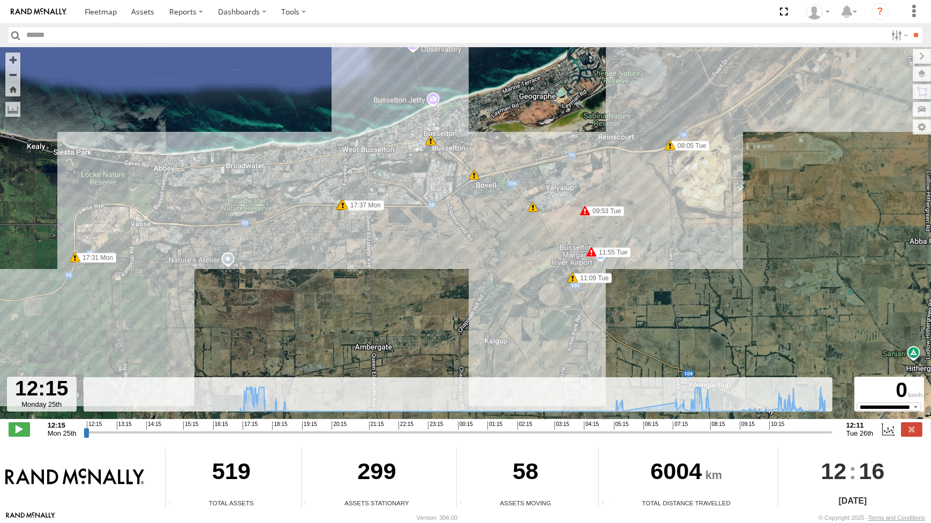
drag, startPoint x: 445, startPoint y: 275, endPoint x: 457, endPoint y: 262, distance: 17.8
click at [456, 266] on div "CV291 - Kim Waters 17:31 Mon 17:37 Mon 17:37 Mon 05:31 Tue 07:31 Tue 07:46 Tue …" at bounding box center [465, 238] width 931 height 383
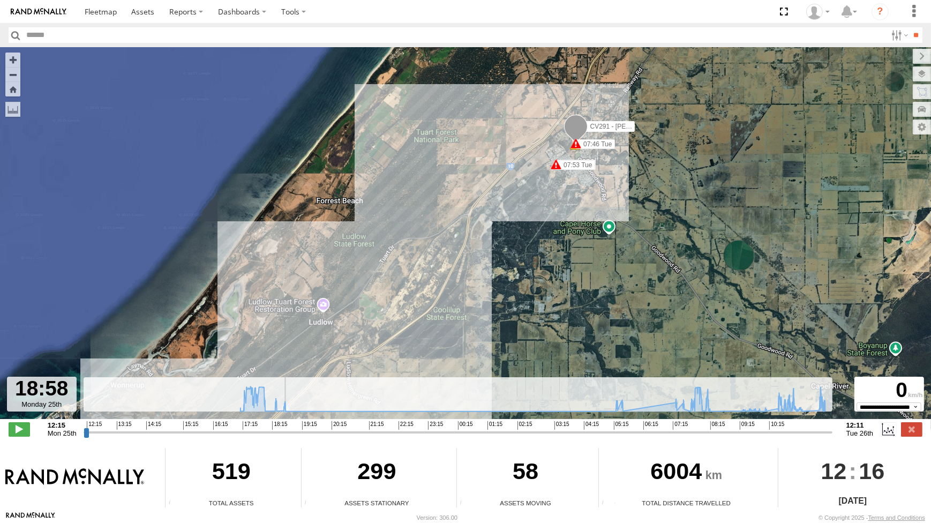
drag, startPoint x: 84, startPoint y: 428, endPoint x: 326, endPoint y: 421, distance: 241.8
type input "**********"
click at [317, 427] on input "range" at bounding box center [458, 432] width 749 height 10
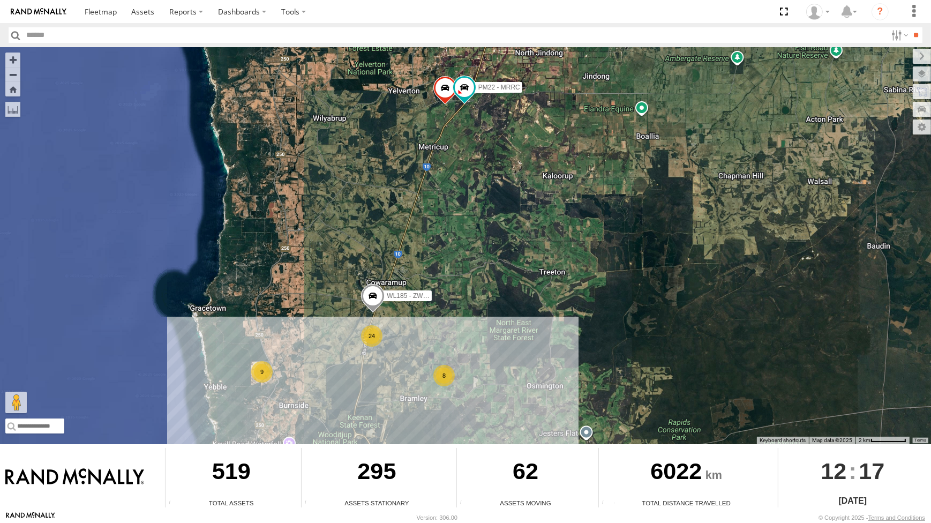
click at [572, 229] on div "CV295 - [PERSON_NAME] CV269 - [PERSON_NAME] PM014- [PERSON_NAME] TH06 - MRRC Fe…" at bounding box center [465, 245] width 931 height 397
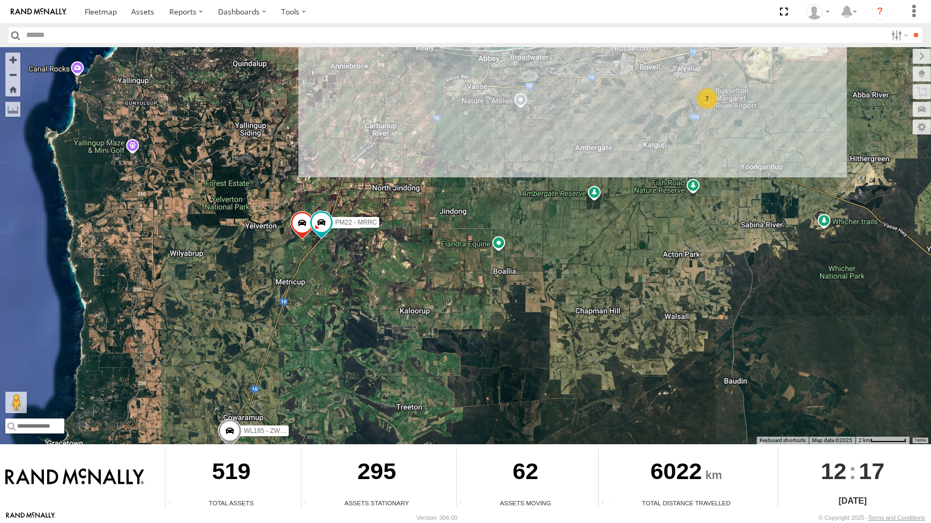
drag, startPoint x: 577, startPoint y: 213, endPoint x: 557, endPoint y: 220, distance: 21.5
click at [505, 274] on div "CV295 - [PERSON_NAME] CV269 - [PERSON_NAME] PM014- [PERSON_NAME] TH06 - MRRC Fe…" at bounding box center [465, 245] width 931 height 397
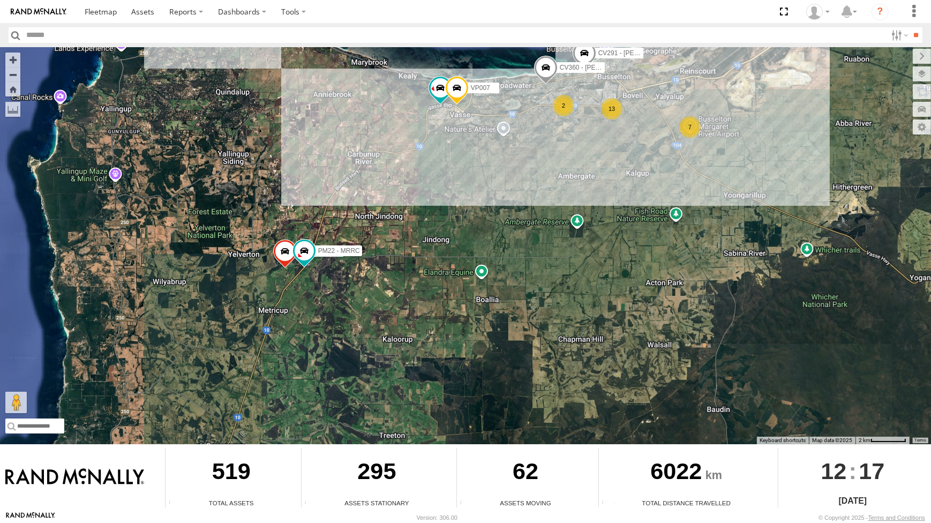
drag, startPoint x: 635, startPoint y: 144, endPoint x: 624, endPoint y: 189, distance: 45.6
click at [624, 189] on div "CV295 - [PERSON_NAME] CV269 - [PERSON_NAME] PM014- [PERSON_NAME] TH06 - MRRC Fe…" at bounding box center [465, 245] width 931 height 397
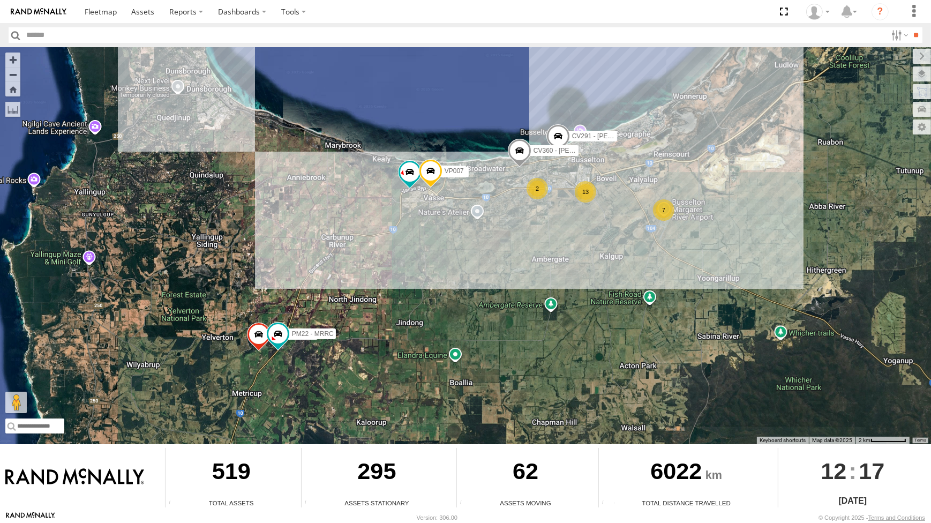
click at [557, 134] on span at bounding box center [559, 138] width 24 height 29
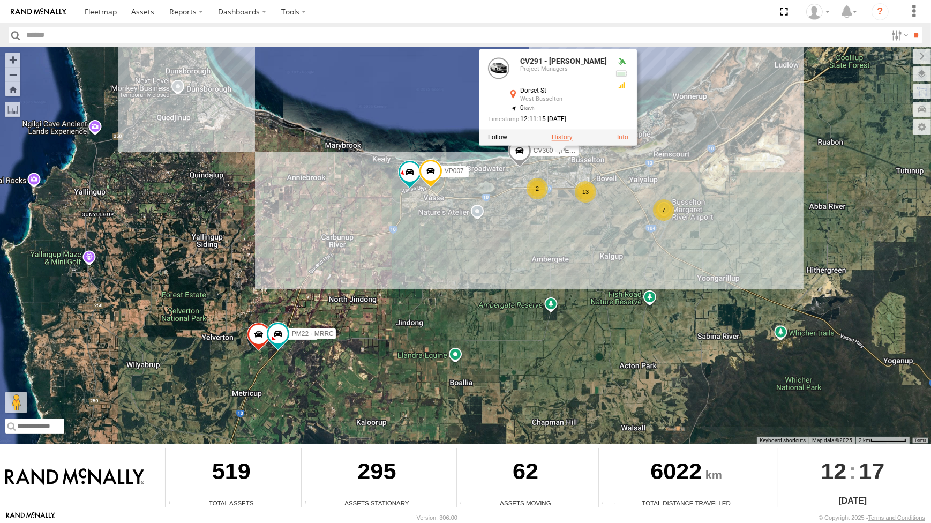
click at [561, 140] on label at bounding box center [562, 137] width 21 height 8
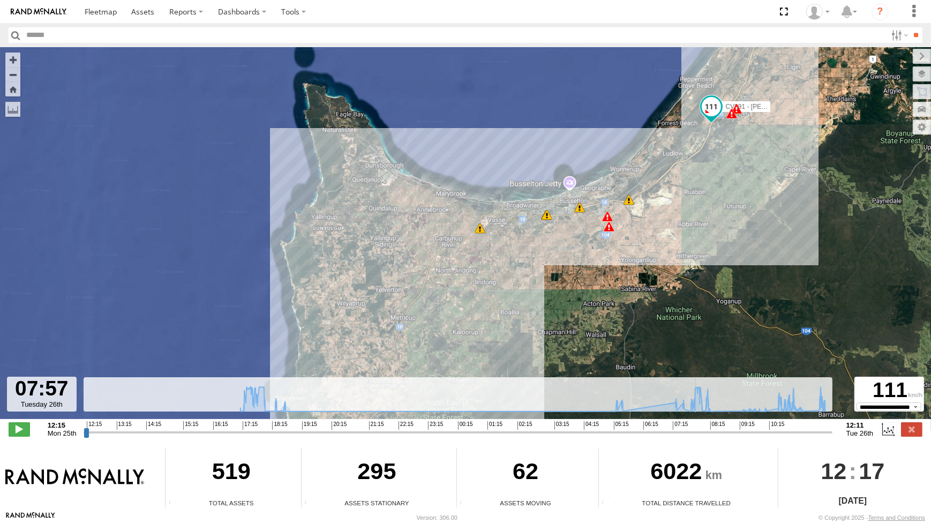
drag, startPoint x: 88, startPoint y: 432, endPoint x: 698, endPoint y: 426, distance: 609.4
click at [698, 427] on input "range" at bounding box center [458, 432] width 749 height 10
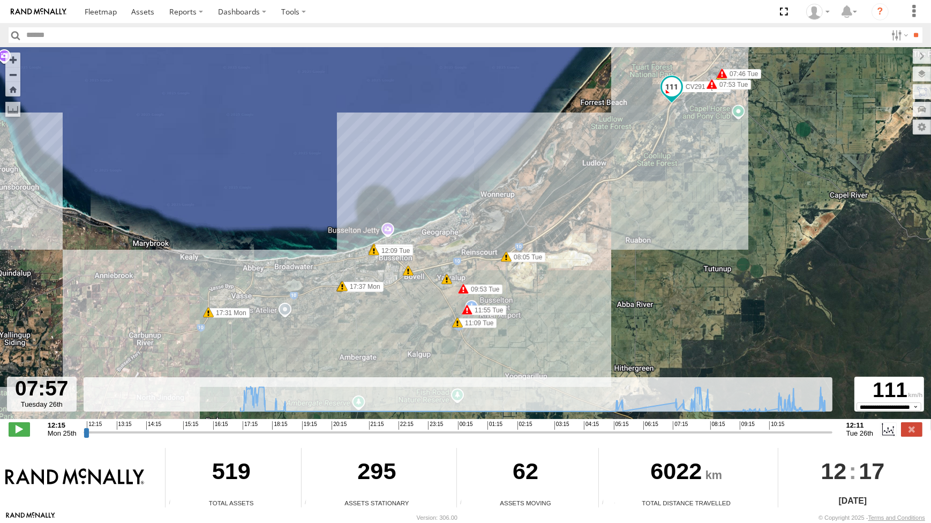
drag, startPoint x: 720, startPoint y: 202, endPoint x: 714, endPoint y: 209, distance: 8.8
click at [720, 214] on div "CV291 - Kim Waters 17:31 Mon 17:37 Mon 17:37 Mon 05:31 Tue 07:31 Tue 07:46 Tue …" at bounding box center [465, 238] width 931 height 383
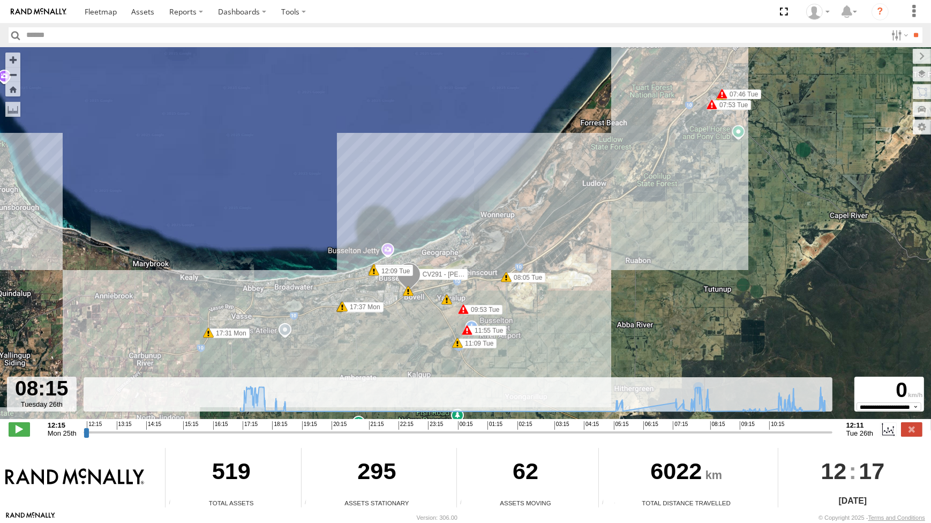
drag, startPoint x: 698, startPoint y: 431, endPoint x: 707, endPoint y: 433, distance: 9.3
click at [707, 433] on input "range" at bounding box center [458, 432] width 749 height 10
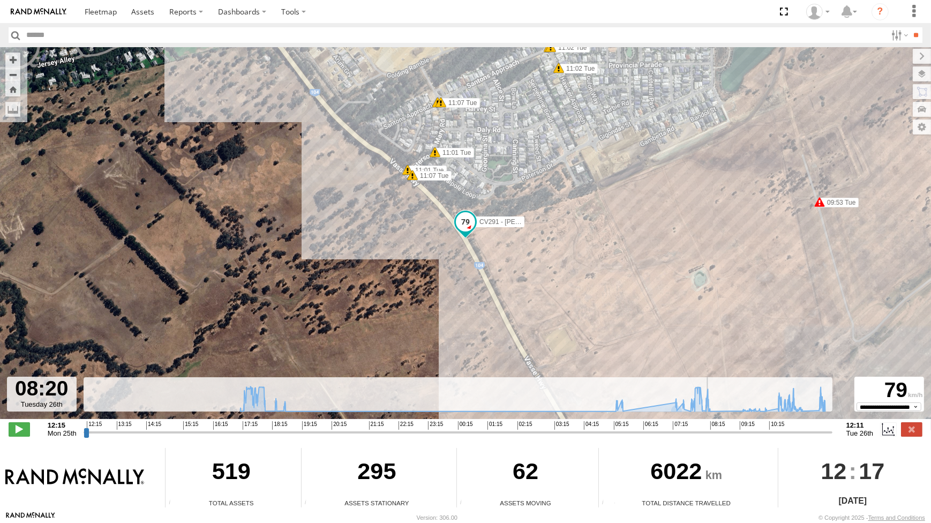
type input "**********"
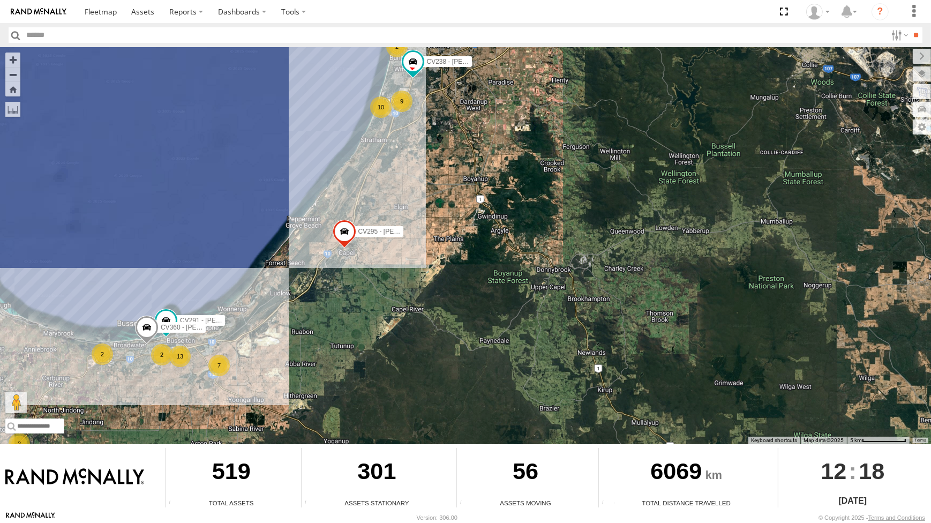
click at [345, 241] on span at bounding box center [345, 233] width 24 height 29
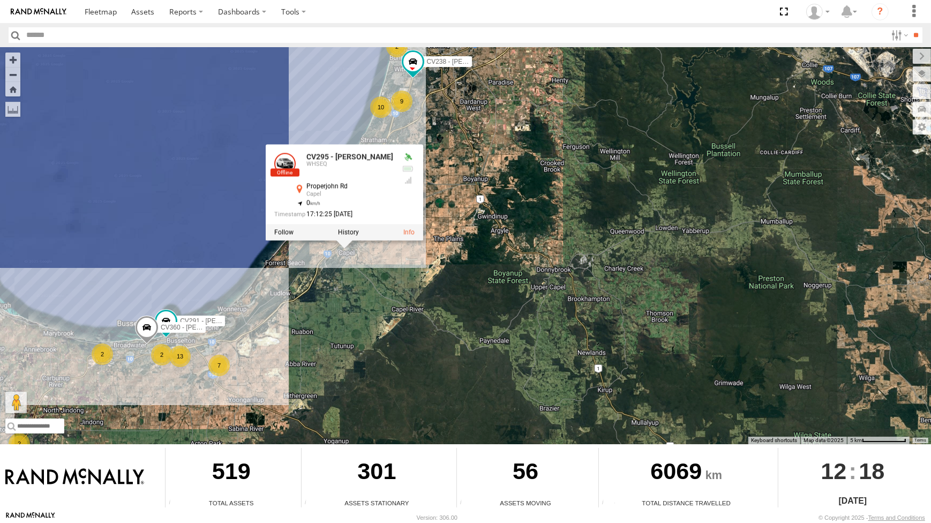
click at [439, 260] on div "CV295 - Karly Taylor CV269 - Jayden Cooper TH06 - MRRC Fencing Tractor CV215 - …" at bounding box center [465, 245] width 931 height 397
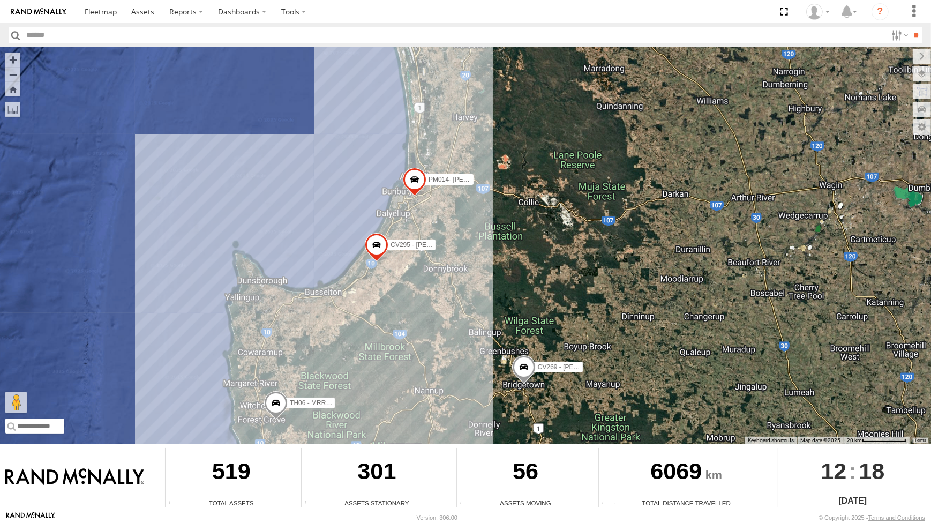
drag, startPoint x: 402, startPoint y: 258, endPoint x: 429, endPoint y: 237, distance: 33.9
click at [429, 237] on div "CV295 - Karly Taylor CV269 - Jayden Cooper TH06 - MRRC Fencing Tractor CV215 - …" at bounding box center [465, 245] width 931 height 397
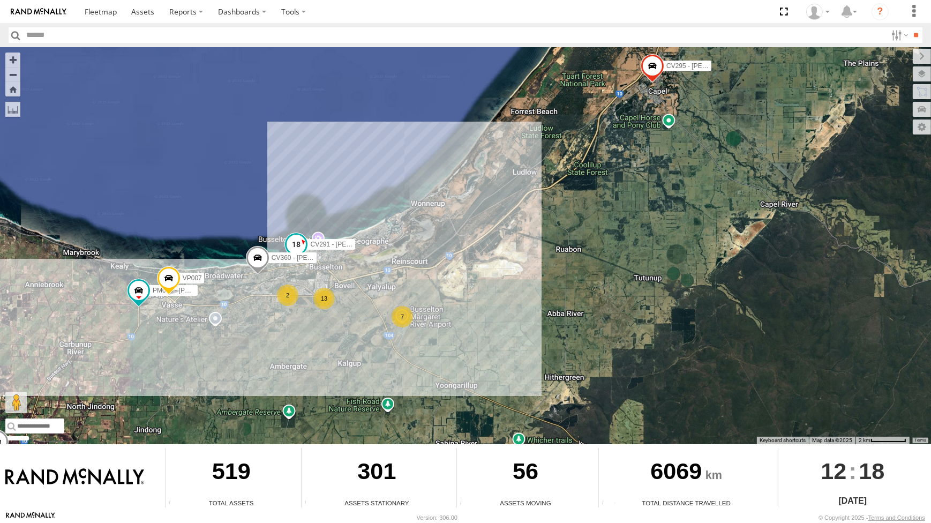
click at [301, 243] on span at bounding box center [296, 244] width 19 height 19
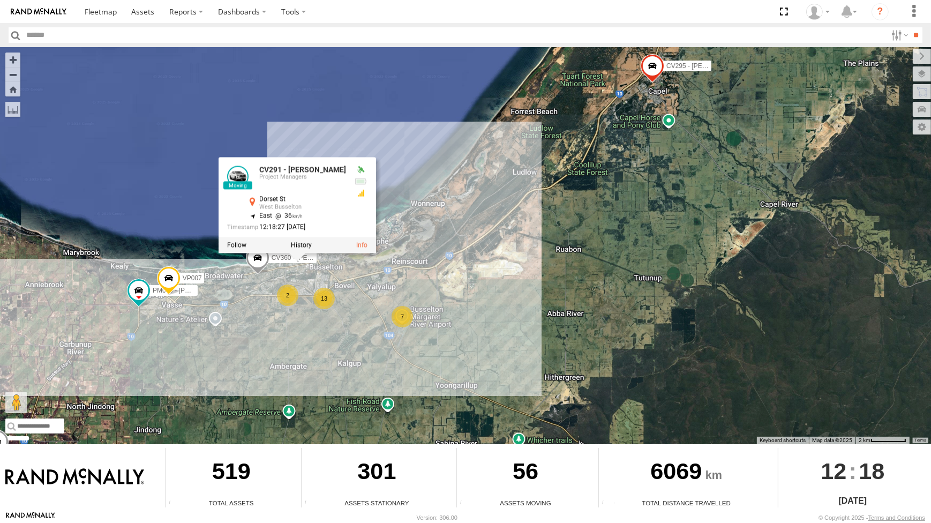
click at [302, 249] on div at bounding box center [298, 245] width 158 height 16
click at [307, 245] on label at bounding box center [301, 245] width 21 height 8
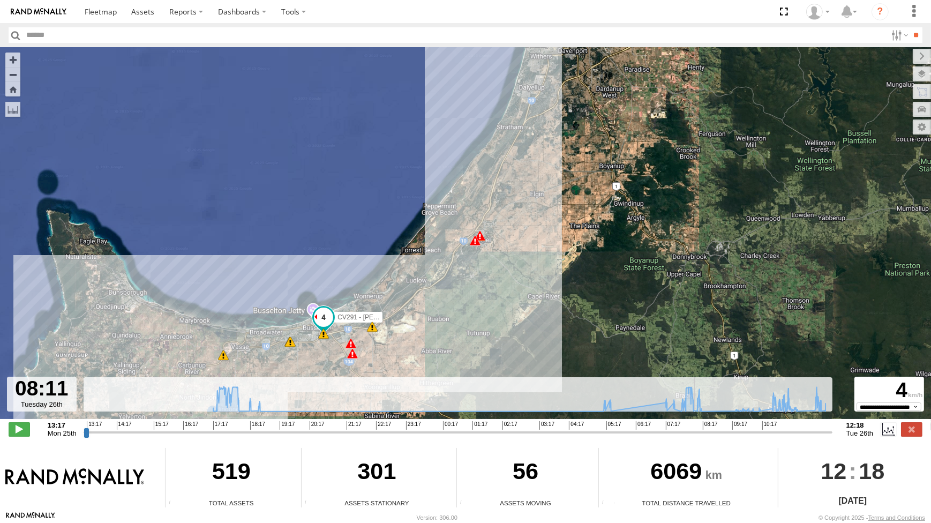
drag, startPoint x: 84, startPoint y: 433, endPoint x: 391, endPoint y: 380, distance: 311.6
click at [697, 429] on input "range" at bounding box center [458, 432] width 749 height 10
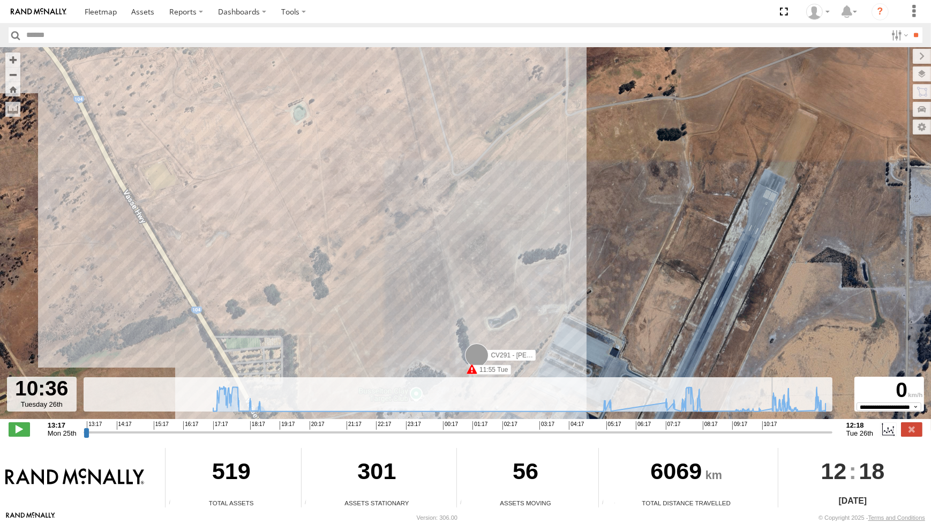
type input "**********"
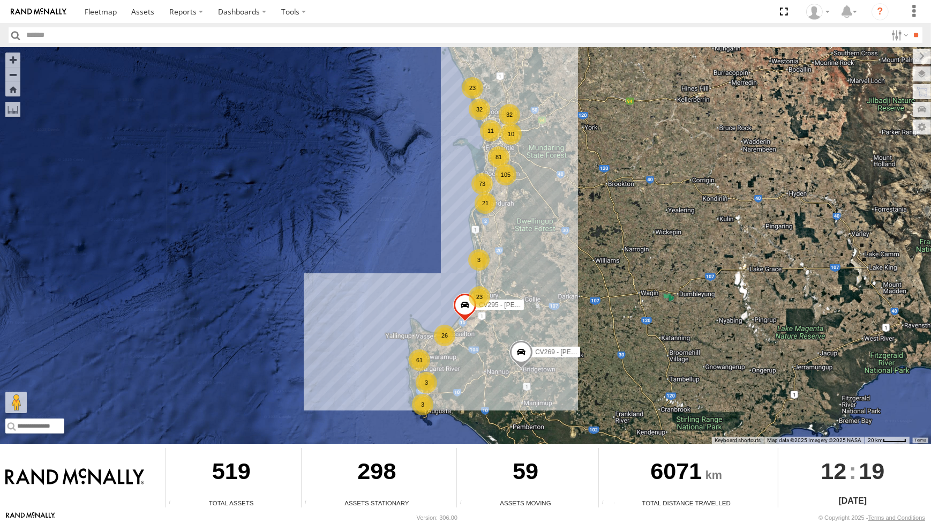
click at [448, 335] on div "26" at bounding box center [444, 335] width 21 height 21
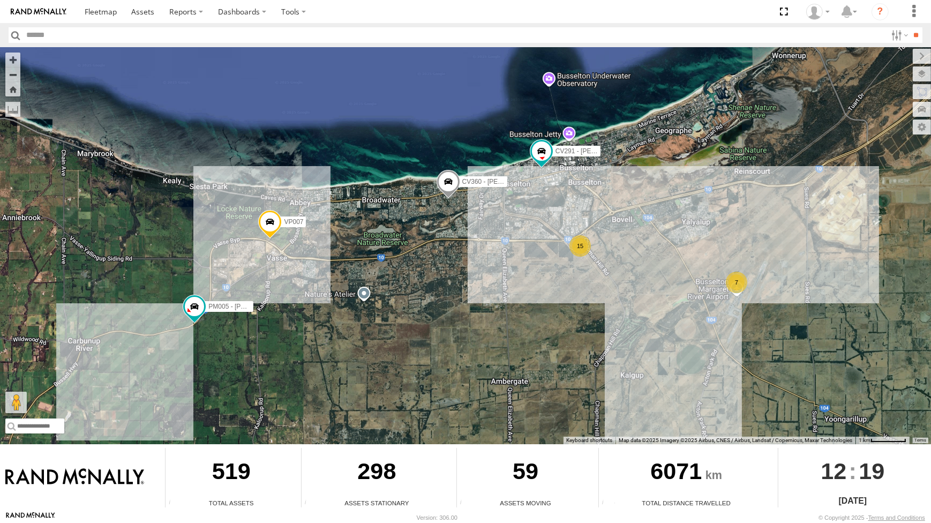
click at [733, 281] on div "7" at bounding box center [736, 282] width 21 height 21
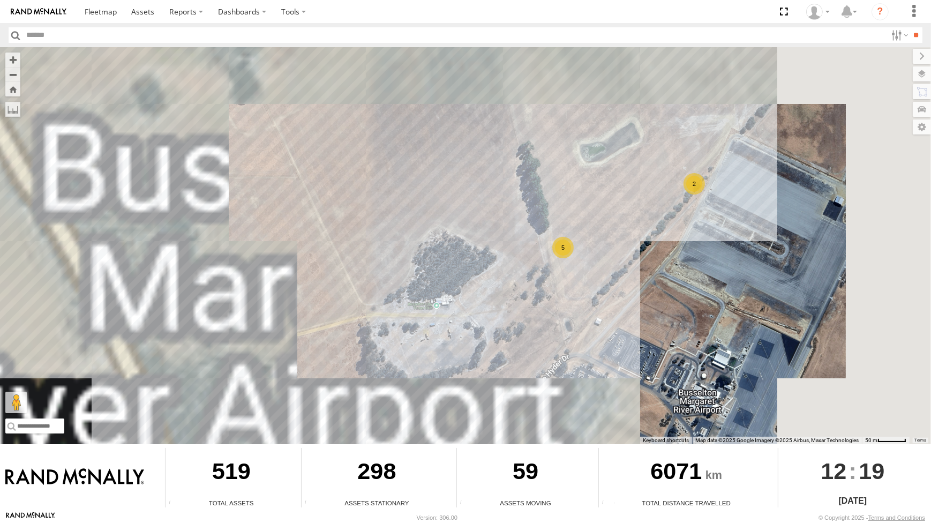
drag, startPoint x: 717, startPoint y: 216, endPoint x: 706, endPoint y: 217, distance: 10.2
click at [707, 223] on div "CV295 - Karly Taylor CV269 - Jayden Cooper VP007 CV291 - Kim Waters CV360 - Ray…" at bounding box center [465, 245] width 931 height 397
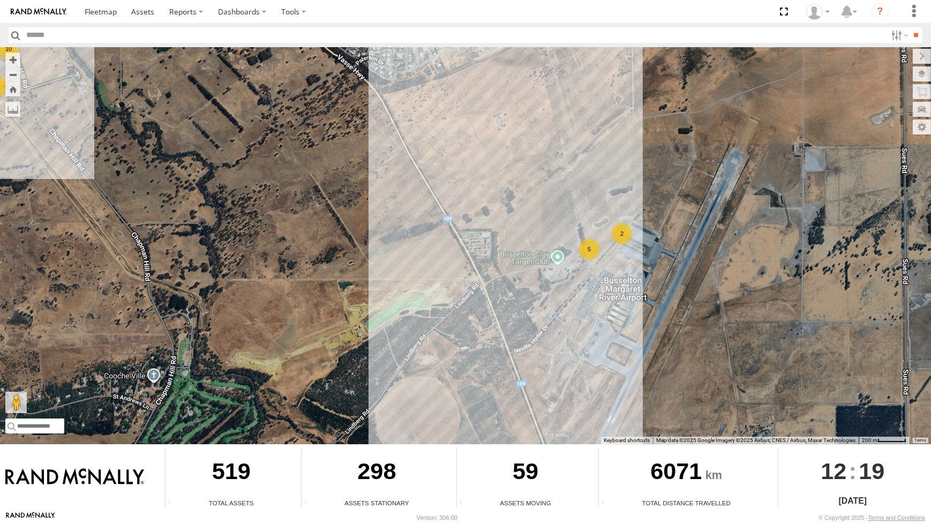
click at [616, 229] on div "2" at bounding box center [621, 233] width 21 height 21
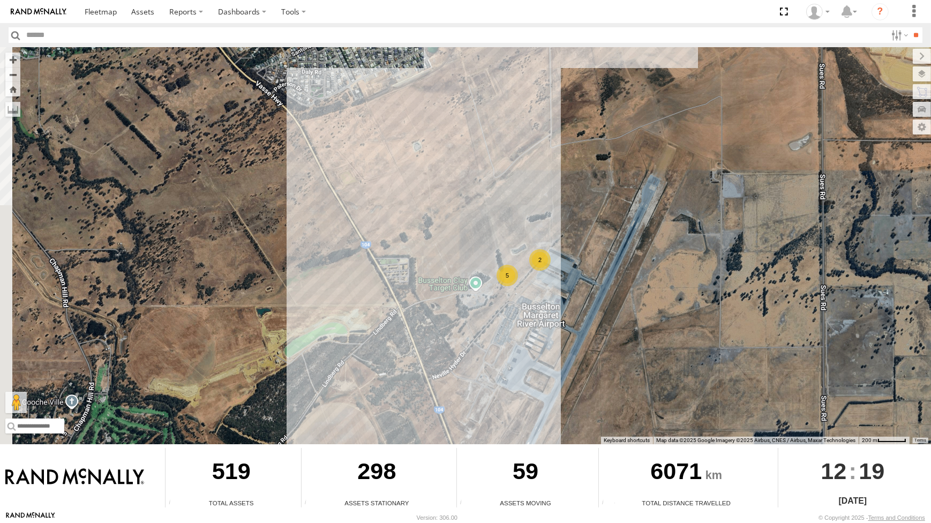
drag, startPoint x: 239, startPoint y: 166, endPoint x: 337, endPoint y: 227, distance: 115.8
click at [317, 223] on div "CV295 - Karly Taylor CV269 - Jayden Cooper VP007 CV291 - Kim Waters CV360 - Ray…" at bounding box center [465, 245] width 931 height 397
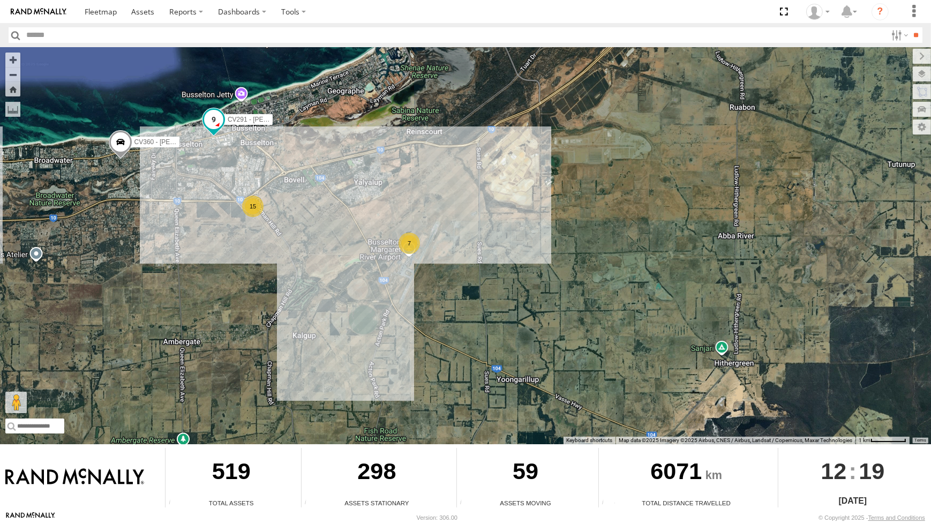
click at [218, 124] on span at bounding box center [213, 118] width 19 height 19
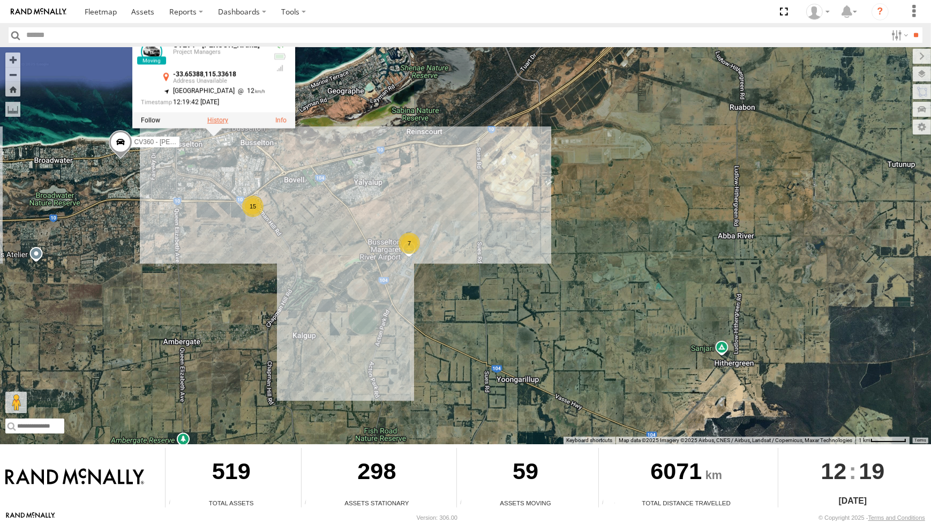
click at [212, 117] on label at bounding box center [217, 120] width 21 height 8
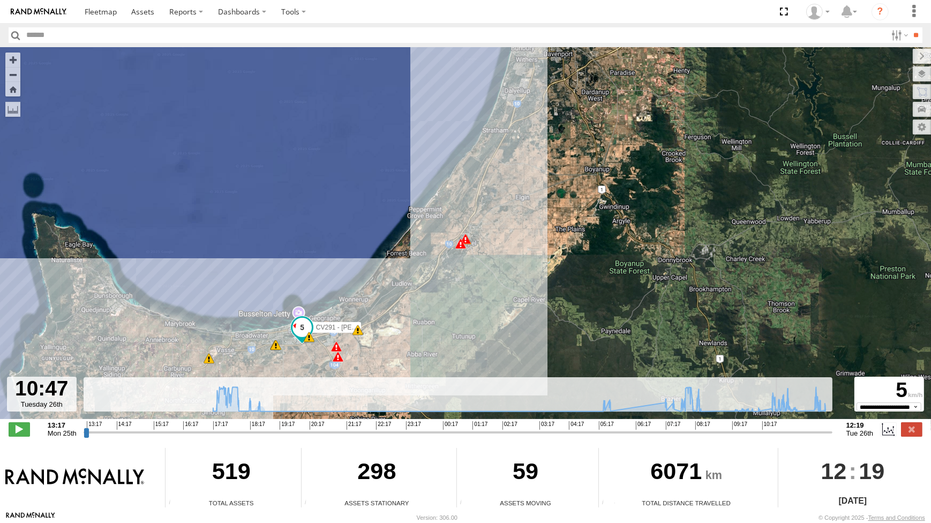
drag, startPoint x: 86, startPoint y: 434, endPoint x: 748, endPoint y: 415, distance: 662.2
click at [769, 427] on input "range" at bounding box center [458, 432] width 749 height 10
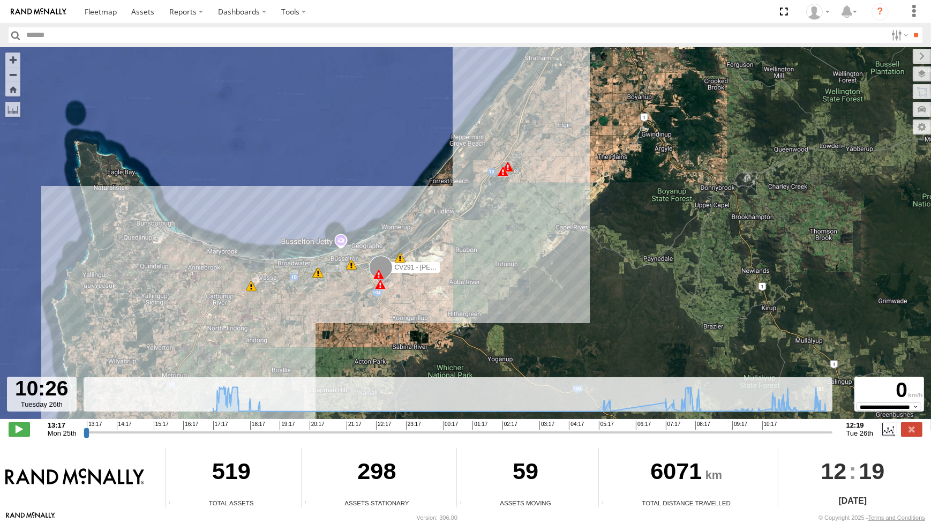
drag, startPoint x: 397, startPoint y: 331, endPoint x: 438, endPoint y: 226, distance: 112.7
click at [442, 246] on div "CV291 - Kim Waters 17:31 Mon 17:37 Mon 17:37 Mon 05:31 Tue 07:31 Tue 07:46 Tue …" at bounding box center [465, 238] width 931 height 383
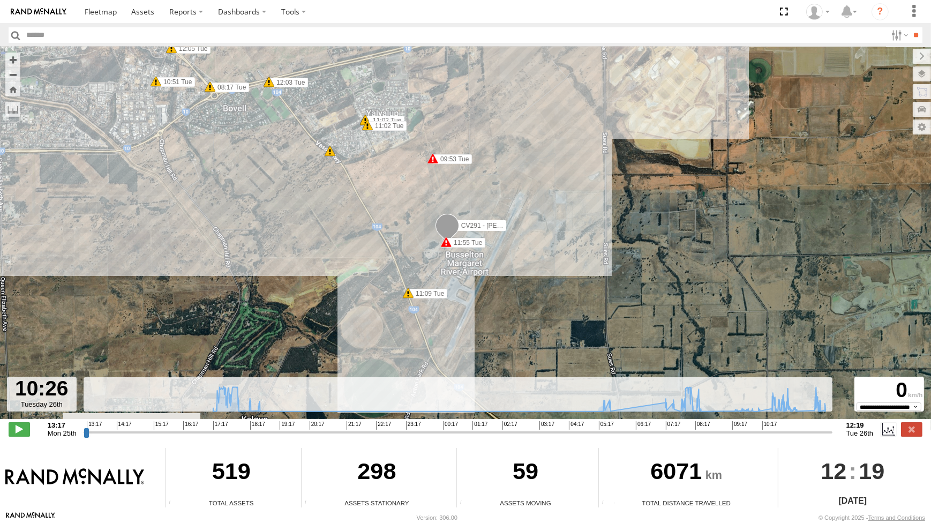
drag, startPoint x: 588, startPoint y: 225, endPoint x: 666, endPoint y: 213, distance: 79.1
click at [666, 213] on div "CV291 - Kim Waters 17:31 Mon 17:37 Mon 17:37 Mon 05:31 Tue 07:31 Tue 07:46 Tue …" at bounding box center [465, 238] width 931 height 383
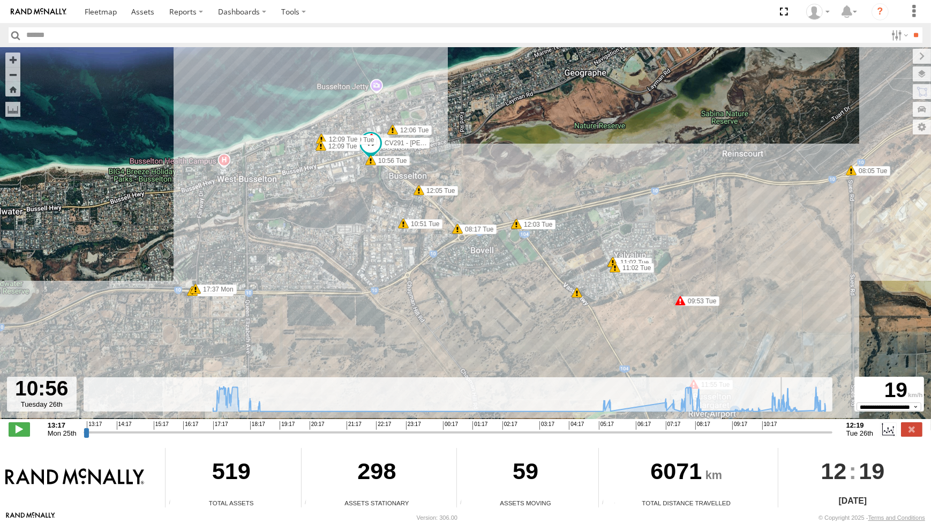
drag, startPoint x: 767, startPoint y: 433, endPoint x: 785, endPoint y: 436, distance: 17.4
type input "**********"
click at [785, 436] on input "range" at bounding box center [458, 432] width 749 height 10
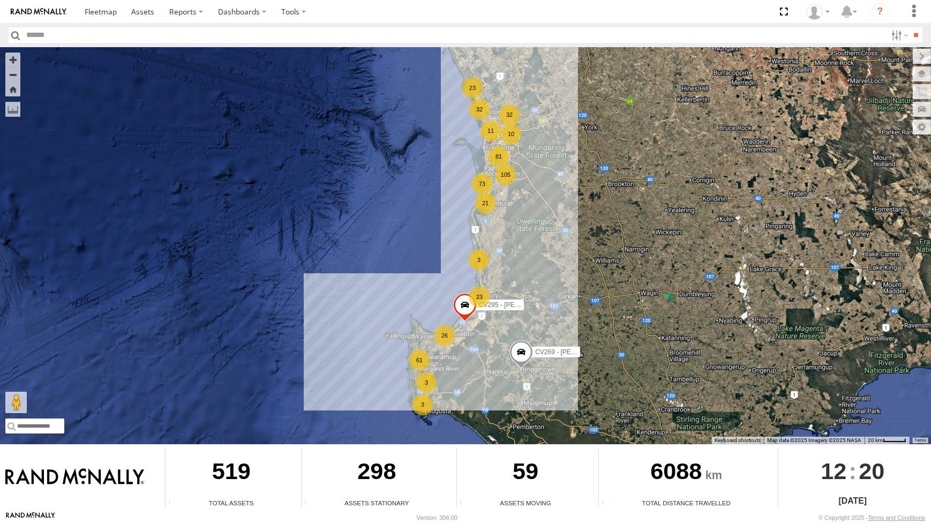
click at [58, 36] on input "text" at bounding box center [455, 35] width 865 height 16
type input "***"
click at [911, 27] on input "**" at bounding box center [917, 35] width 12 height 16
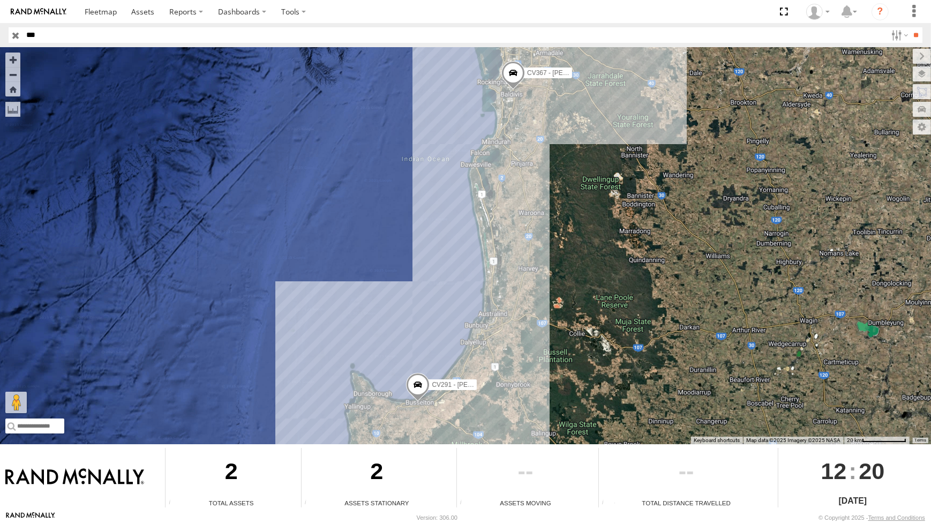
click at [423, 395] on span at bounding box center [418, 386] width 24 height 29
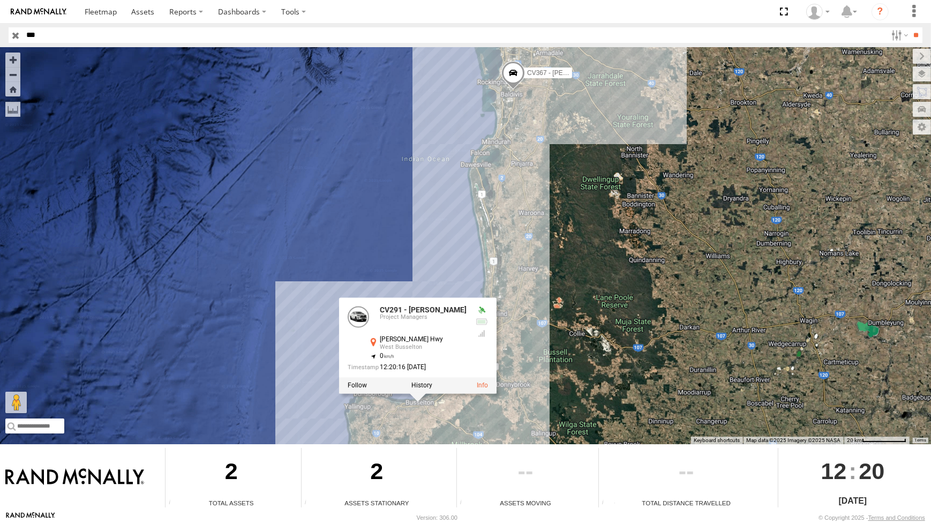
click at [424, 387] on label at bounding box center [422, 386] width 21 height 8
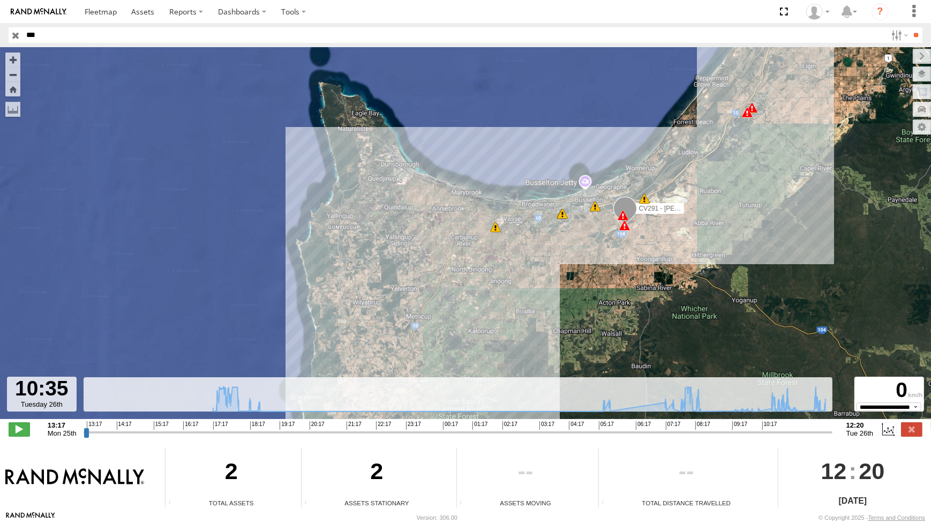
drag, startPoint x: 86, startPoint y: 432, endPoint x: 611, endPoint y: 251, distance: 555.8
click at [761, 427] on input "range" at bounding box center [458, 432] width 749 height 10
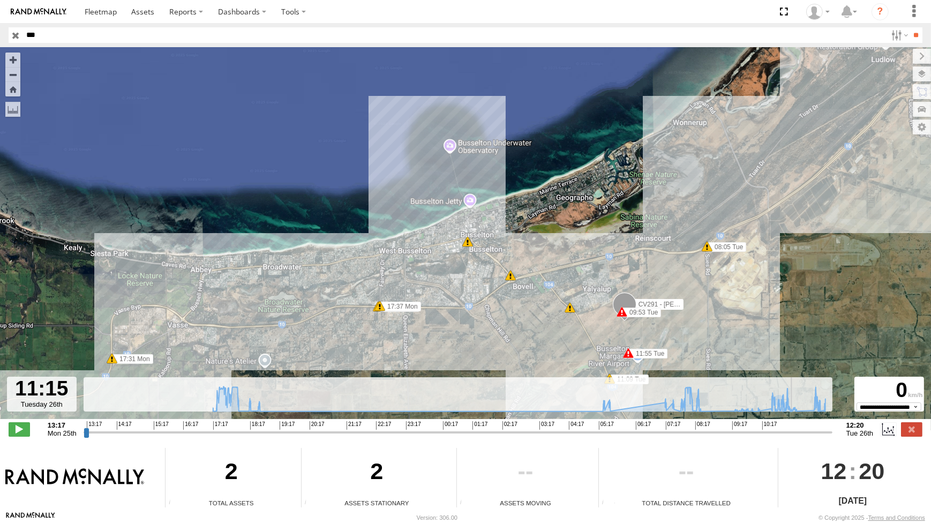
drag, startPoint x: 762, startPoint y: 430, endPoint x: 794, endPoint y: 429, distance: 32.2
click at [794, 429] on input "range" at bounding box center [458, 432] width 749 height 10
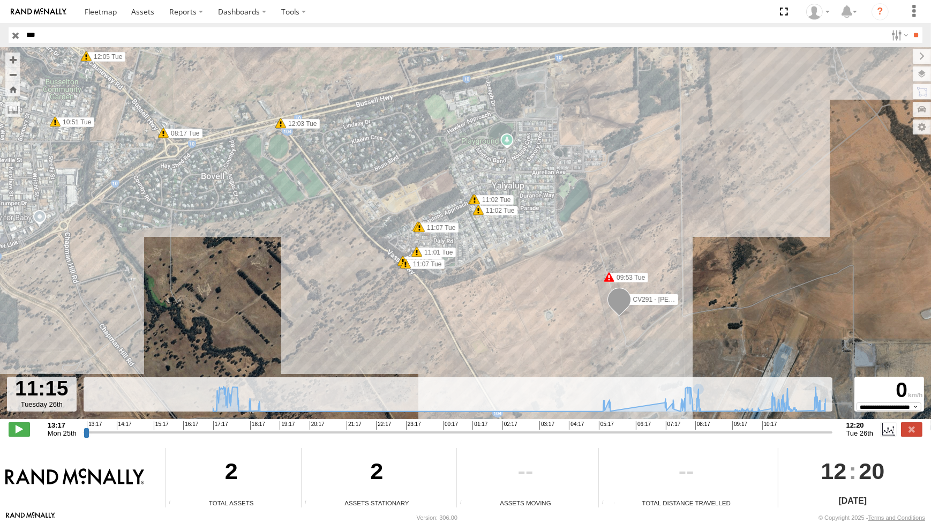
drag, startPoint x: 537, startPoint y: 280, endPoint x: 525, endPoint y: 195, distance: 85.6
click at [526, 182] on div "CV291 - Kim Waters 05:31 Tue 07:31 Tue 07:46 Tue 07:53 Tue 09:53 Tue 11:54 Tue …" at bounding box center [465, 238] width 931 height 383
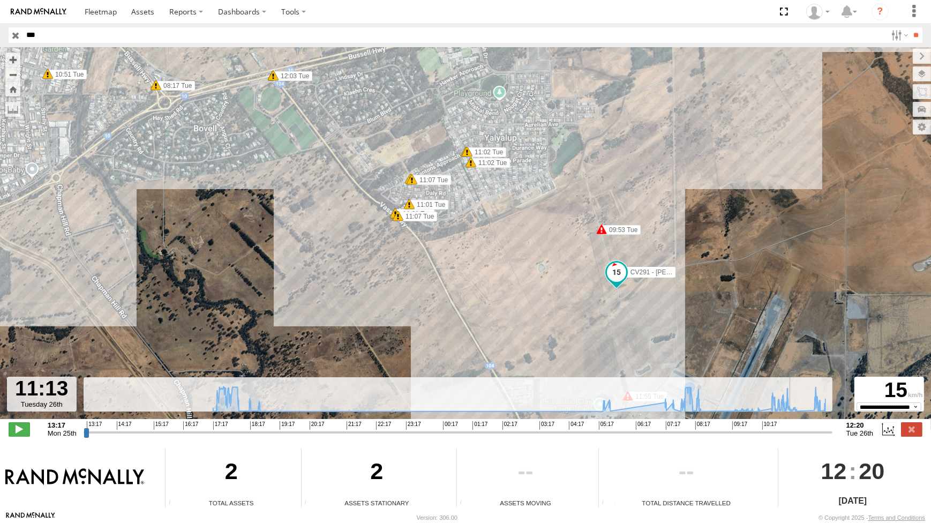
type input "**********"
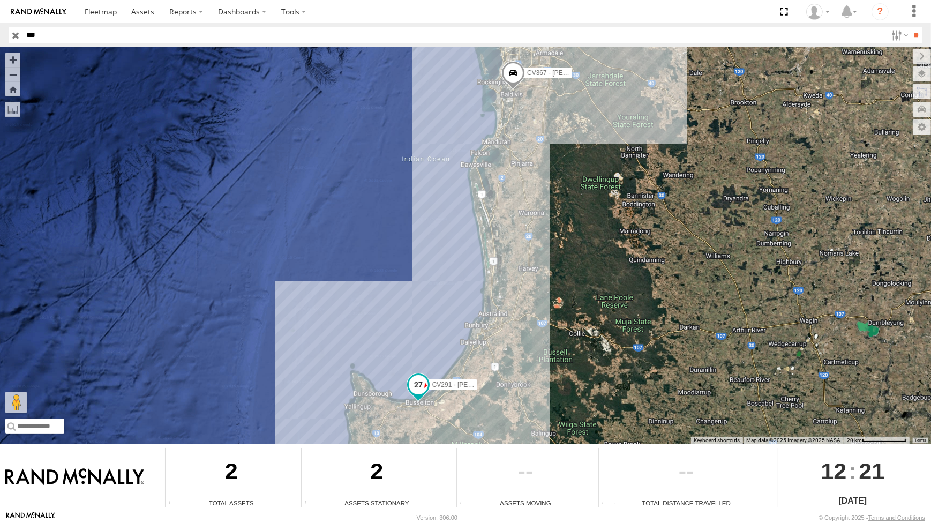
click at [432, 384] on span "CV291 - [PERSON_NAME]" at bounding box center [471, 385] width 78 height 8
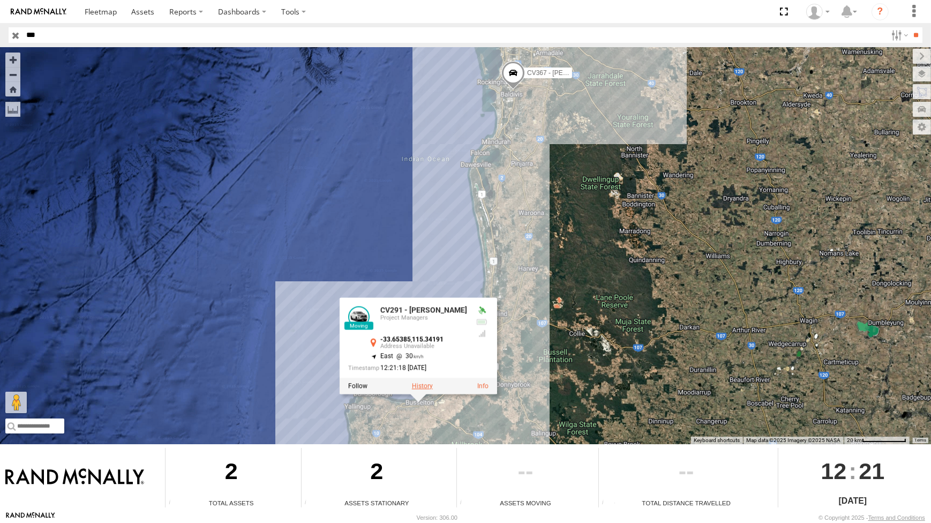
click at [419, 386] on label at bounding box center [422, 386] width 21 height 8
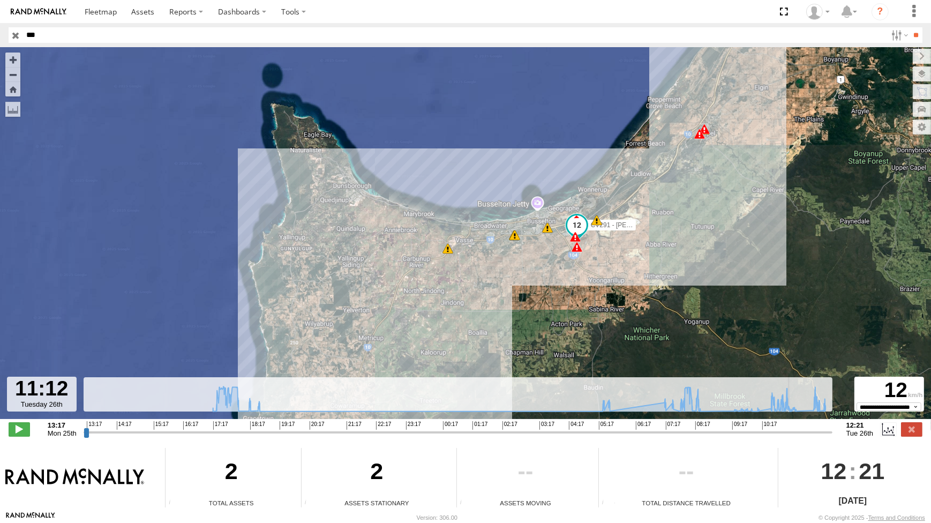
drag, startPoint x: 86, startPoint y: 435, endPoint x: 527, endPoint y: 302, distance: 461.2
click at [788, 427] on input "range" at bounding box center [458, 432] width 749 height 10
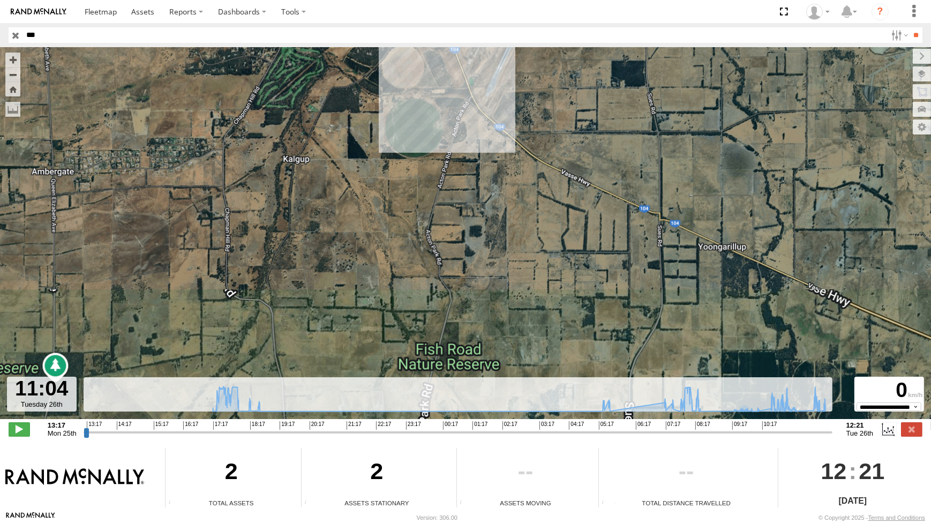
drag, startPoint x: 567, startPoint y: 160, endPoint x: 576, endPoint y: 285, distance: 125.2
click at [566, 316] on div "CV291 - [PERSON_NAME] 05:31 Tue 07:31 Tue 07:46 Tue 07:53 Tue 09:53 Tue 11:54 T…" at bounding box center [465, 238] width 931 height 383
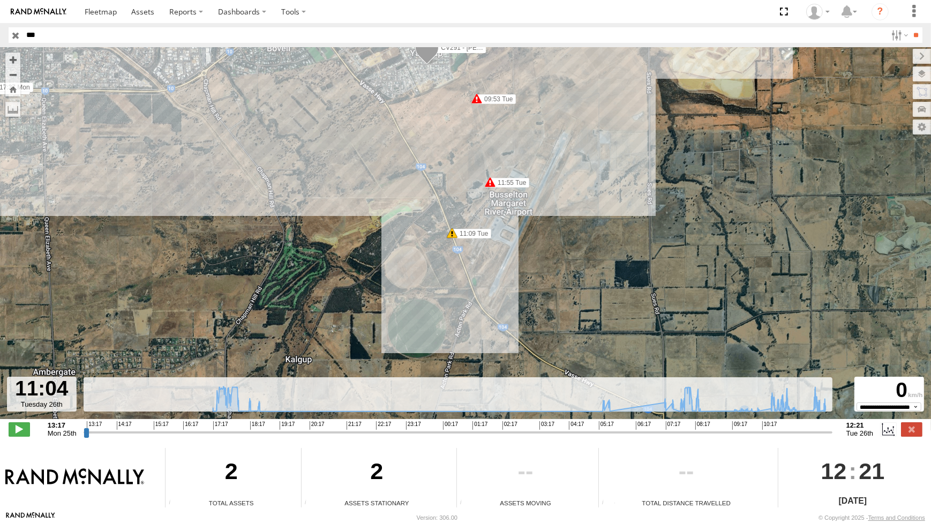
click at [583, 215] on div "CV291 - [PERSON_NAME] 05:31 Tue 07:31 Tue 07:46 Tue 07:53 Tue 09:53 Tue 11:54 T…" at bounding box center [465, 238] width 931 height 383
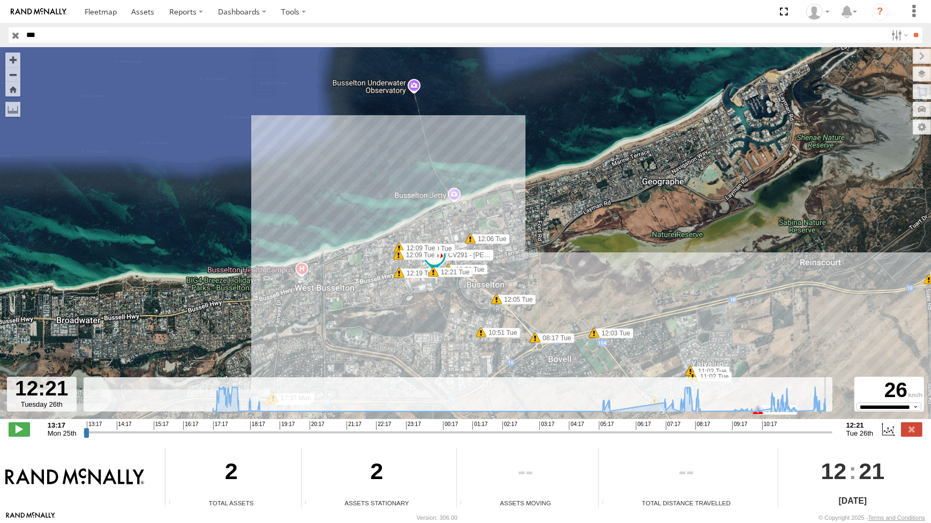
drag, startPoint x: 788, startPoint y: 434, endPoint x: 511, endPoint y: 257, distance: 328.7
click at [833, 427] on input "range" at bounding box center [458, 432] width 749 height 10
click at [16, 38] on input "button" at bounding box center [16, 35] width 14 height 16
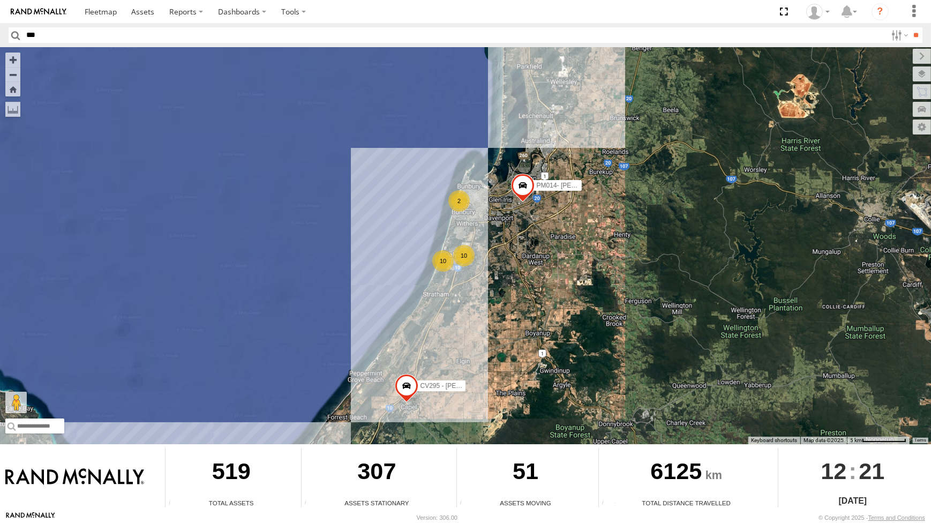
drag, startPoint x: 501, startPoint y: 309, endPoint x: 530, endPoint y: 251, distance: 64.7
click at [530, 252] on div "CV321 - Phil Macleod CV295 - Karly Taylor CV269 - Jayden Cooper TH06 - MRRC Fen…" at bounding box center [465, 245] width 931 height 397
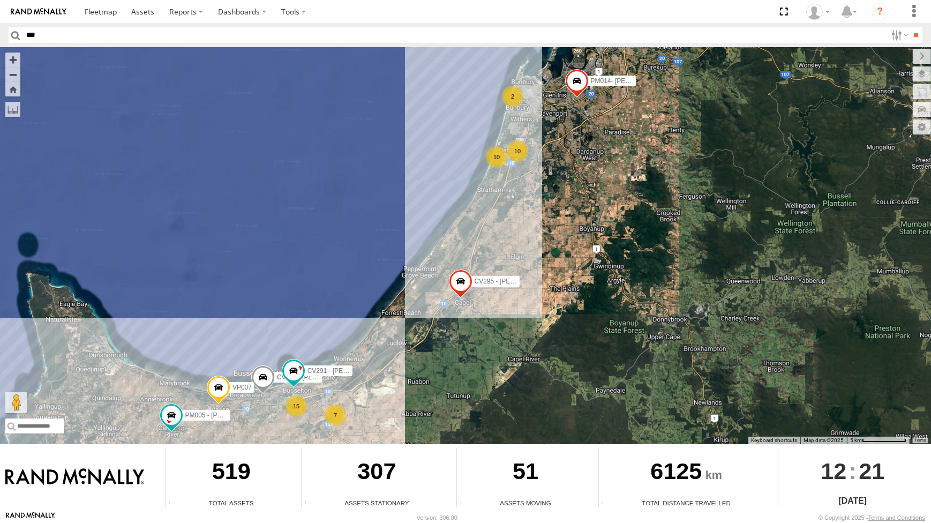
click at [426, 343] on div "CV321 - Phil Macleod CV295 - Karly Taylor CV269 - Jayden Cooper TH06 - MRRC Fen…" at bounding box center [465, 245] width 931 height 397
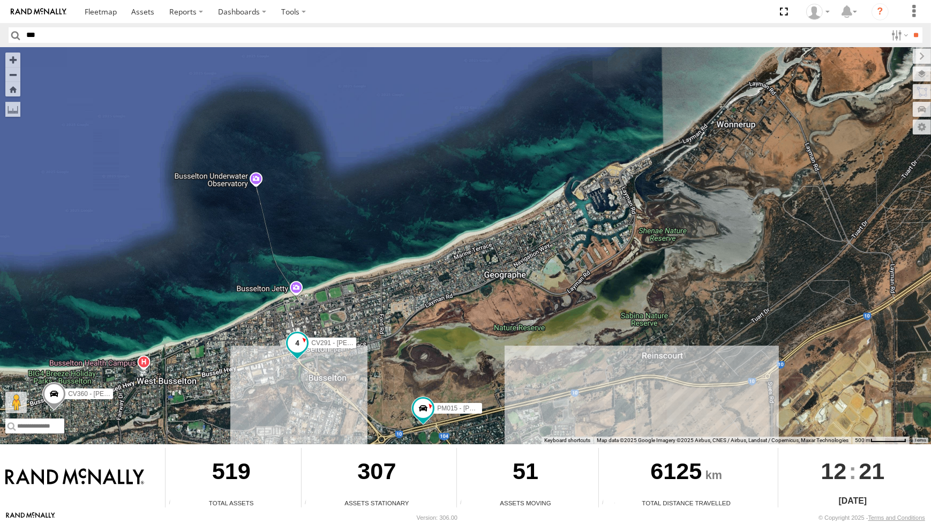
click at [303, 346] on span at bounding box center [297, 342] width 19 height 19
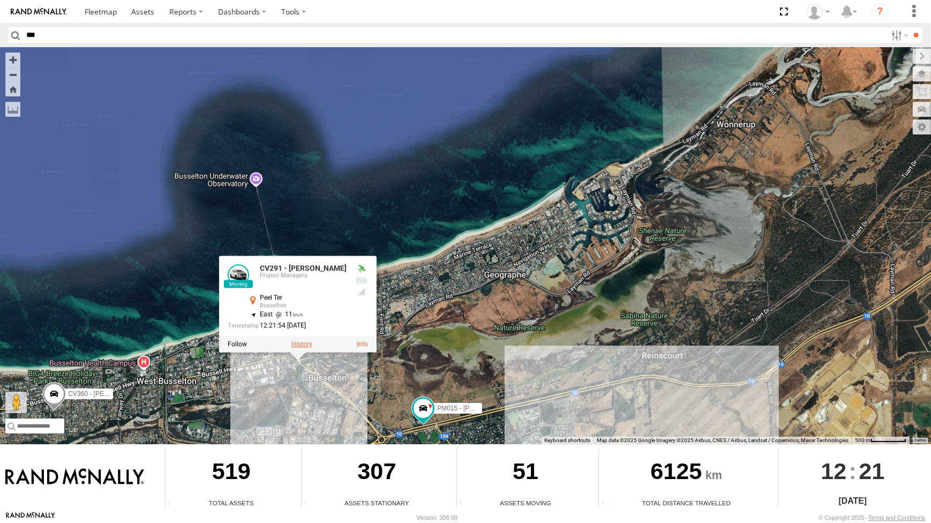
click at [295, 341] on label at bounding box center [302, 344] width 21 height 8
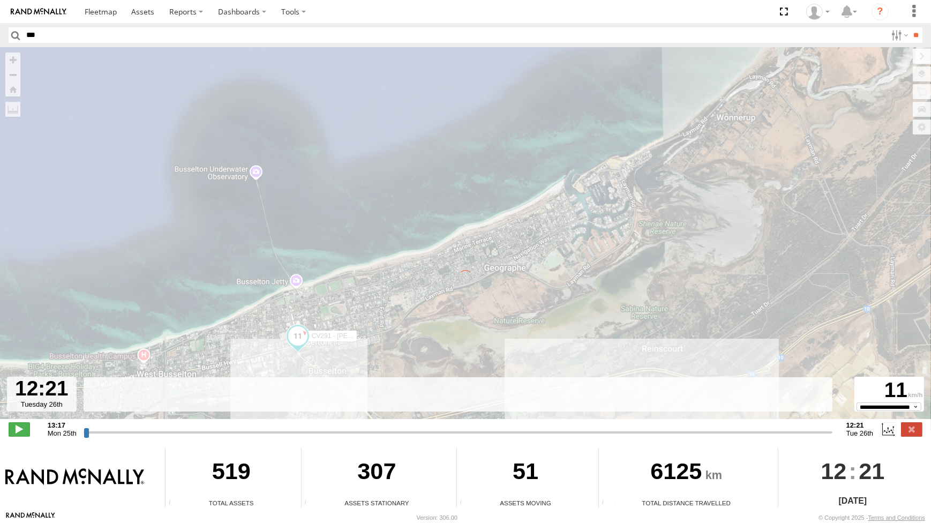
type input "**********"
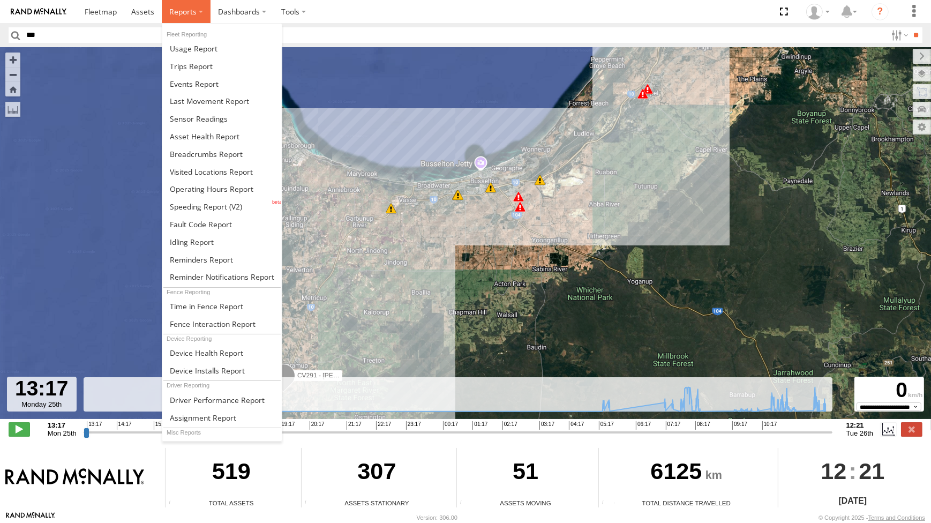
click at [195, 13] on span at bounding box center [182, 11] width 27 height 10
click at [190, 71] on link at bounding box center [222, 66] width 120 height 18
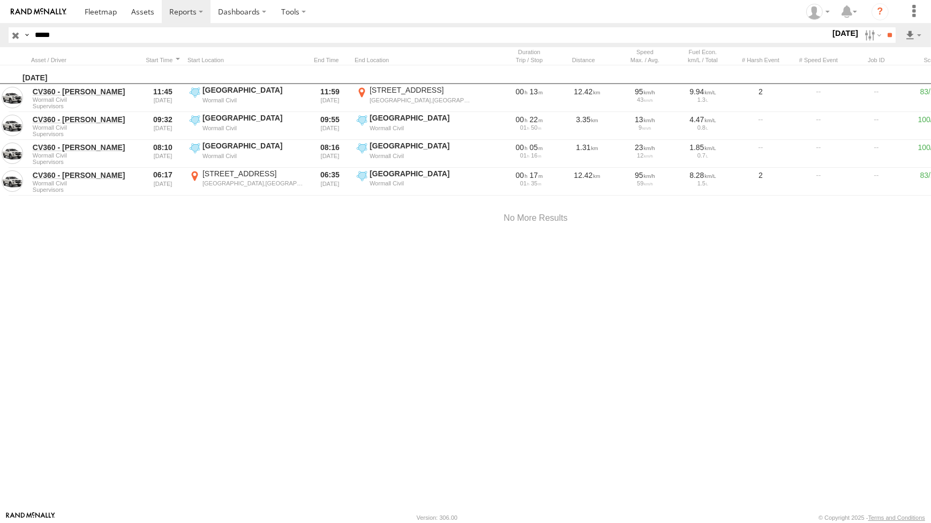
drag, startPoint x: 62, startPoint y: 35, endPoint x: 47, endPoint y: 33, distance: 15.2
click at [54, 34] on input "*****" at bounding box center [431, 35] width 800 height 16
click at [884, 27] on input "**" at bounding box center [890, 35] width 12 height 16
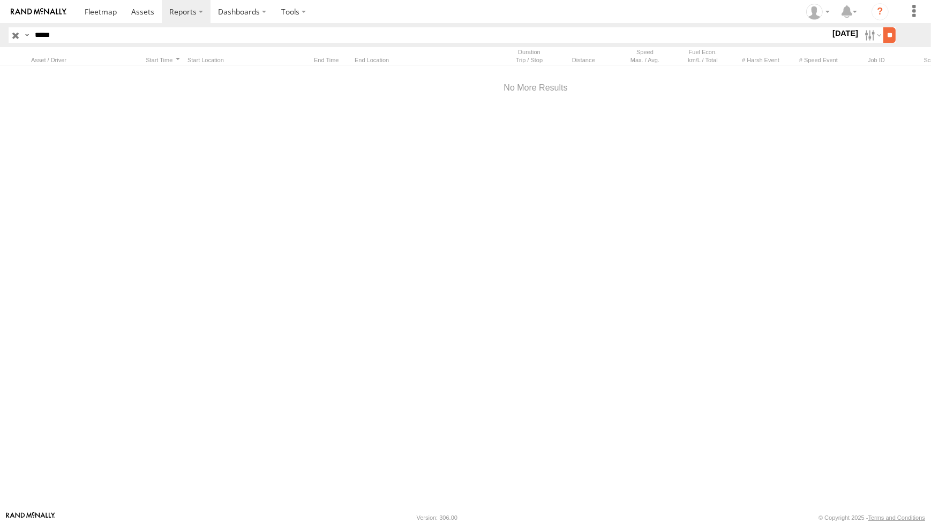
click at [884, 33] on input "**" at bounding box center [890, 35] width 12 height 16
click at [59, 35] on input "*****" at bounding box center [431, 35] width 800 height 16
type input "*****"
click at [884, 27] on input "**" at bounding box center [890, 35] width 12 height 16
click at [148, 17] on link at bounding box center [143, 11] width 38 height 23
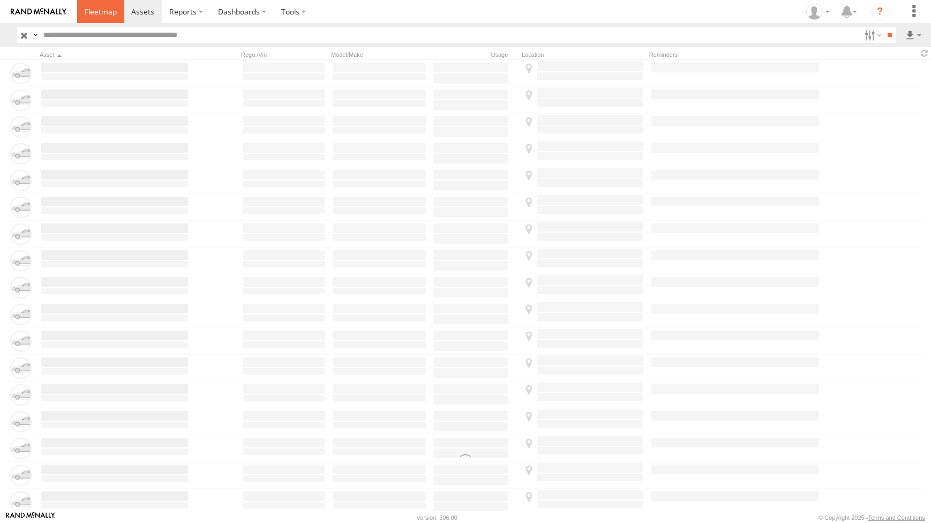
click at [105, 18] on link at bounding box center [100, 11] width 47 height 23
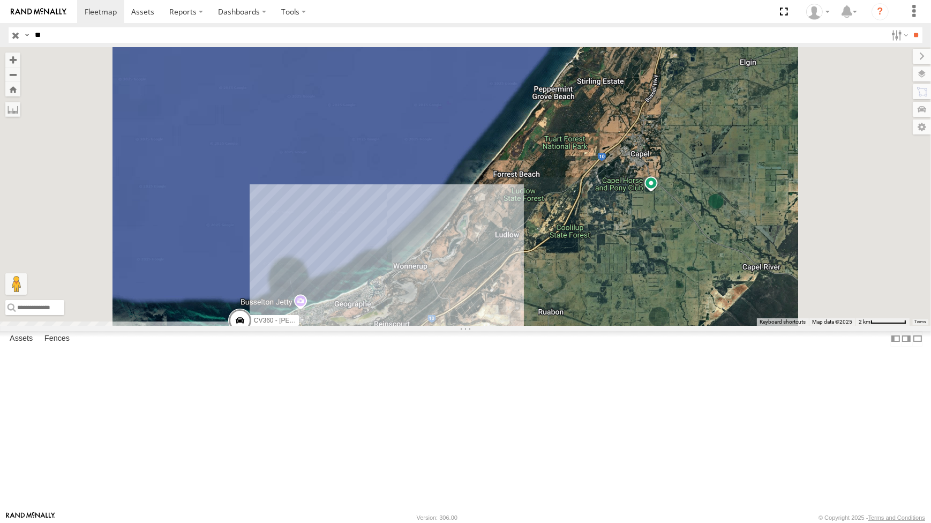
click at [618, 325] on div "WL178 CV360 - [PERSON_NAME] WL179 - [PERSON_NAME] 2" at bounding box center [465, 186] width 931 height 278
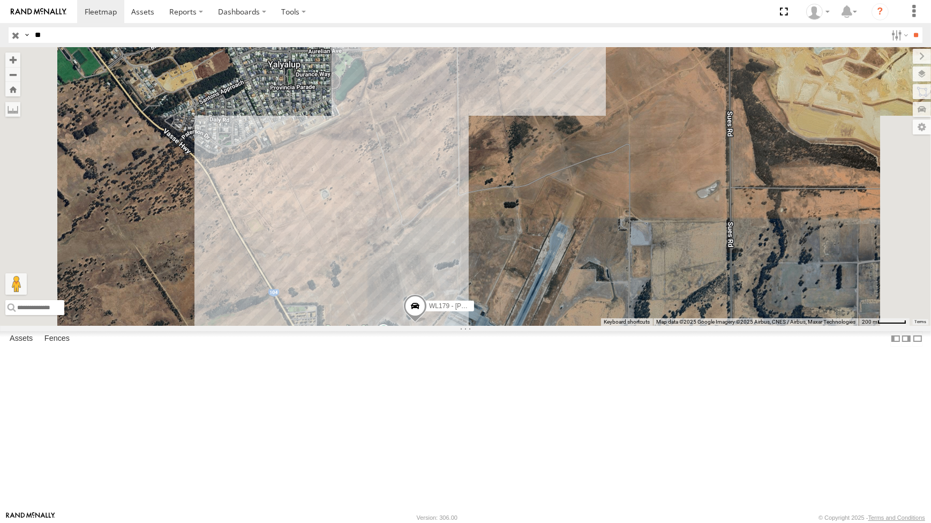
drag, startPoint x: 613, startPoint y: 326, endPoint x: 605, endPoint y: 299, distance: 28.6
click at [613, 300] on div "WL178 CV360 - Ray McCawley WL179 - Fran" at bounding box center [465, 186] width 931 height 278
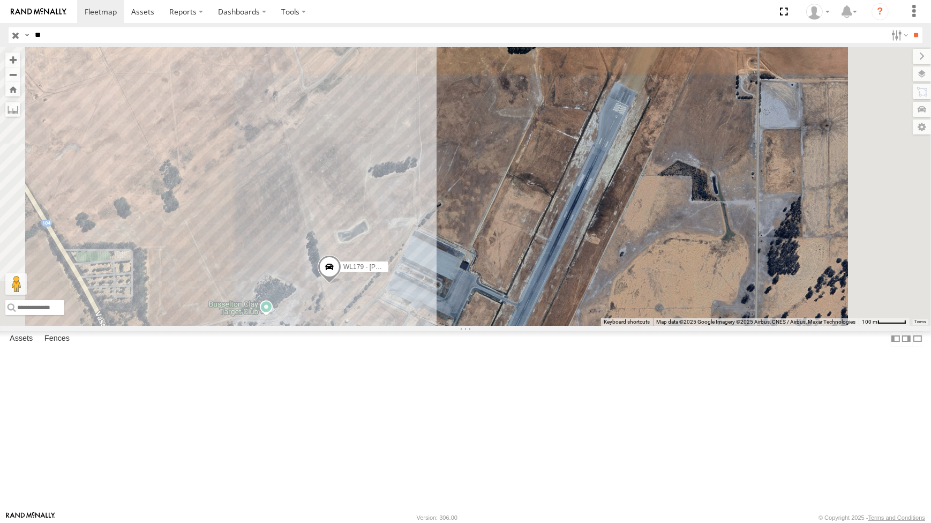
click at [526, 325] on div "WL178 CV360 - Ray McCawley WL179 - Fran" at bounding box center [465, 186] width 931 height 278
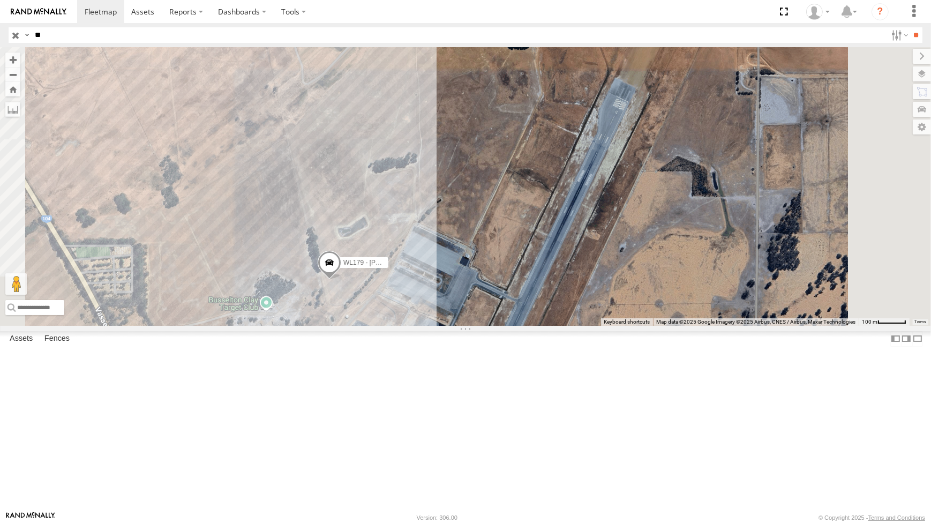
drag, startPoint x: 606, startPoint y: 375, endPoint x: 632, endPoint y: 337, distance: 46.1
click at [636, 325] on div "WL178 CV360 - Ray McCawley WL179 - Fran" at bounding box center [465, 186] width 931 height 278
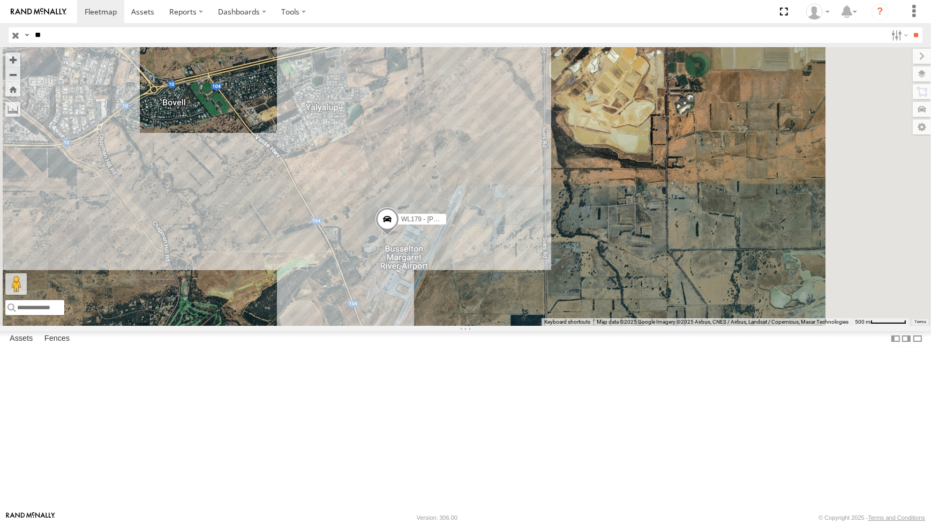
click at [46, 37] on input "**" at bounding box center [459, 35] width 856 height 16
type input "*"
drag, startPoint x: 501, startPoint y: 399, endPoint x: 557, endPoint y: 400, distance: 56.8
click at [553, 325] on div "WL178 CV360 - Ray McCawley WL179 - Fran" at bounding box center [465, 186] width 931 height 278
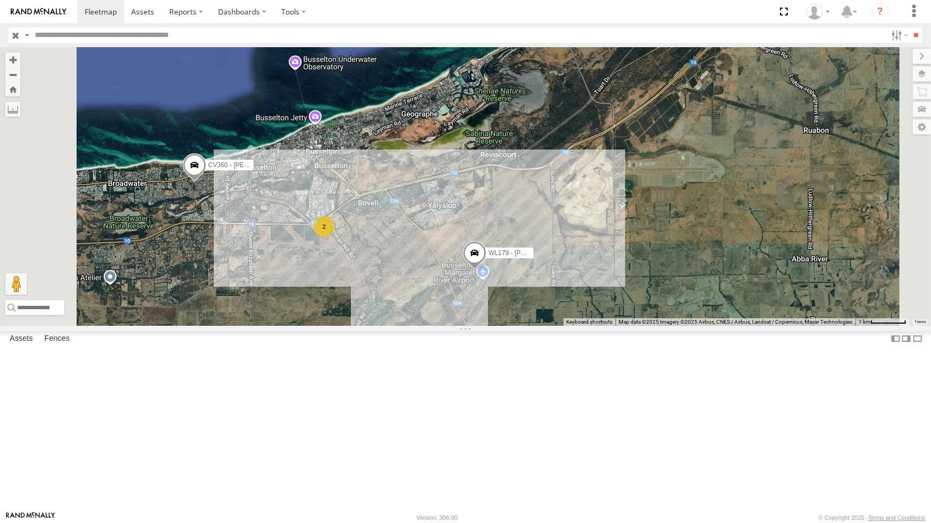
click at [16, 35] on input "button" at bounding box center [16, 35] width 14 height 16
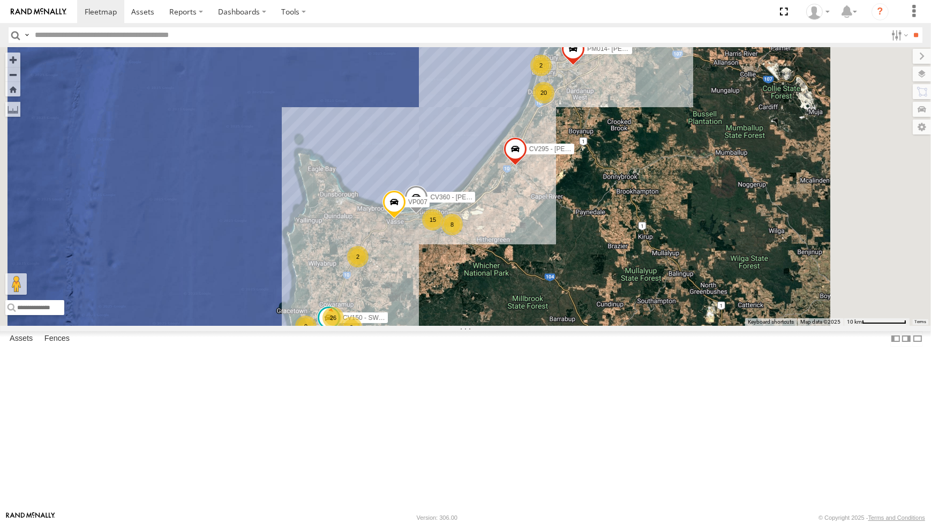
drag, startPoint x: 754, startPoint y: 440, endPoint x: 696, endPoint y: 389, distance: 77.0
click at [699, 325] on div "CV295 - Karly Taylor CV269 - Jayden Cooper VP007 TH06 - MRRC Fencing Tractor 26…" at bounding box center [465, 186] width 931 height 278
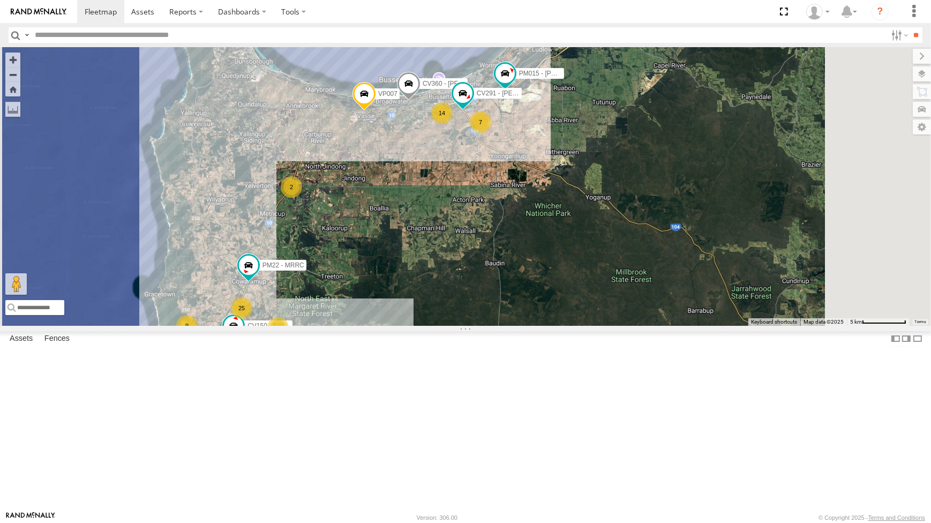
click at [517, 312] on div "CV295 - Karly Taylor CV269 - Jayden Cooper VP007 TH06 - MRRC Fencing Tractor PM…" at bounding box center [465, 186] width 931 height 278
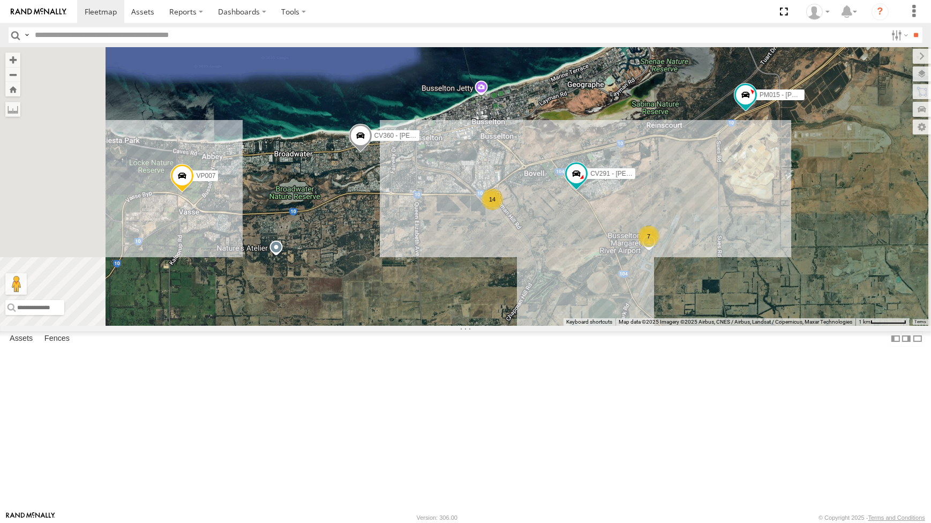
click at [372, 153] on span at bounding box center [361, 138] width 24 height 29
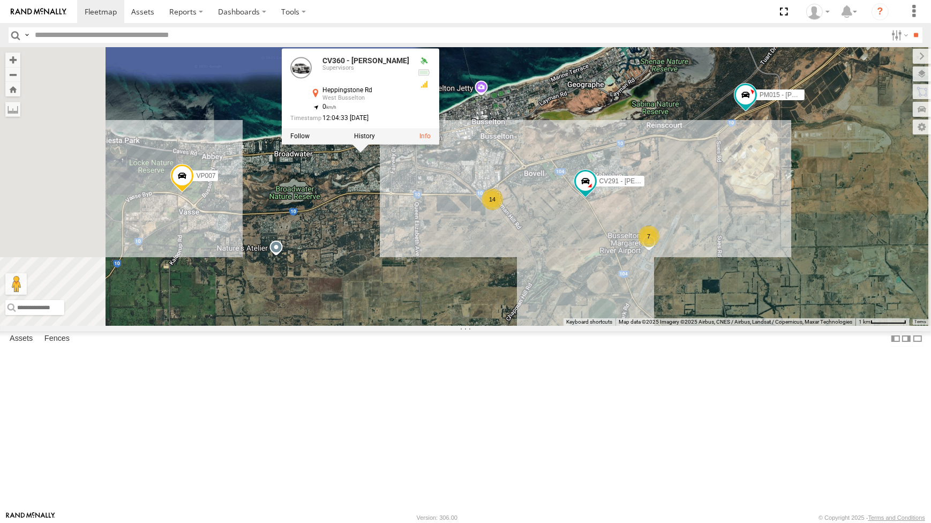
click at [439, 145] on div at bounding box center [361, 137] width 158 height 16
click at [375, 140] on label at bounding box center [364, 137] width 21 height 8
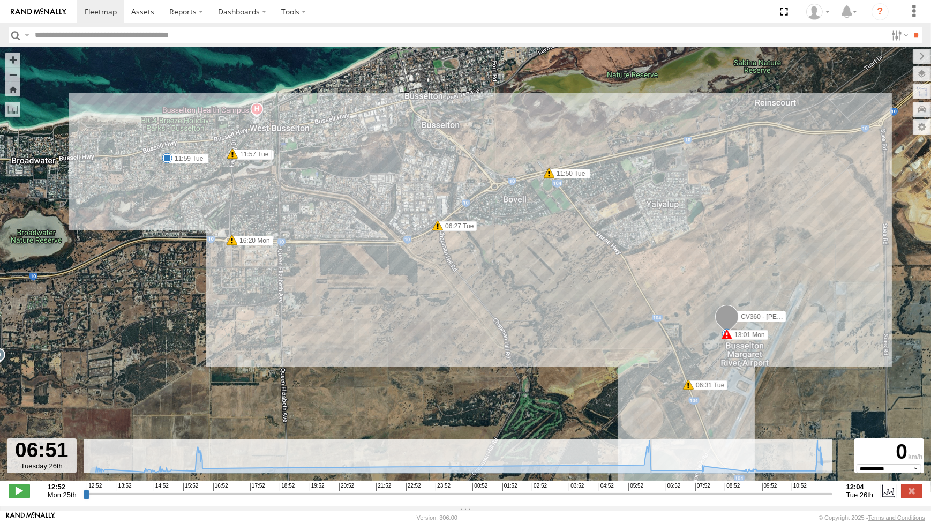
drag, startPoint x: 821, startPoint y: 493, endPoint x: 662, endPoint y: 425, distance: 172.6
click at [662, 489] on input "range" at bounding box center [458, 494] width 749 height 10
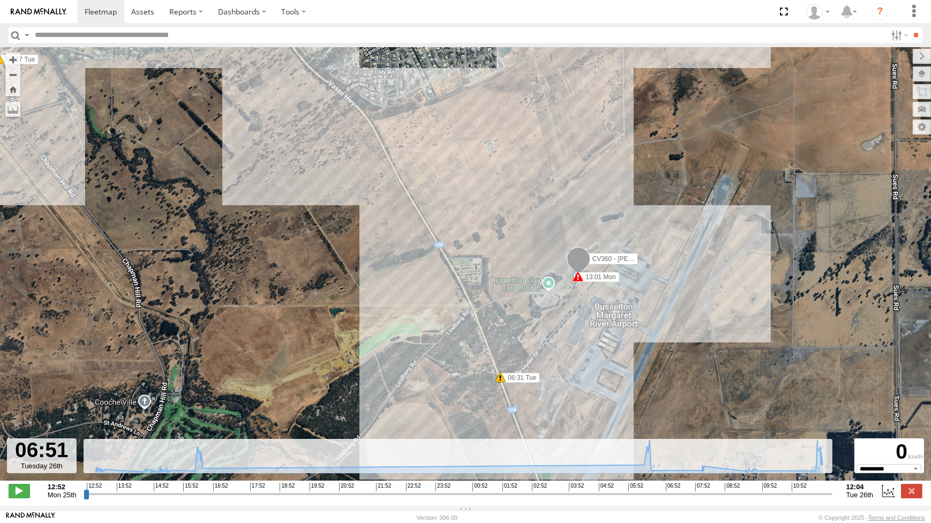
drag, startPoint x: 663, startPoint y: 503, endPoint x: 606, endPoint y: 453, distance: 76.4
type input "**********"
click at [664, 499] on input "range" at bounding box center [458, 494] width 749 height 10
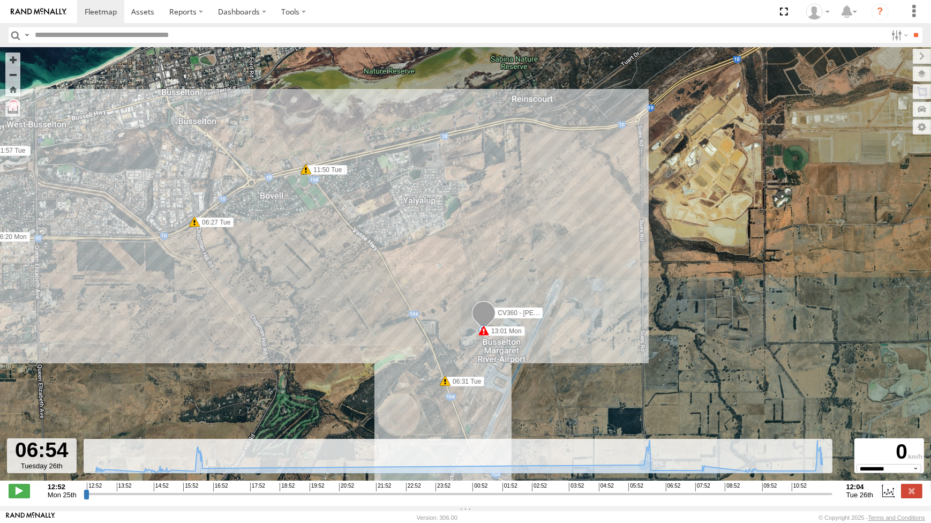
drag, startPoint x: 309, startPoint y: 243, endPoint x: 318, endPoint y: 247, distance: 9.4
click at [318, 247] on div "CV360 - Ray McCawley 13:01 Mon 16:15 Mon 16:20 Mon 16:22 Mon 16:24 Mon 06:27 Tu…" at bounding box center [465, 269] width 931 height 445
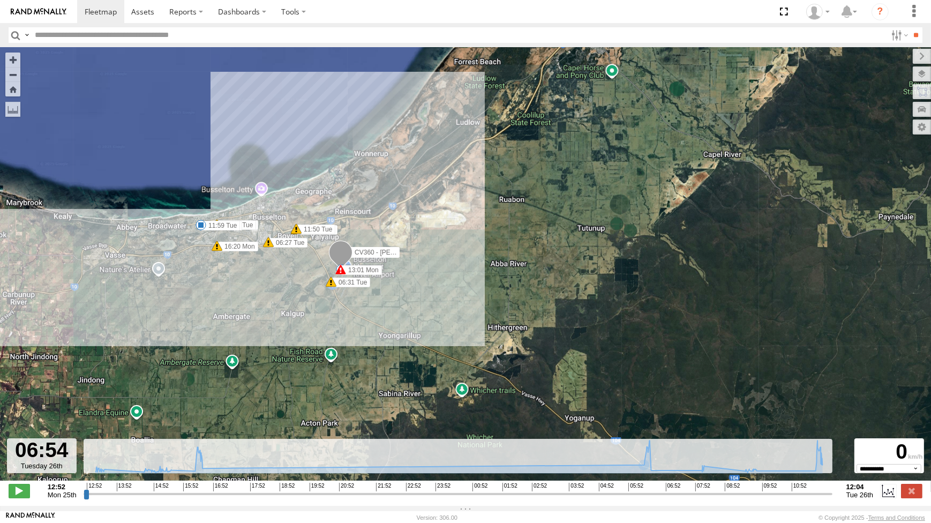
drag, startPoint x: 457, startPoint y: 292, endPoint x: 512, endPoint y: 327, distance: 65.7
click at [519, 331] on div "CV360 - Ray McCawley 13:01 Mon 16:15 Mon 16:20 Mon 16:22 Mon 16:24 Mon 06:27 Tu…" at bounding box center [465, 269] width 931 height 445
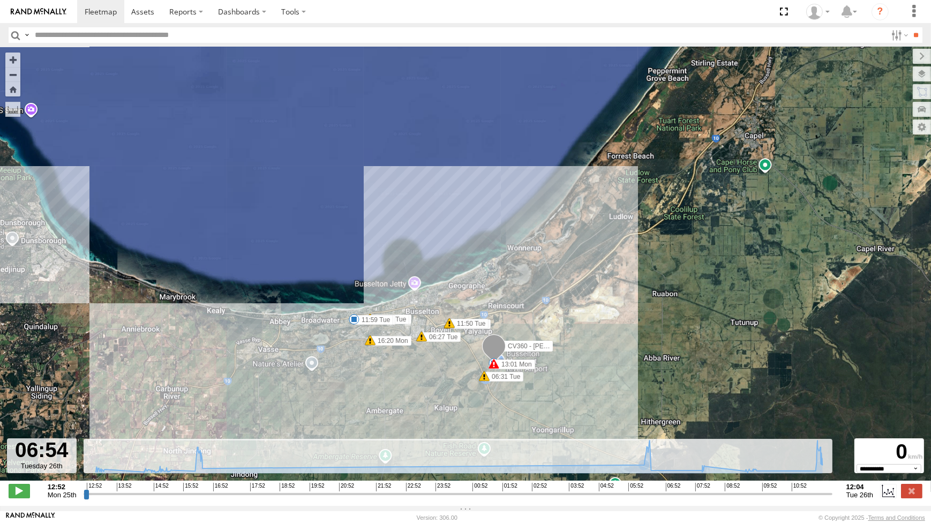
drag, startPoint x: 613, startPoint y: 295, endPoint x: 602, endPoint y: 282, distance: 16.0
click at [609, 274] on div "CV360 - Ray McCawley 13:01 Mon 16:15 Mon 16:20 Mon 16:22 Mon 16:24 Mon 06:27 Tu…" at bounding box center [465, 269] width 931 height 445
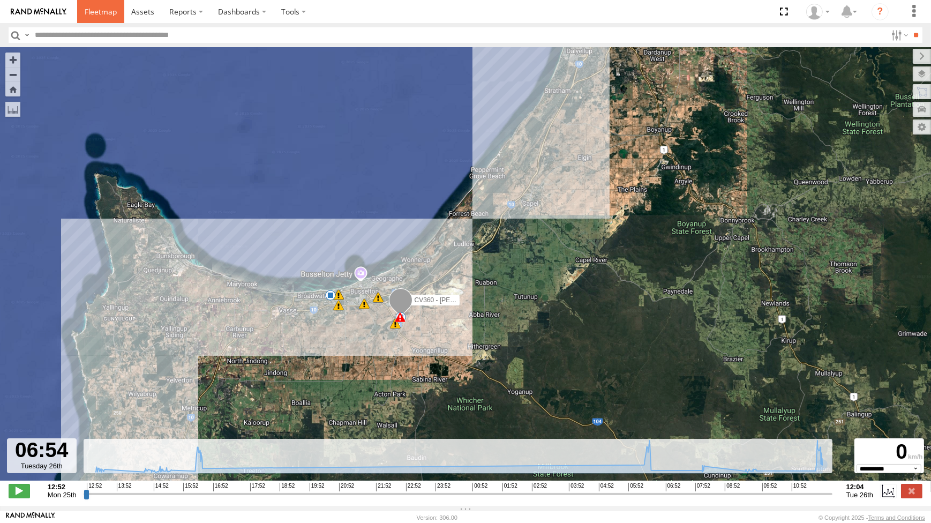
click at [105, 18] on link at bounding box center [100, 11] width 47 height 23
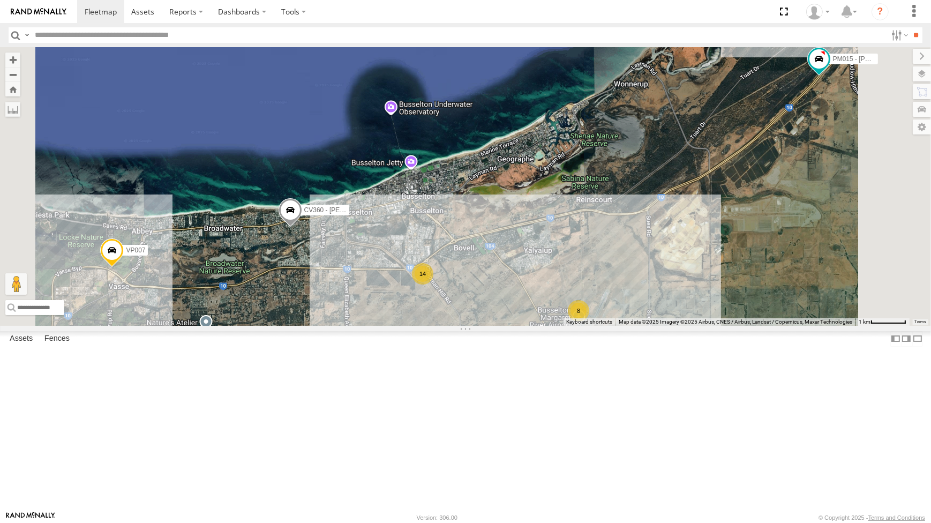
drag, startPoint x: 579, startPoint y: 431, endPoint x: 561, endPoint y: 418, distance: 22.2
click at [561, 325] on div "CV269 - [PERSON_NAME] VP007 CV360 - [PERSON_NAME] CV295 - [PERSON_NAME] PM015 -…" at bounding box center [465, 186] width 931 height 278
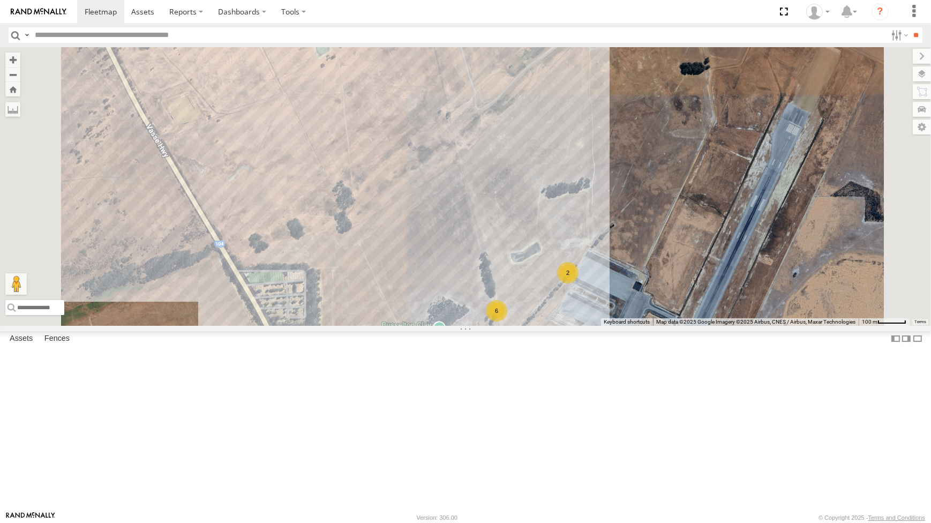
drag, startPoint x: 724, startPoint y: 386, endPoint x: 691, endPoint y: 316, distance: 76.7
click at [725, 325] on div "CV269 - [PERSON_NAME] VP007 CV360 - [PERSON_NAME] CV295 - [PERSON_NAME] PM015 -…" at bounding box center [465, 186] width 931 height 278
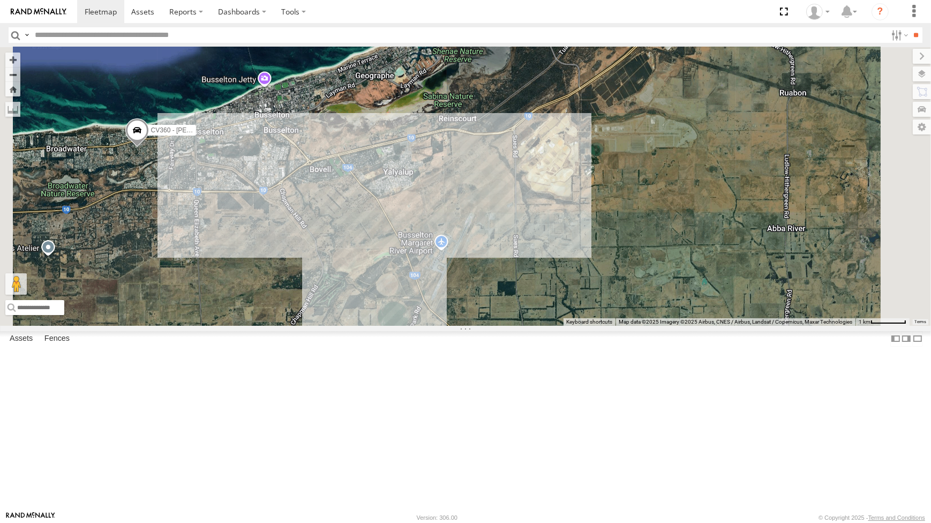
drag, startPoint x: 528, startPoint y: 348, endPoint x: 506, endPoint y: 344, distance: 22.8
click at [530, 325] on div "CV269 - [PERSON_NAME] VP007 CV360 - [PERSON_NAME] CV295 - [PERSON_NAME] PM015 -…" at bounding box center [465, 186] width 931 height 278
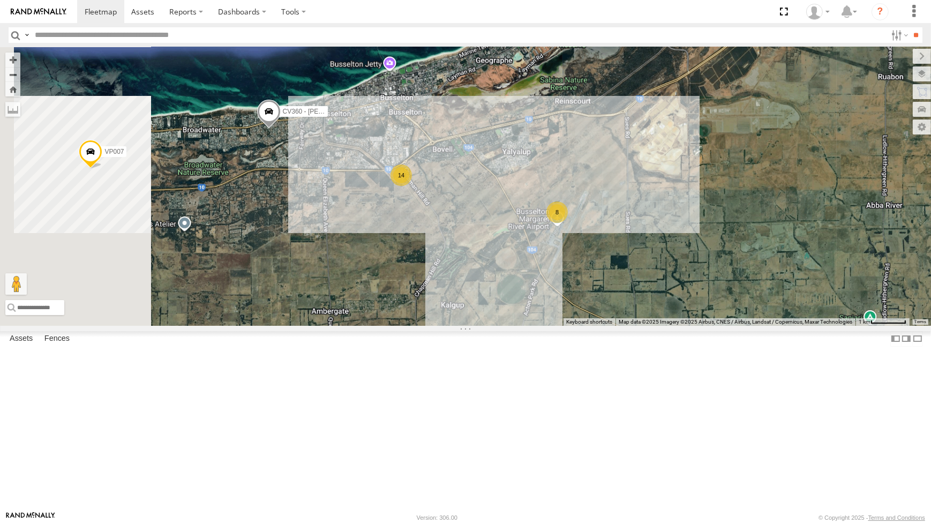
drag, startPoint x: 514, startPoint y: 329, endPoint x: 563, endPoint y: 312, distance: 51.0
click at [563, 312] on div "CV269 - Jayden Cooper VP007 CV360 - Ray McCawley CV295 - Karly Taylor PM015 - K…" at bounding box center [465, 186] width 931 height 278
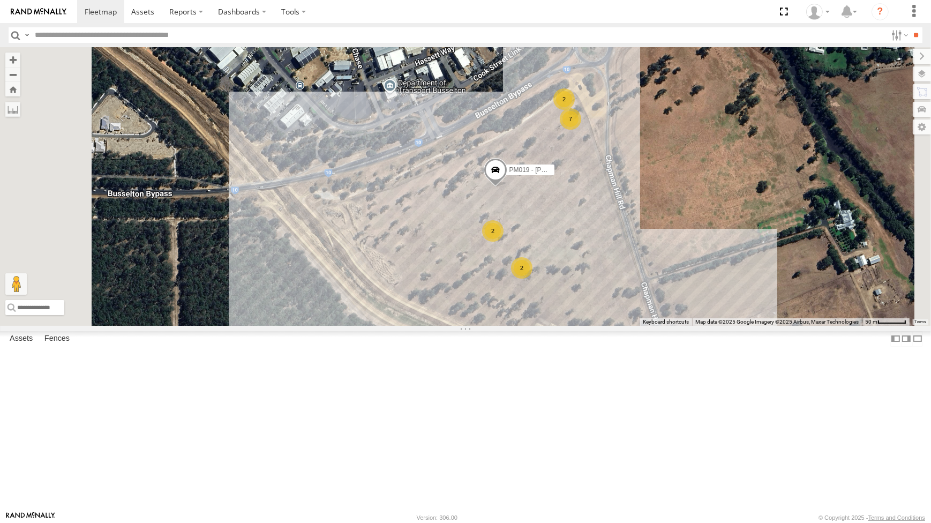
click at [581, 130] on div "7" at bounding box center [570, 118] width 21 height 21
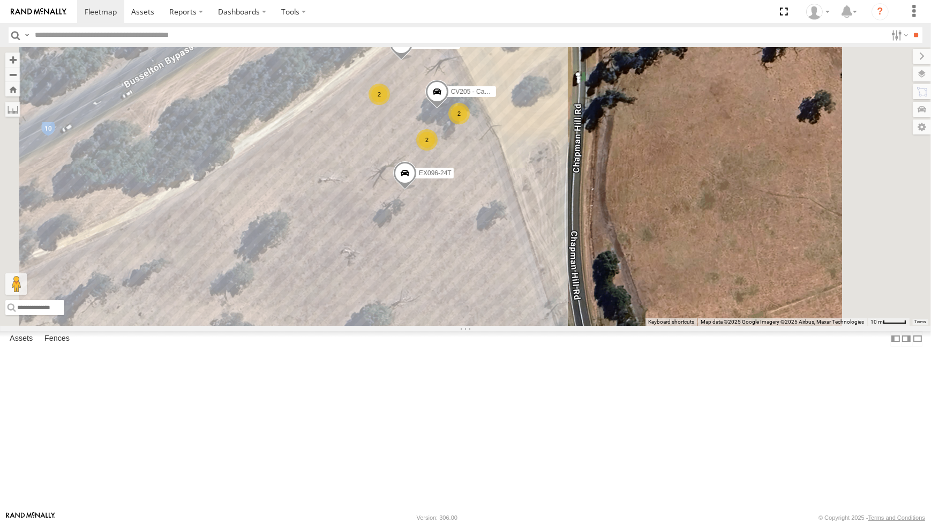
drag, startPoint x: 673, startPoint y: 264, endPoint x: 675, endPoint y: 255, distance: 9.3
click at [675, 255] on div "CV269 - Jayden Cooper VP007 CV360 - Ray McCawley CV295 - Karly Taylor PM015 - K…" at bounding box center [465, 186] width 931 height 278
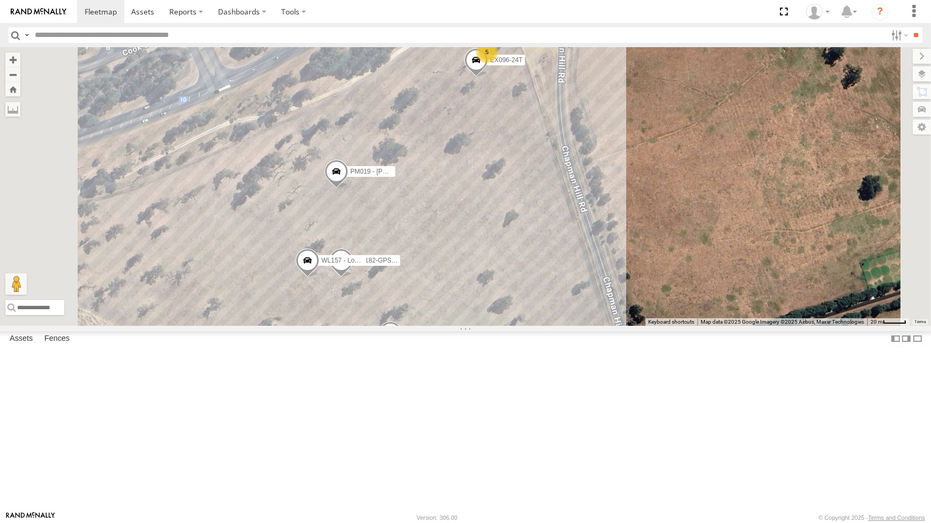
drag, startPoint x: 745, startPoint y: 417, endPoint x: 729, endPoint y: 322, distance: 96.7
click at [734, 325] on div "CV269 - Jayden Cooper VP007 CV360 - Ray McCawley CV295 - Karly Taylor PM015 - K…" at bounding box center [465, 186] width 931 height 278
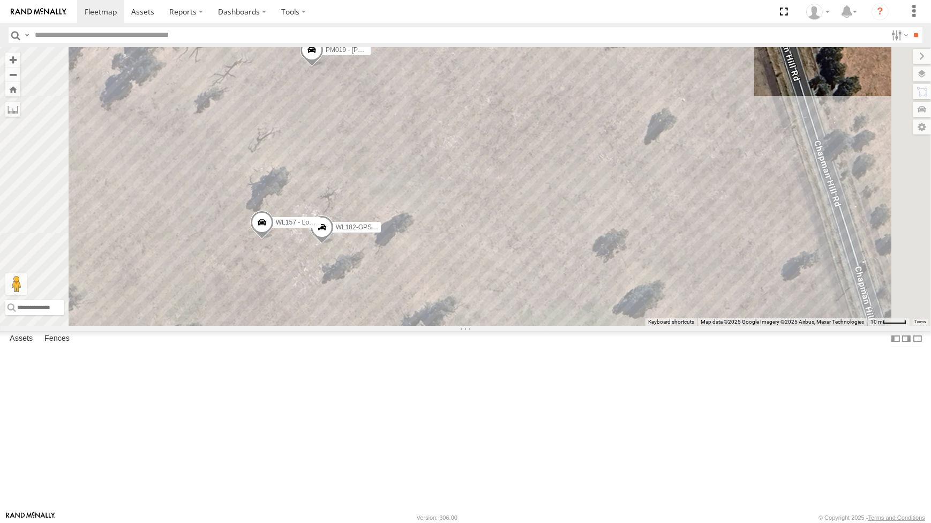
drag, startPoint x: 513, startPoint y: 281, endPoint x: 526, endPoint y: 242, distance: 41.2
click at [526, 242] on div "CV269 - Jayden Cooper VP007 CV360 - Ray McCawley CV295 - Karly Taylor PM015 - K…" at bounding box center [465, 186] width 931 height 278
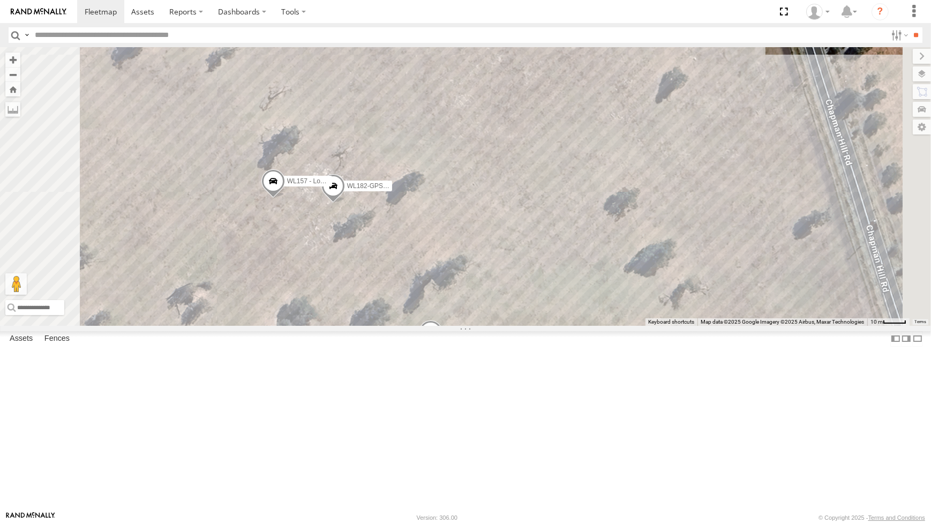
click at [335, 26] on span at bounding box center [323, 11] width 24 height 29
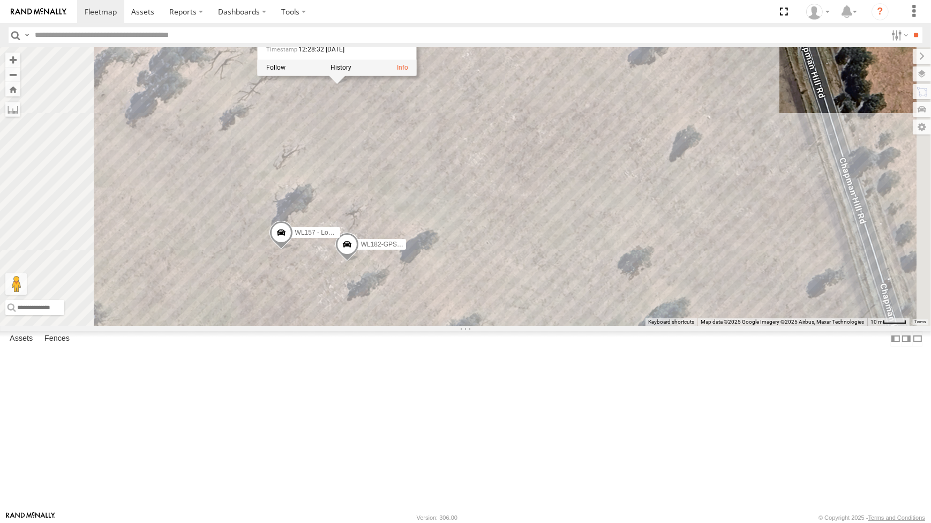
drag, startPoint x: 464, startPoint y: 203, endPoint x: 478, endPoint y: 251, distance: 50.2
click at [478, 251] on div "CV269 - Jayden Cooper VP007 CV360 - Ray McCawley CV295 - Karly Taylor PM015 - K…" at bounding box center [465, 186] width 931 height 278
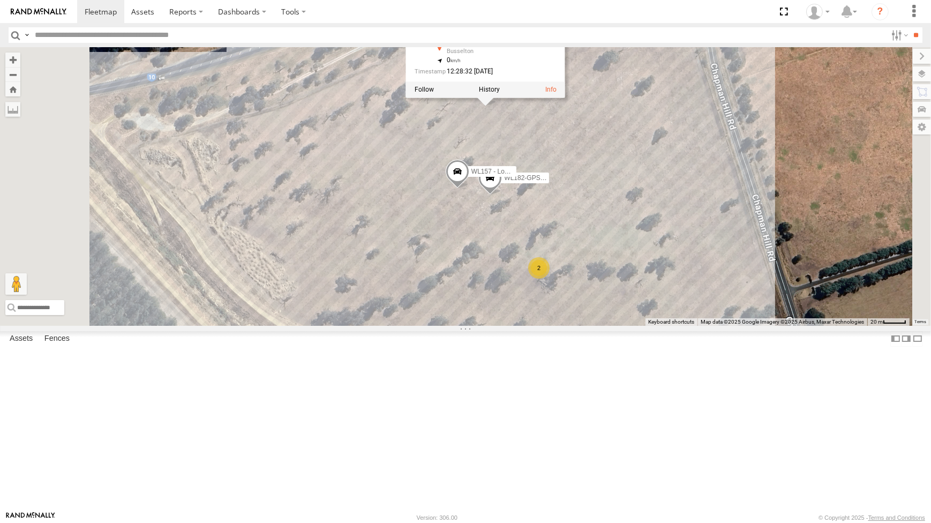
drag, startPoint x: 696, startPoint y: 330, endPoint x: 677, endPoint y: 325, distance: 19.8
click at [677, 325] on div "CV269 - Jayden Cooper VP007 CV360 - Ray McCawley CV295 - Karly Taylor PM015 - K…" at bounding box center [465, 186] width 931 height 278
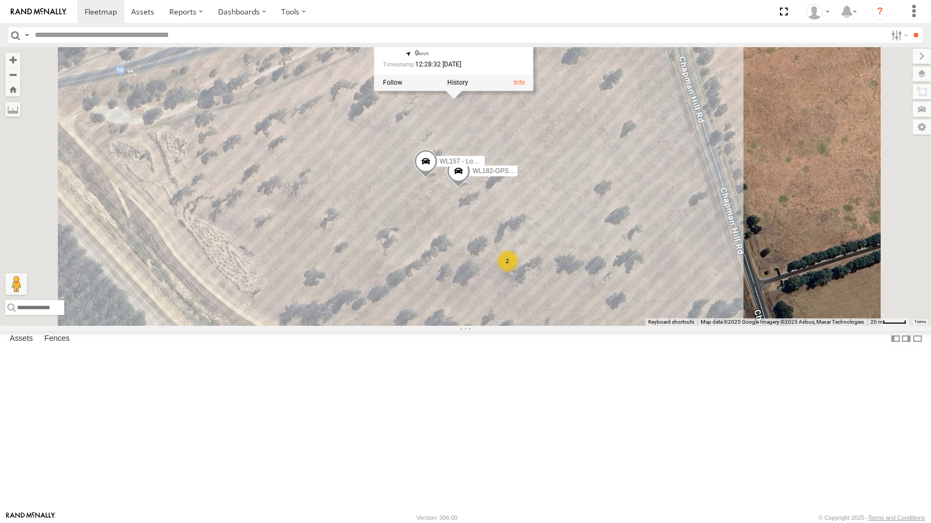
click at [848, 301] on div "CV269 - Jayden Cooper VP007 CV360 - Ray McCawley CV295 - Karly Taylor PM015 - K…" at bounding box center [465, 186] width 931 height 278
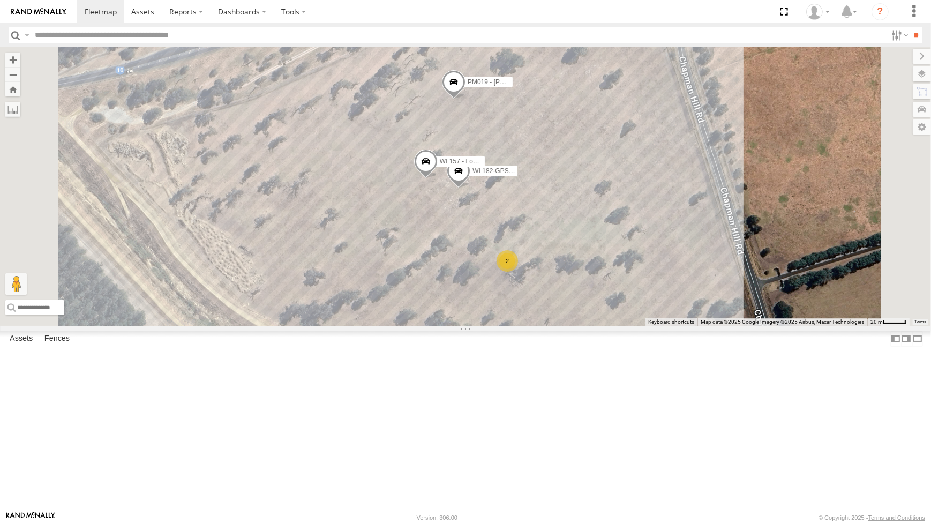
click at [518, 272] on div "2" at bounding box center [507, 260] width 21 height 21
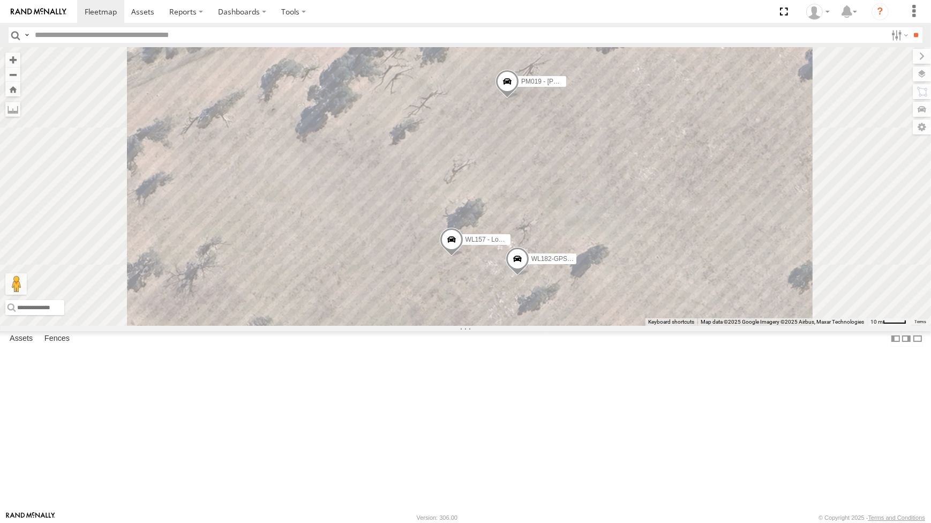
click at [519, 99] on span at bounding box center [508, 84] width 24 height 29
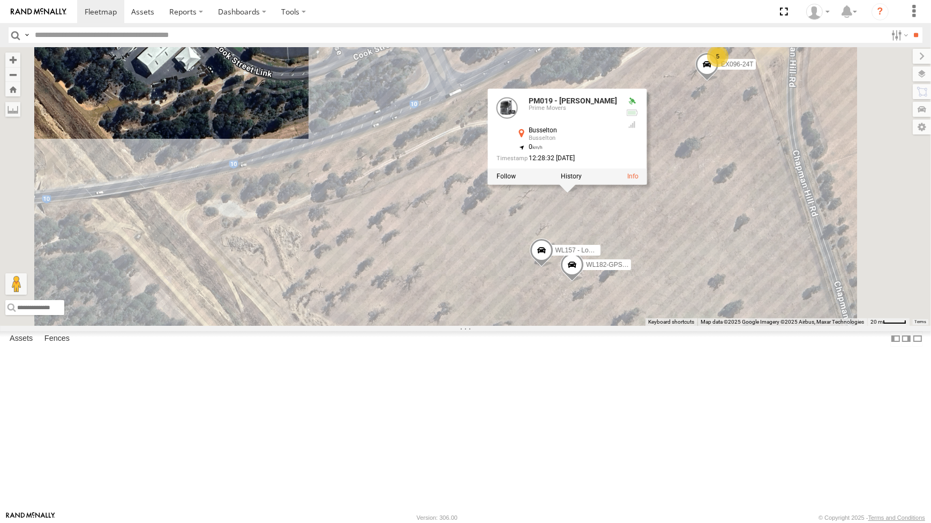
drag, startPoint x: 833, startPoint y: 201, endPoint x: 765, endPoint y: 202, distance: 68.1
click at [766, 202] on div "CV269 - Jayden Cooper VP007 CV360 - Ray McCawley CV295 - Karly Taylor PM015 - K…" at bounding box center [465, 186] width 931 height 278
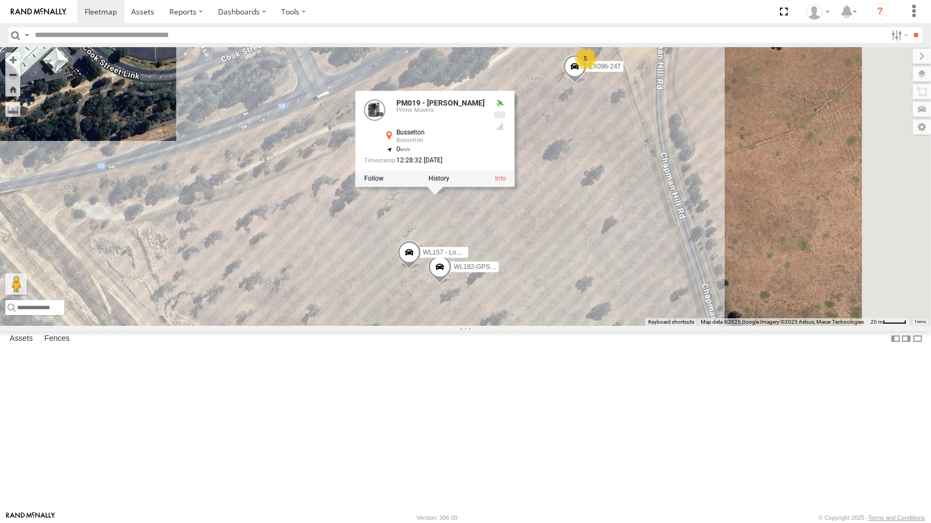
click at [810, 192] on div "CV269 - Jayden Cooper VP007 CV360 - Ray McCawley CV295 - Karly Taylor PM015 - K…" at bounding box center [465, 186] width 931 height 278
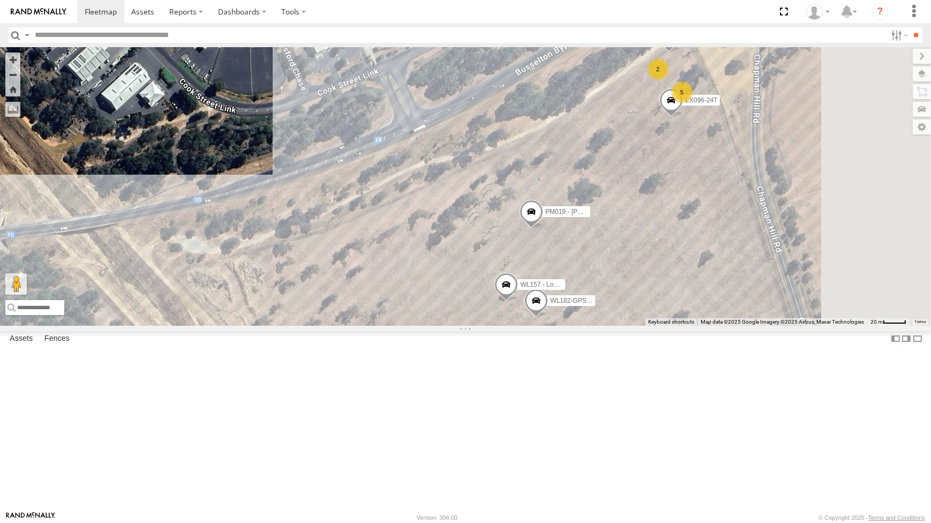
drag, startPoint x: 622, startPoint y: 290, endPoint x: 617, endPoint y: 288, distance: 6.0
click at [620, 215] on span "PM019 - Mick Sales" at bounding box center [585, 212] width 79 height 8
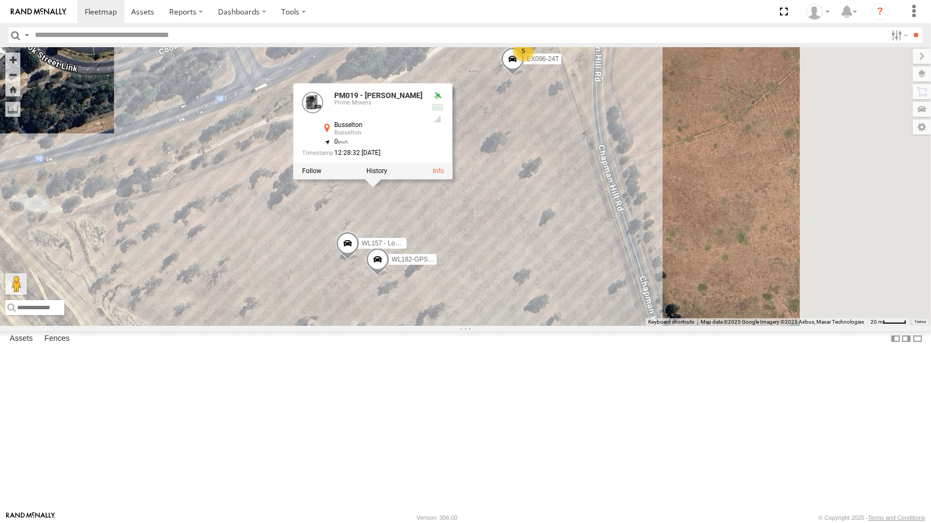
click at [757, 253] on div "CV269 - Jayden Cooper VP007 CV360 - Ray McCawley CV295 - Karly Taylor PM015 - K…" at bounding box center [465, 186] width 931 height 278
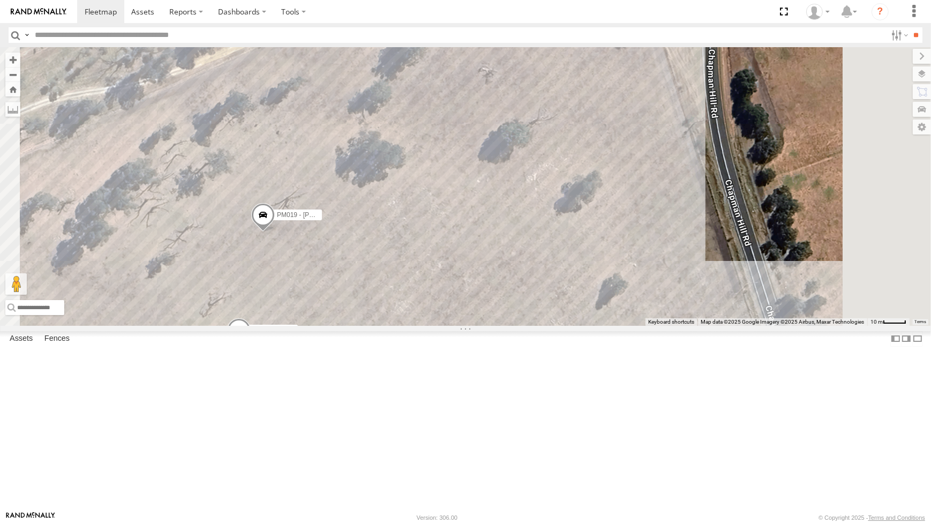
click at [275, 232] on span at bounding box center [263, 217] width 24 height 29
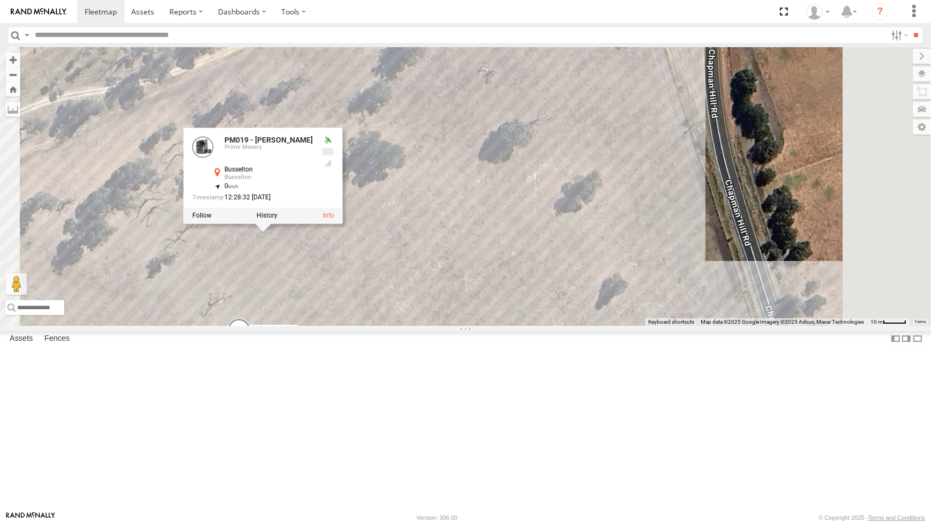
click at [852, 290] on div "CV269 - Jayden Cooper VP007 CV360 - Ray McCawley CV295 - Karly Taylor PM015 - K…" at bounding box center [465, 186] width 931 height 278
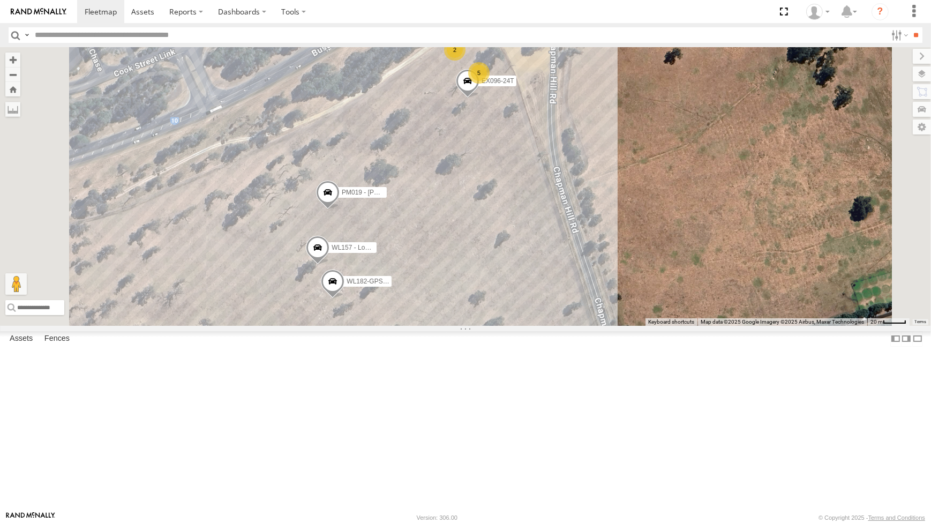
drag, startPoint x: 763, startPoint y: 299, endPoint x: 769, endPoint y: 295, distance: 7.3
click at [769, 295] on div "CV269 - Jayden Cooper VP007 CV360 - Ray McCawley CV295 - Karly Taylor PM015 - K…" at bounding box center [465, 186] width 931 height 278
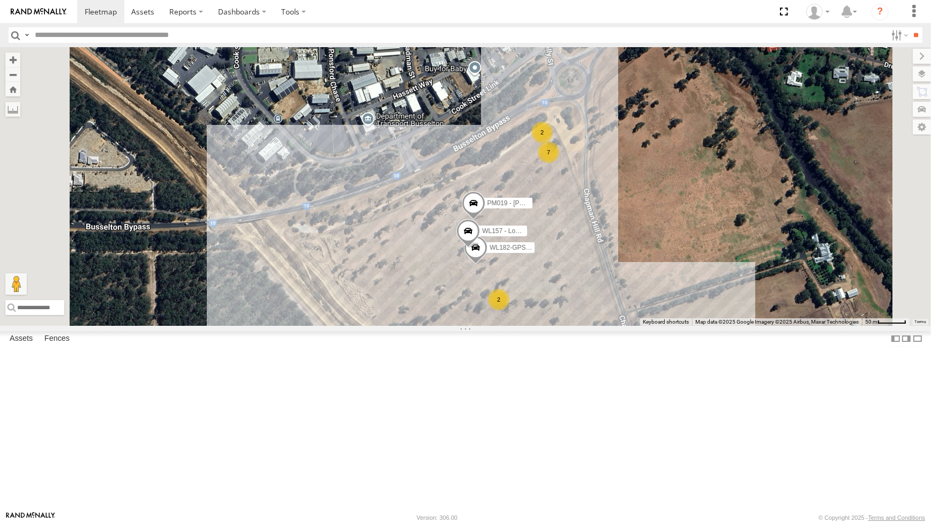
click at [400, 232] on div "CV269 - Jayden Cooper VP007 CV360 - Ray McCawley CV295 - Karly Taylor PM015 - K…" at bounding box center [465, 186] width 931 height 278
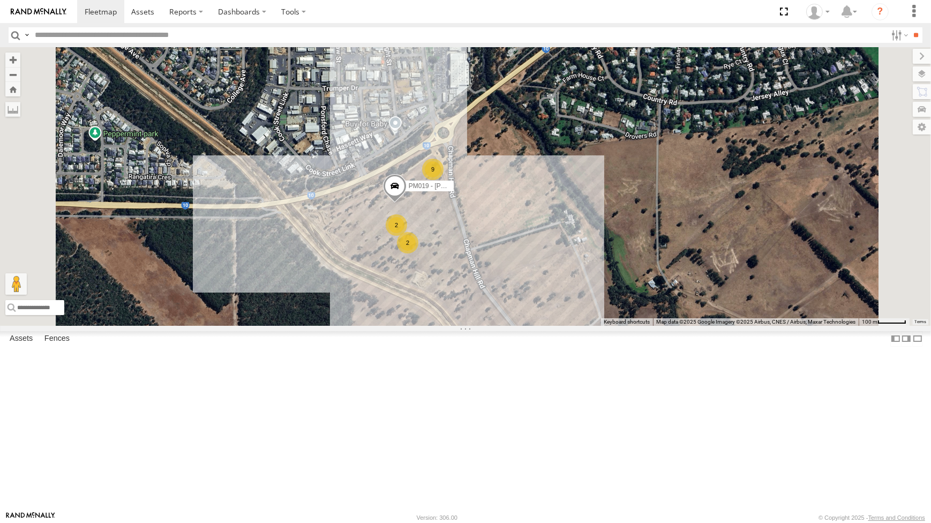
drag, startPoint x: 650, startPoint y: 264, endPoint x: 640, endPoint y: 245, distance: 21.8
click at [640, 245] on div "CV269 - Jayden Cooper VP007 CV360 - Ray McCawley CV295 - Karly Taylor PM015 - K…" at bounding box center [465, 186] width 931 height 278
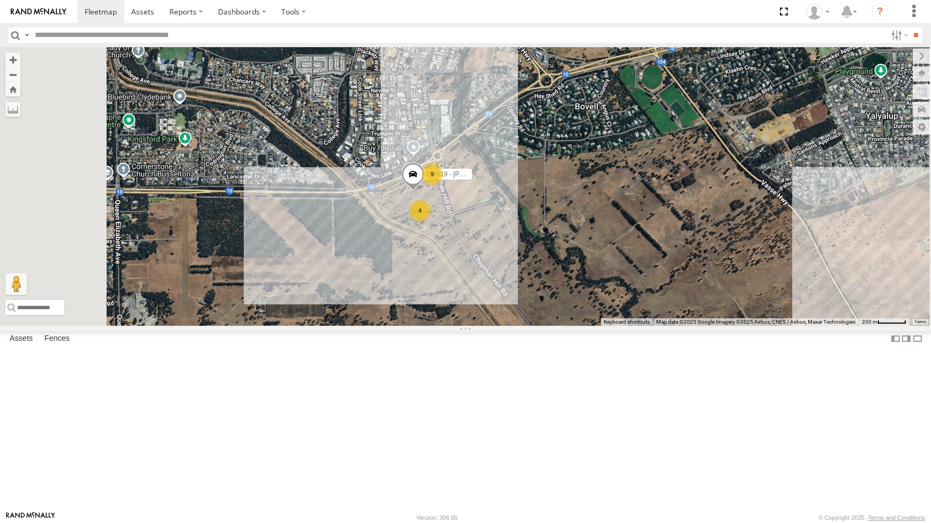
click at [646, 325] on div "CV269 - Jayden Cooper VP007 CV360 - Ray McCawley CV295 - Karly Taylor PM015 - K…" at bounding box center [465, 186] width 931 height 278
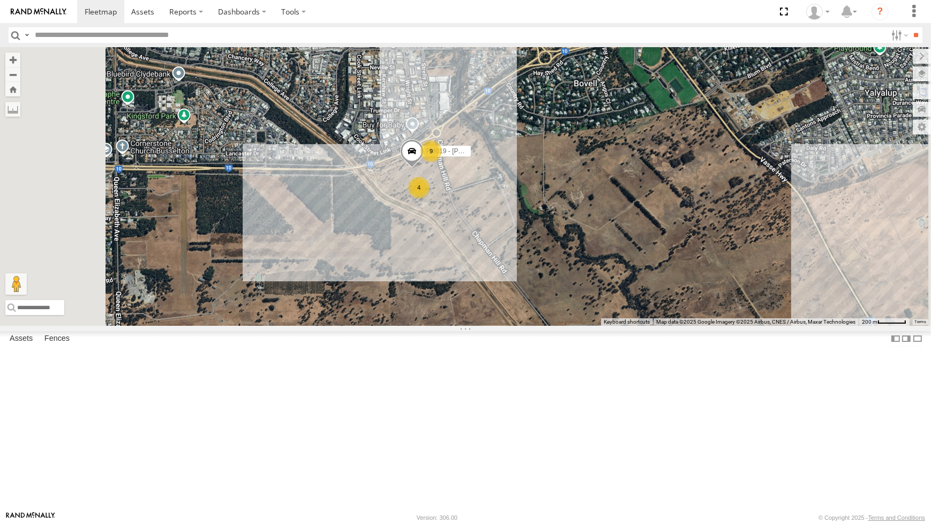
drag, startPoint x: 615, startPoint y: 362, endPoint x: 626, endPoint y: 318, distance: 44.7
click at [628, 325] on div "CV269 - Jayden Cooper VP007 CV360 - Ray McCawley CV295 - Karly Taylor PM015 - K…" at bounding box center [465, 186] width 931 height 278
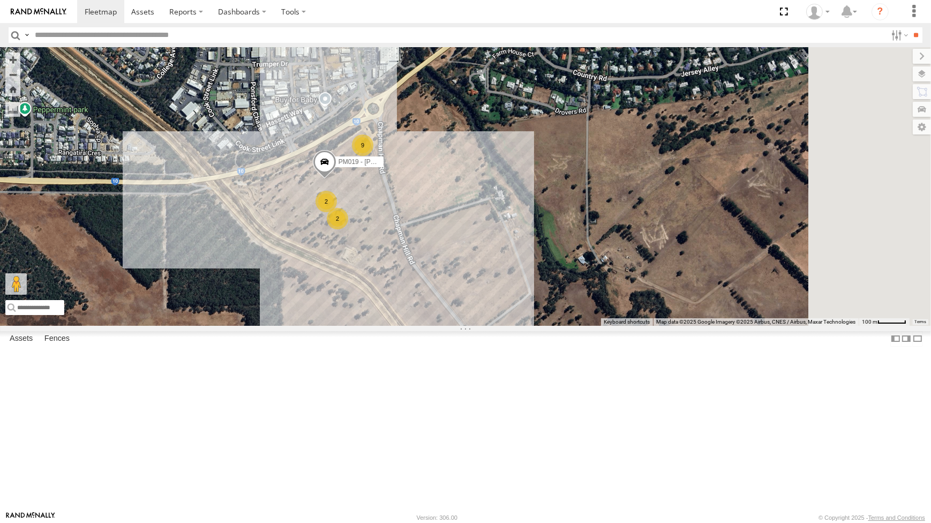
drag, startPoint x: 698, startPoint y: 199, endPoint x: 636, endPoint y: 215, distance: 64.2
click at [636, 215] on div "CV269 - Jayden Cooper VP007 CV360 - Ray McCawley CV295 - Karly Taylor PM015 - K…" at bounding box center [465, 186] width 931 height 278
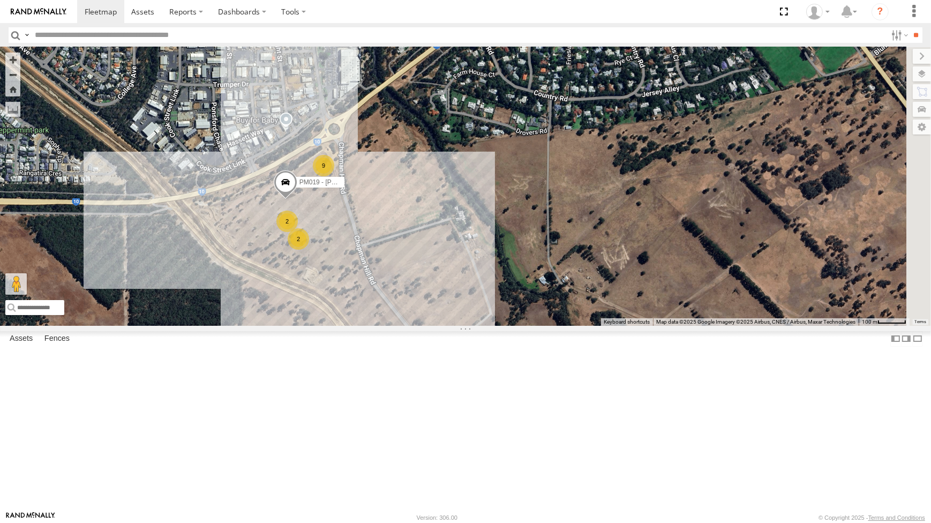
drag, startPoint x: 674, startPoint y: 240, endPoint x: 665, endPoint y: 265, distance: 27.0
click at [665, 265] on div "CV269 - Jayden Cooper VP007 CV360 - Ray McCawley CV295 - Karly Taylor PM015 - K…" at bounding box center [465, 186] width 931 height 278
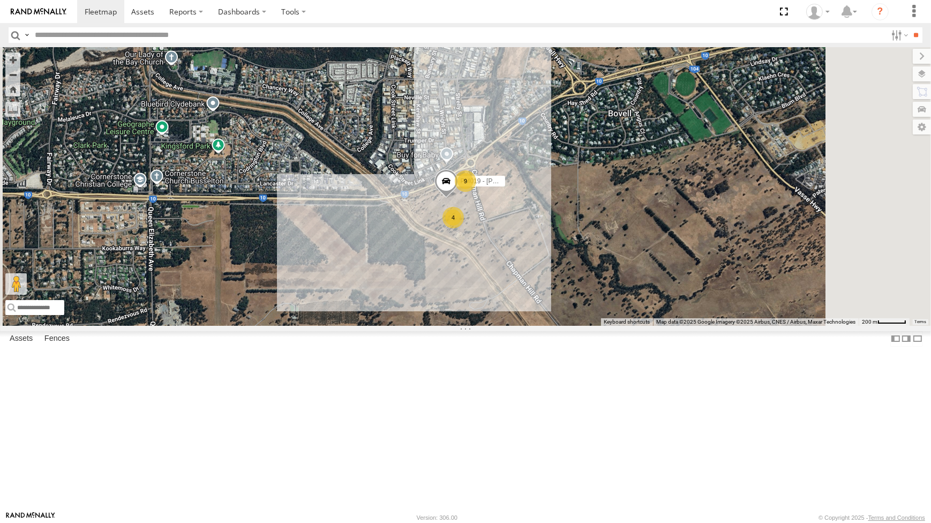
drag, startPoint x: 519, startPoint y: 286, endPoint x: 514, endPoint y: 295, distance: 10.3
click at [514, 295] on div "CV269 - Jayden Cooper VP007 CV360 - Ray McCawley CV295 - Karly Taylor PM015 - K…" at bounding box center [465, 186] width 931 height 278
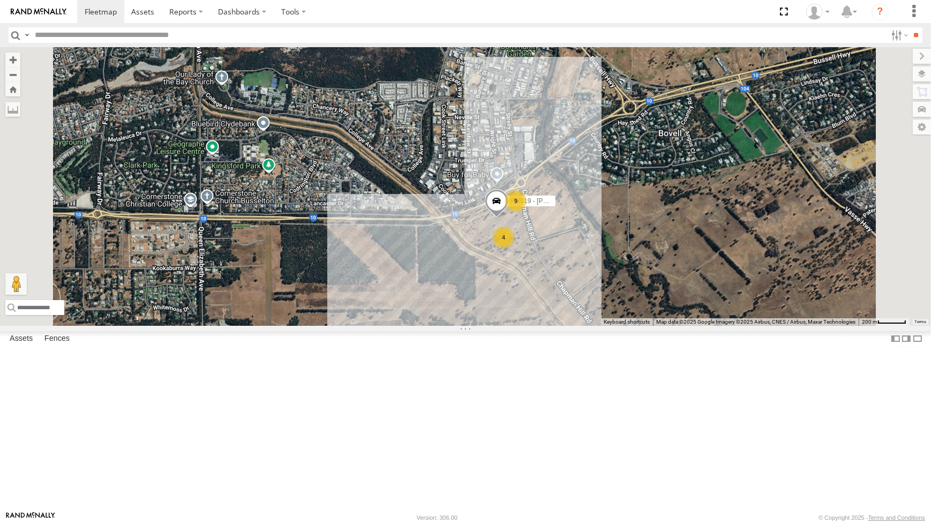
drag, startPoint x: 439, startPoint y: 232, endPoint x: 500, endPoint y: 247, distance: 62.4
click at [500, 247] on div "CV269 - Jayden Cooper VP007 CV360 - Ray McCawley CV295 - Karly Taylor PM015 - K…" at bounding box center [465, 186] width 931 height 278
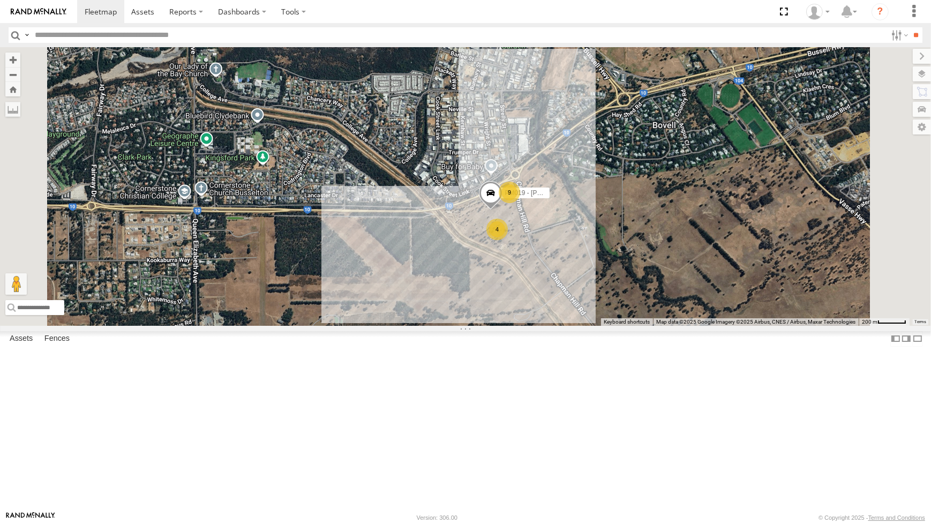
drag, startPoint x: 410, startPoint y: 187, endPoint x: 370, endPoint y: 155, distance: 51.1
click at [376, 168] on div "CV269 - Jayden Cooper VP007 CV360 - Ray McCawley CV295 - Karly Taylor PM015 - K…" at bounding box center [465, 186] width 931 height 278
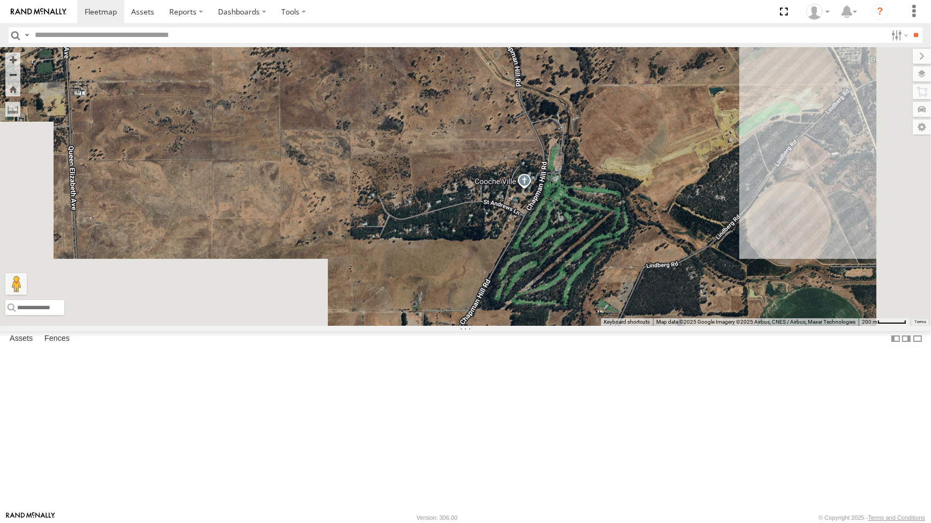
click at [519, 247] on div "CV269 - Jayden Cooper VP007 CV360 - Ray McCawley CV295 - Karly Taylor PM015 - K…" at bounding box center [465, 186] width 931 height 278
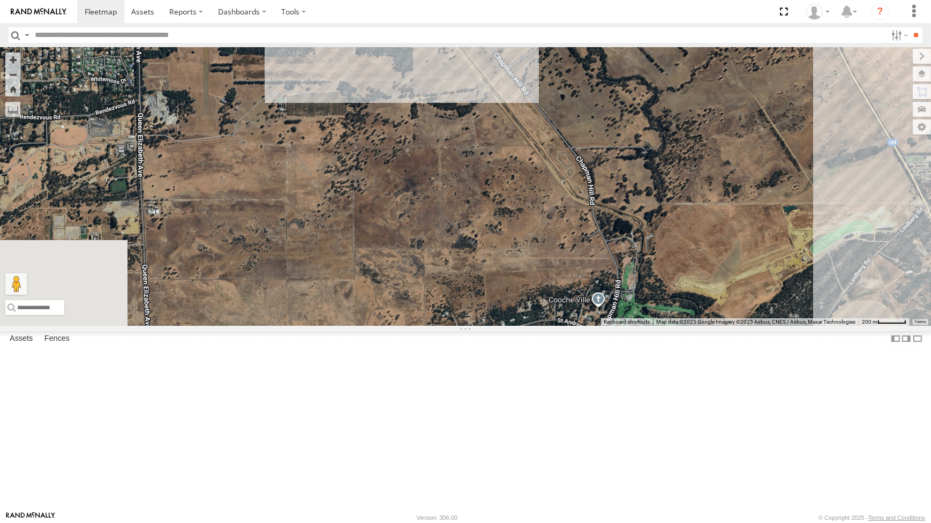
drag, startPoint x: 698, startPoint y: 235, endPoint x: 698, endPoint y: 274, distance: 39.1
click at [698, 273] on div "CV269 - Jayden Cooper VP007 CV360 - Ray McCawley CV295 - Karly Taylor PM015 - K…" at bounding box center [465, 186] width 931 height 278
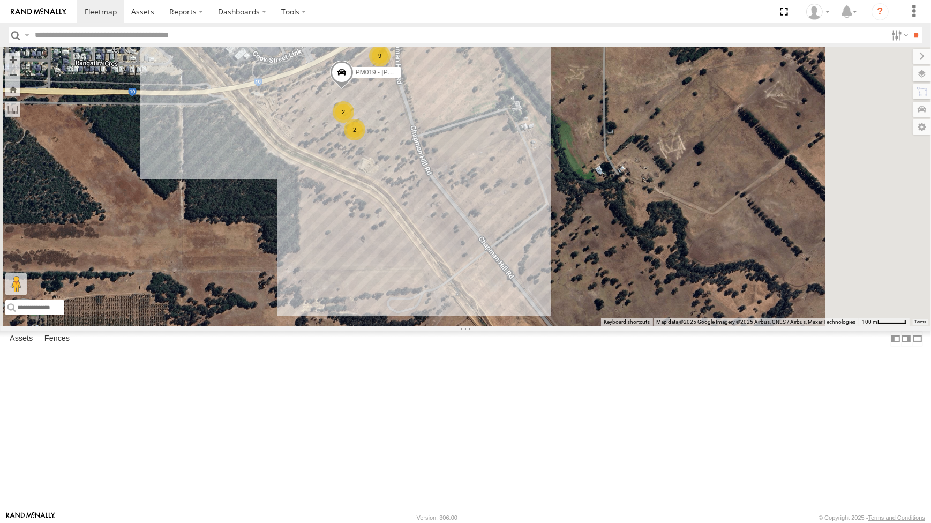
click at [646, 210] on div "CV269 - Jayden Cooper VP007 CV360 - Ray McCawley CV295 - Karly Taylor PM015 - K…" at bounding box center [465, 186] width 931 height 278
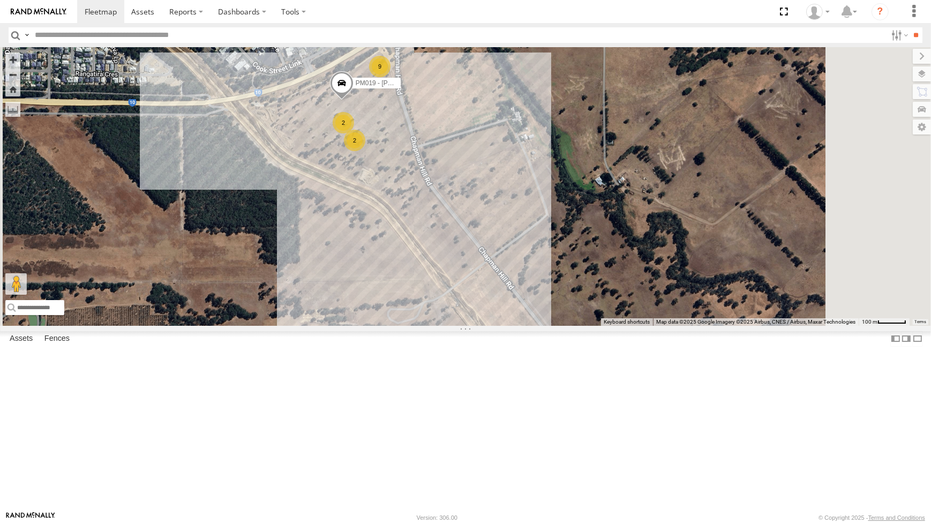
drag, startPoint x: 627, startPoint y: 214, endPoint x: 635, endPoint y: 226, distance: 13.8
click at [643, 225] on div "CV269 - Jayden Cooper VP007 CV360 - Ray McCawley CV295 - Karly Taylor PM015 - K…" at bounding box center [465, 186] width 931 height 278
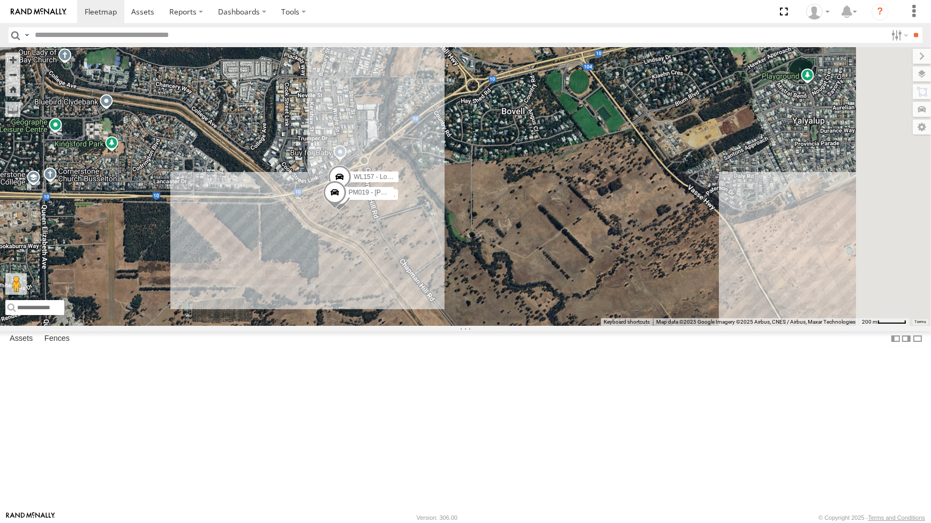
drag, startPoint x: 772, startPoint y: 166, endPoint x: 555, endPoint y: 216, distance: 222.7
click at [590, 215] on div "CV269 - Jayden Cooper VP007 CV360 - Ray McCawley CV295 - Karly Taylor PM015 - K…" at bounding box center [465, 186] width 931 height 278
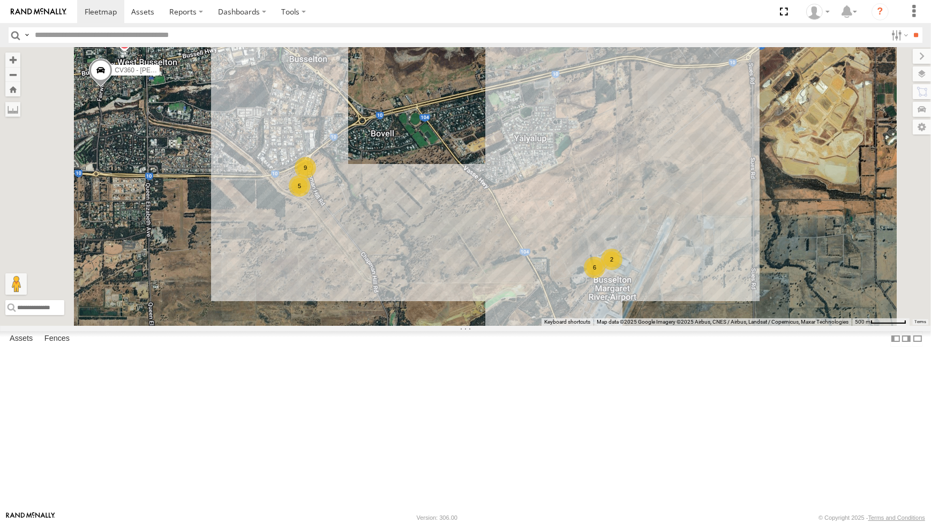
drag, startPoint x: 552, startPoint y: 327, endPoint x: 525, endPoint y: 321, distance: 28.1
click at [531, 323] on div "CV269 - Jayden Cooper VP007 CV360 - Ray McCawley CV295 - Karly Taylor PM015 - K…" at bounding box center [465, 186] width 931 height 278
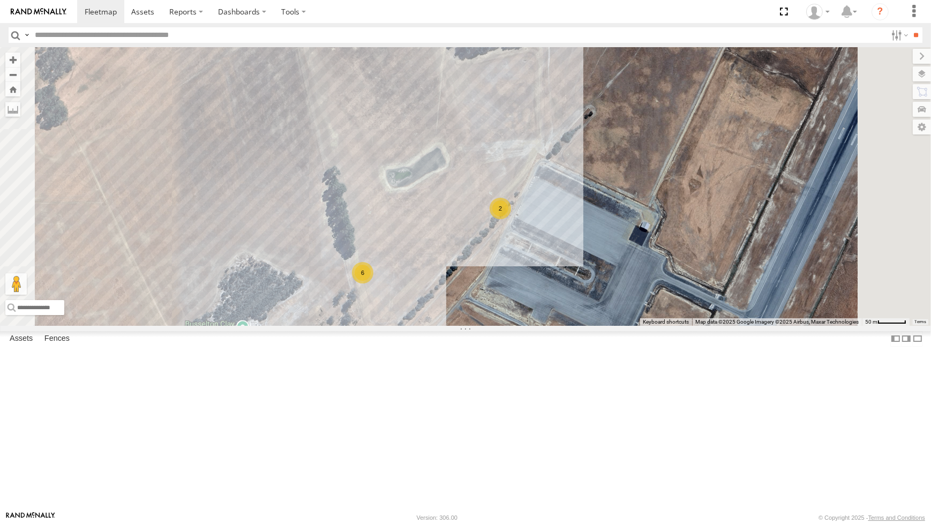
click at [511, 219] on div "2" at bounding box center [500, 208] width 21 height 21
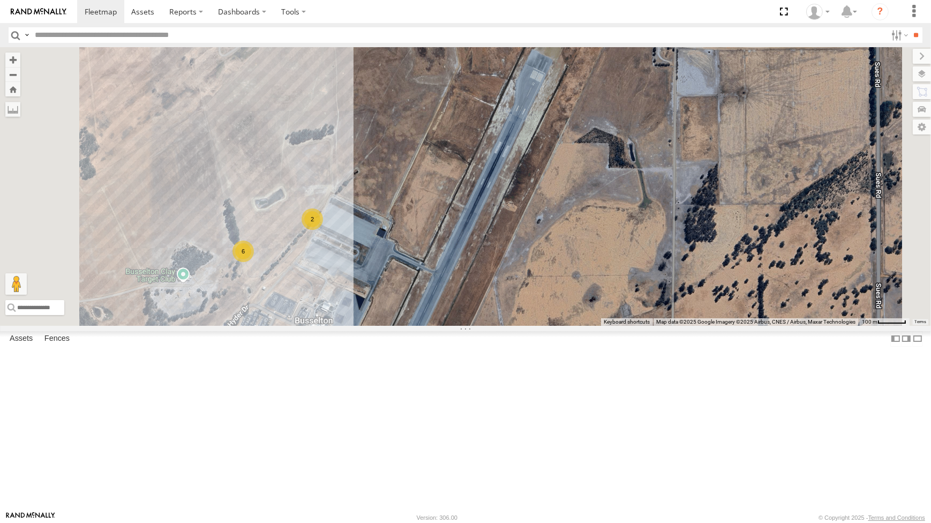
click at [421, 302] on div "CV269 - Jayden Cooper VP007 CV360 - Ray McCawley CV295 - Karly Taylor PM015 - K…" at bounding box center [465, 186] width 931 height 278
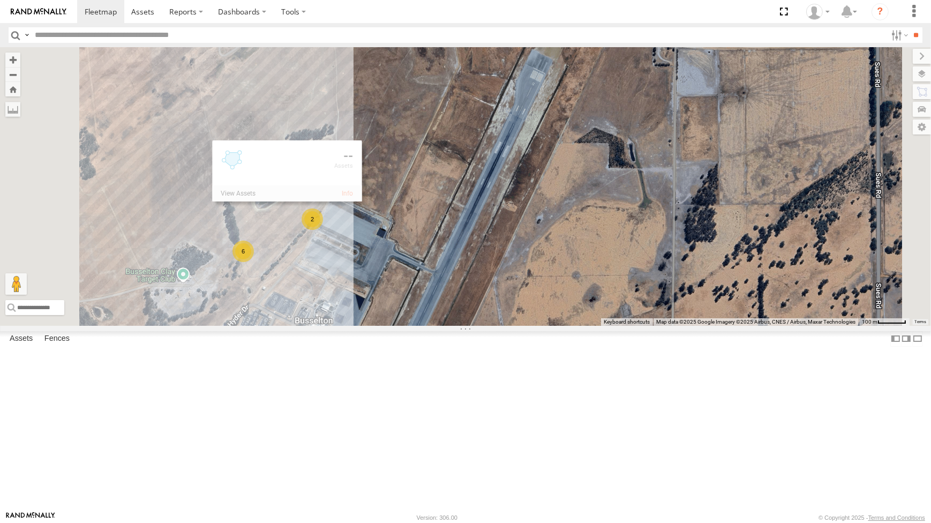
click at [362, 202] on div at bounding box center [287, 193] width 150 height 16
click at [353, 197] on link at bounding box center [347, 194] width 11 height 8
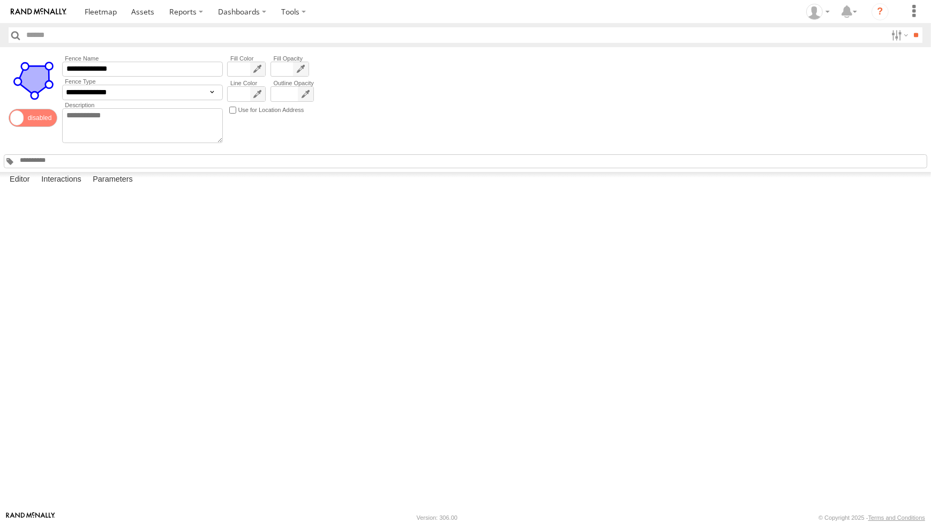
click at [0, 0] on button "Satellite" at bounding box center [0, 0] width 0 height 0
drag, startPoint x: 600, startPoint y: 265, endPoint x: 591, endPoint y: 255, distance: 14.0
click at [0, 0] on div at bounding box center [0, 0] width 0 height 0
drag, startPoint x: 553, startPoint y: 284, endPoint x: 563, endPoint y: 285, distance: 10.3
click at [0, 0] on div at bounding box center [0, 0] width 0 height 0
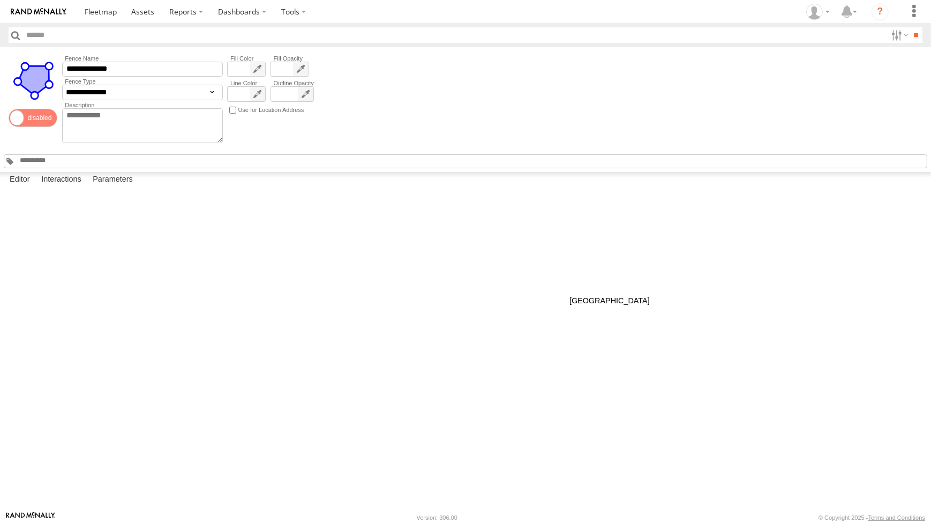
click at [0, 0] on div at bounding box center [0, 0] width 0 height 0
drag, startPoint x: 562, startPoint y: 285, endPoint x: 592, endPoint y: 275, distance: 31.4
drag, startPoint x: 512, startPoint y: 356, endPoint x: 522, endPoint y: 370, distance: 17.4
drag, startPoint x: 439, startPoint y: 437, endPoint x: 445, endPoint y: 451, distance: 14.9
drag, startPoint x: 527, startPoint y: 367, endPoint x: 558, endPoint y: 321, distance: 55.3
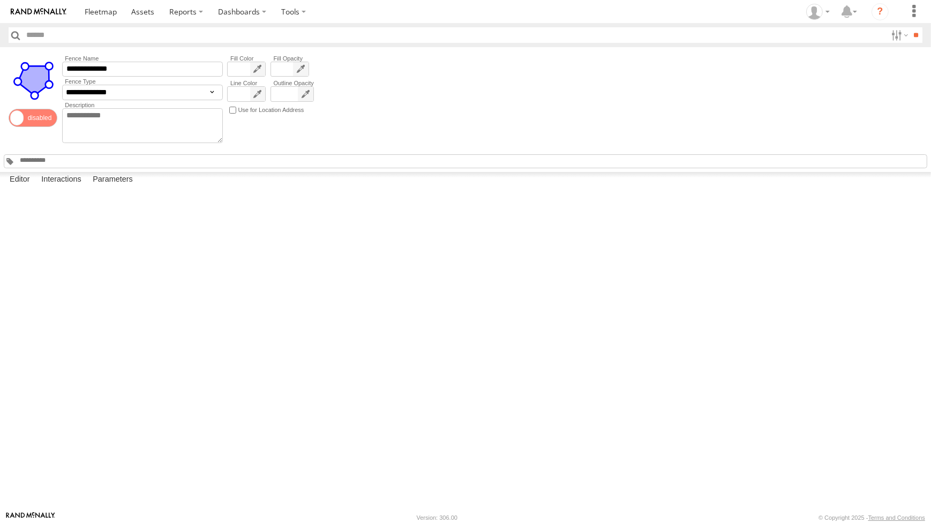
click at [0, 0] on div at bounding box center [0, 0] width 0 height 0
drag, startPoint x: 430, startPoint y: 415, endPoint x: 433, endPoint y: 429, distance: 14.3
drag, startPoint x: 404, startPoint y: 447, endPoint x: 398, endPoint y: 465, distance: 18.6
drag, startPoint x: 370, startPoint y: 466, endPoint x: 368, endPoint y: 426, distance: 40.8
drag, startPoint x: 220, startPoint y: 293, endPoint x: 252, endPoint y: 401, distance: 113.4
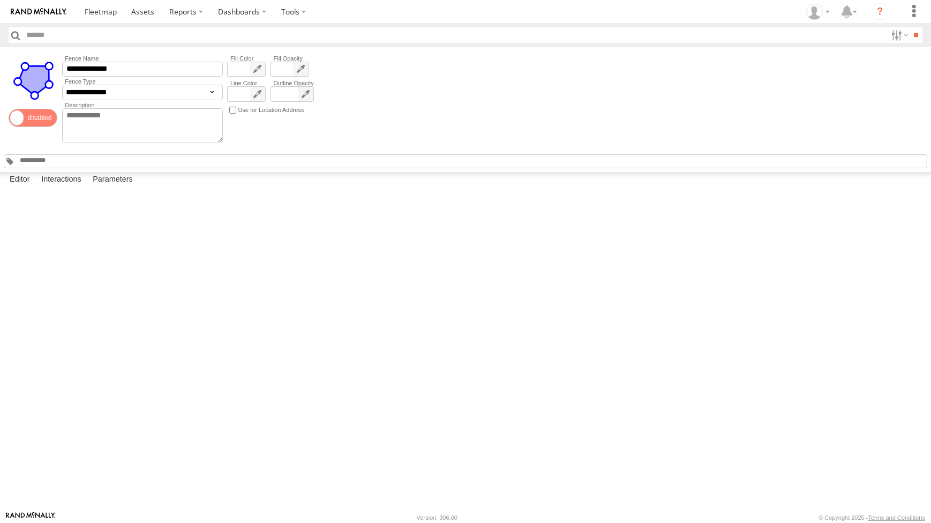
click at [0, 0] on div at bounding box center [0, 0] width 0 height 0
drag, startPoint x: 303, startPoint y: 301, endPoint x: 296, endPoint y: 301, distance: 7.5
drag, startPoint x: 217, startPoint y: 284, endPoint x: 252, endPoint y: 405, distance: 126.2
click at [0, 0] on div at bounding box center [0, 0] width 0 height 0
drag, startPoint x: 263, startPoint y: 315, endPoint x: 257, endPoint y: 315, distance: 5.9
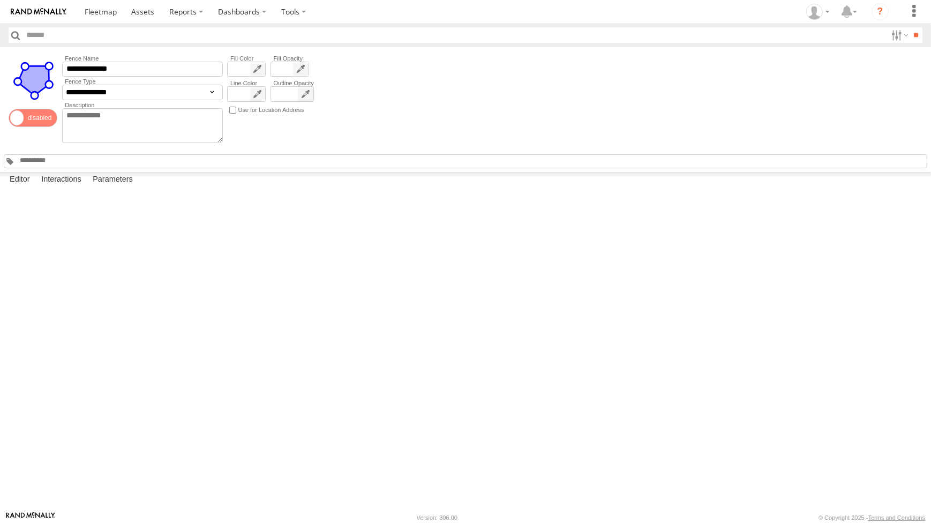
click at [575, 81] on div "**********" at bounding box center [465, 109] width 931 height 125
click at [0, 0] on div at bounding box center [0, 0] width 0 height 0
click at [44, 19] on link at bounding box center [38, 11] width 77 height 23
click at [46, 7] on link at bounding box center [38, 11] width 77 height 23
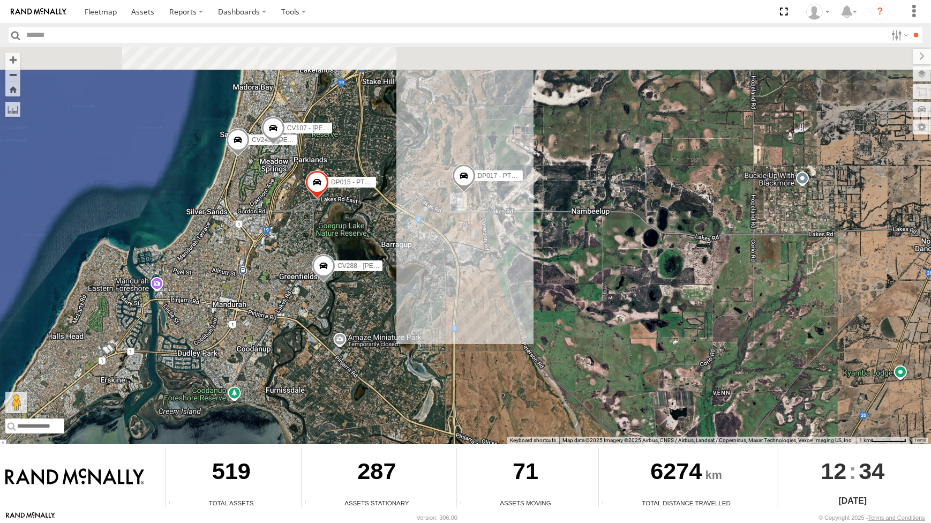
drag, startPoint x: 501, startPoint y: 189, endPoint x: 508, endPoint y: 282, distance: 93.5
click at [508, 282] on div "CV269 - Jayden Cooper CV380 - MRRC CV321 - Phil Macleod CV215 - Cory Wilson DP0…" at bounding box center [465, 245] width 931 height 397
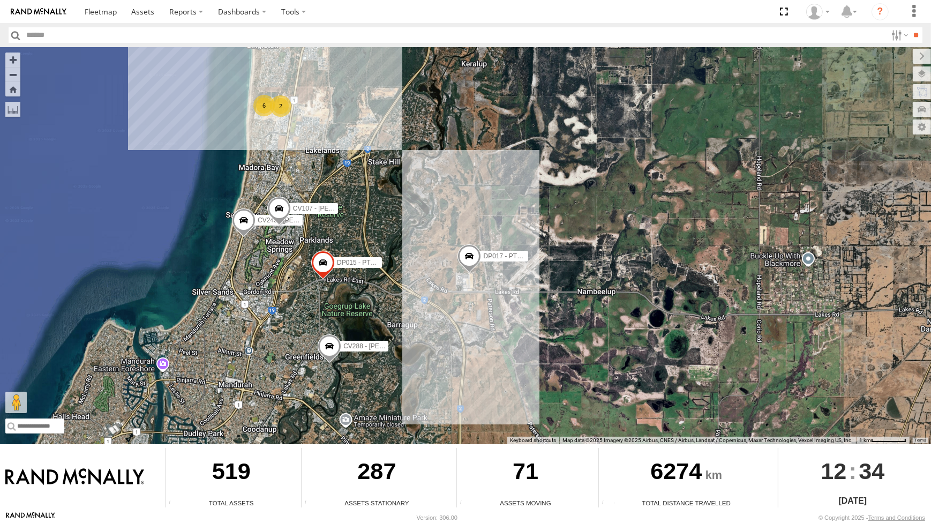
drag, startPoint x: 411, startPoint y: 205, endPoint x: 419, endPoint y: 240, distance: 35.8
click at [419, 240] on div "CV269 - Jayden Cooper CV380 - MRRC CV321 - Phil Macleod CV215 - Cory Wilson DP0…" at bounding box center [465, 245] width 931 height 397
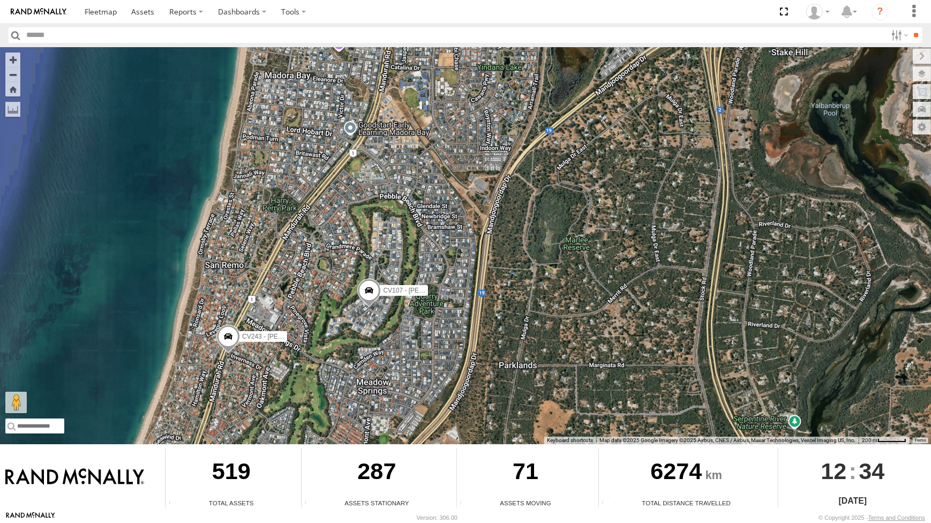
click at [375, 289] on span at bounding box center [369, 293] width 24 height 29
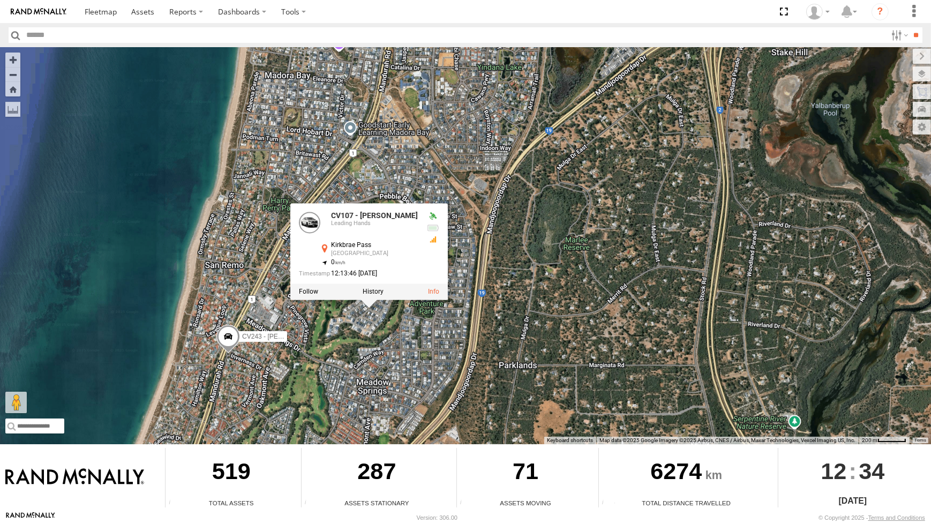
click at [596, 316] on div "CV269 - Jayden Cooper CV380 - MRRC CV321 - Phil Macleod CV215 - Cory Wilson DP0…" at bounding box center [465, 245] width 931 height 397
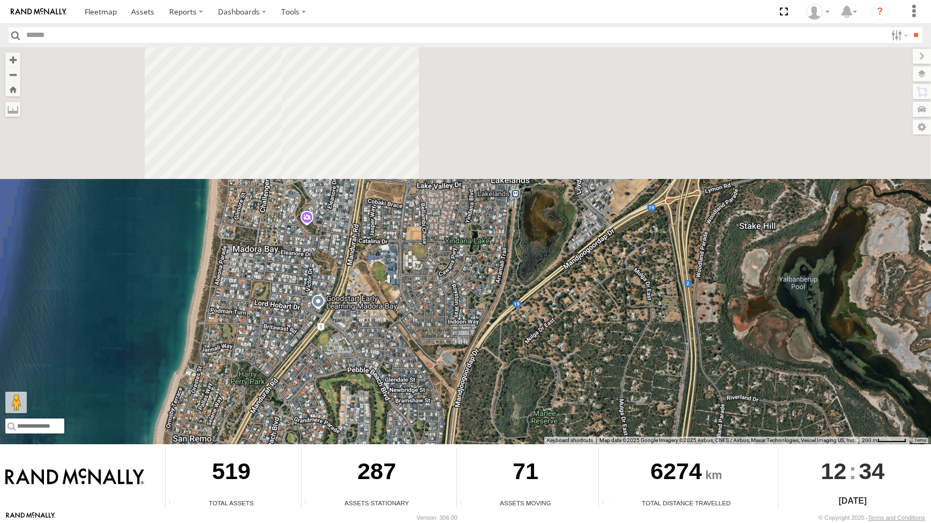
drag, startPoint x: 562, startPoint y: 198, endPoint x: 533, endPoint y: 346, distance: 150.3
click at [530, 378] on div "CV269 - Jayden Cooper CV380 - MRRC CV321 - Phil Macleod CV215 - Cory Wilson DP0…" at bounding box center [465, 245] width 931 height 397
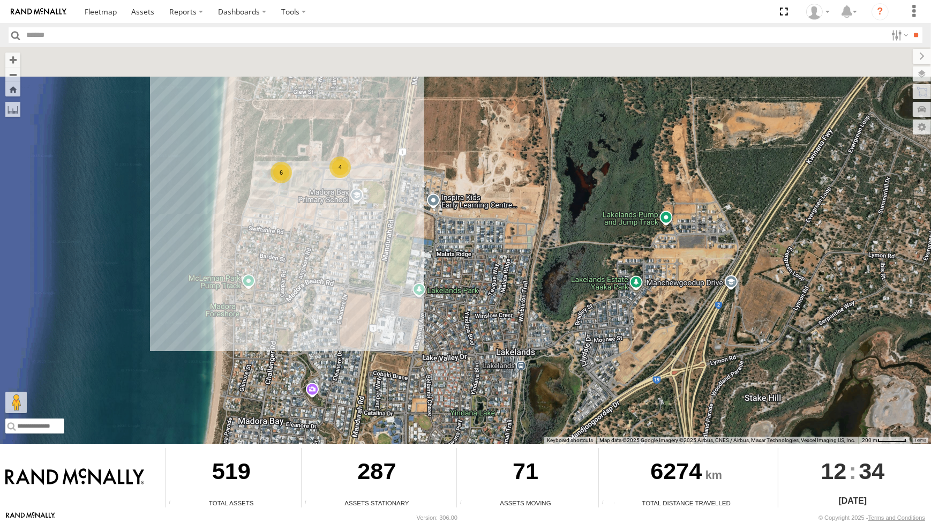
drag, startPoint x: 576, startPoint y: 235, endPoint x: 594, endPoint y: 394, distance: 160.3
click at [594, 394] on div "CV269 - Jayden Cooper CV380 - MRRC CV321 - Phil Macleod CV215 - Cory Wilson DP0…" at bounding box center [465, 245] width 931 height 397
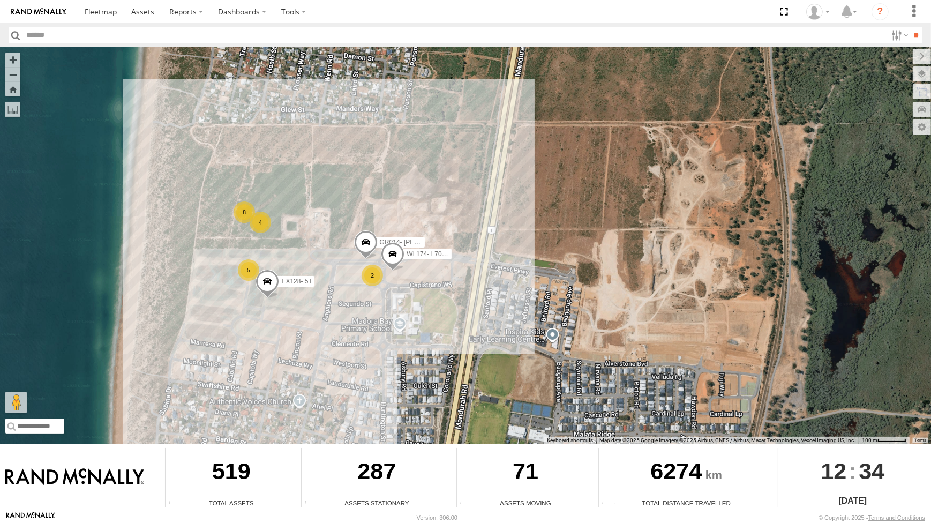
drag, startPoint x: 535, startPoint y: 208, endPoint x: 536, endPoint y: 240, distance: 31.1
click at [538, 239] on div "CV269 - Jayden Cooper CV380 - MRRC CV321 - Phil Macleod CV215 - Cory Wilson DP0…" at bounding box center [465, 245] width 931 height 397
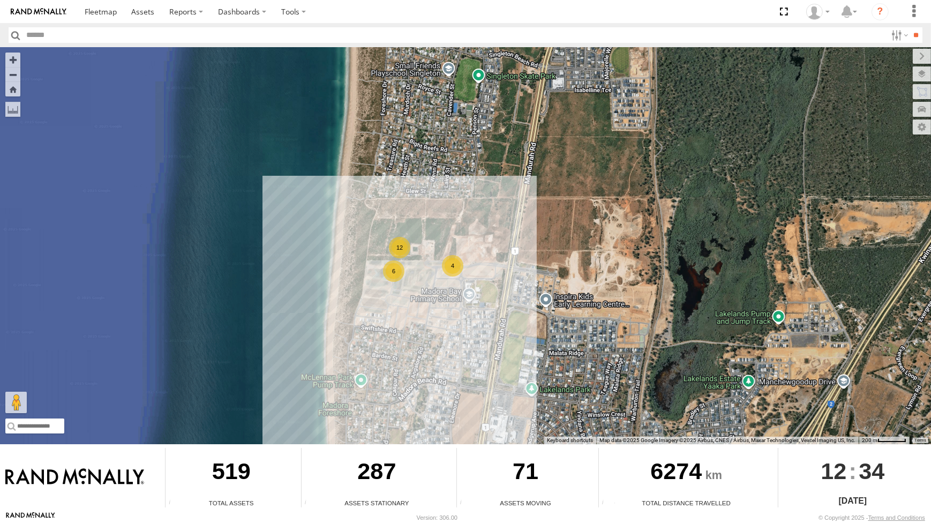
click at [524, 273] on div "CV269 - Jayden Cooper CV380 - MRRC CV321 - Phil Macleod CV215 - Cory Wilson DP0…" at bounding box center [465, 245] width 931 height 397
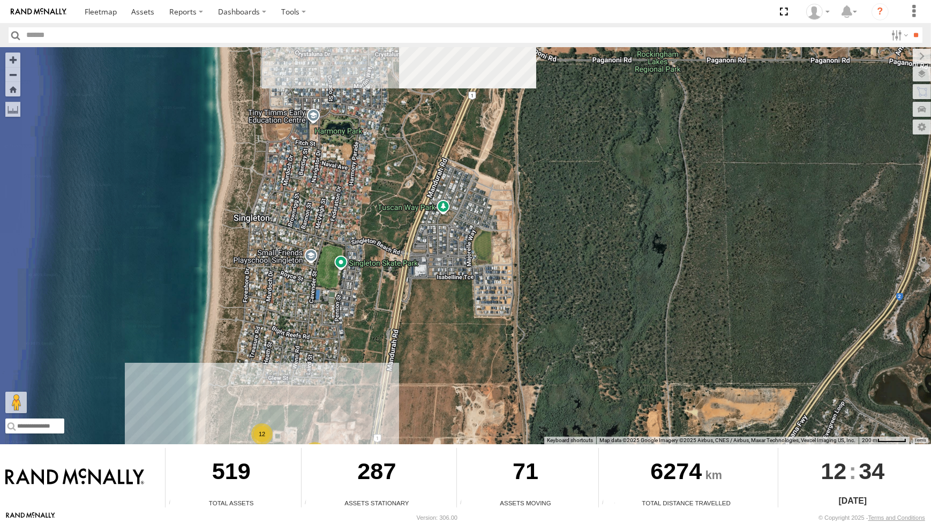
drag, startPoint x: 472, startPoint y: 192, endPoint x: 440, endPoint y: 279, distance: 92.1
click at [441, 273] on div "CV269 - Jayden Cooper CV380 - MRRC CV321 - Phil Macleod CV215 - Cory Wilson DP0…" at bounding box center [465, 245] width 931 height 397
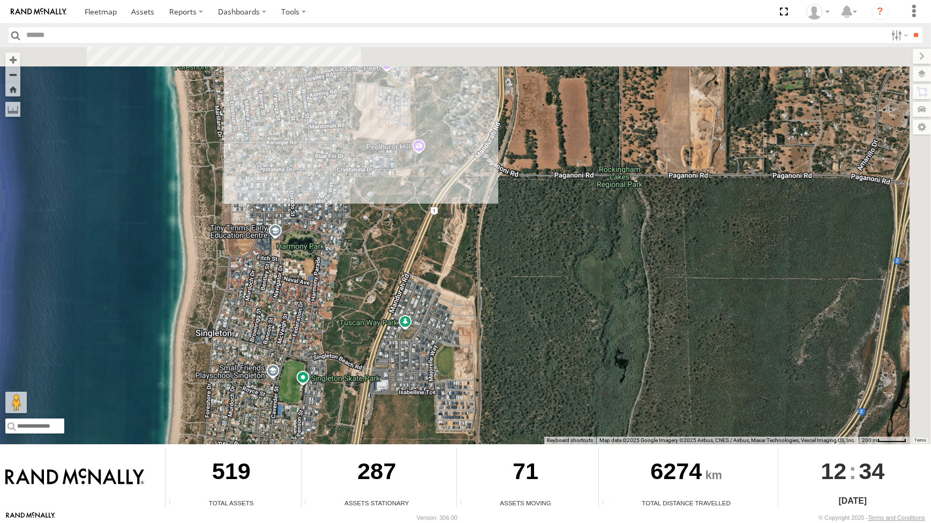
drag, startPoint x: 437, startPoint y: 341, endPoint x: 427, endPoint y: 330, distance: 15.2
click at [436, 353] on div "CV269 - Jayden Cooper CV380 - MRRC CV321 - Phil Macleod CV215 - Cory Wilson DP0…" at bounding box center [465, 245] width 931 height 397
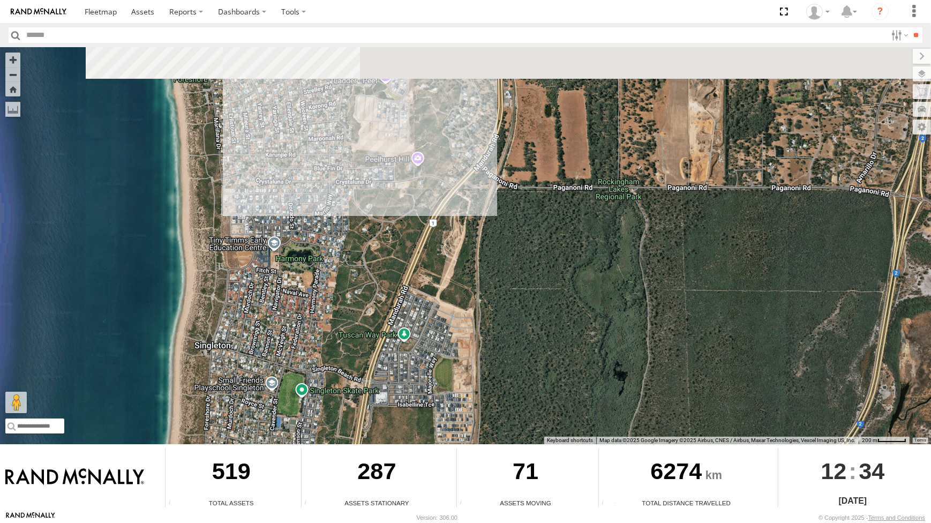
drag, startPoint x: 411, startPoint y: 254, endPoint x: 407, endPoint y: 292, distance: 37.7
click at [408, 287] on div "CV269 - Jayden Cooper CV380 - MRRC CV321 - Phil Macleod CV215 - Cory Wilson DP0…" at bounding box center [465, 245] width 931 height 397
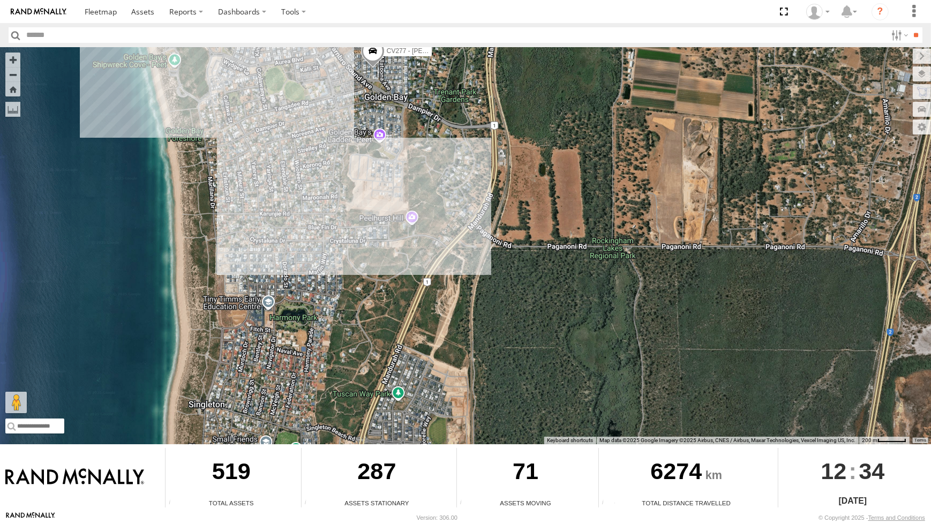
drag, startPoint x: 407, startPoint y: 275, endPoint x: 406, endPoint y: 325, distance: 49.9
click at [407, 325] on div "CV269 - Jayden Cooper CV380 - MRRC CV321 - Phil Macleod CV215 - Cory Wilson DP0…" at bounding box center [465, 245] width 931 height 397
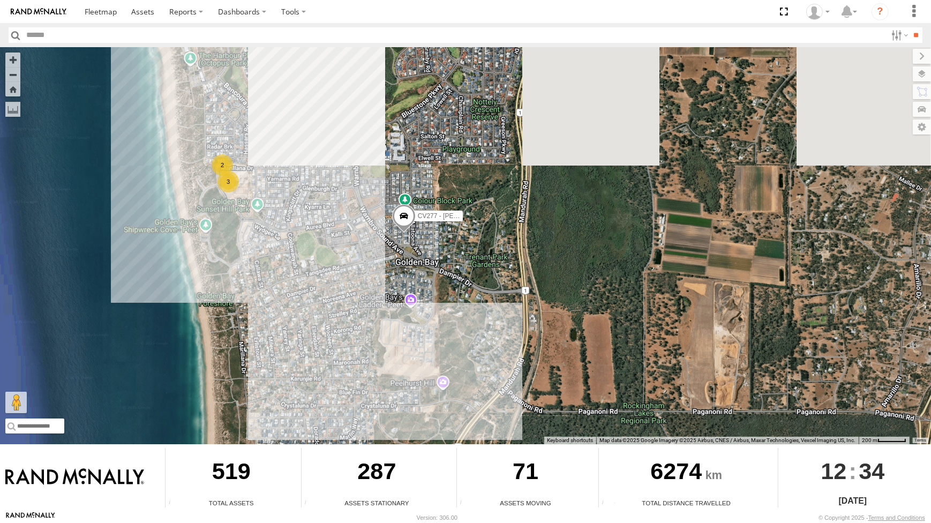
drag, startPoint x: 412, startPoint y: 232, endPoint x: 445, endPoint y: 310, distance: 85.2
click at [445, 310] on div "CV269 - Jayden Cooper CV380 - MRRC CV321 - Phil Macleod CV215 - Cory Wilson DP0…" at bounding box center [465, 245] width 931 height 397
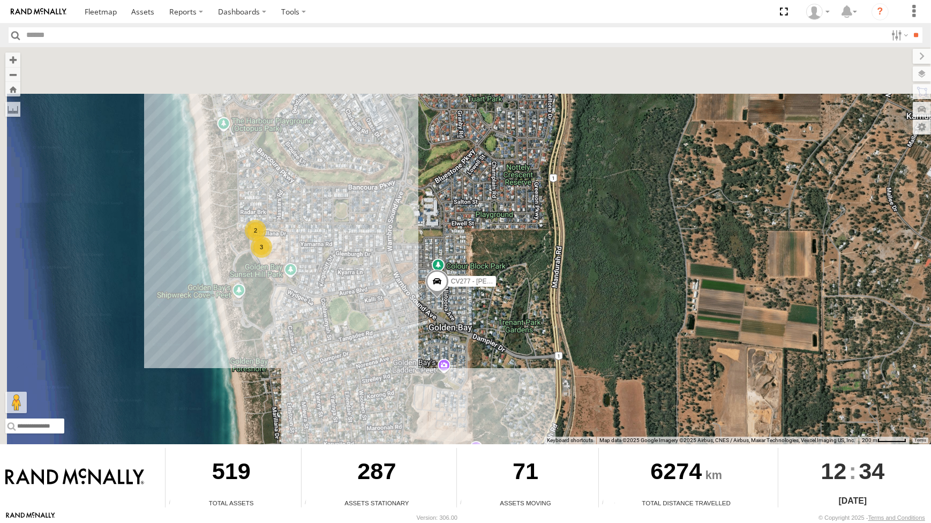
drag, startPoint x: 374, startPoint y: 300, endPoint x: 393, endPoint y: 316, distance: 24.7
click at [387, 315] on div "CV269 - Jayden Cooper CV380 - MRRC CV321 - Phil Macleod CV215 - Cory Wilson DP0…" at bounding box center [465, 245] width 931 height 397
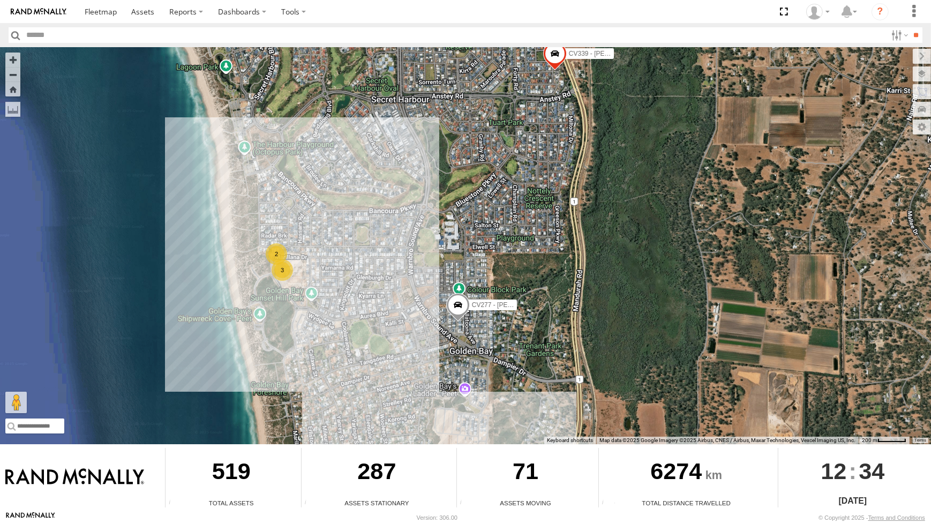
click at [463, 309] on span at bounding box center [458, 307] width 24 height 29
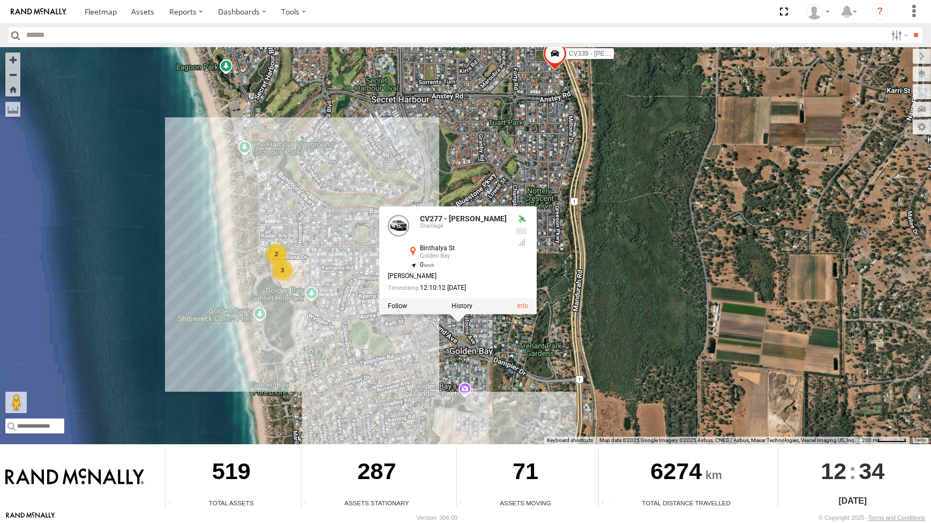
drag, startPoint x: 420, startPoint y: 325, endPoint x: 390, endPoint y: 334, distance: 32.0
click at [398, 332] on div "CV269 - Jayden Cooper CV380 - MRRC CV321 - Phil Macleod CV215 - Cory Wilson DP0…" at bounding box center [465, 245] width 931 height 397
click at [353, 228] on div "CV269 - Jayden Cooper CV380 - MRRC CV321 - Phil Macleod CV215 - Cory Wilson DP0…" at bounding box center [465, 245] width 931 height 397
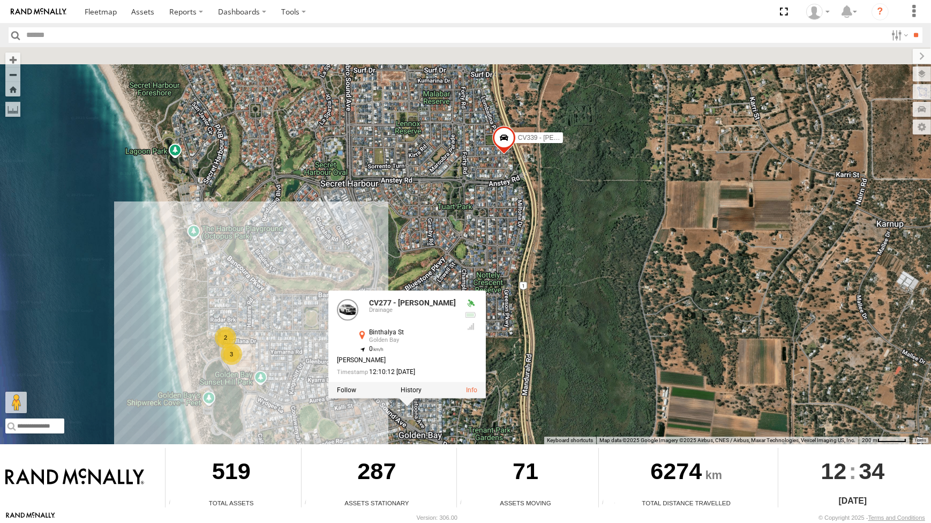
drag, startPoint x: 360, startPoint y: 200, endPoint x: 341, endPoint y: 207, distance: 20.7
click at [352, 203] on div "CV269 - Jayden Cooper CV380 - MRRC CV321 - Phil Macleod CV215 - Cory Wilson DP0…" at bounding box center [465, 245] width 931 height 397
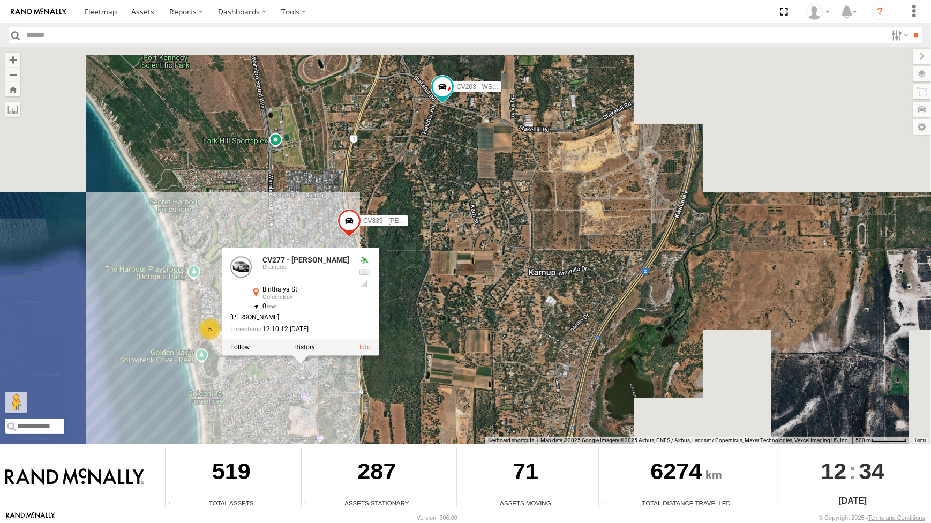
drag, startPoint x: 480, startPoint y: 168, endPoint x: 445, endPoint y: 303, distance: 140.0
click at [445, 300] on div "CV269 - Jayden Cooper CV380 - MRRC CV321 - Phil Macleod CV215 - Cory Wilson DP0…" at bounding box center [465, 245] width 931 height 397
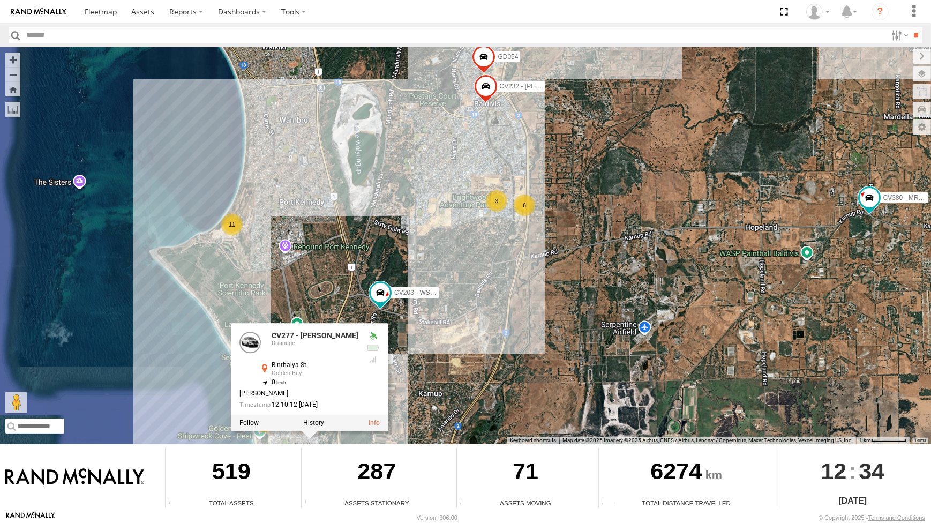
drag, startPoint x: 474, startPoint y: 285, endPoint x: 469, endPoint y: 304, distance: 19.9
click at [469, 304] on div "CV269 - Jayden Cooper CV380 - MRRC CV321 - Phil Macleod CV215 - Cory Wilson DP0…" at bounding box center [465, 245] width 931 height 397
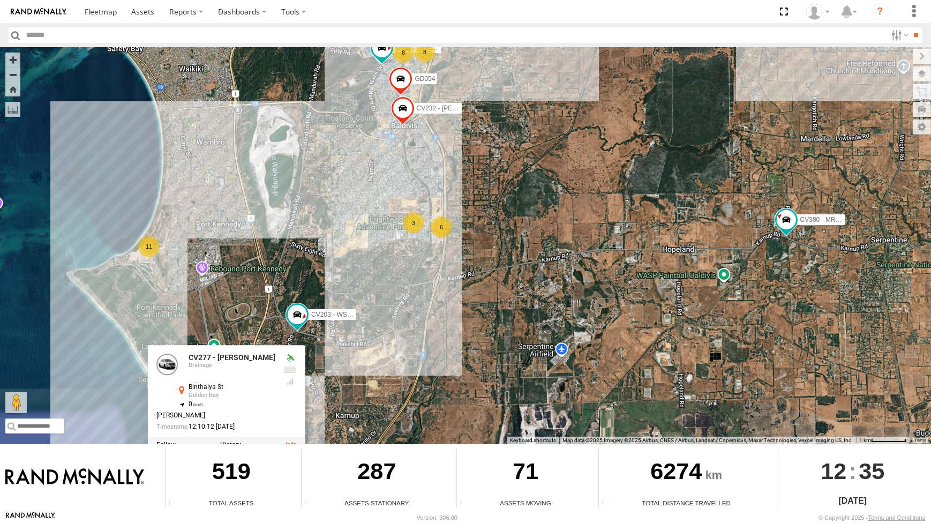
drag, startPoint x: 610, startPoint y: 249, endPoint x: 608, endPoint y: 257, distance: 8.3
click at [542, 257] on div "CV269 - Jayden Cooper CV380 - MRRC CV321 - Phil Macleod CV215 - Cory Wilson DP0…" at bounding box center [465, 245] width 931 height 397
drag, startPoint x: 602, startPoint y: 259, endPoint x: 515, endPoint y: 243, distance: 88.3
click at [518, 244] on div "CV269 - Jayden Cooper CV380 - MRRC CV321 - Phil Macleod CV215 - Cory Wilson DP0…" at bounding box center [465, 245] width 931 height 397
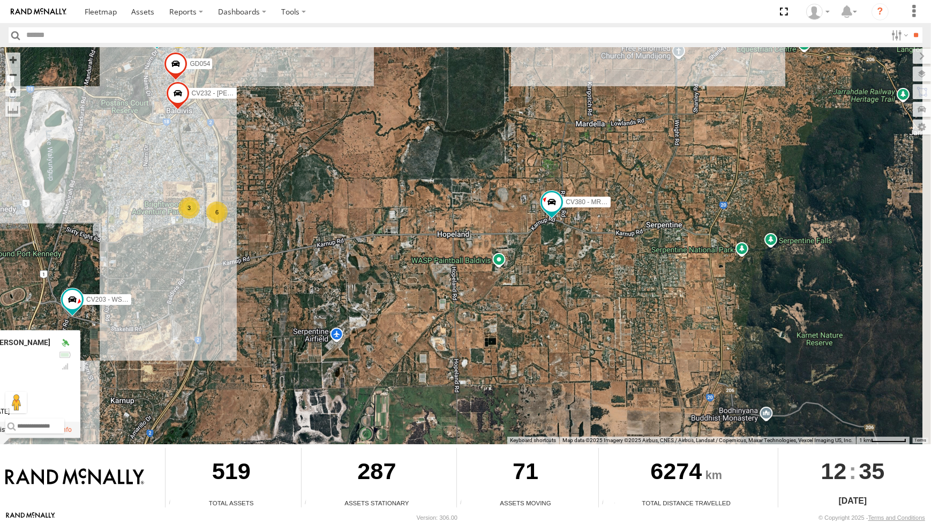
drag, startPoint x: 599, startPoint y: 236, endPoint x: 583, endPoint y: 257, distance: 26.3
click at [585, 256] on div "CV269 - Jayden Cooper CV380 - MRRC CV321 - Phil Macleod CV215 - Cory Wilson DP0…" at bounding box center [465, 245] width 931 height 397
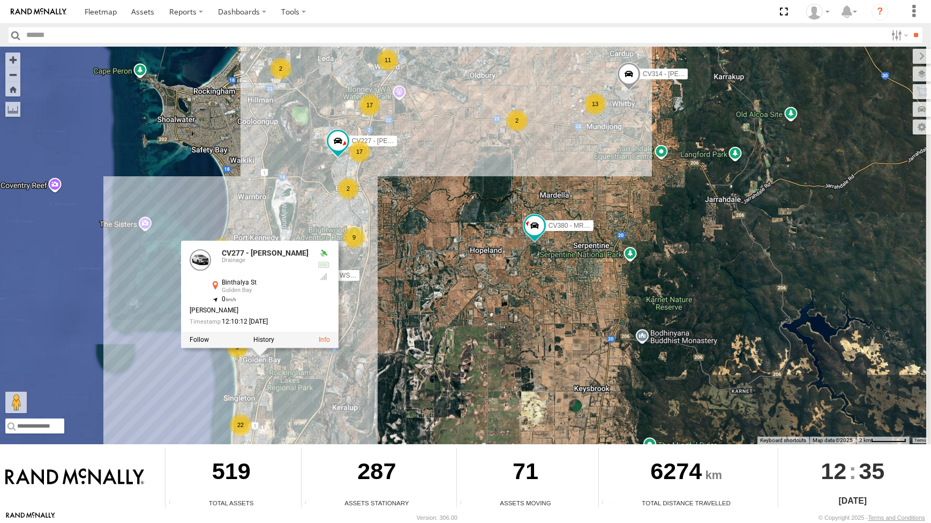
drag, startPoint x: 600, startPoint y: 282, endPoint x: 570, endPoint y: 329, distance: 55.5
click at [573, 331] on div "CV269 - Jayden Cooper CV380 - MRRC CV321 - Phil Macleod CV215 - Cory Wilson DP0…" at bounding box center [465, 245] width 931 height 397
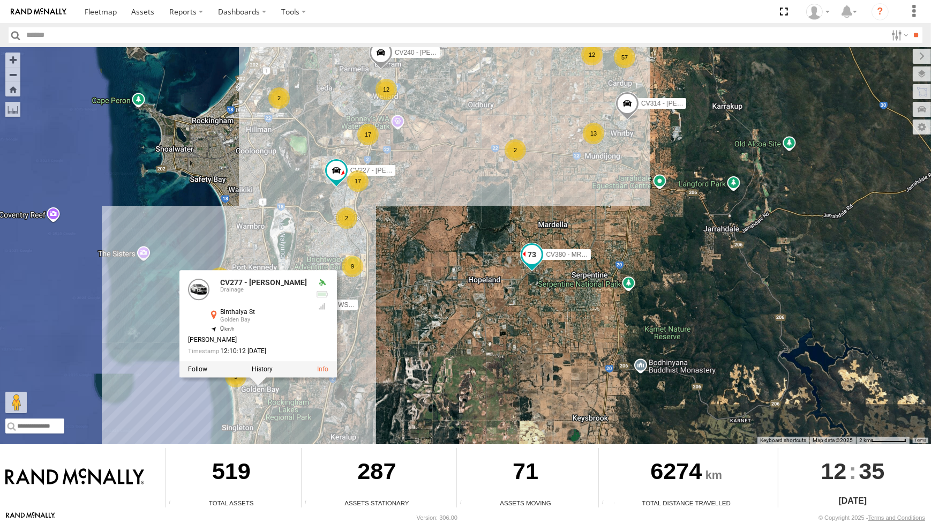
click at [533, 256] on span at bounding box center [532, 254] width 19 height 19
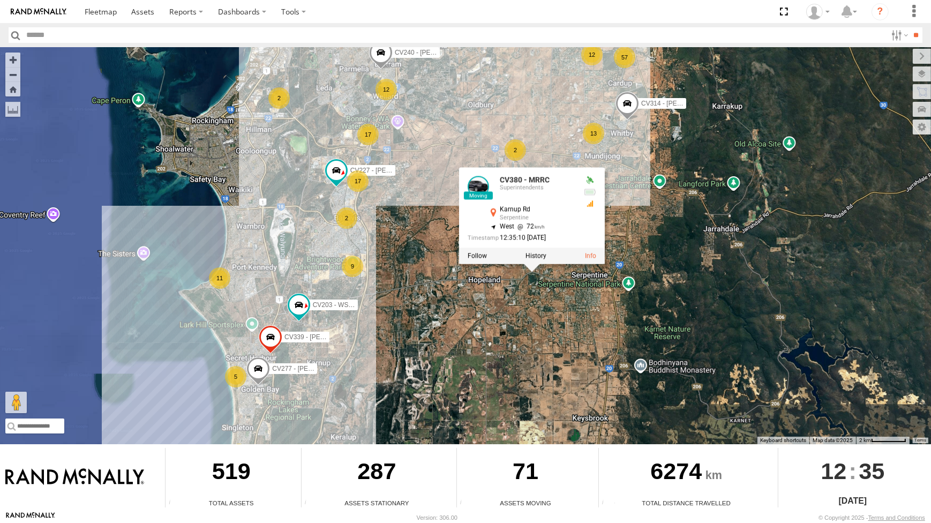
click at [539, 332] on div "CV269 - Jayden Cooper CV380 - MRRC CV321 - Phil Macleod CV215 - Cory Wilson DP0…" at bounding box center [465, 245] width 931 height 397
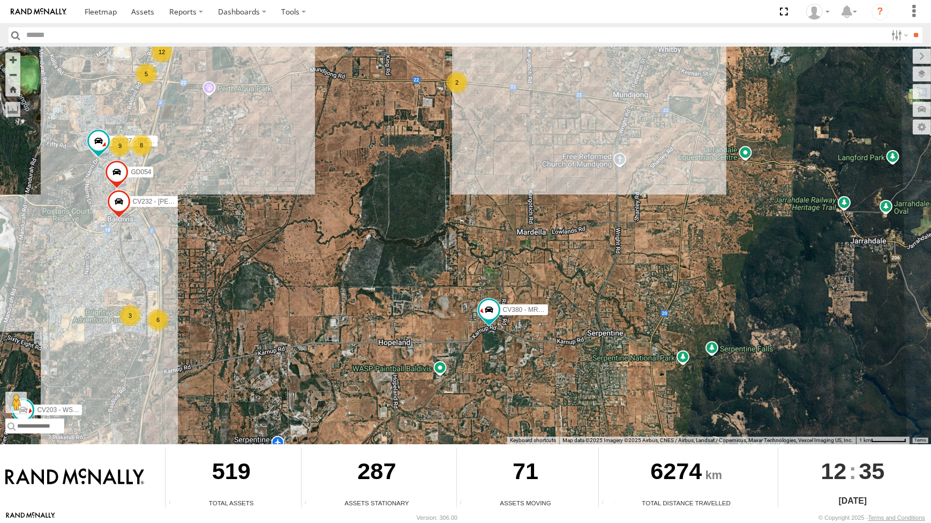
drag, startPoint x: 530, startPoint y: 214, endPoint x: 530, endPoint y: 259, distance: 44.5
click at [530, 259] on div "CV269 - Jayden Cooper CV380 - MRRC CV321 - Phil Macleod CV215 - Cory Wilson DP0…" at bounding box center [465, 245] width 931 height 397
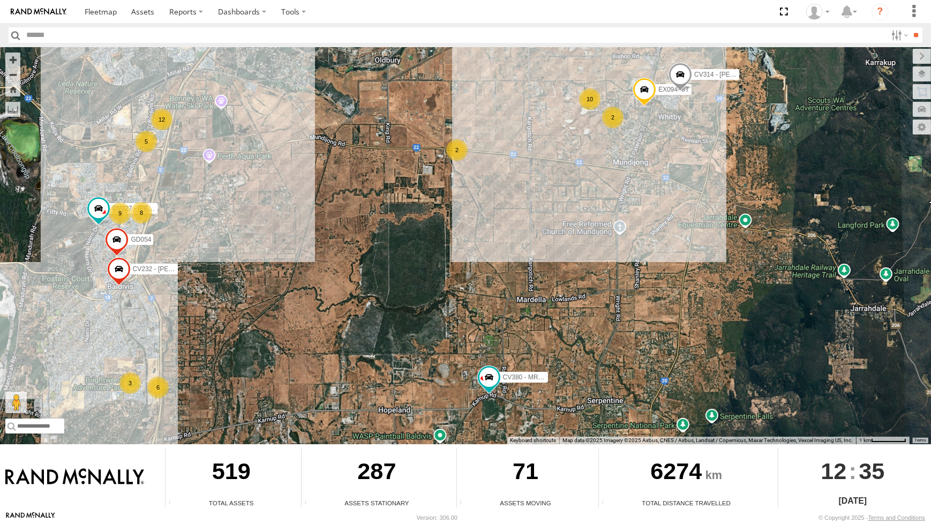
drag, startPoint x: 509, startPoint y: 233, endPoint x: 508, endPoint y: 241, distance: 8.6
click at [508, 241] on div "CV269 - Jayden Cooper CV380 - MRRC CV321 - Phil Macleod CV215 - Cory Wilson DP0…" at bounding box center [465, 245] width 931 height 397
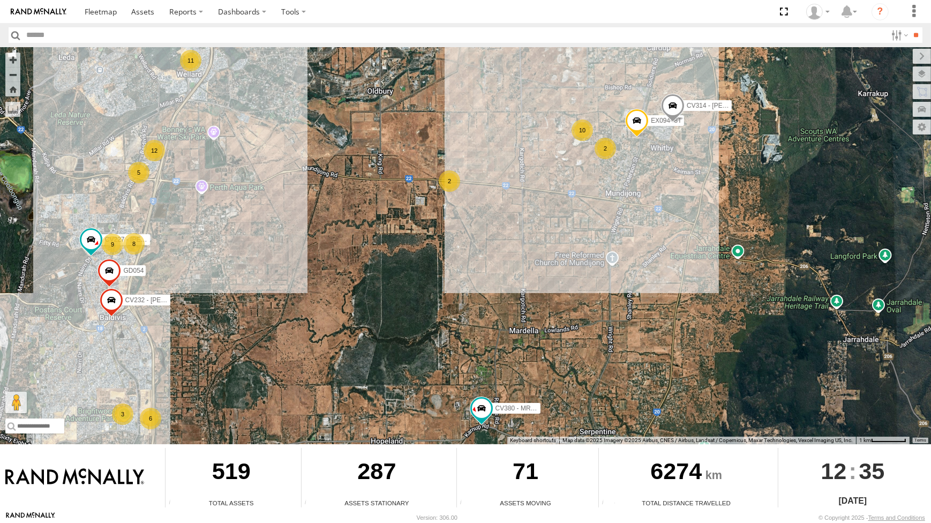
drag, startPoint x: 552, startPoint y: 218, endPoint x: 538, endPoint y: 205, distance: 19.0
click at [547, 231] on div "CV269 - Jayden Cooper CV380 - MRRC CV321 - Phil Macleod CV215 - Cory Wilson DP0…" at bounding box center [465, 245] width 931 height 397
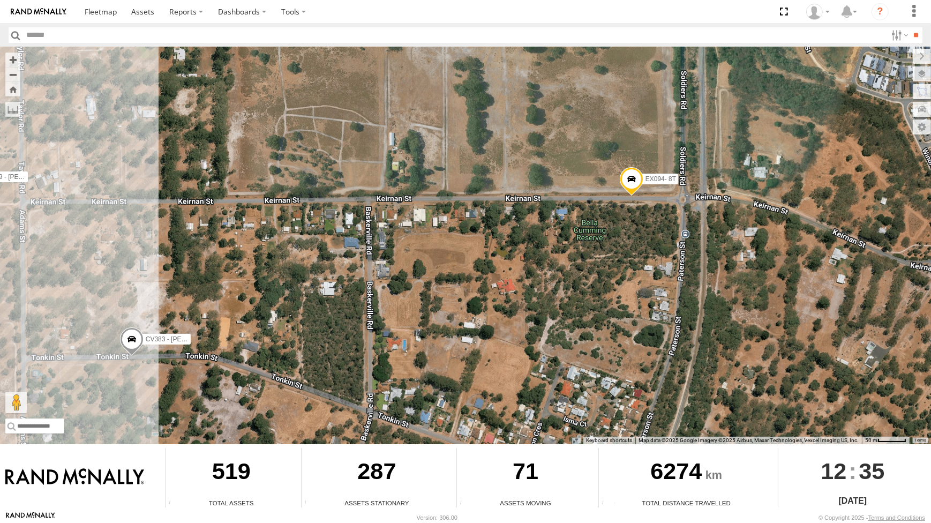
drag, startPoint x: 419, startPoint y: 152, endPoint x: 557, endPoint y: 176, distance: 139.7
click at [556, 176] on div "CV269 - Jayden Cooper CV380 - MRRC CV321 - Phil Macleod CV215 - Cory Wilson DP0…" at bounding box center [465, 245] width 931 height 397
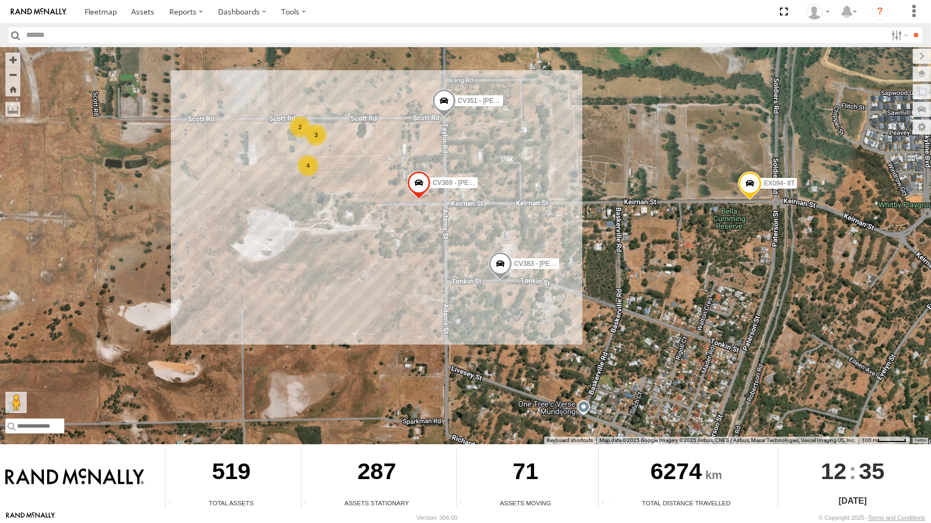
drag, startPoint x: 577, startPoint y: 146, endPoint x: 602, endPoint y: 145, distance: 25.2
click at [602, 145] on div "CV269 - Jayden Cooper CV380 - MRRC CV321 - Phil Macleod CV215 - Cory Wilson DP0…" at bounding box center [465, 245] width 931 height 397
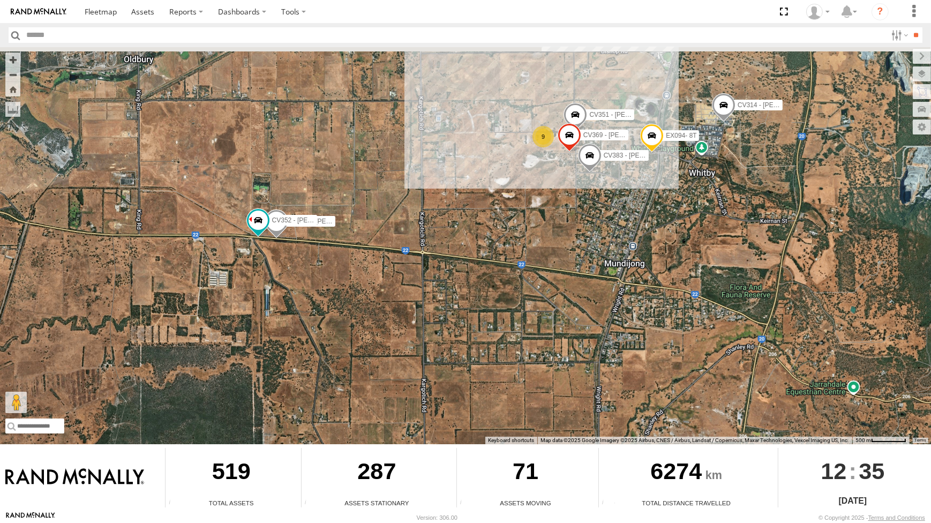
drag, startPoint x: 421, startPoint y: 243, endPoint x: 442, endPoint y: 273, distance: 36.3
click at [442, 273] on div "CV269 - Jayden Cooper CV380 - MRRC CV321 - Phil Macleod CV215 - Cory Wilson DP0…" at bounding box center [465, 245] width 931 height 397
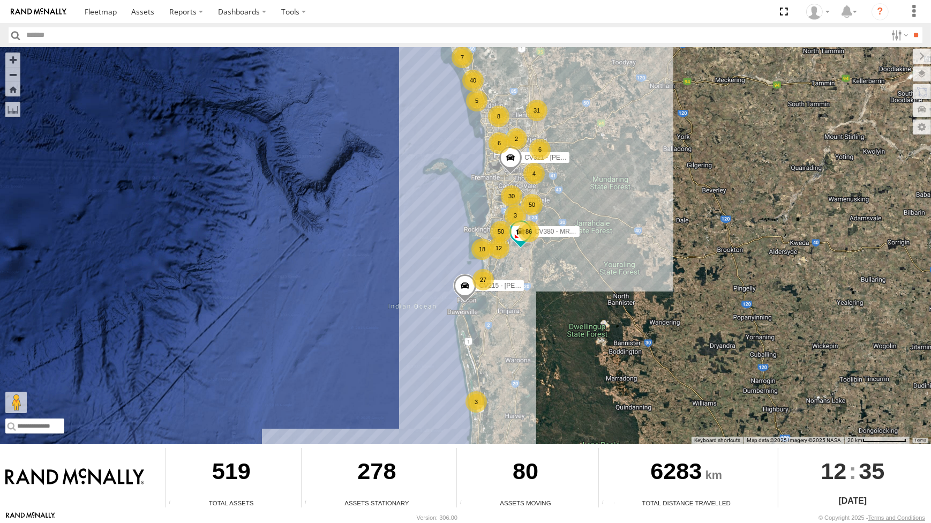
drag, startPoint x: 594, startPoint y: 190, endPoint x: 594, endPoint y: 214, distance: 24.7
click at [594, 214] on div "CV269 - [PERSON_NAME] 86 12 30 5 18 50 40 31 6 27 2 50 CV380 - MRRC CV321 - [PE…" at bounding box center [465, 245] width 931 height 397
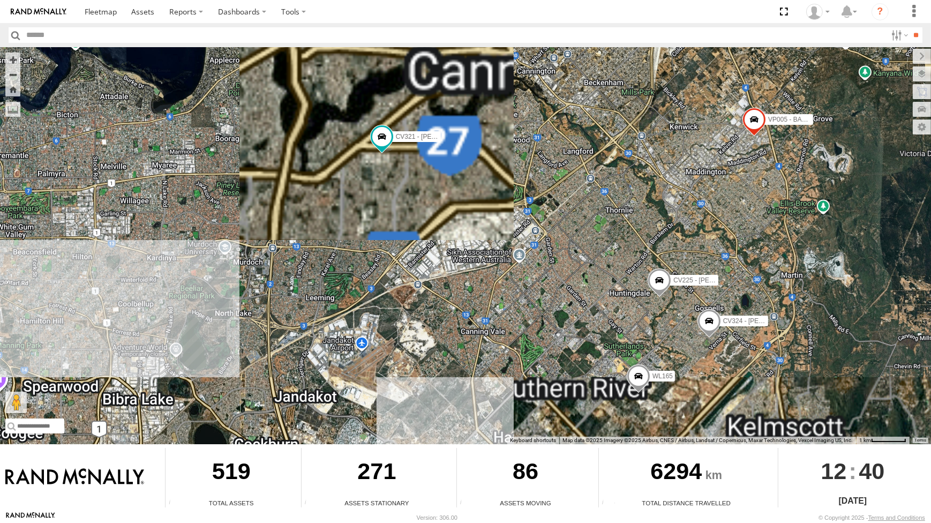
drag, startPoint x: 324, startPoint y: 255, endPoint x: 341, endPoint y: 296, distance: 44.9
click at [341, 296] on div "CV269 - Jayden Cooper CV321 - Phil Macleod VP005 - BA100 WL165 CV225 - Josh Gib…" at bounding box center [465, 245] width 931 height 397
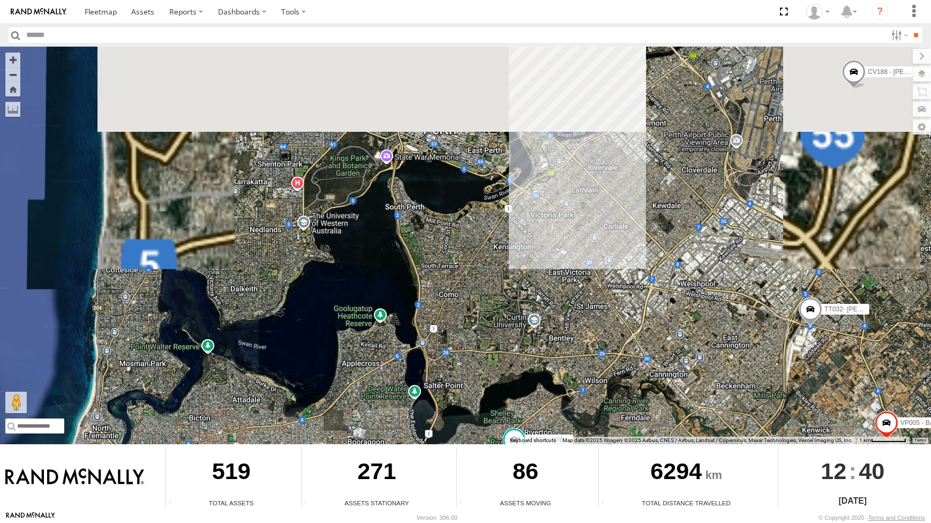
drag, startPoint x: 353, startPoint y: 166, endPoint x: 363, endPoint y: 233, distance: 67.7
click at [354, 204] on div "CV269 - Jayden Cooper CV321 - Phil Macleod VP005 - BA100 WL165 CV225 - Josh Gib…" at bounding box center [465, 245] width 931 height 397
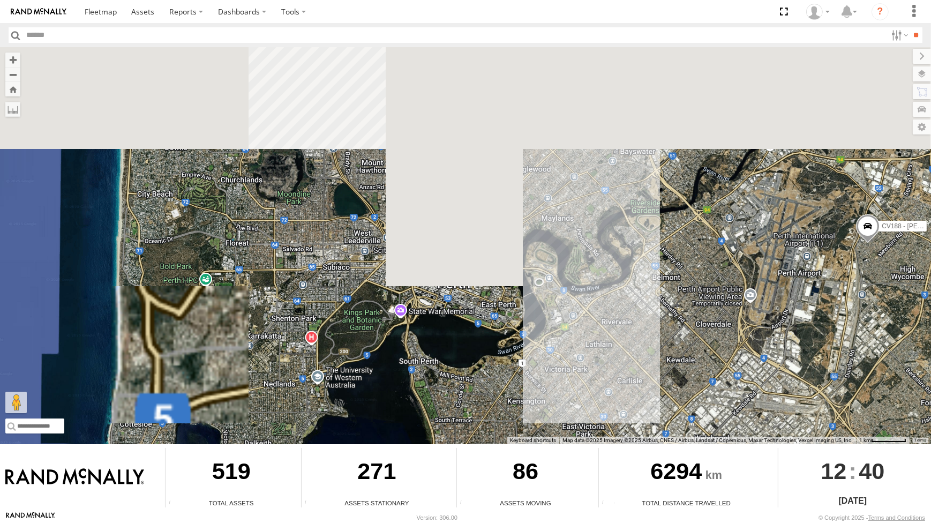
drag, startPoint x: 381, startPoint y: 332, endPoint x: 399, endPoint y: 388, distance: 58.5
click at [399, 388] on div "CV269 - Jayden Cooper CV321 - Phil Macleod VP005 - BA100 WL165 CV225 - Josh Gib…" at bounding box center [465, 245] width 931 height 397
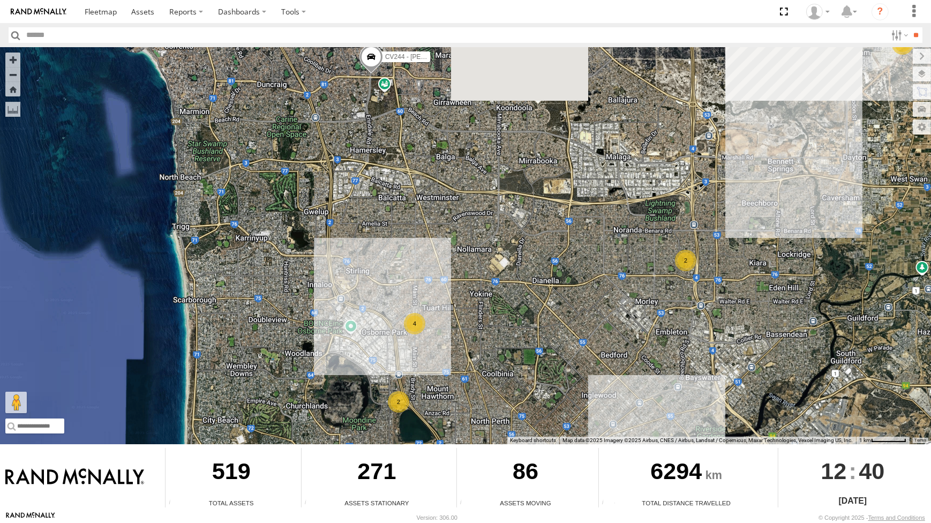
click at [335, 137] on div "CV269 - Jayden Cooper CV321 - Phil Macleod VP005 - BA100 WL165 CV225 - Josh Gib…" at bounding box center [465, 245] width 931 height 397
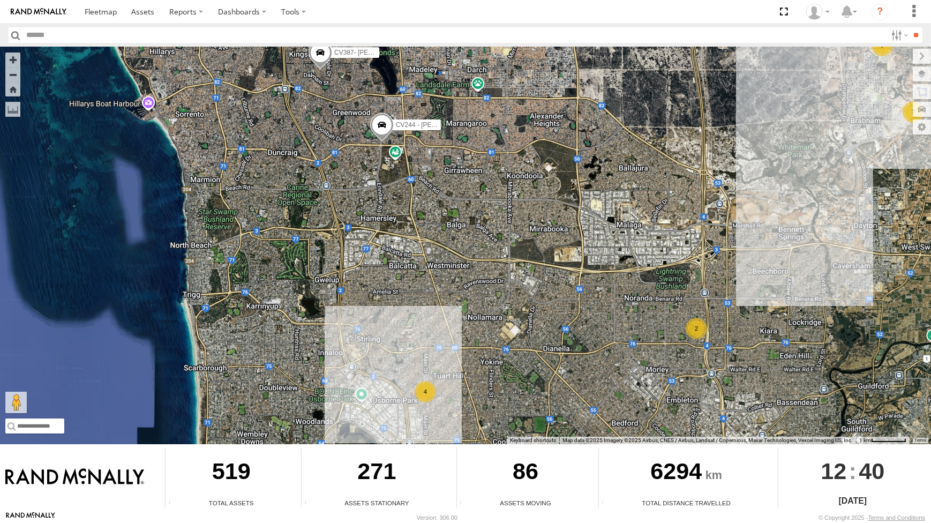
drag, startPoint x: 337, startPoint y: 151, endPoint x: 346, endPoint y: 213, distance: 62.8
click at [343, 202] on div "CV269 - Jayden Cooper CV321 - Phil Macleod VP005 - BA100 WL165 CV225 - Josh Gib…" at bounding box center [465, 245] width 931 height 397
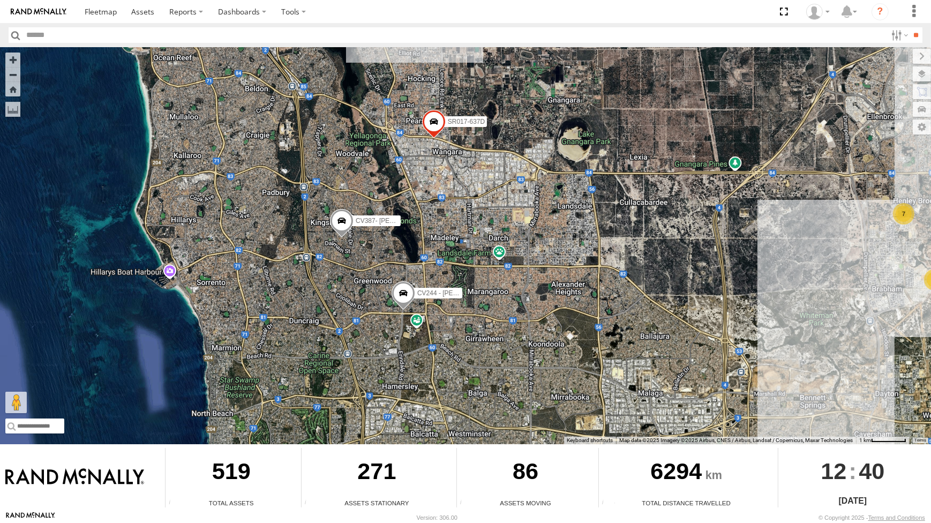
click at [407, 292] on span at bounding box center [404, 295] width 24 height 29
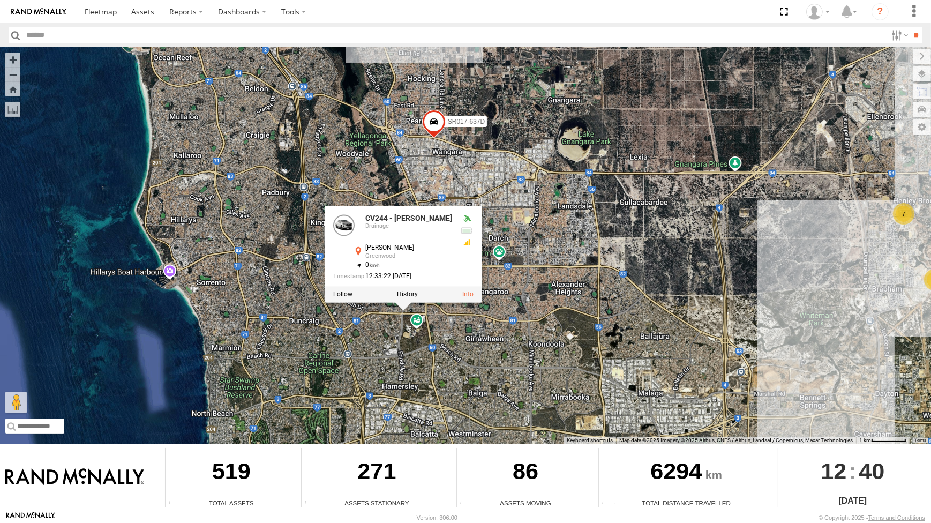
click at [286, 287] on div "CV269 - Jayden Cooper CV321 - Phil Macleod VP005 - BA100 WL165 CV225 - Josh Gib…" at bounding box center [465, 245] width 931 height 397
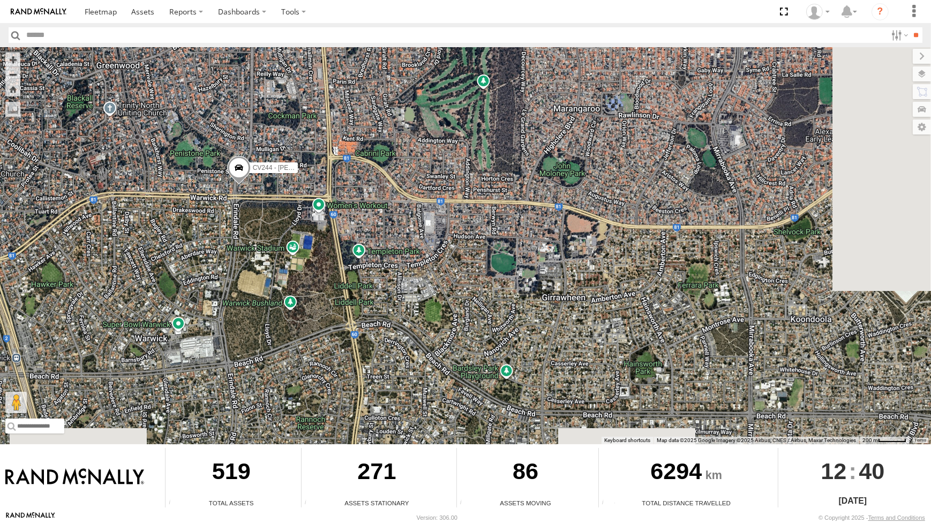
drag, startPoint x: 182, startPoint y: 111, endPoint x: 262, endPoint y: 204, distance: 121.6
click at [233, 178] on div "CV269 - Jayden Cooper CV321 - Phil Macleod VP005 - BA100 WL165 CV225 - Josh Gib…" at bounding box center [465, 245] width 931 height 397
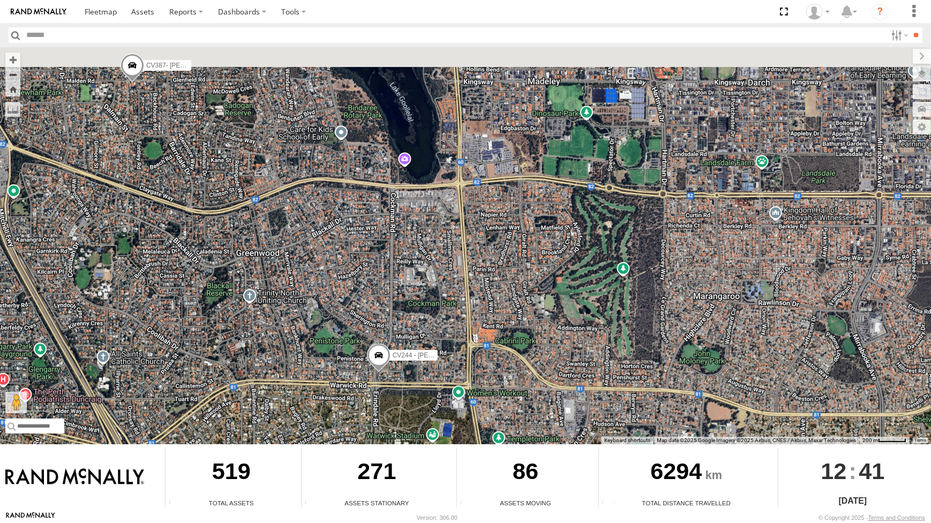
drag, startPoint x: 281, startPoint y: 236, endPoint x: 313, endPoint y: 296, distance: 67.8
click at [313, 296] on div "CV269 - Jayden Cooper CV321 - Phil Macleod VP005 - BA100 WL165 CV225 - Josh Gib…" at bounding box center [465, 245] width 931 height 397
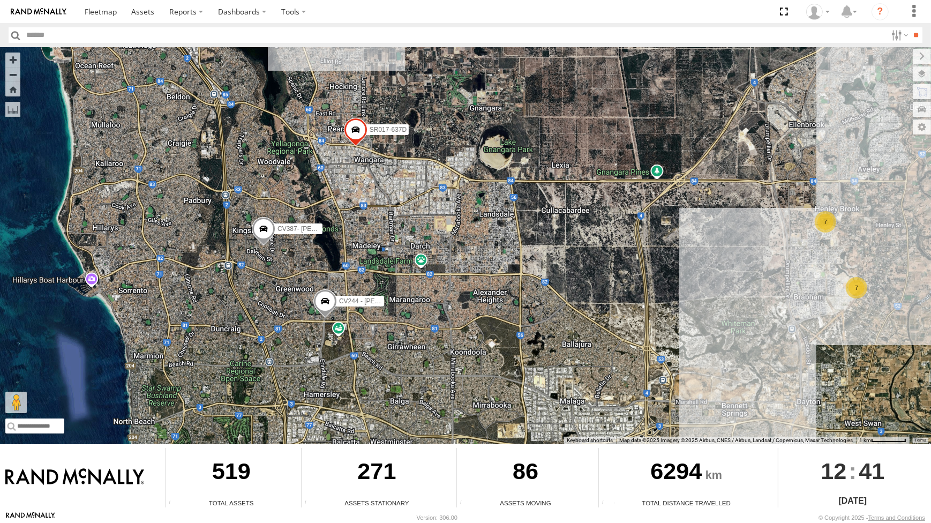
click at [267, 230] on span at bounding box center [264, 231] width 24 height 29
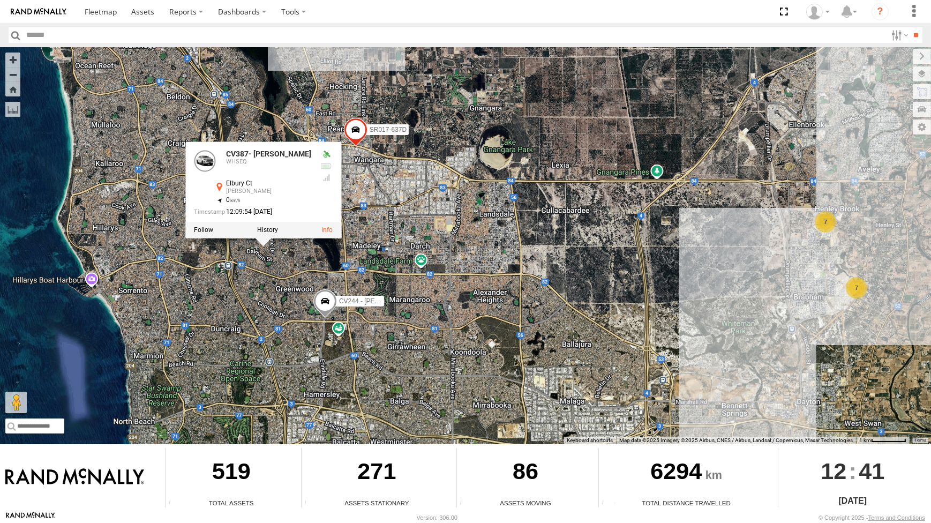
click at [260, 257] on div "CV269 - Jayden Cooper CV321 - Phil Macleod VP005 - BA100 WL165 CV225 - Josh Gib…" at bounding box center [465, 245] width 931 height 397
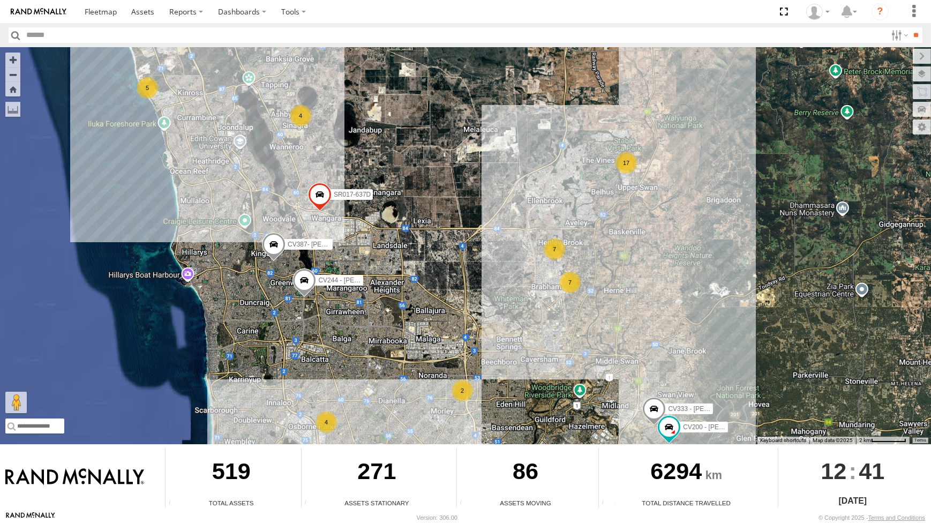
drag, startPoint x: 230, startPoint y: 156, endPoint x: 280, endPoint y: 282, distance: 135.6
click at [280, 282] on div "CV269 - Jayden Cooper CV321 - Phil Macleod VP005 - BA100 WL165 CV225 - Josh Gib…" at bounding box center [465, 245] width 931 height 397
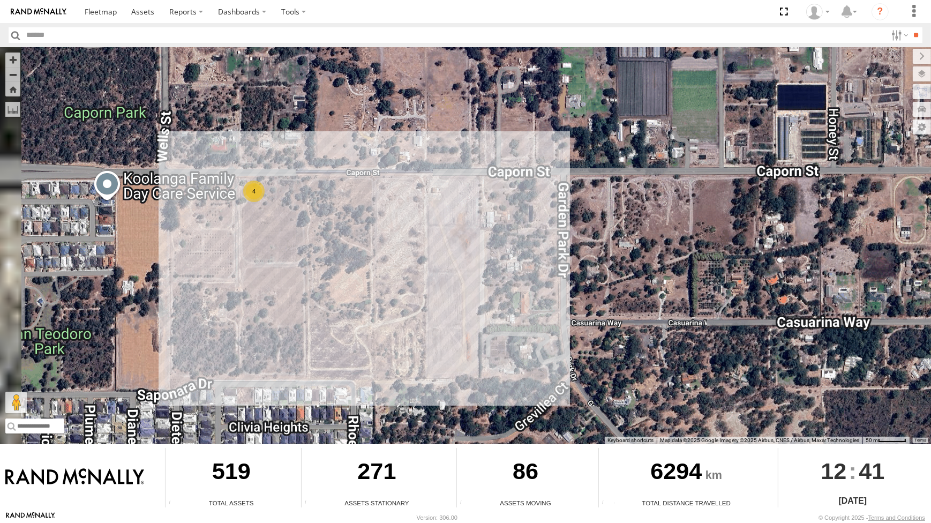
drag, startPoint x: 261, startPoint y: 305, endPoint x: 292, endPoint y: 288, distance: 35.2
click at [291, 289] on div "CV269 - Jayden Cooper CV321 - Phil Macleod VP005 - BA100 WL165 CV225 - Josh Gib…" at bounding box center [465, 245] width 931 height 397
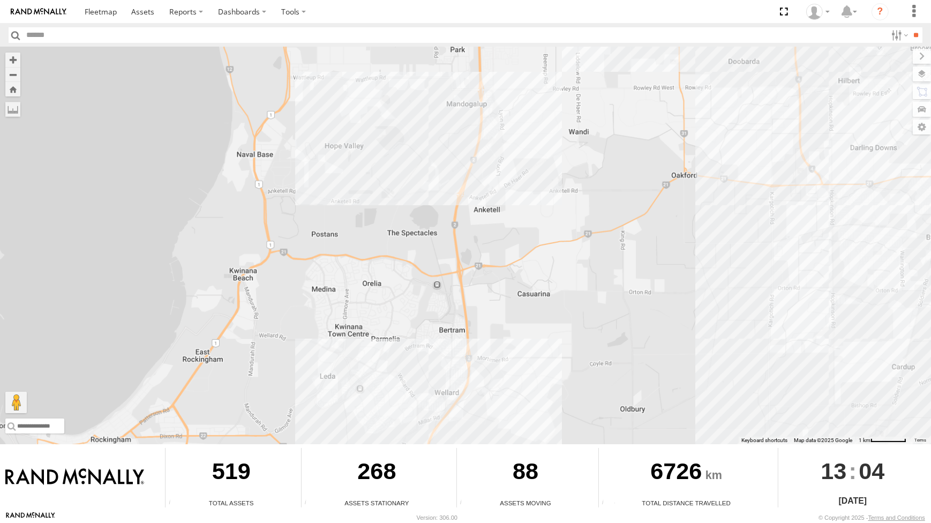
drag, startPoint x: 408, startPoint y: 114, endPoint x: 411, endPoint y: 139, distance: 25.4
click at [411, 137] on div "CV295 - [PERSON_NAME] CV269 - [PERSON_NAME] CV215 - [PERSON_NAME]" at bounding box center [465, 245] width 931 height 397
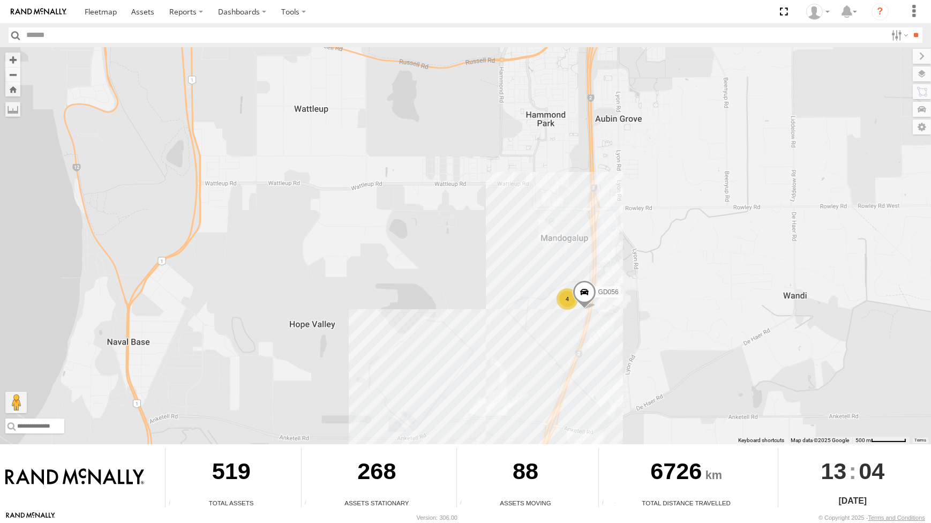
drag, startPoint x: 445, startPoint y: 237, endPoint x: 467, endPoint y: 193, distance: 48.7
click at [467, 193] on div "CV295 - [PERSON_NAME] CV269 - [PERSON_NAME] CV215 - [PERSON_NAME] TT033- [PERSO…" at bounding box center [465, 245] width 931 height 397
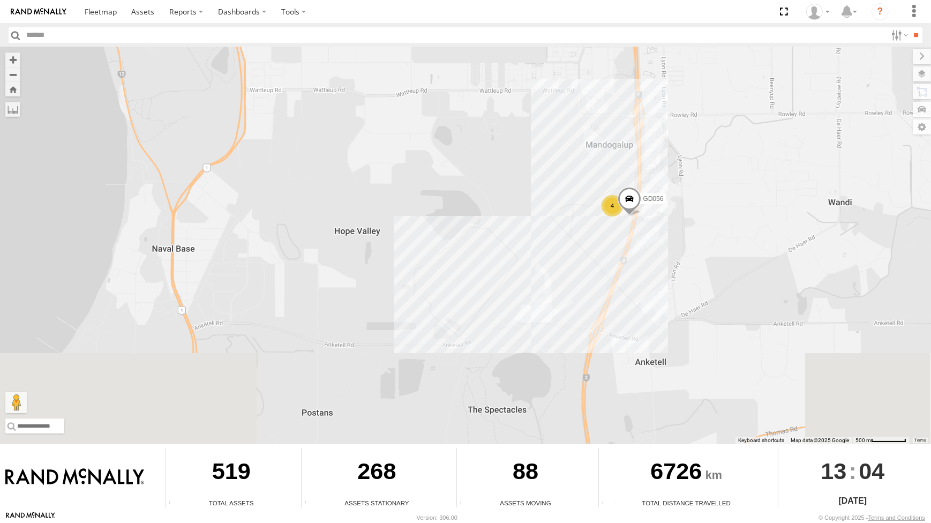
drag, startPoint x: 426, startPoint y: 252, endPoint x: 426, endPoint y: 245, distance: 6.4
click at [426, 248] on div "CV295 - [PERSON_NAME] CV269 - [PERSON_NAME] CV215 - [PERSON_NAME] TT033- [PERSO…" at bounding box center [465, 245] width 931 height 397
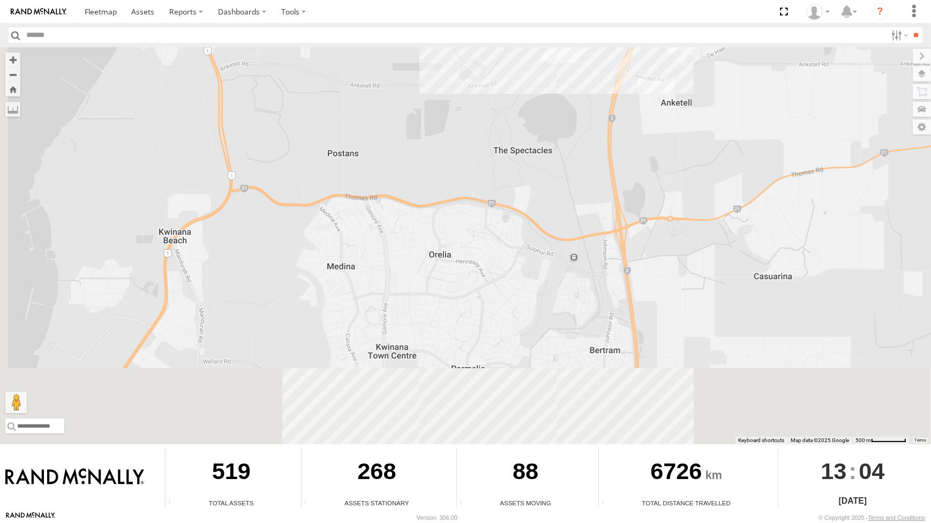
drag, startPoint x: 353, startPoint y: 370, endPoint x: 391, endPoint y: 175, distance: 198.9
click at [391, 175] on div "CV295 - [PERSON_NAME] CV269 - [PERSON_NAME] CV215 - [PERSON_NAME] TT033- [PERSO…" at bounding box center [465, 245] width 931 height 397
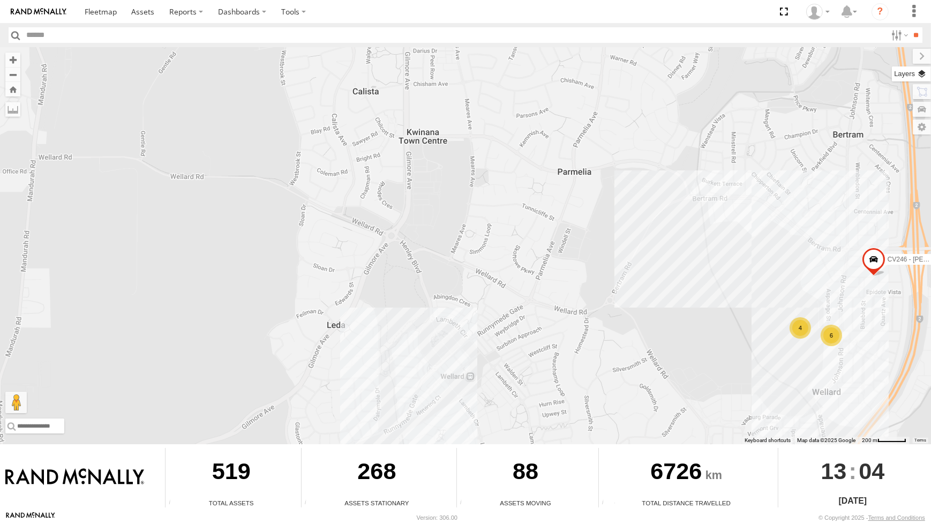
click at [922, 79] on label at bounding box center [911, 73] width 39 height 15
click at [0, 0] on span "Basemaps" at bounding box center [0, 0] width 0 height 0
click at [0, 0] on span "Satellite + Roadmap" at bounding box center [0, 0] width 0 height 0
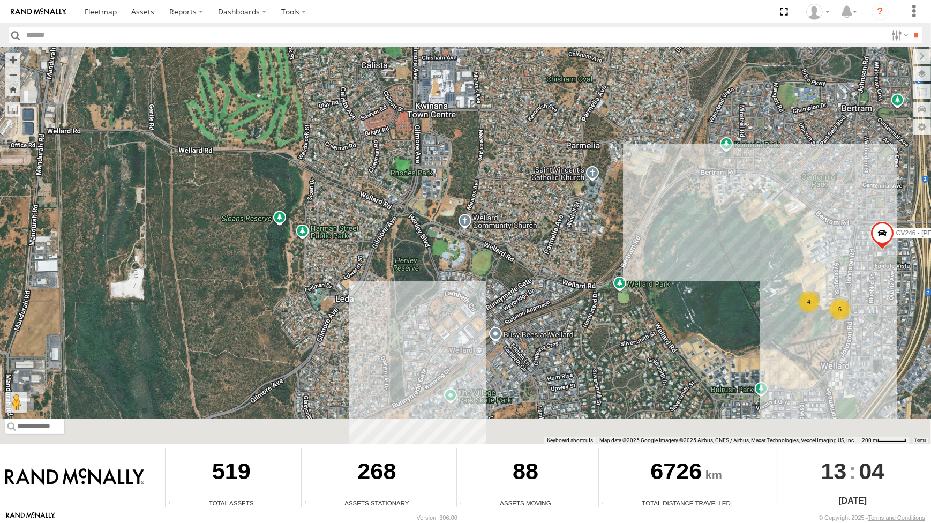
drag, startPoint x: 496, startPoint y: 356, endPoint x: 509, endPoint y: 277, distance: 79.8
click at [510, 281] on div "CV295 - [PERSON_NAME] CV269 - [PERSON_NAME] CV215 - [PERSON_NAME] TT033- [PERSO…" at bounding box center [465, 245] width 931 height 397
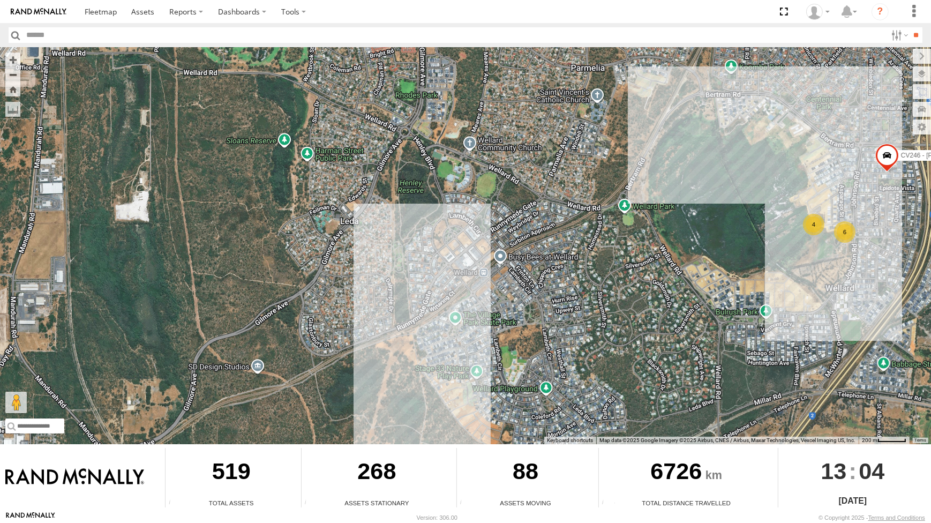
drag, startPoint x: 460, startPoint y: 333, endPoint x: 460, endPoint y: 275, distance: 58.4
click at [461, 294] on div "CV295 - Karly Taylor CV269 - Jayden Cooper CV215 - Cory Wilson TT033- Ben Wrigh…" at bounding box center [465, 245] width 931 height 397
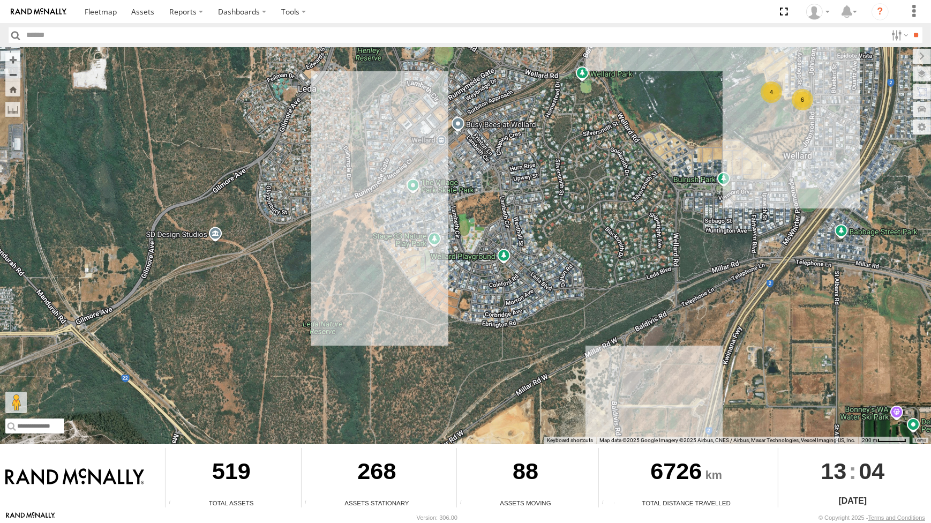
drag, startPoint x: 459, startPoint y: 270, endPoint x: 405, endPoint y: 161, distance: 121.3
click at [409, 175] on div "CV295 - Karly Taylor CV269 - Jayden Cooper CV215 - Cory Wilson TT033- Ben Wrigh…" at bounding box center [465, 245] width 931 height 397
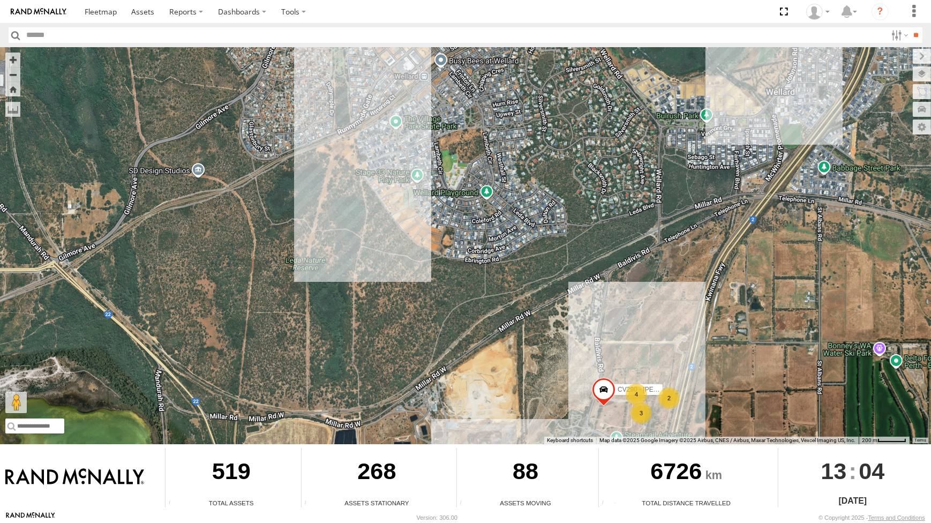
drag, startPoint x: 643, startPoint y: 248, endPoint x: 645, endPoint y: 151, distance: 97.6
click at [645, 160] on div "CV295 - Karly Taylor CV269 - Jayden Cooper CV215 - Cory Wilson TT033- Ben Wrigh…" at bounding box center [465, 245] width 931 height 397
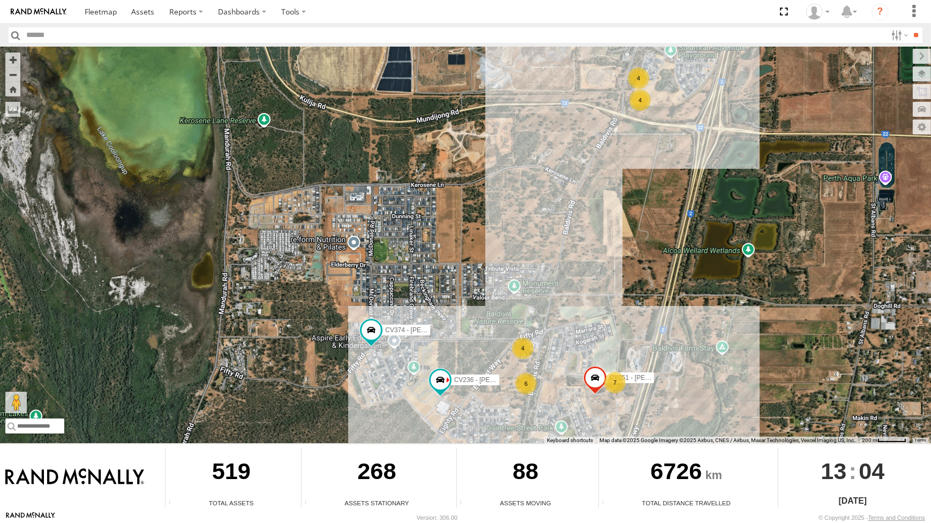
drag, startPoint x: 404, startPoint y: 307, endPoint x: 457, endPoint y: 225, distance: 97.2
click at [457, 226] on div "CV295 - Karly Taylor CV269 - Jayden Cooper CV215 - Cory Wilson TT033- Ben Wrigh…" at bounding box center [465, 245] width 931 height 397
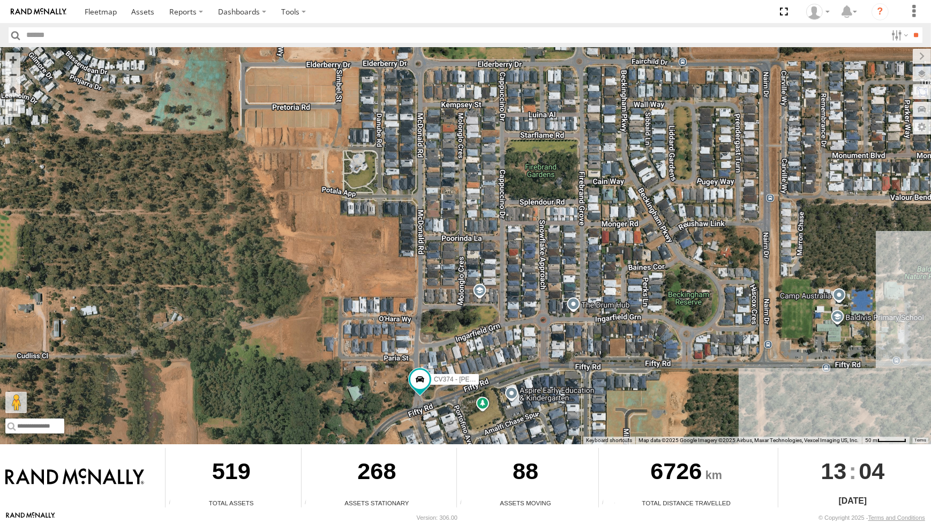
drag, startPoint x: 427, startPoint y: 273, endPoint x: 421, endPoint y: 265, distance: 9.5
click at [427, 267] on div "CV295 - Karly Taylor CV269 - Jayden Cooper CV215 - Cory Wilson TT033- Ben Wrigh…" at bounding box center [465, 245] width 931 height 397
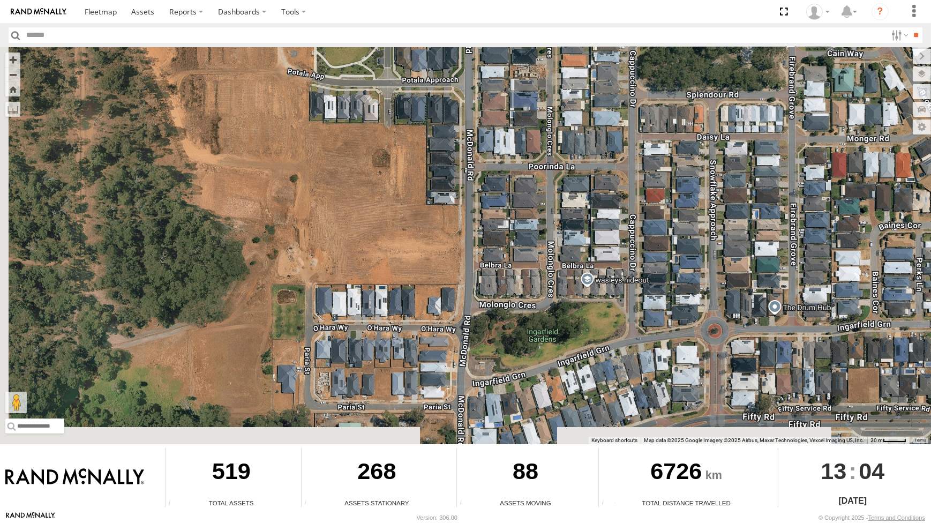
drag, startPoint x: 385, startPoint y: 316, endPoint x: 400, endPoint y: 264, distance: 54.0
click at [400, 264] on div "CV295 - Karly Taylor CV269 - Jayden Cooper CV215 - Cory Wilson TT033- Ben Wrigh…" at bounding box center [465, 245] width 931 height 397
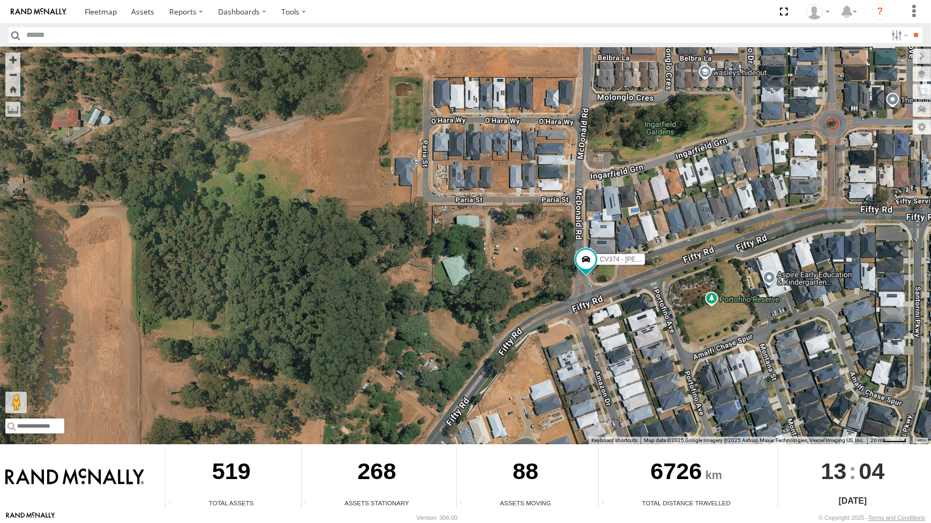
drag, startPoint x: 393, startPoint y: 326, endPoint x: 511, endPoint y: 114, distance: 242.3
click at [511, 114] on div "CV295 - Karly Taylor CV269 - Jayden Cooper CV215 - Cory Wilson TT033- Ben Wrigh…" at bounding box center [465, 245] width 931 height 397
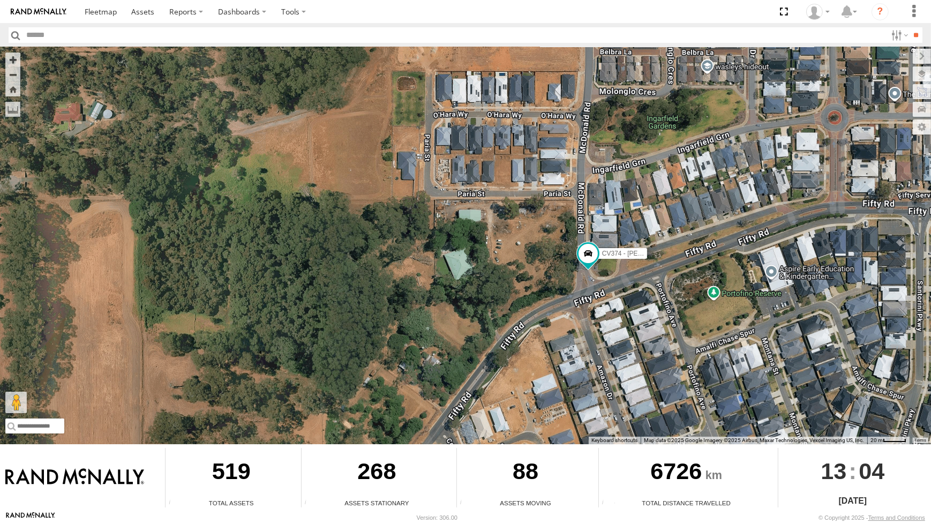
drag, startPoint x: 426, startPoint y: 332, endPoint x: 429, endPoint y: 265, distance: 67.6
click at [437, 295] on div "CV295 - Karly Taylor CV269 - Jayden Cooper CV215 - Cory Wilson TT033- Ben Wrigh…" at bounding box center [465, 245] width 931 height 397
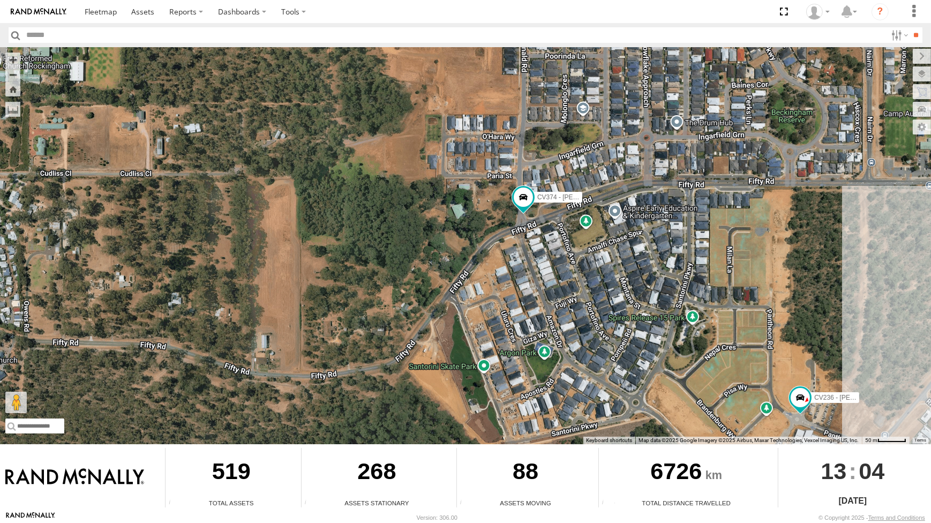
drag, startPoint x: 478, startPoint y: 244, endPoint x: 492, endPoint y: 228, distance: 22.0
click at [492, 228] on div "CV295 - Karly Taylor CV269 - Jayden Cooper CV215 - Cory Wilson TT033- Ben Wrigh…" at bounding box center [465, 245] width 931 height 397
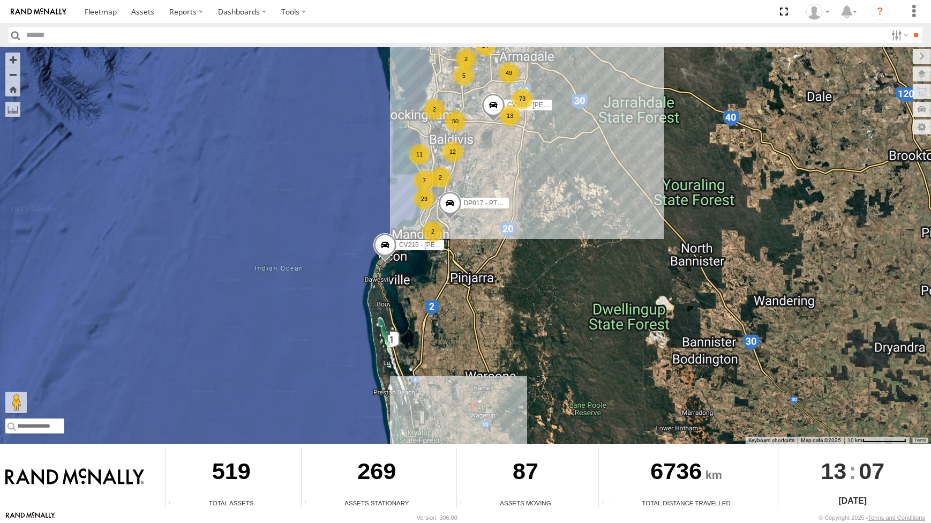
drag, startPoint x: 506, startPoint y: 138, endPoint x: 511, endPoint y: 153, distance: 15.3
click at [510, 153] on div "CV295 - Karly Taylor CV269 - Jayden Cooper CV278 - Damon Brown CV215 - Cory Wil…" at bounding box center [465, 245] width 931 height 397
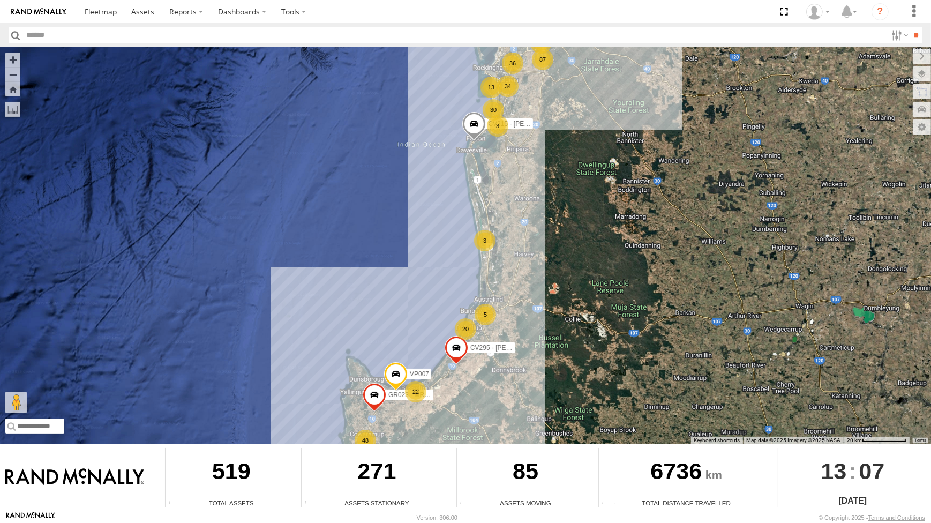
drag, startPoint x: 611, startPoint y: 299, endPoint x: 600, endPoint y: 306, distance: 14.0
click at [604, 323] on div "CV295 - [PERSON_NAME] CV269 - [PERSON_NAME] 87 48 34 22 26 13 36 30 5 48 VP007 …" at bounding box center [465, 245] width 931 height 397
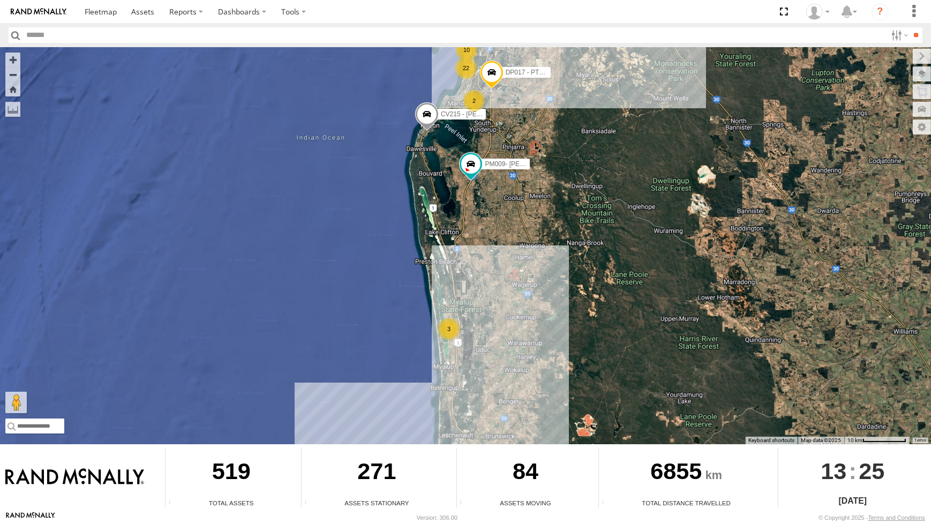
drag, startPoint x: 515, startPoint y: 241, endPoint x: 505, endPoint y: 266, distance: 27.5
click at [508, 272] on div "CV295 - Karly Taylor CV269 - Jayden Cooper PM009- Rikky Coram CV215 - Cory Wils…" at bounding box center [465, 245] width 931 height 397
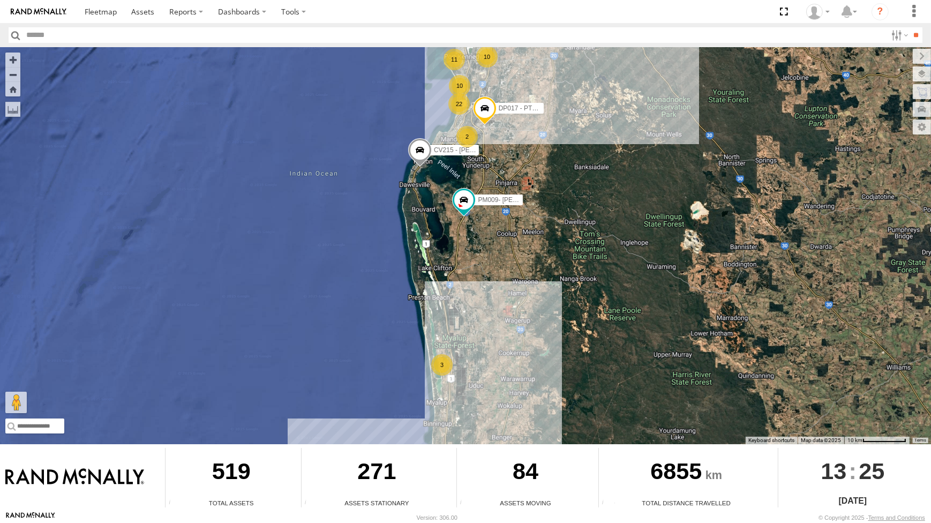
drag, startPoint x: 535, startPoint y: 159, endPoint x: 528, endPoint y: 160, distance: 7.6
click at [534, 173] on div "CV295 - Karly Taylor CV269 - Jayden Cooper PM009- Rikky Coram CV215 - Cory Wils…" at bounding box center [465, 245] width 931 height 397
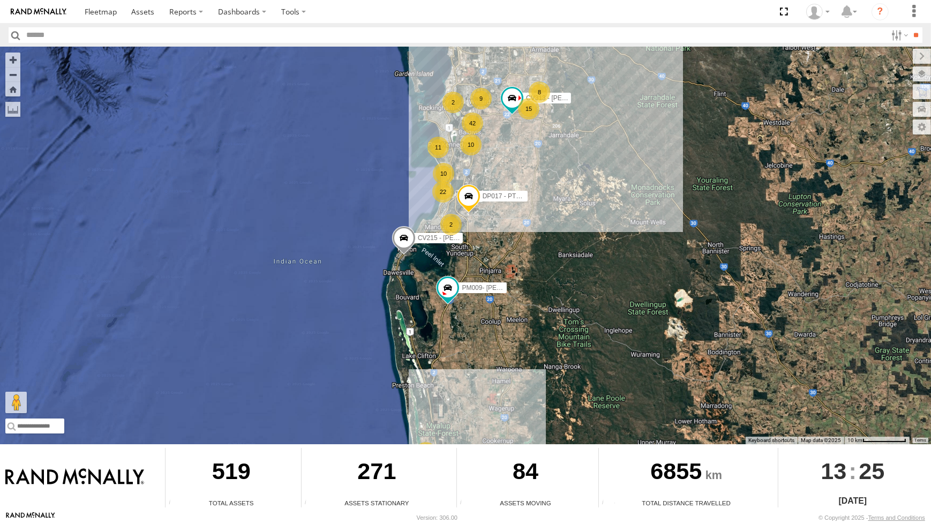
click at [645, 171] on div "CV295 - Karly Taylor CV269 - Jayden Cooper PM009- Rikky Coram CV215 - Cory Wils…" at bounding box center [465, 245] width 931 height 397
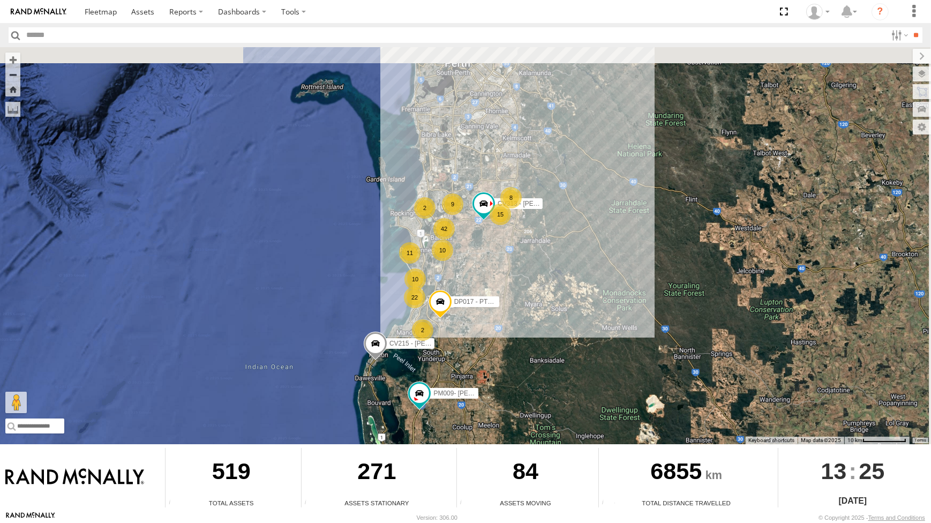
drag, startPoint x: 637, startPoint y: 177, endPoint x: 617, endPoint y: 229, distance: 55.1
click at [617, 229] on div "CV295 - Karly Taylor CV269 - Jayden Cooper PM009- Rikky Coram CV215 - Cory Wils…" at bounding box center [465, 245] width 931 height 397
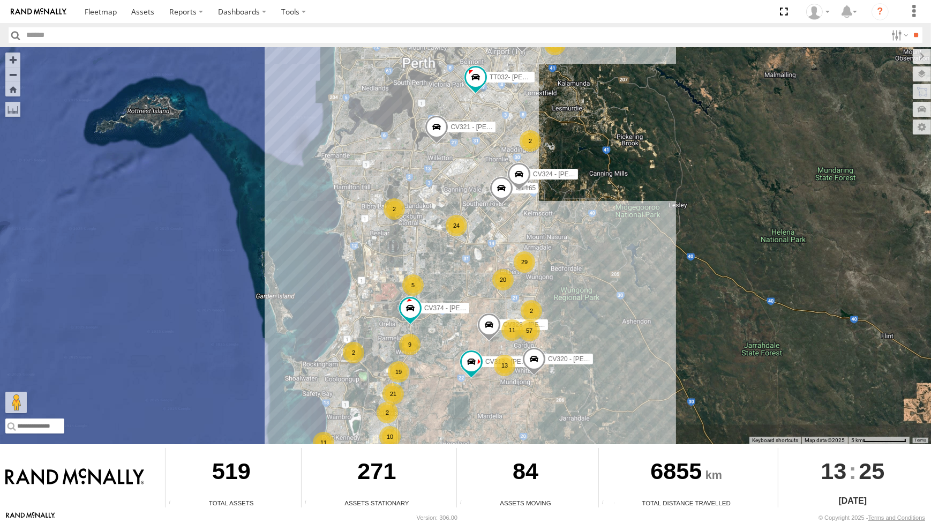
drag, startPoint x: 652, startPoint y: 368, endPoint x: 640, endPoint y: 335, distance: 34.2
click at [640, 335] on div "CV295 - Karly Taylor CV269 - Jayden Cooper PM009- Rikky Coram CV215 - Cory Wils…" at bounding box center [465, 245] width 931 height 397
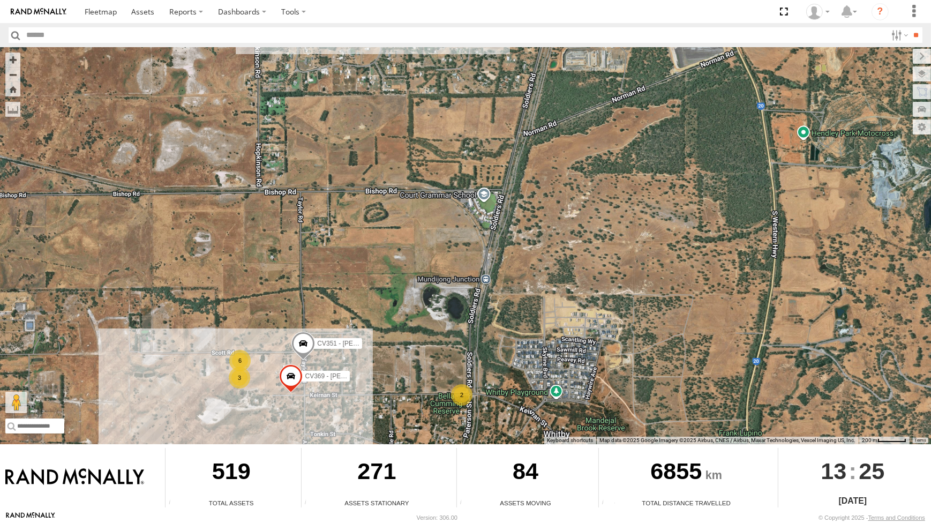
drag, startPoint x: 434, startPoint y: 332, endPoint x: 434, endPoint y: 310, distance: 22.5
click at [434, 310] on div "CV295 - Karly Taylor CV269 - Jayden Cooper PM009- Rikky Coram CV215 - Cory Wils…" at bounding box center [465, 245] width 931 height 397
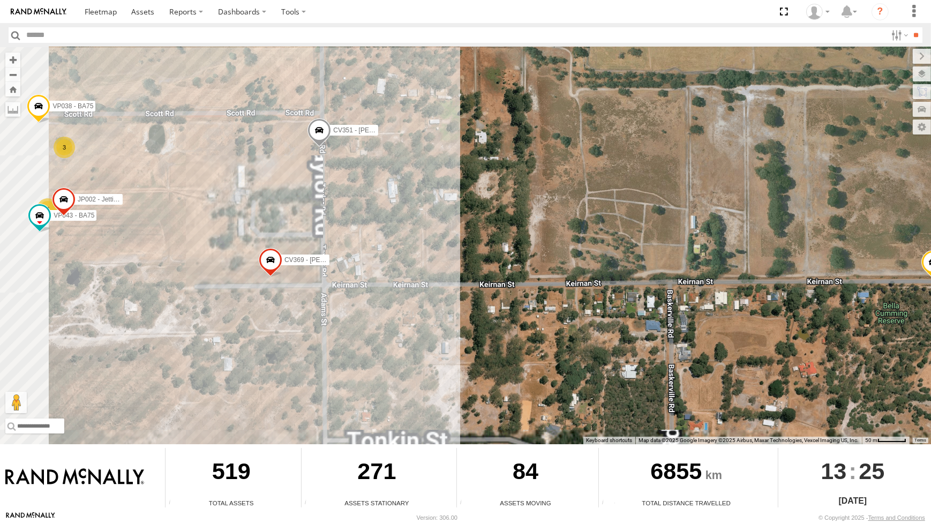
drag, startPoint x: 410, startPoint y: 277, endPoint x: 569, endPoint y: 213, distance: 171.2
click at [565, 216] on div "CV295 - Karly Taylor CV269 - Jayden Cooper PM009- Rikky Coram CV215 - Cory Wils…" at bounding box center [465, 245] width 931 height 397
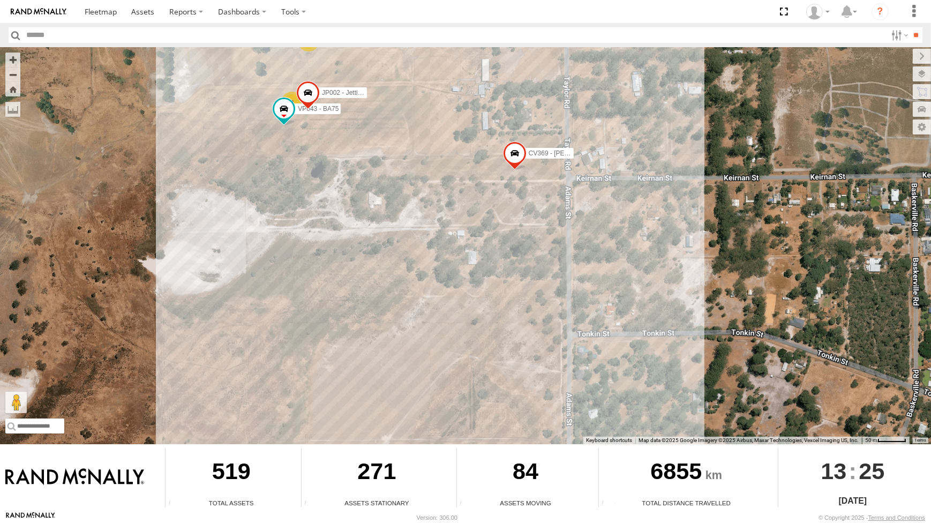
click at [357, 158] on div "CV295 - Karly Taylor CV269 - Jayden Cooper PM009- Rikky Coram CV215 - Cory Wils…" at bounding box center [465, 245] width 931 height 397
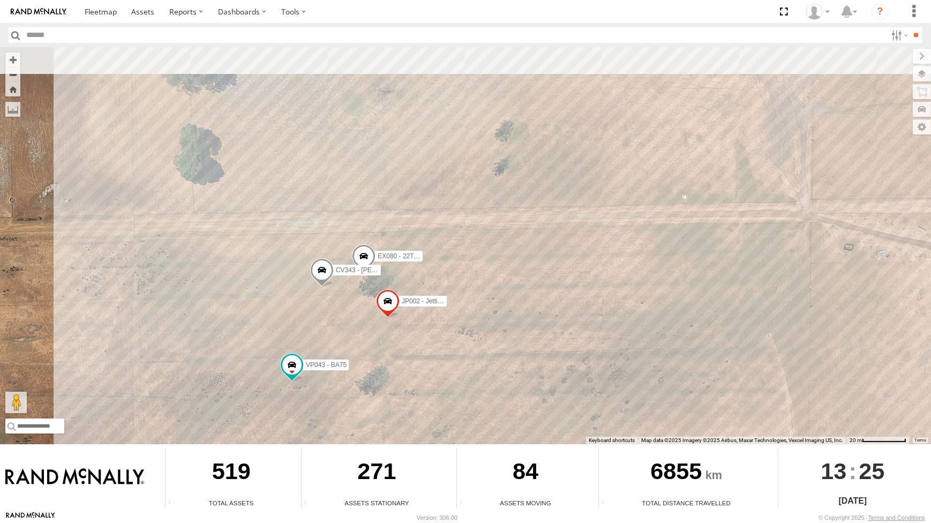
drag, startPoint x: 569, startPoint y: 126, endPoint x: 568, endPoint y: 308, distance: 181.7
click at [568, 308] on div "CV295 - Karly Taylor CV269 - Jayden Cooper PM009- Rikky Coram CV215 - Cory Wils…" at bounding box center [465, 245] width 931 height 397
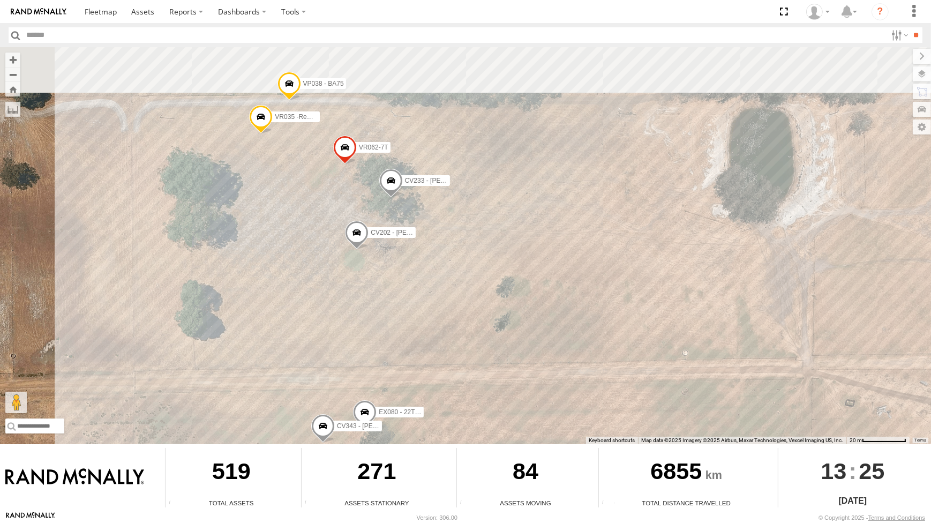
drag, startPoint x: 534, startPoint y: 202, endPoint x: 535, endPoint y: 233, distance: 31.1
click at [535, 233] on div "CV295 - Karly Taylor CV269 - Jayden Cooper PM009- Rikky Coram CV215 - Cory Wils…" at bounding box center [465, 245] width 931 height 397
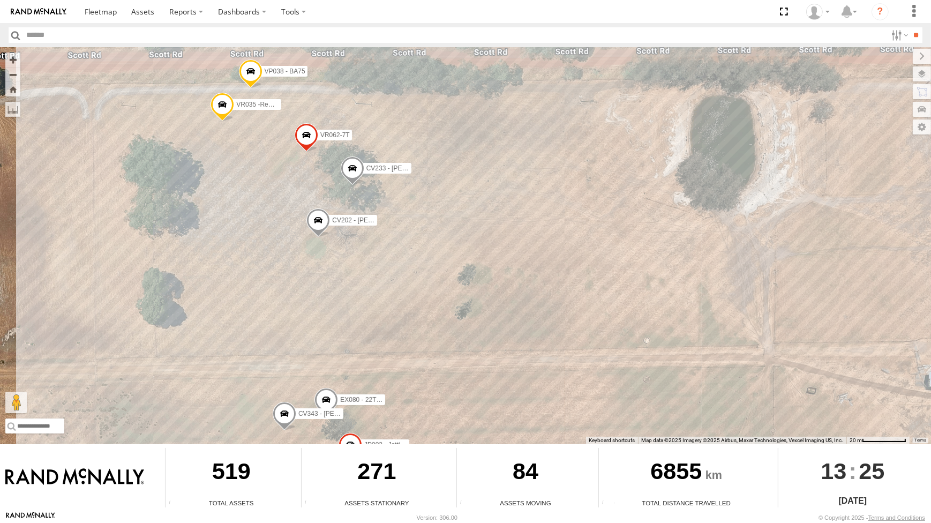
drag, startPoint x: 710, startPoint y: 249, endPoint x: 533, endPoint y: 187, distance: 187.6
click at [541, 200] on div "CV295 - Karly Taylor CV269 - Jayden Cooper PM009- Rikky Coram CV215 - Cory Wils…" at bounding box center [465, 245] width 931 height 397
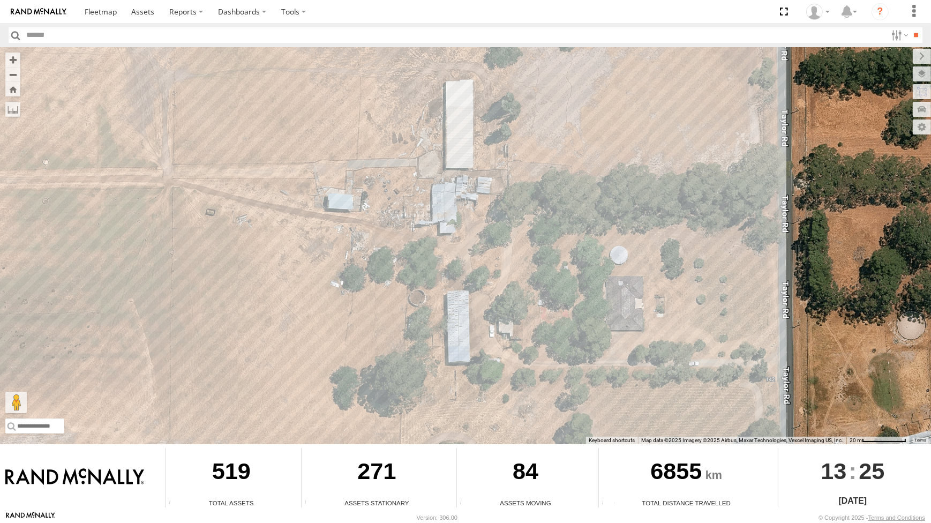
click at [448, 198] on div "CV295 - Karly Taylor CV269 - Jayden Cooper PM009- Rikky Coram CV215 - Cory Wils…" at bounding box center [465, 245] width 931 height 397
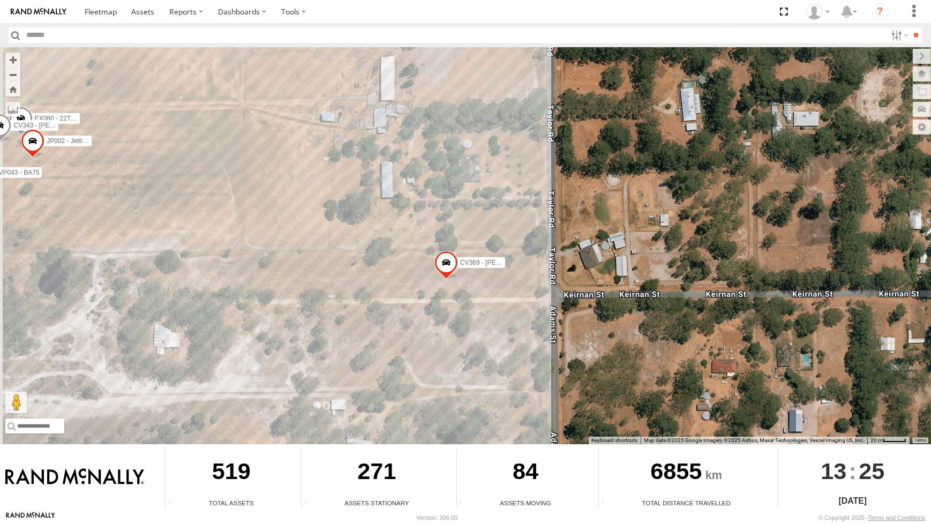
drag, startPoint x: 498, startPoint y: 306, endPoint x: 535, endPoint y: 273, distance: 49.7
click at [530, 274] on div "CV295 - Karly Taylor CV269 - Jayden Cooper PM009- Rikky Coram CV215 - Cory Wils…" at bounding box center [465, 245] width 931 height 397
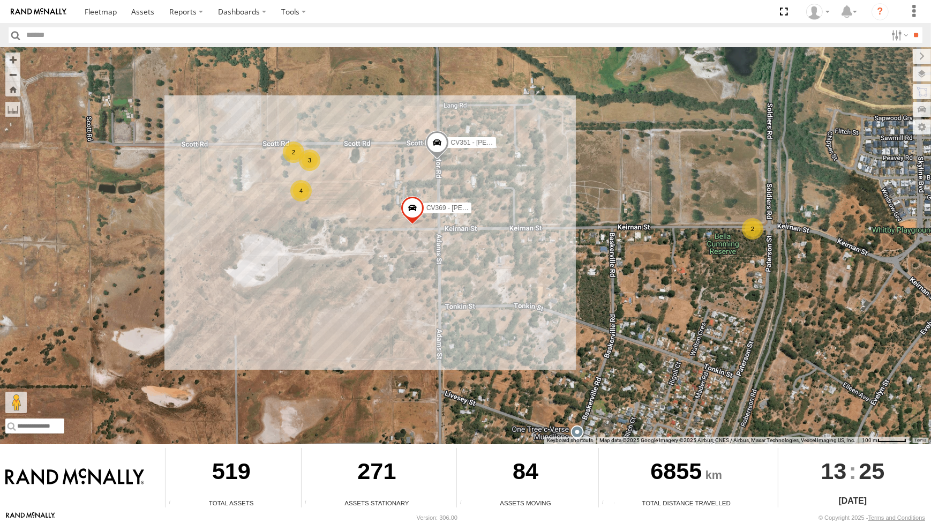
click at [755, 230] on div "2" at bounding box center [752, 228] width 21 height 21
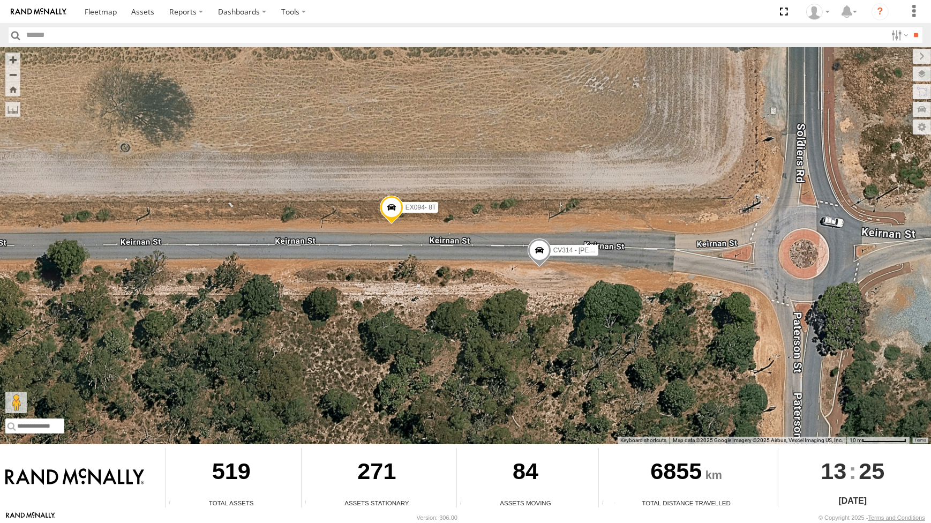
click at [549, 246] on span at bounding box center [540, 252] width 24 height 29
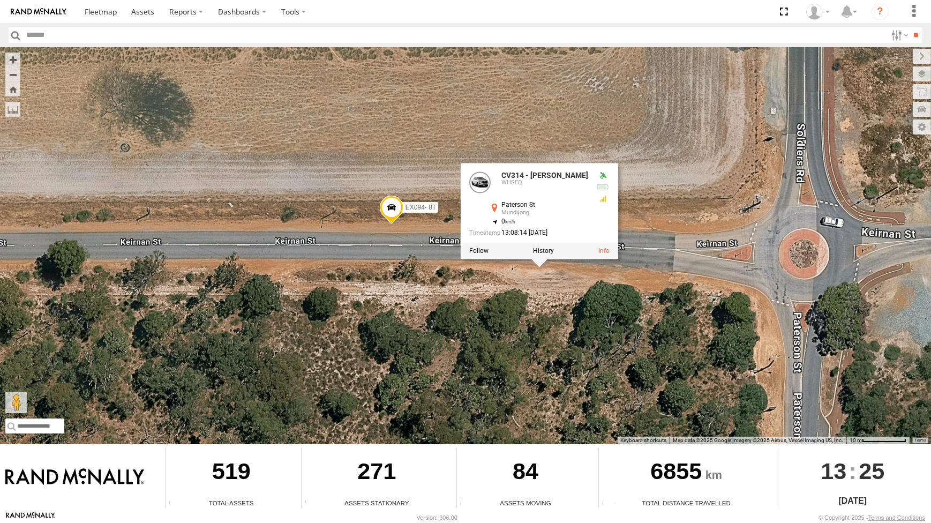
click at [594, 275] on div "CV295 - Karly Taylor CV269 - Jayden Cooper PM009- Rikky Coram CV215 - Cory Wils…" at bounding box center [465, 245] width 931 height 397
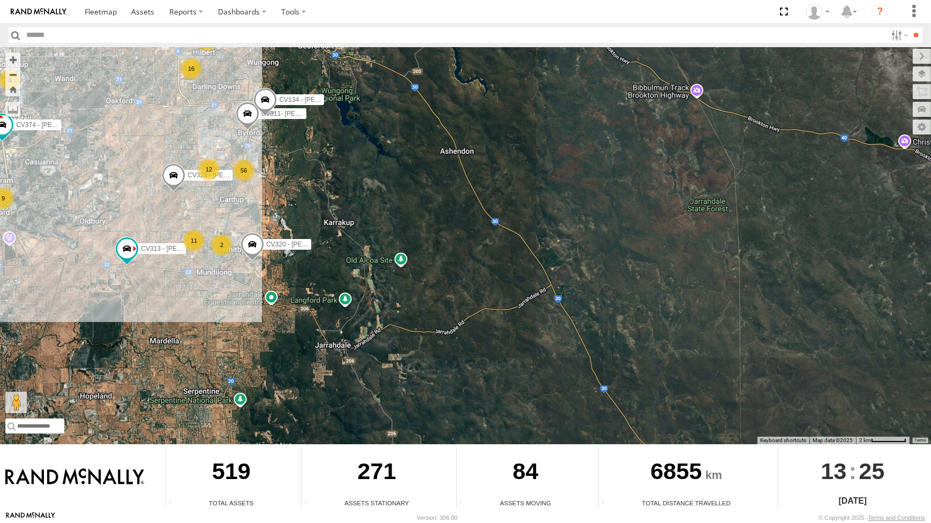
drag, startPoint x: 167, startPoint y: 204, endPoint x: 193, endPoint y: 216, distance: 29.5
click at [193, 216] on div "CV295 - Karly Taylor CV269 - Jayden Cooper PM009- Rikky Coram CV215 - Cory Wils…" at bounding box center [465, 245] width 931 height 397
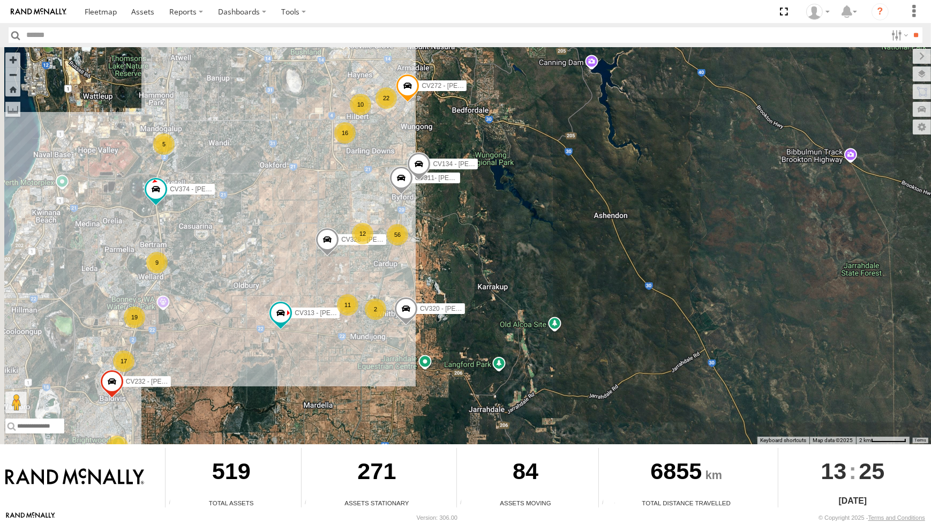
click at [387, 286] on div "CV295 - Karly Taylor CV269 - Jayden Cooper PM009- Rikky Coram CV215 - Cory Wils…" at bounding box center [465, 245] width 931 height 397
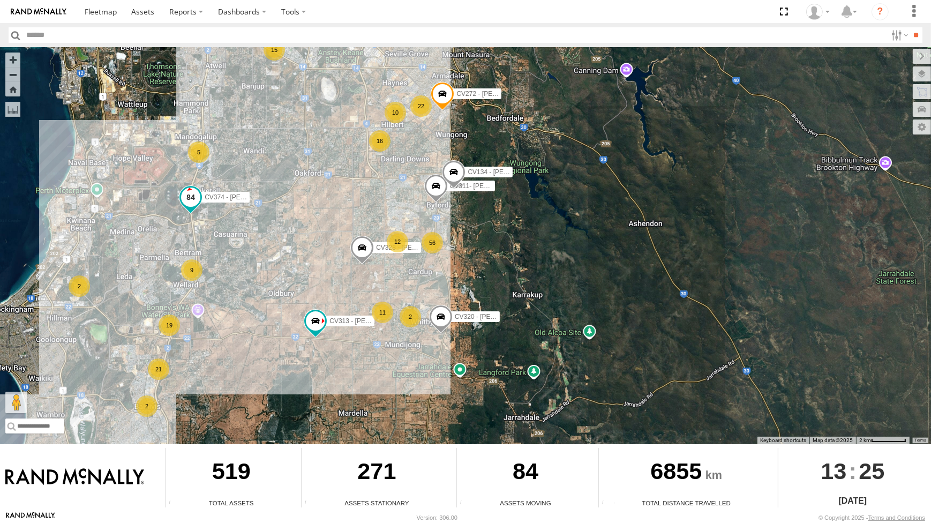
click at [198, 196] on span at bounding box center [190, 197] width 19 height 19
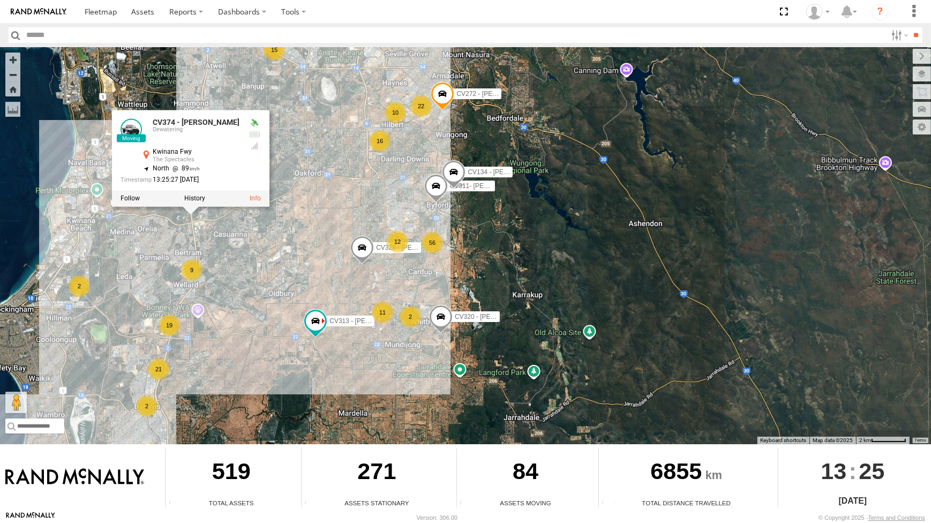
click at [318, 208] on div "CV295 - Karly Taylor CV269 - Jayden Cooper PM009- Rikky Coram CV215 - Cory Wils…" at bounding box center [465, 245] width 931 height 397
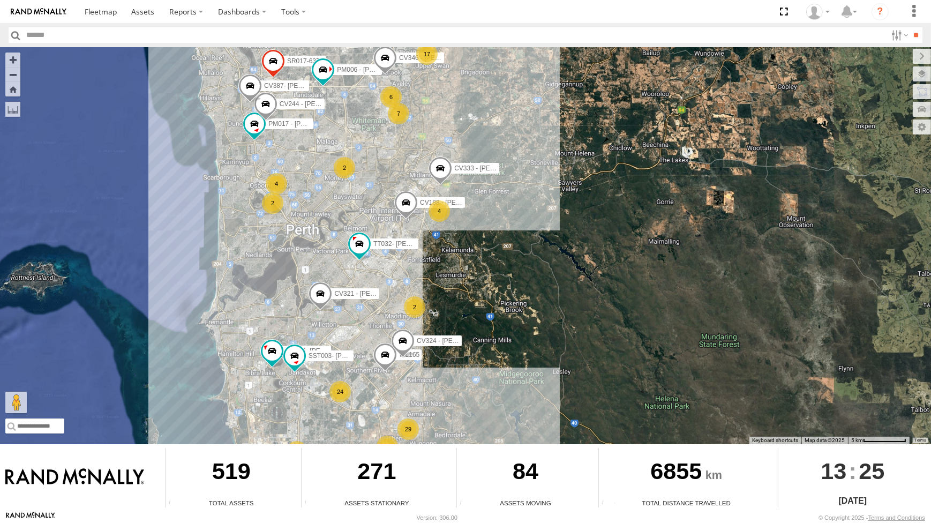
click at [344, 279] on div "CV295 - Karly Taylor CV269 - Jayden Cooper PM009- Rikky Coram CV215 - Cory Wils…" at bounding box center [465, 245] width 931 height 397
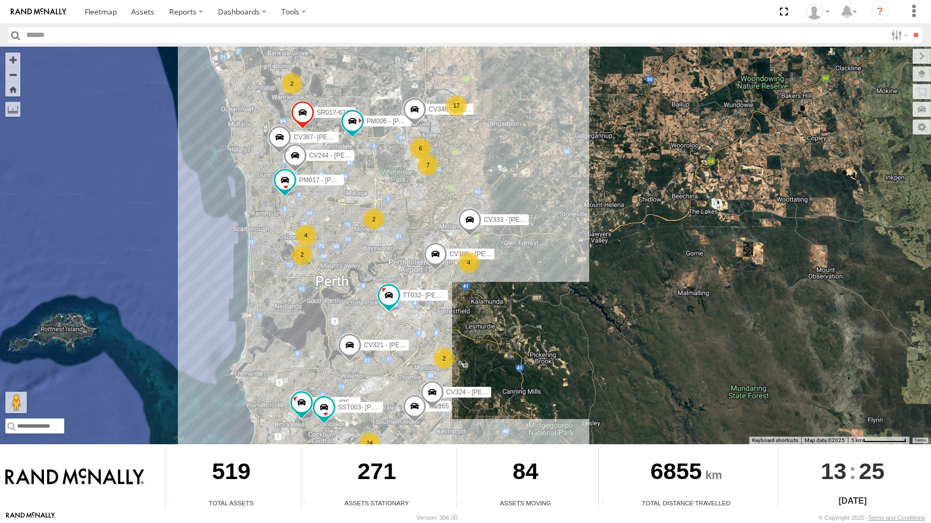
drag, startPoint x: 381, startPoint y: 158, endPoint x: 410, endPoint y: 210, distance: 60.2
click at [410, 210] on div "CV295 - Karly Taylor CV269 - Jayden Cooper PM009- Rikky Coram CV215 - Cory Wils…" at bounding box center [465, 245] width 931 height 397
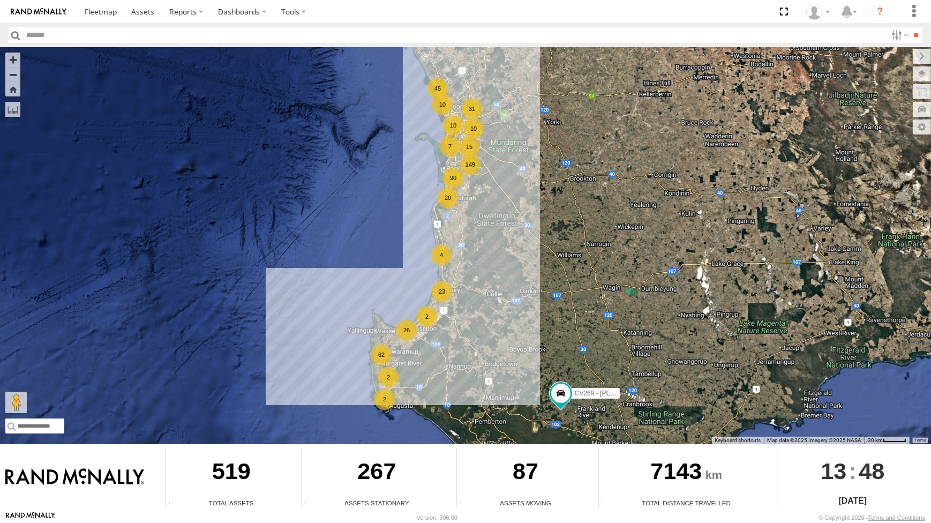
click at [34, 38] on input "text" at bounding box center [455, 35] width 865 height 16
type input "***"
click at [911, 27] on input "**" at bounding box center [917, 35] width 12 height 16
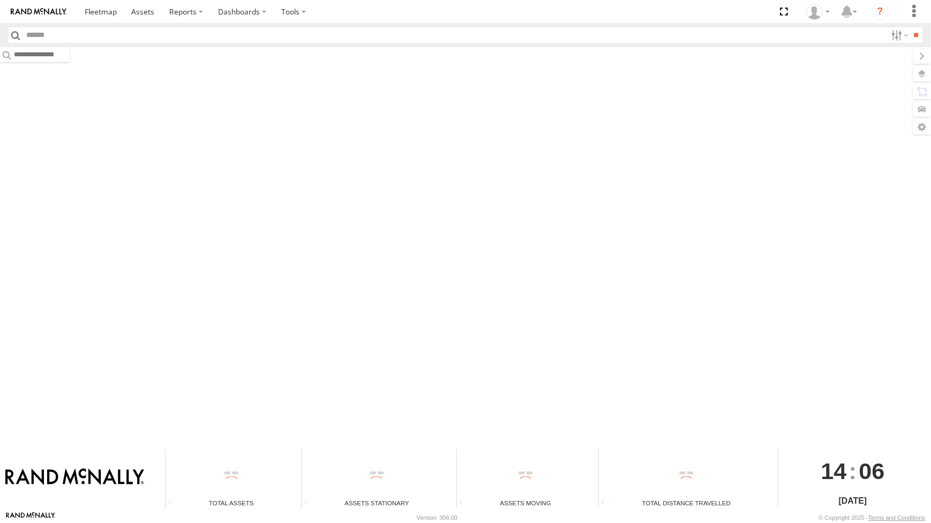
type input "***"
